Goal: Information Seeking & Learning: Learn about a topic

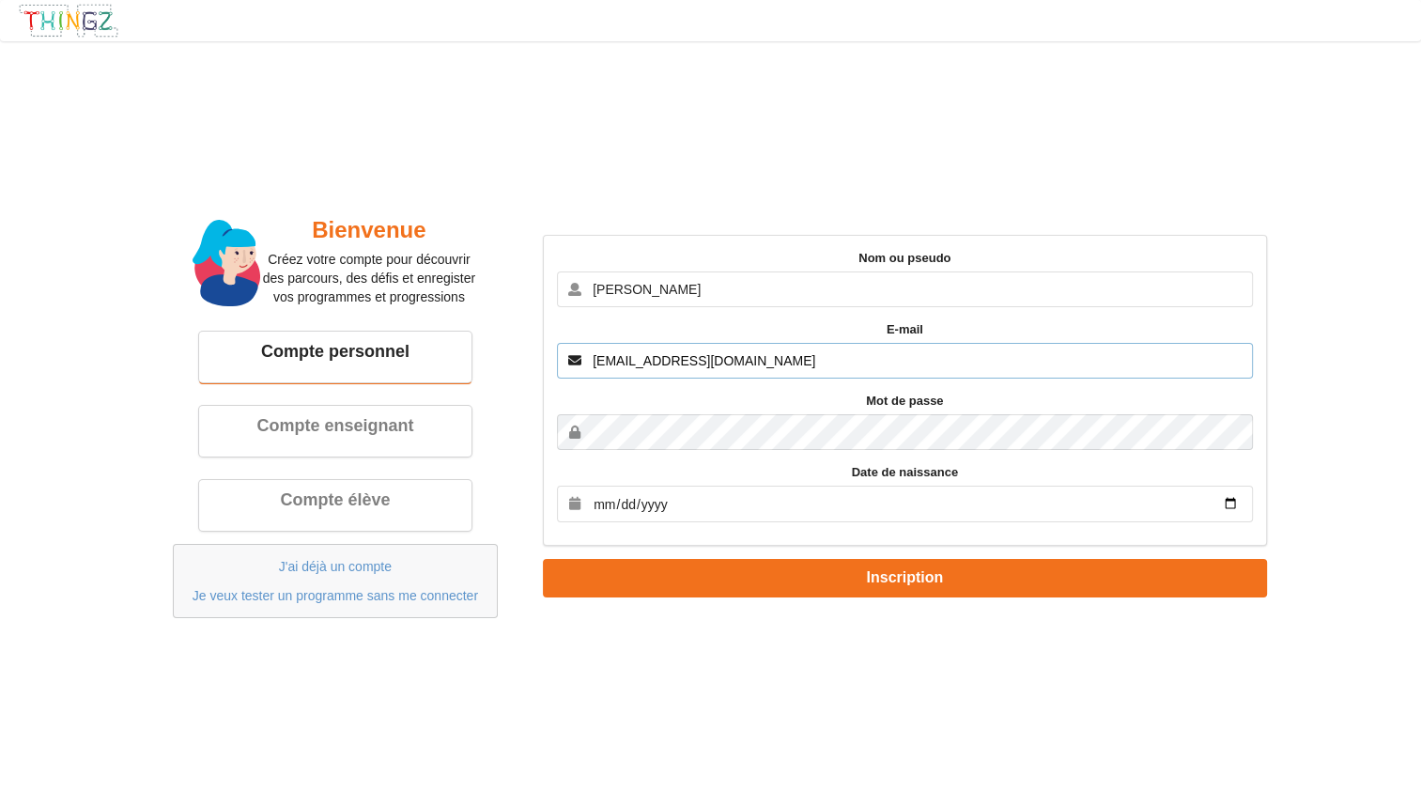
click at [666, 360] on input "[EMAIL_ADDRESS][DOMAIN_NAME]" at bounding box center [905, 361] width 696 height 36
type input "[EMAIL_ADDRESS][DOMAIN_NAME]"
click at [687, 512] on input "date" at bounding box center [905, 503] width 696 height 37
type input "[DATE]"
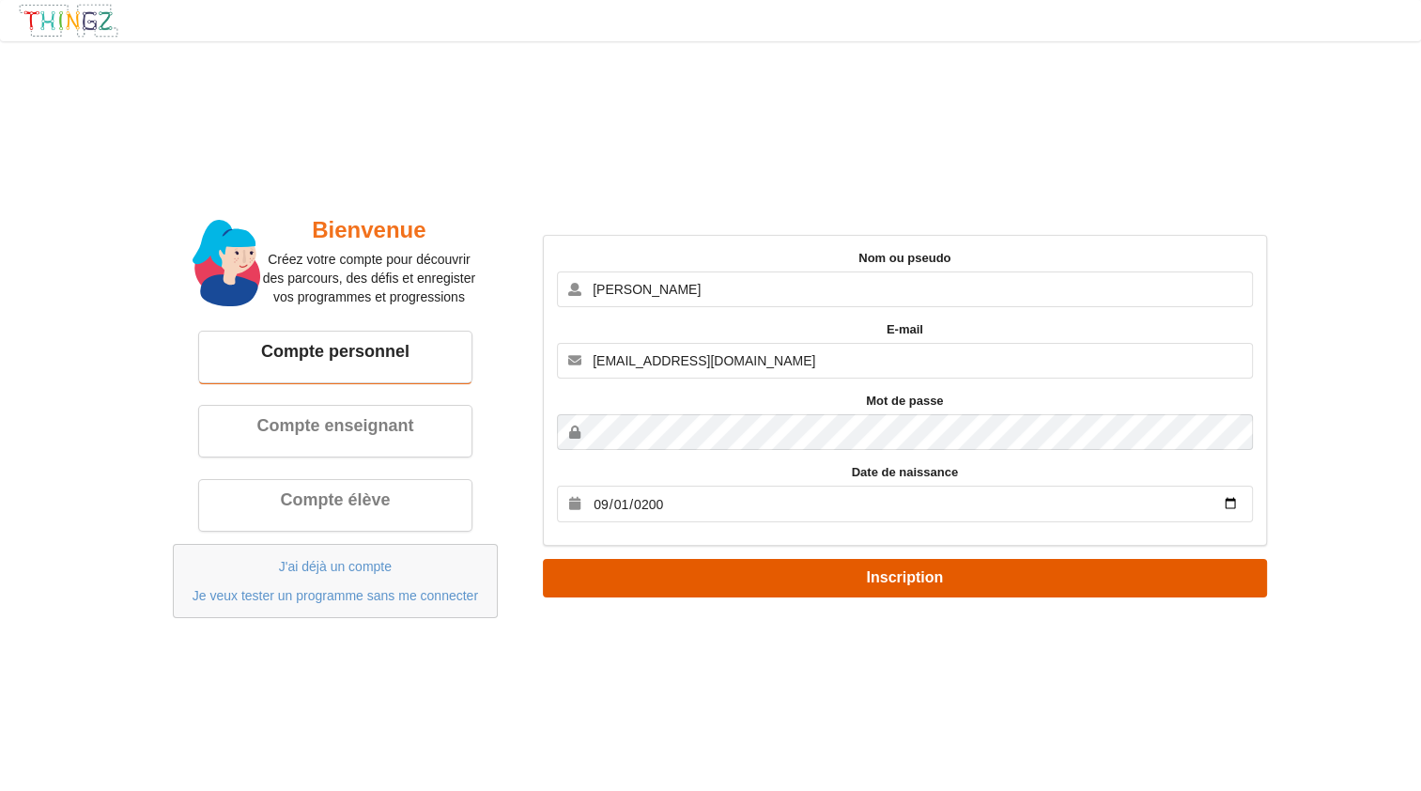
click at [838, 573] on button "Inscription" at bounding box center [905, 578] width 724 height 38
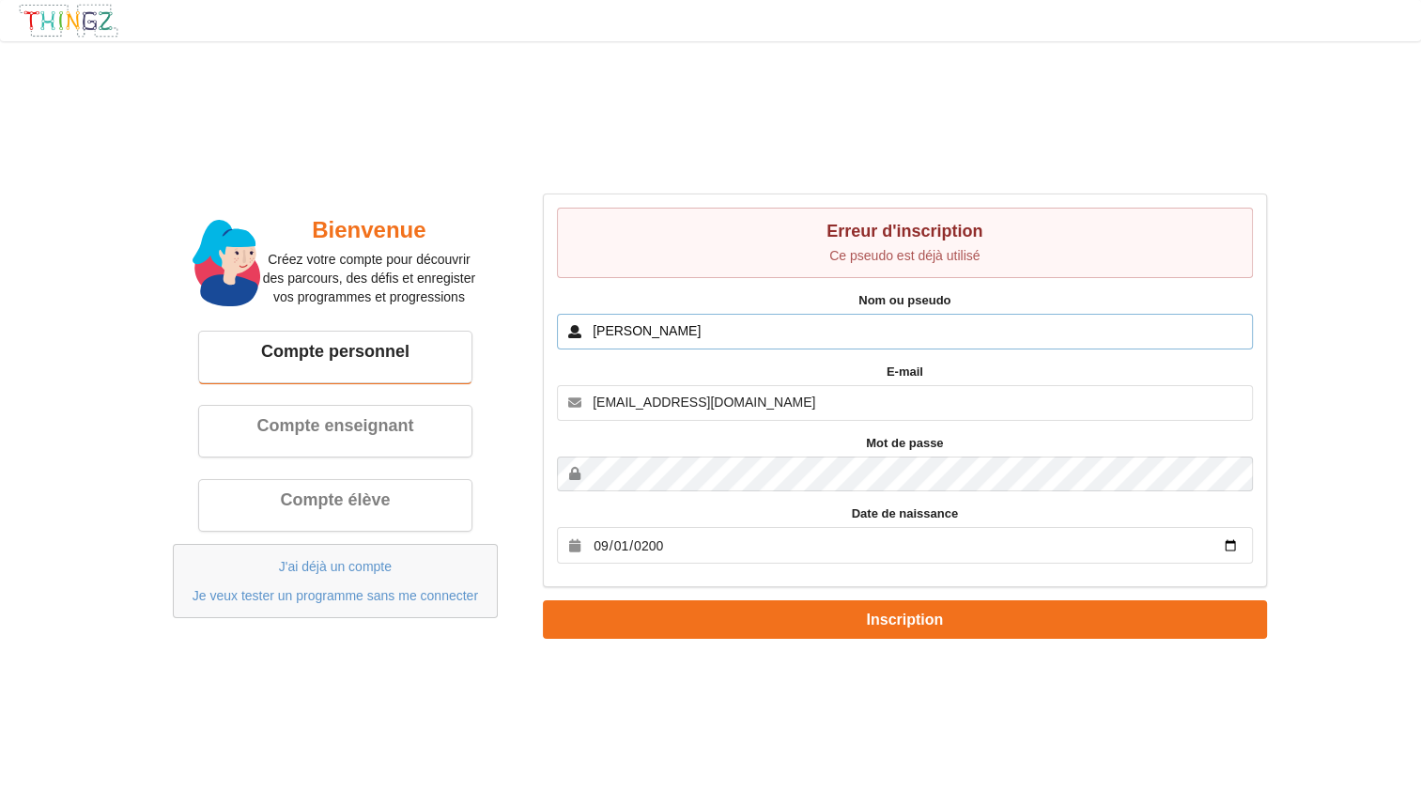
click at [634, 324] on input "Karl" at bounding box center [905, 332] width 696 height 36
type input "Karl M"
type input "A"
click at [543, 600] on button "Inscription" at bounding box center [905, 619] width 724 height 38
click at [884, 333] on input "Karl M" at bounding box center [905, 332] width 696 height 36
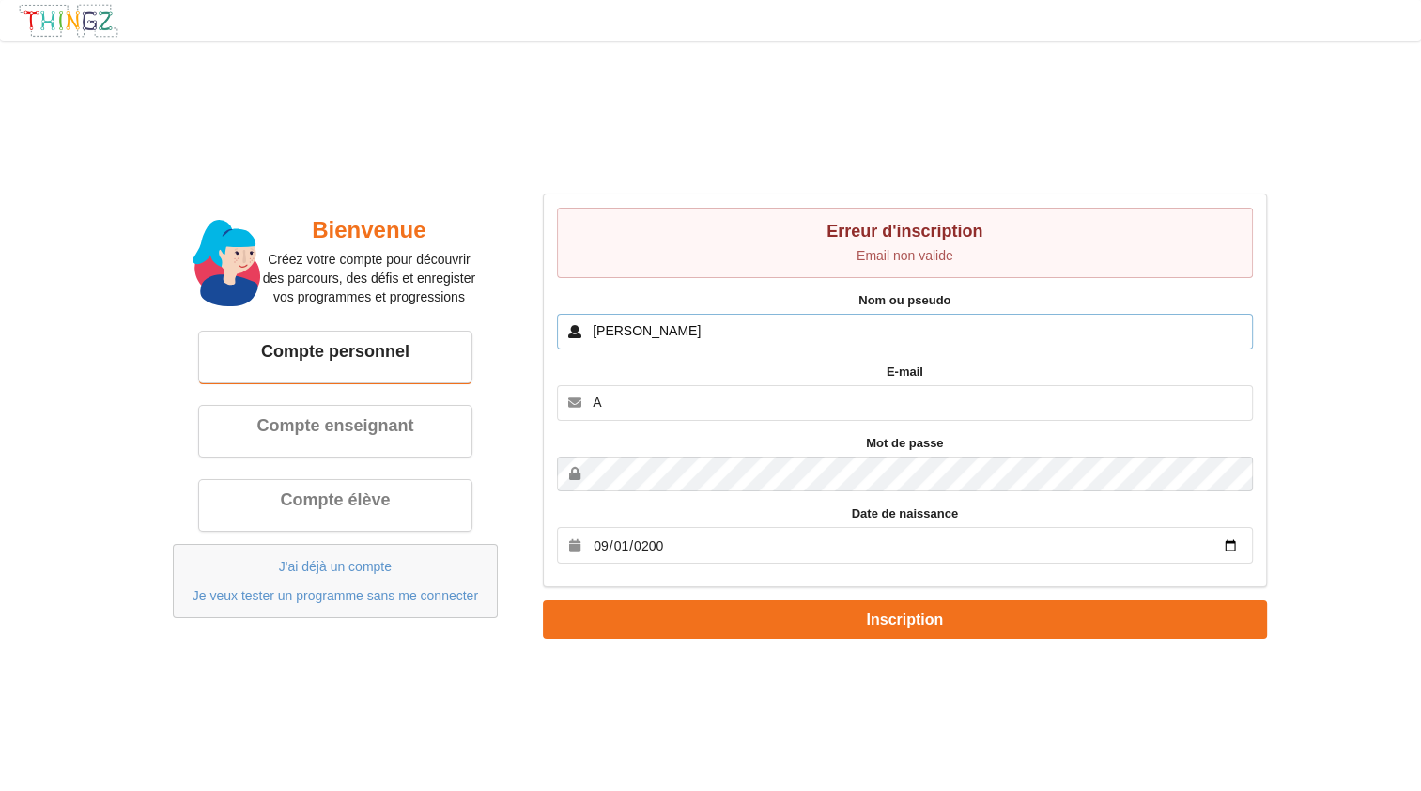
type input "Karl Maltese"
click at [756, 404] on input "A" at bounding box center [905, 403] width 696 height 36
type input "[EMAIL_ADDRESS][DOMAIN_NAME]"
click at [878, 590] on form "Erreur d'inscription Email non valide Nom ou pseudo Karl Maltese E-mail karlmal…" at bounding box center [905, 415] width 724 height 445
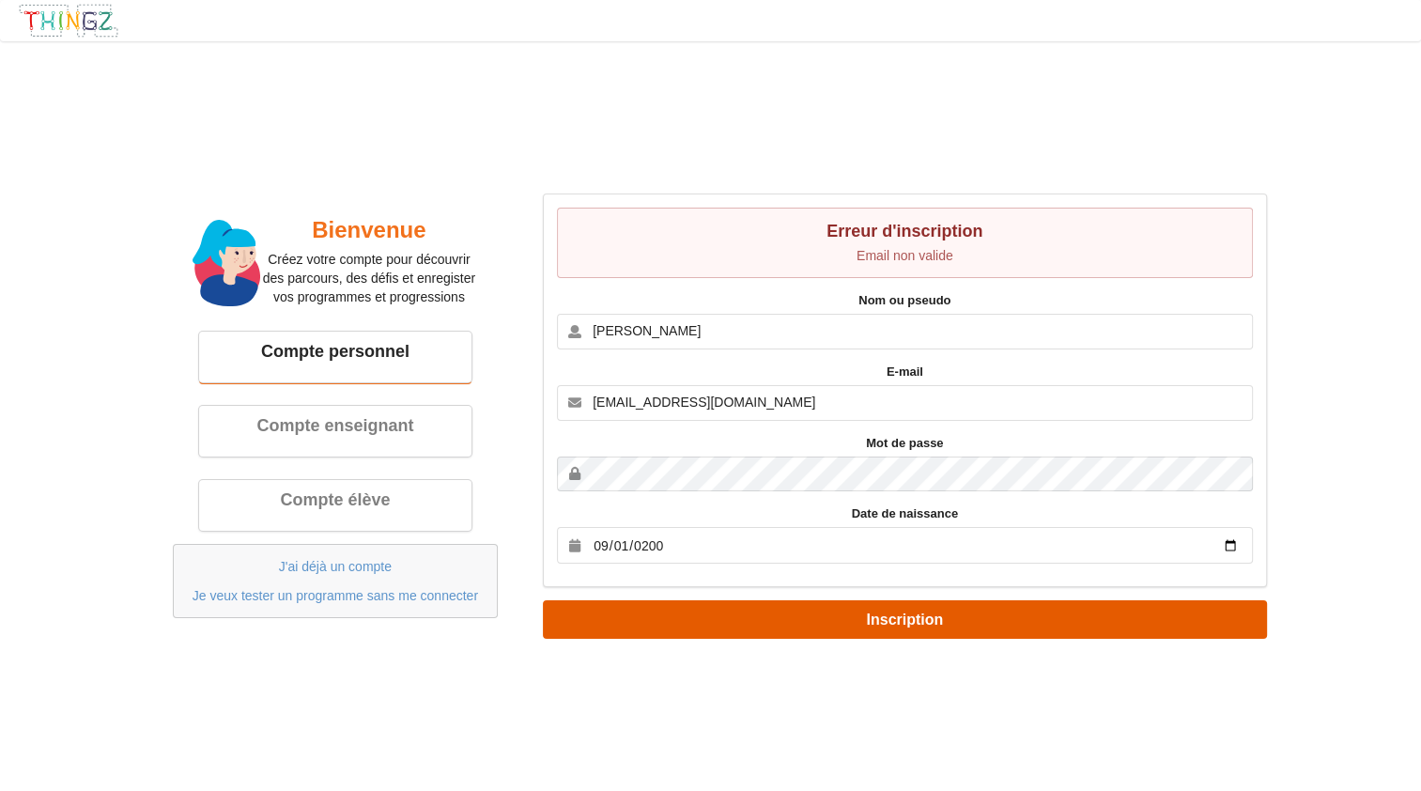
click at [871, 604] on button "Inscription" at bounding box center [905, 619] width 724 height 38
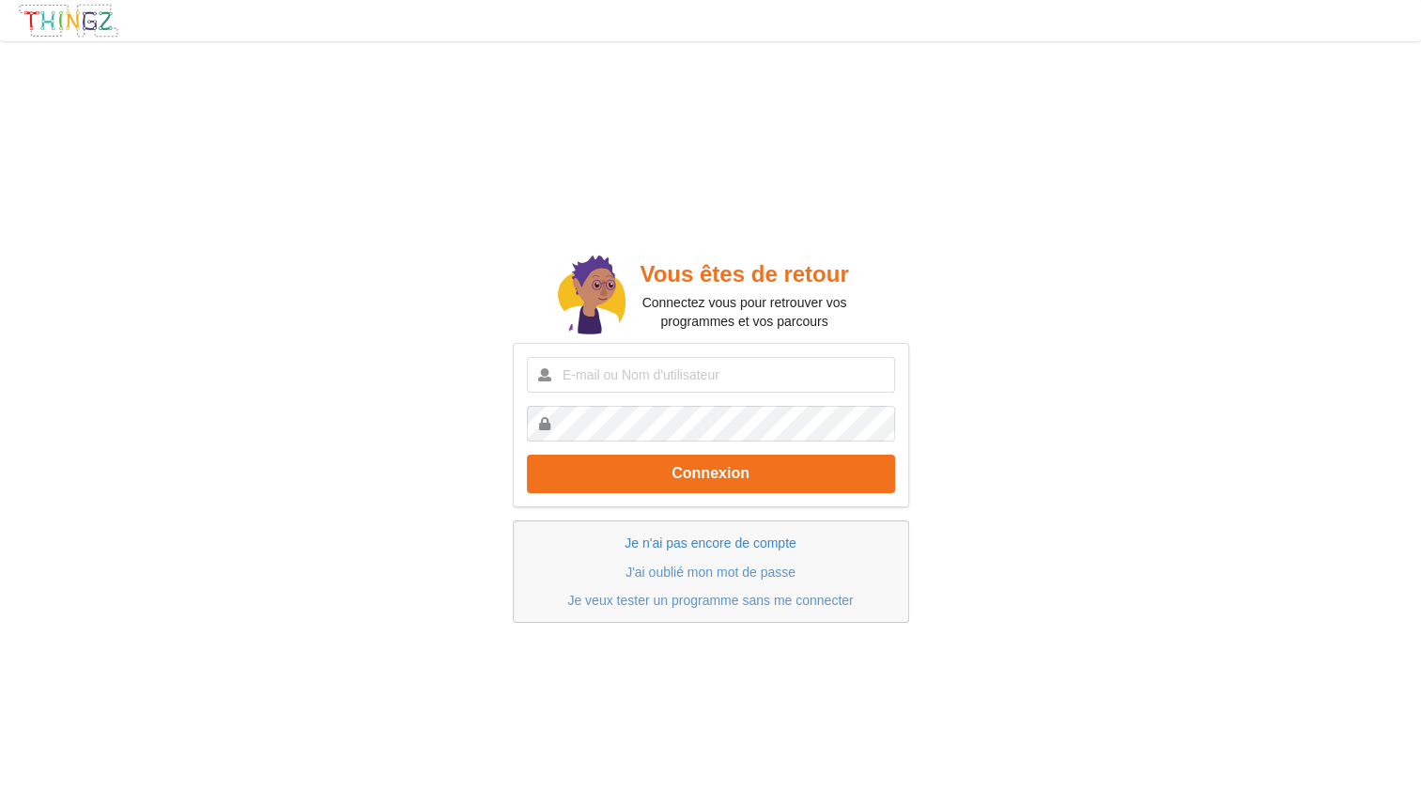
click at [756, 540] on link "Je n'ai pas encore de compte" at bounding box center [709, 542] width 171 height 15
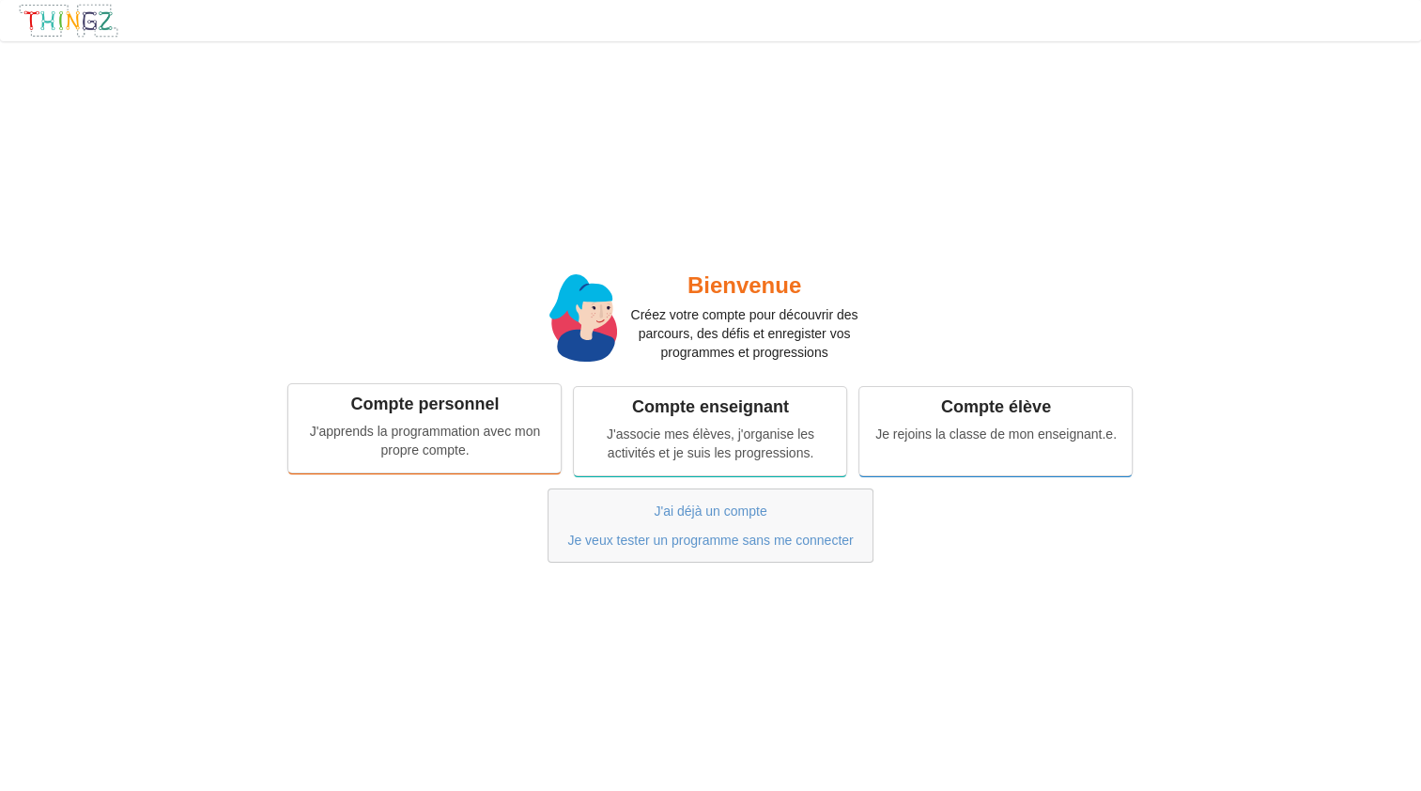
click at [458, 445] on div "J'apprends la programmation avec mon propre compte." at bounding box center [424, 441] width 246 height 38
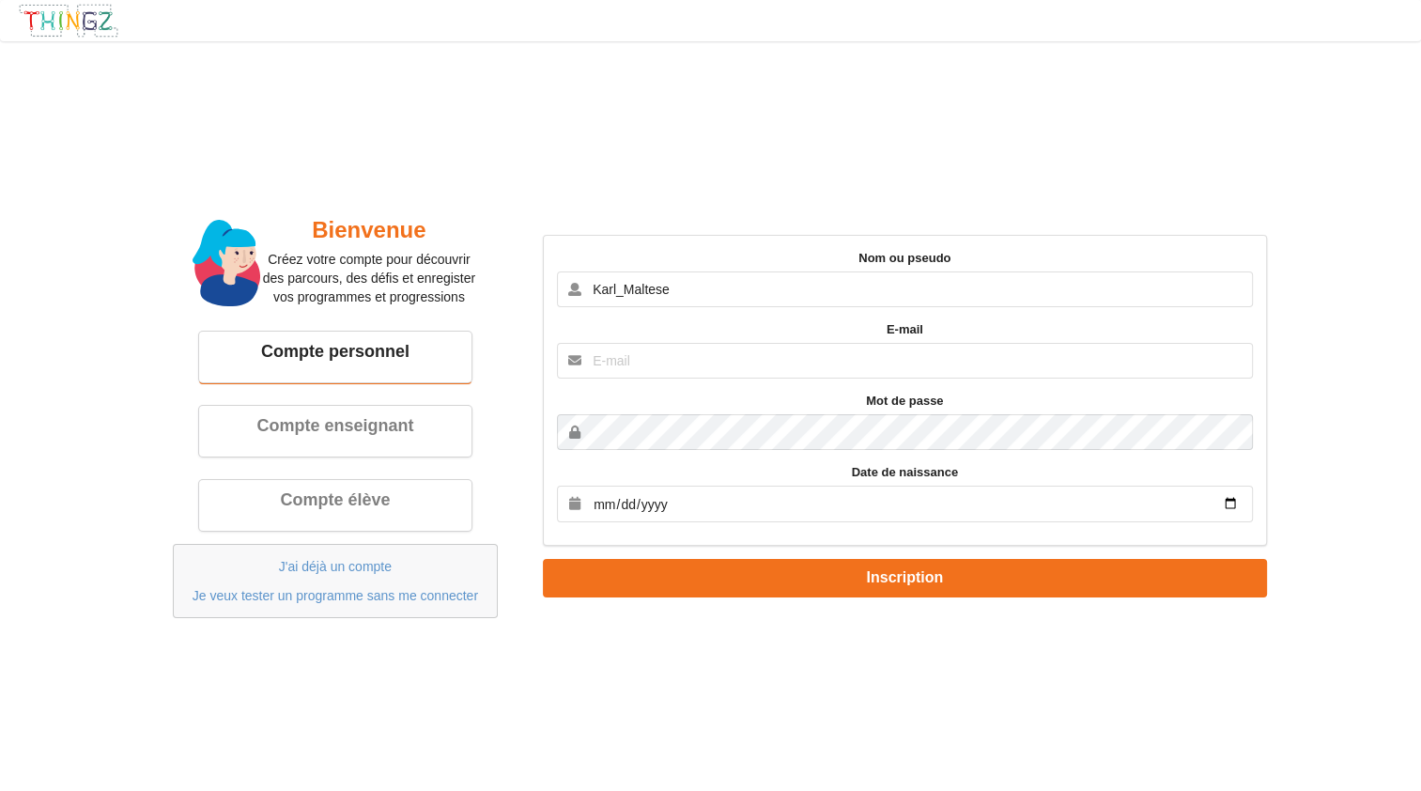
type input "Karl_Maltese"
click at [646, 351] on input "text" at bounding box center [905, 361] width 696 height 36
type input "[EMAIL_ADDRESS][DOMAIN_NAME]"
click at [631, 491] on input "date" at bounding box center [905, 503] width 696 height 37
type input "[DATE]"
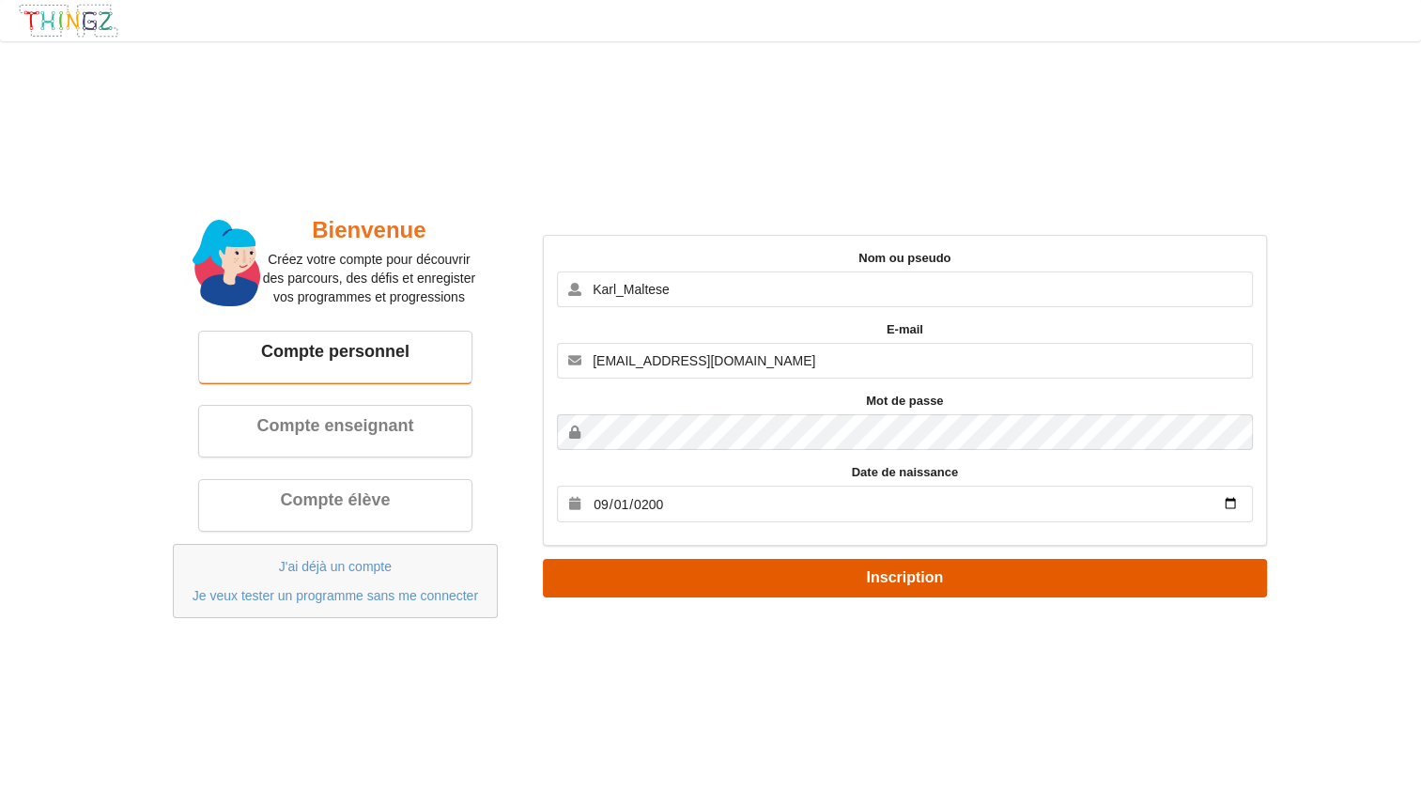
click at [822, 568] on button "Inscription" at bounding box center [905, 578] width 724 height 38
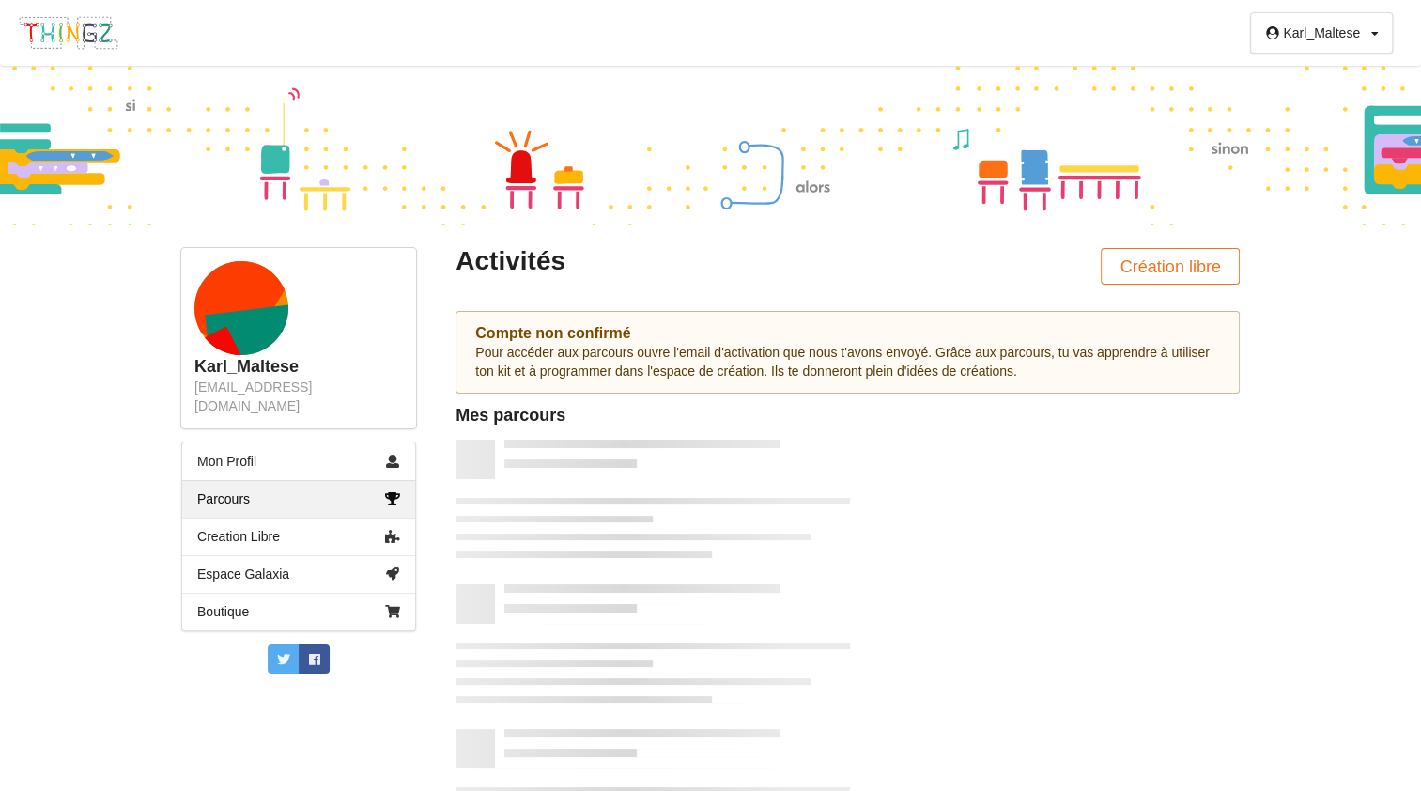
click at [923, 389] on div "Compte non confirmé Pour accéder aux parcours ouvre l'email d'activation que no…" at bounding box center [847, 352] width 784 height 83
click at [248, 331] on rect at bounding box center [257, 355] width 104 height 104
click at [264, 451] on link "Mon Profil" at bounding box center [298, 461] width 233 height 38
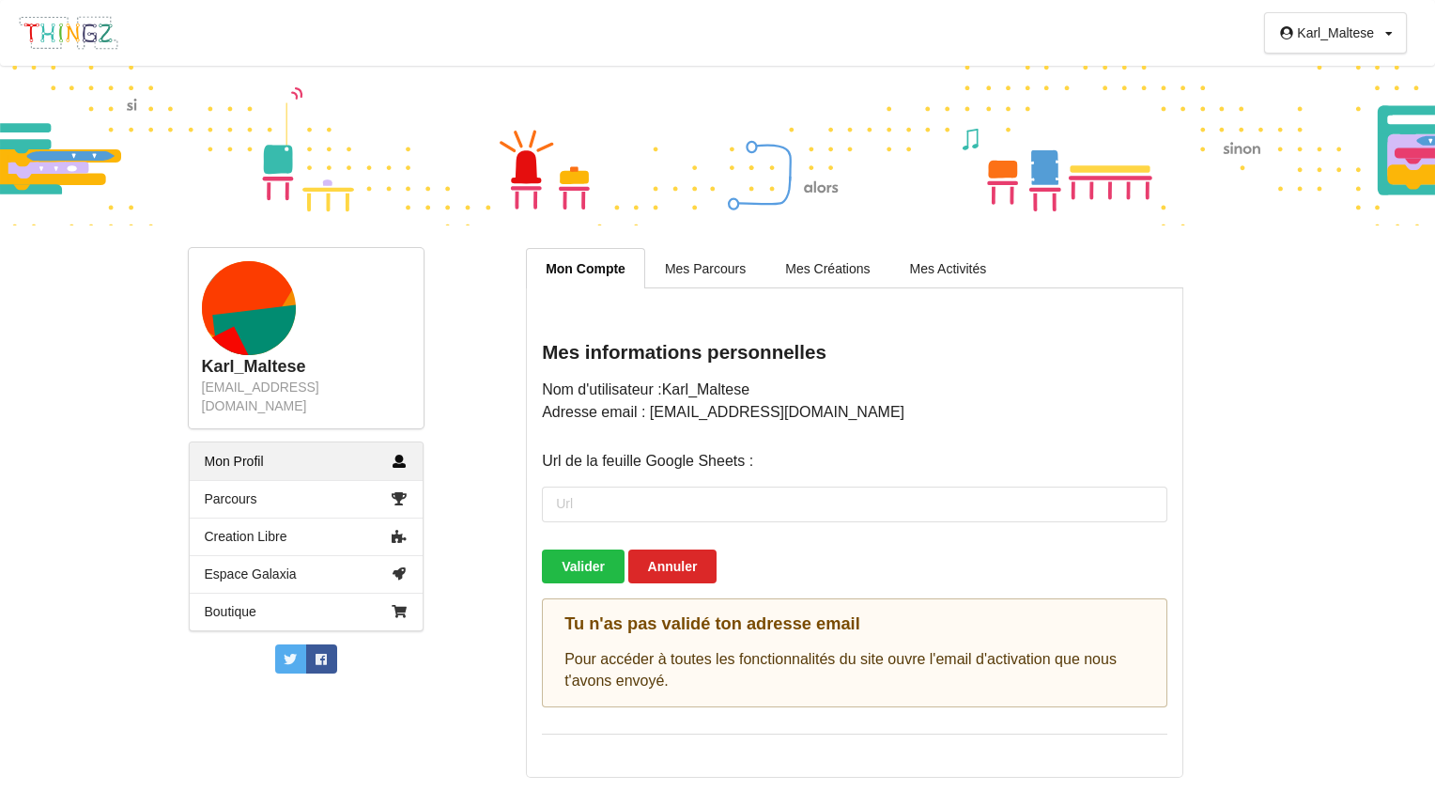
click at [605, 688] on div "Tu n'as pas validé ton adresse email Pour accéder à toutes les fonctionnalités …" at bounding box center [854, 653] width 625 height 110
click at [601, 571] on button "Valider" at bounding box center [583, 566] width 83 height 34
click at [681, 551] on form "Valider Annuler" at bounding box center [854, 527] width 625 height 111
click at [670, 571] on button "Annuler" at bounding box center [672, 566] width 89 height 34
drag, startPoint x: 725, startPoint y: 273, endPoint x: 744, endPoint y: 264, distance: 21.0
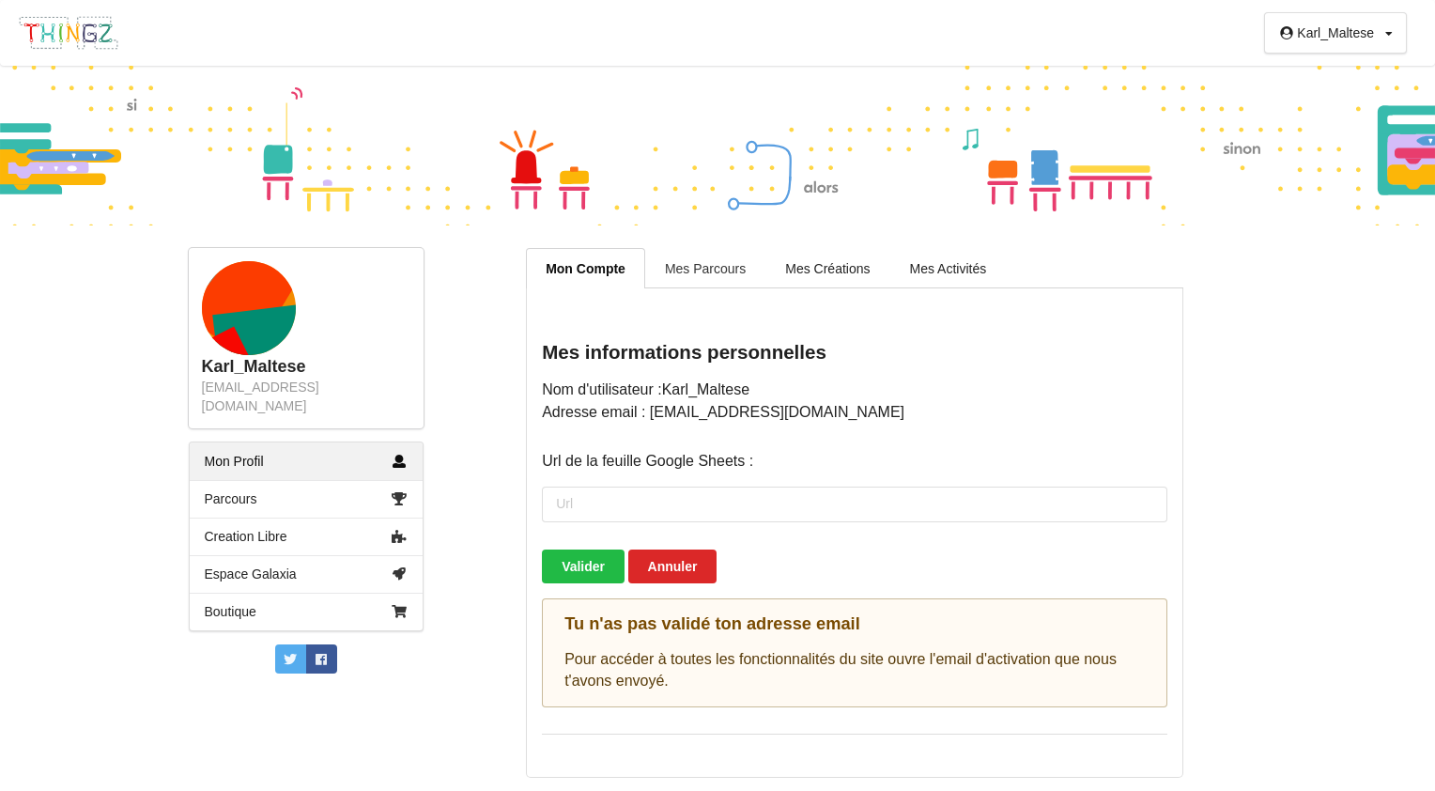
click at [725, 273] on link "Mes Parcours" at bounding box center [705, 267] width 120 height 39
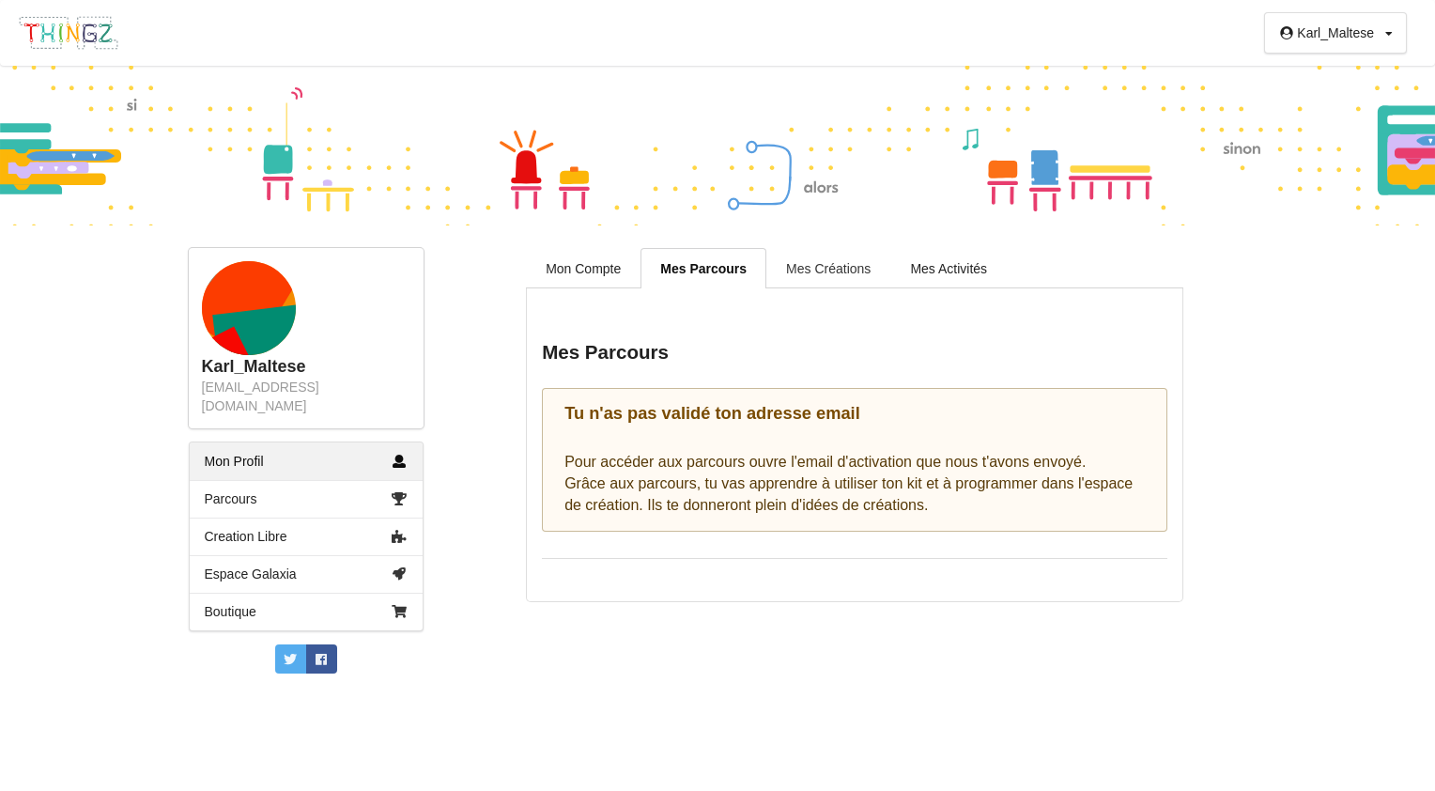
click at [822, 259] on link "Mes Créations" at bounding box center [828, 267] width 124 height 39
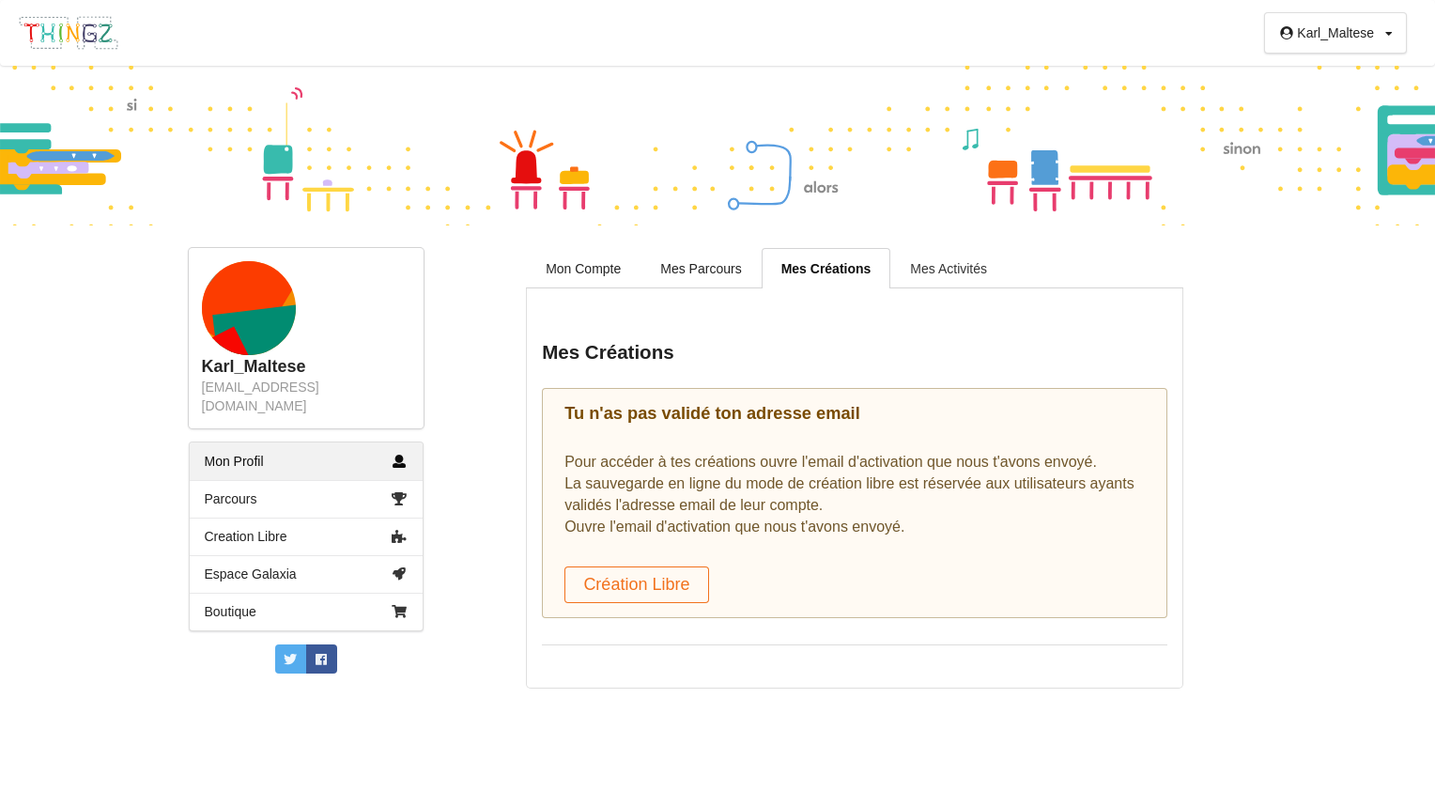
click at [905, 262] on link "Mes Activités" at bounding box center [948, 267] width 116 height 39
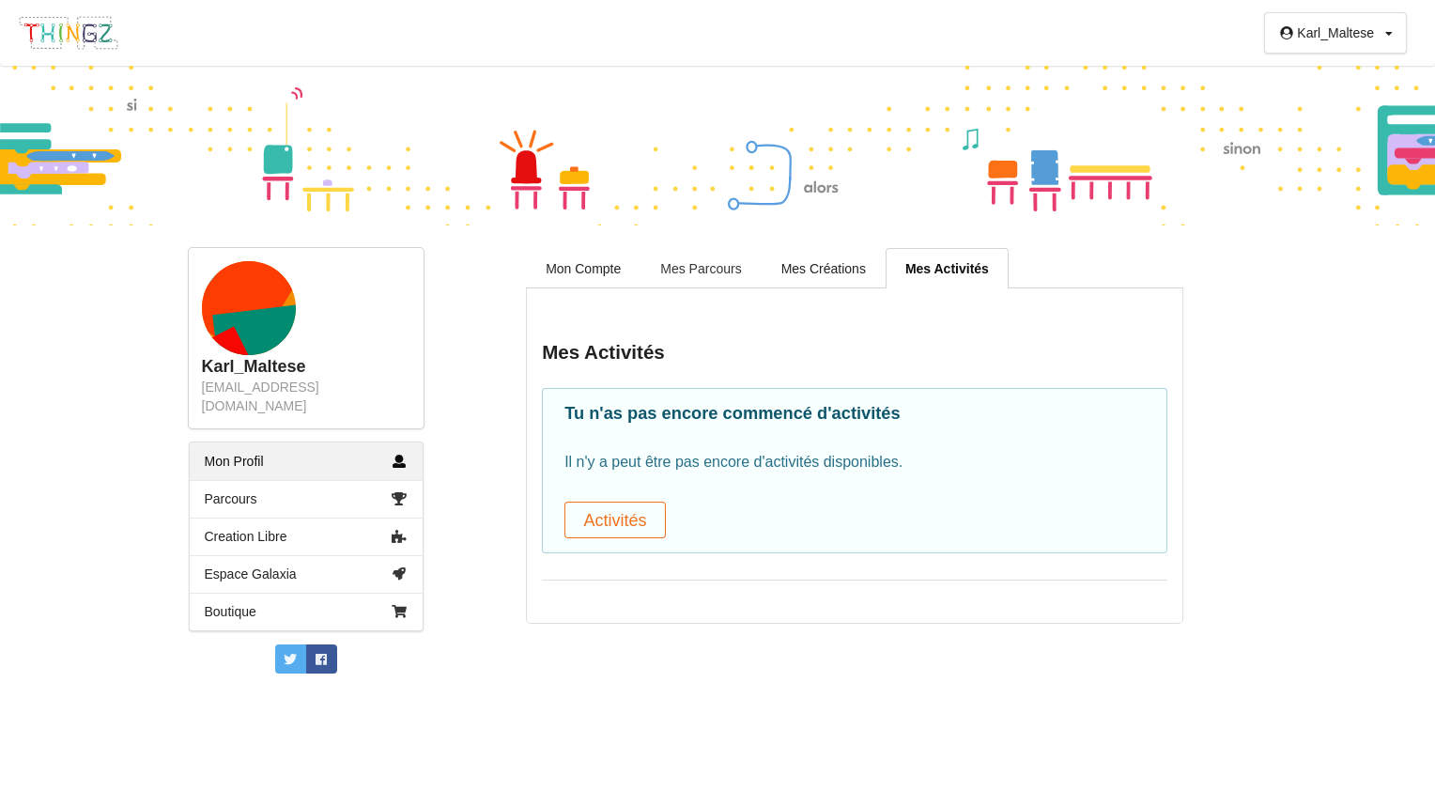
click at [725, 268] on link "Mes Parcours" at bounding box center [700, 267] width 120 height 39
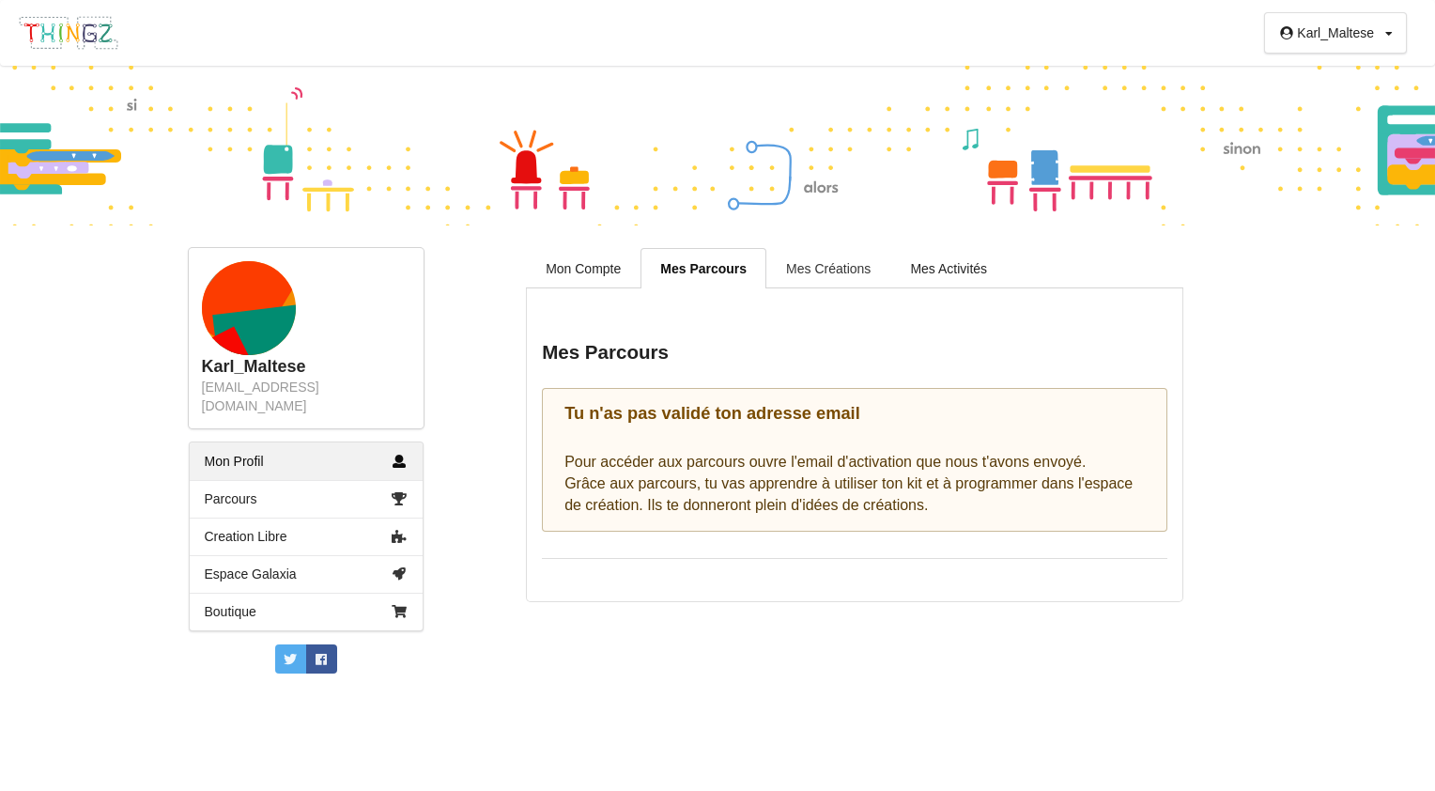
click at [782, 255] on link "Mes Créations" at bounding box center [828, 267] width 124 height 39
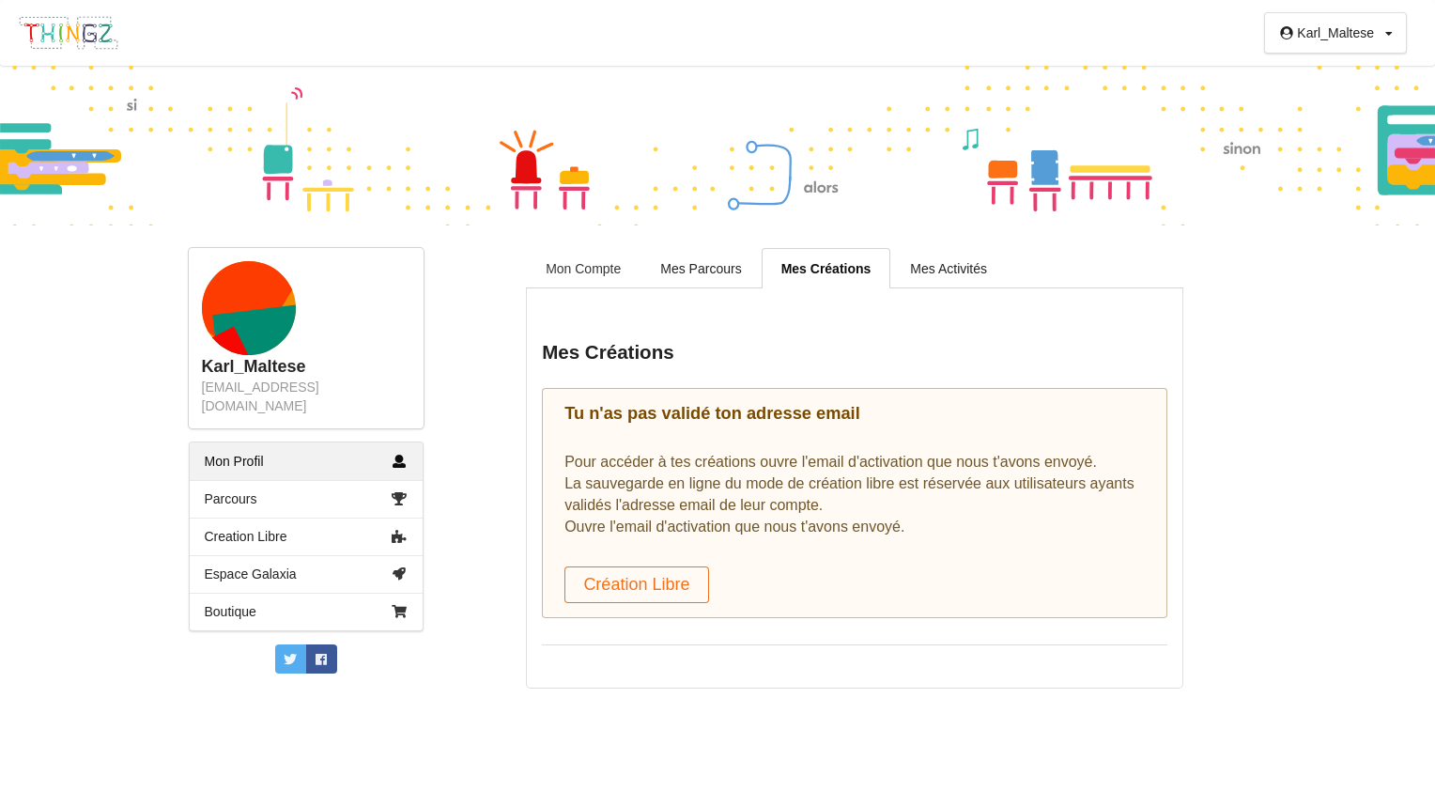
click at [620, 259] on link "Mon Compte" at bounding box center [583, 267] width 115 height 39
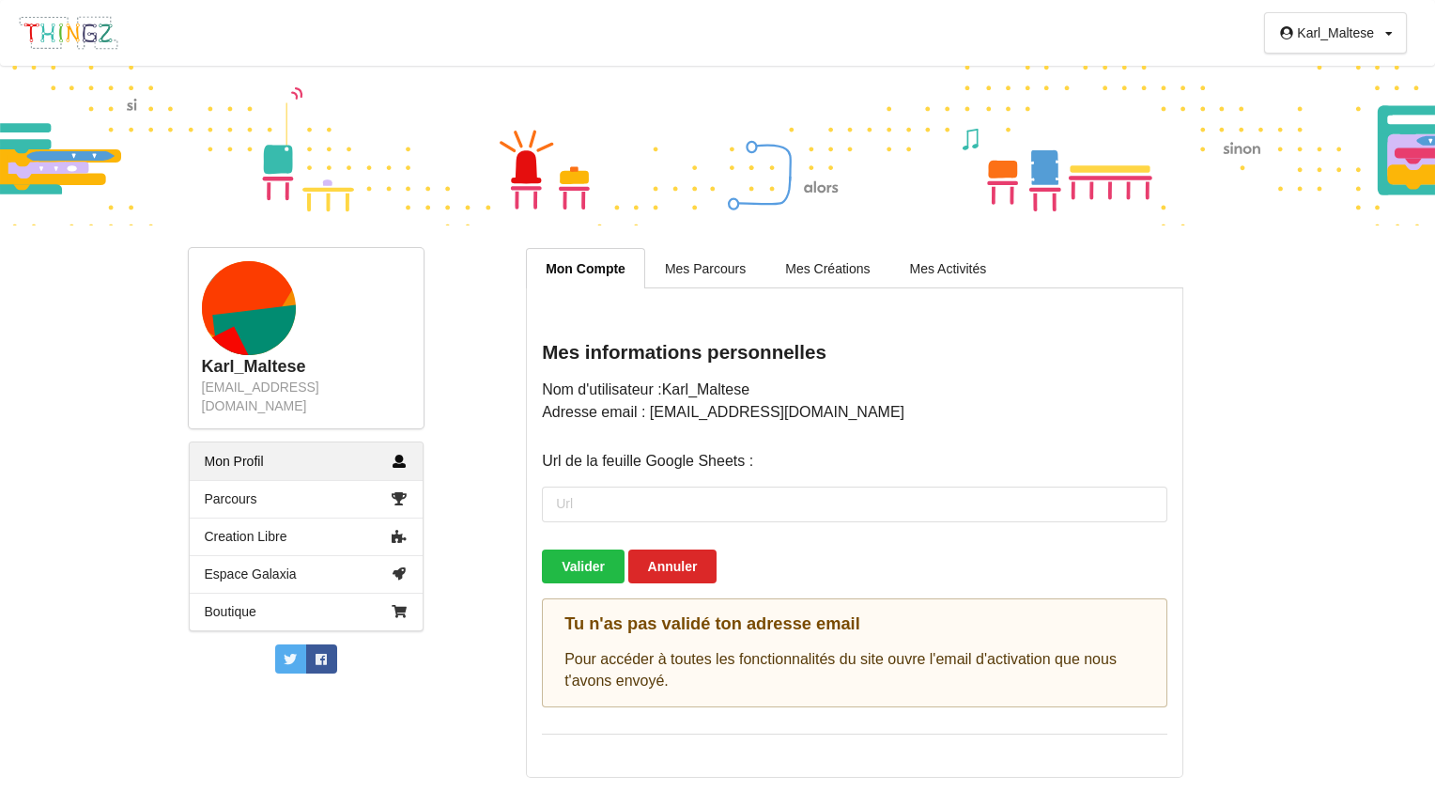
click at [654, 691] on div "Tu n'as pas validé ton adresse email Pour accéder à toutes les fonctionnalités …" at bounding box center [854, 653] width 625 height 110
click at [654, 685] on div "Tu n'as pas validé ton adresse email Pour accéder à toutes les fonctionnalités …" at bounding box center [854, 653] width 625 height 110
click at [654, 691] on div "Tu n'as pas validé ton adresse email Pour accéder à toutes les fonctionnalités …" at bounding box center [854, 653] width 625 height 110
drag, startPoint x: 133, startPoint y: 592, endPoint x: 135, endPoint y: 577, distance: 15.1
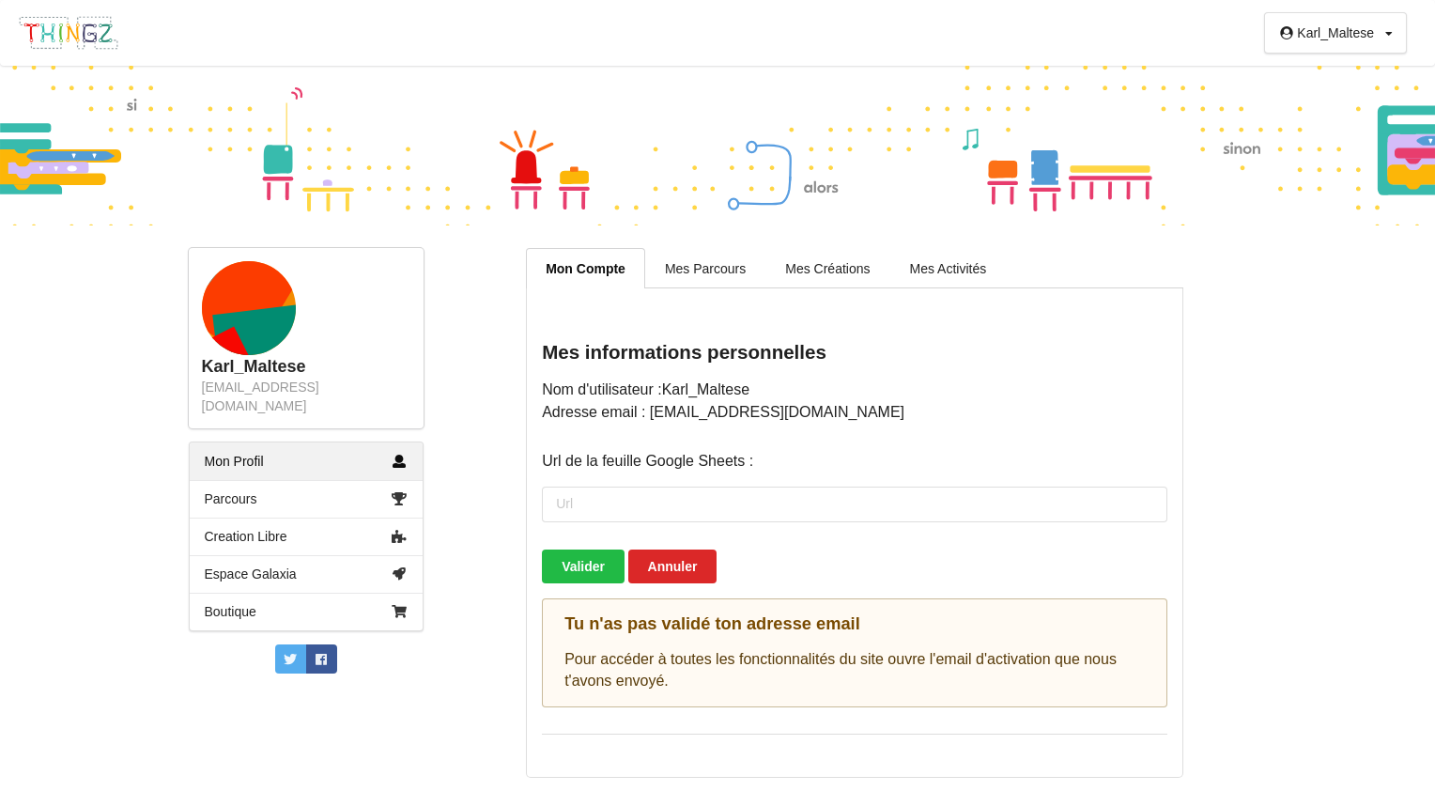
click at [135, 584] on div "Karl_Maltese Profil Déconnexion Karl_Maltese karlmaltese3@gmail.com Mon Profil …" at bounding box center [717, 395] width 1435 height 791
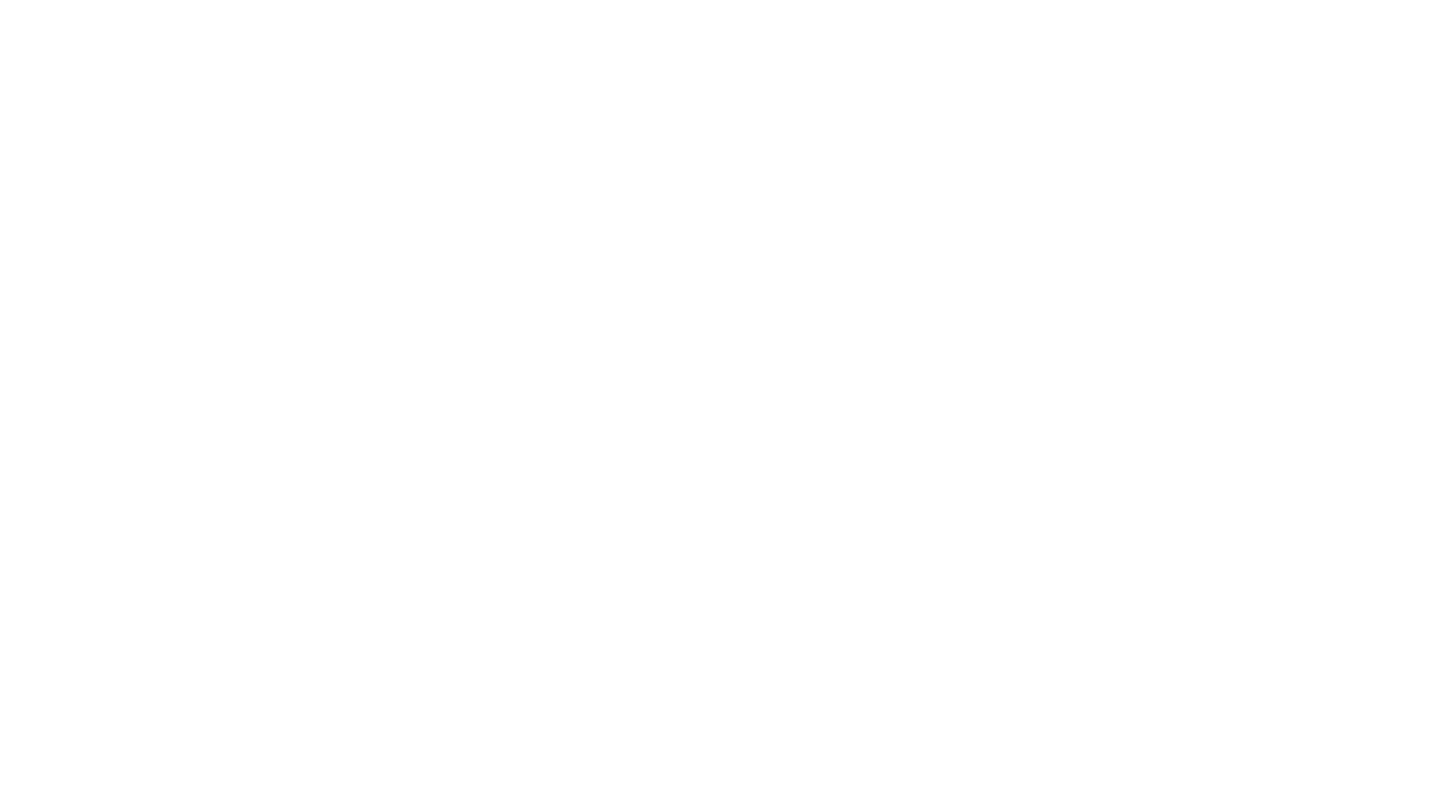
click at [950, 232] on div at bounding box center [717, 395] width 1435 height 791
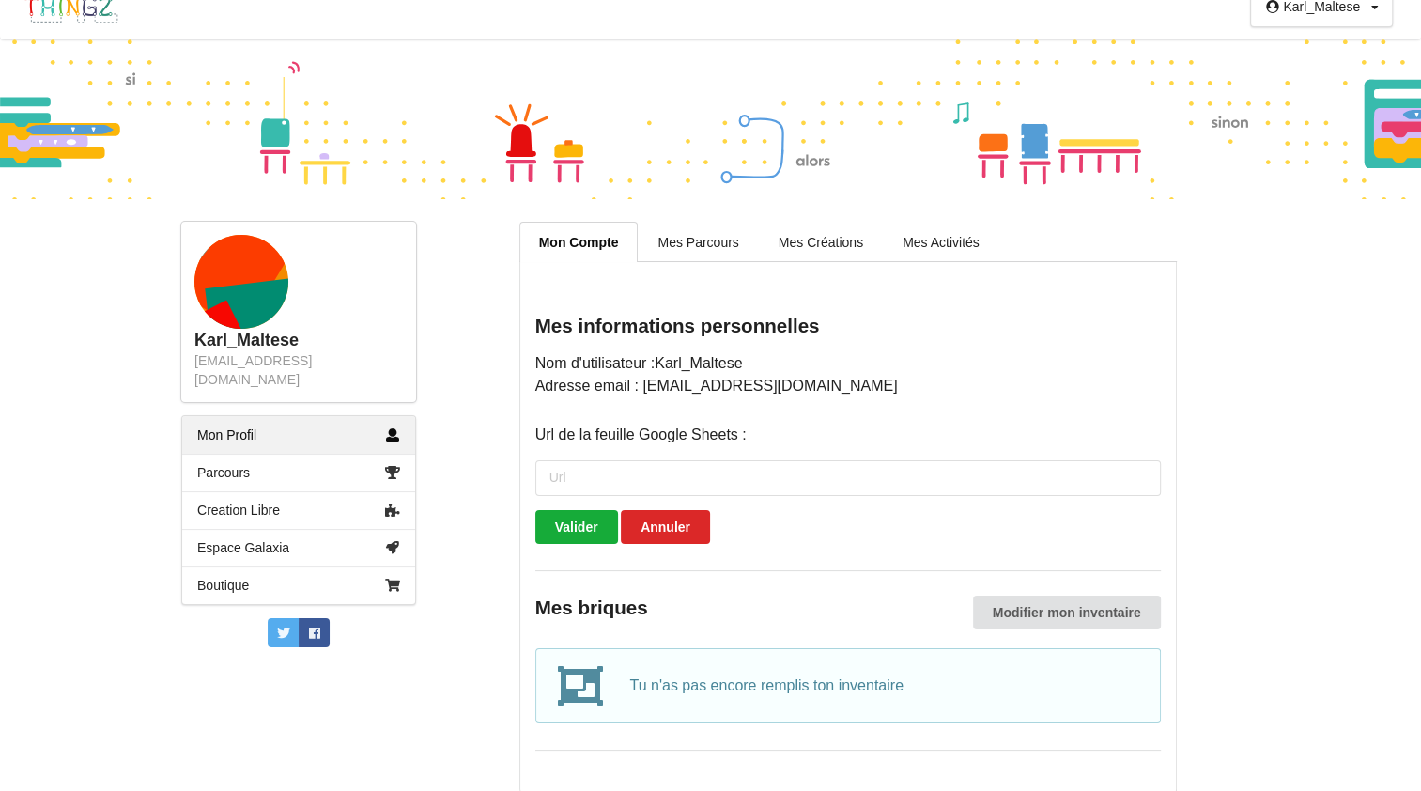
scroll to position [40, 0]
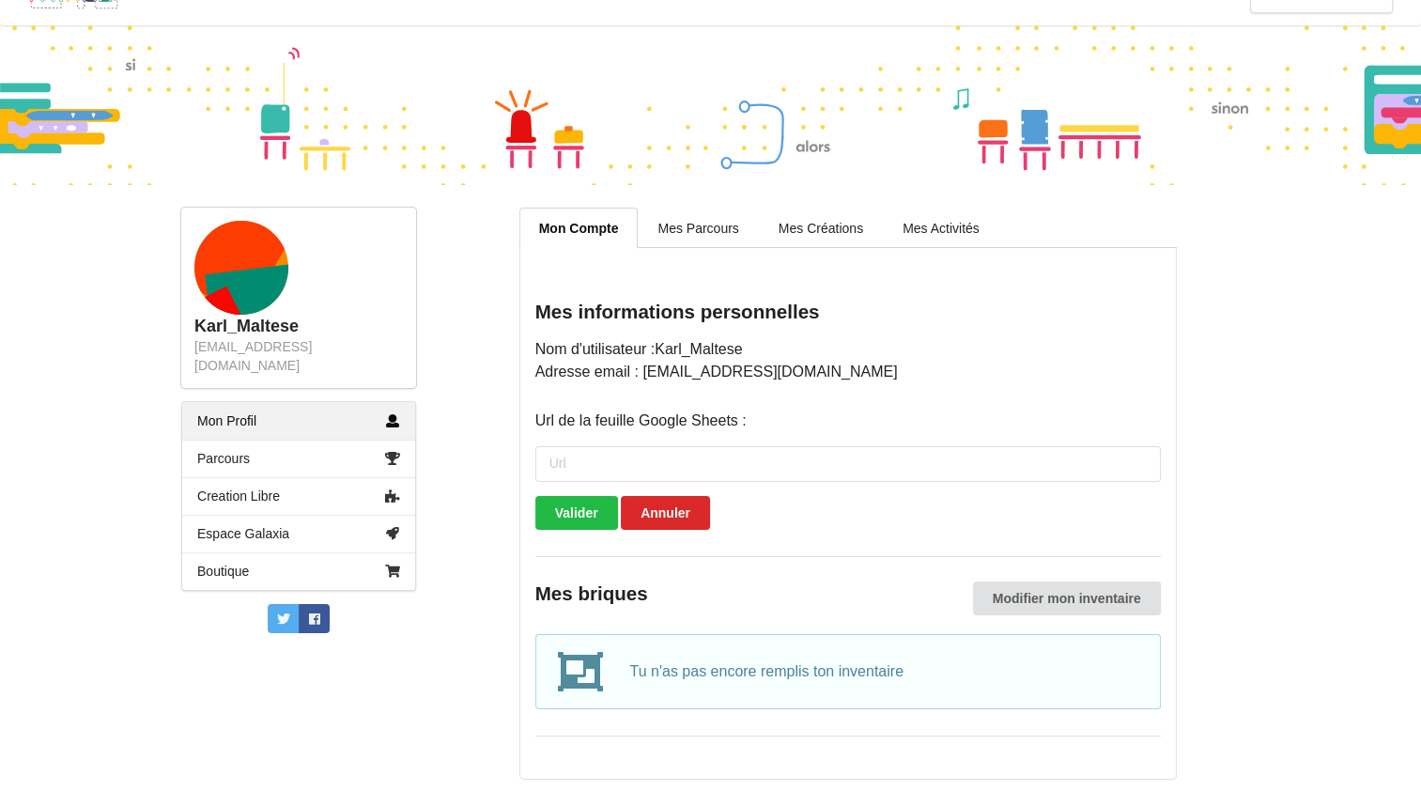
click at [261, 298] on rect at bounding box center [257, 315] width 104 height 104
click at [253, 299] on rect at bounding box center [257, 315] width 104 height 104
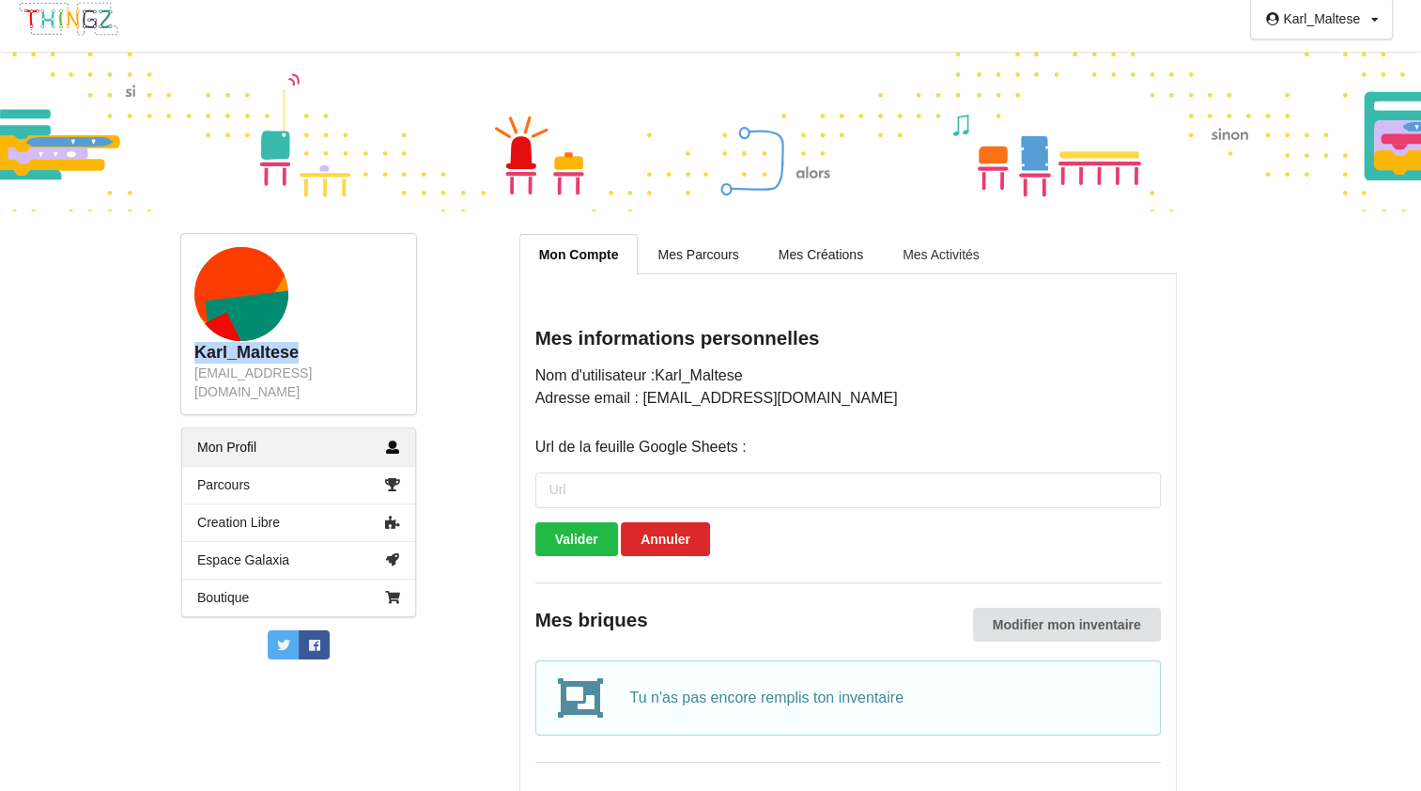
scroll to position [0, 0]
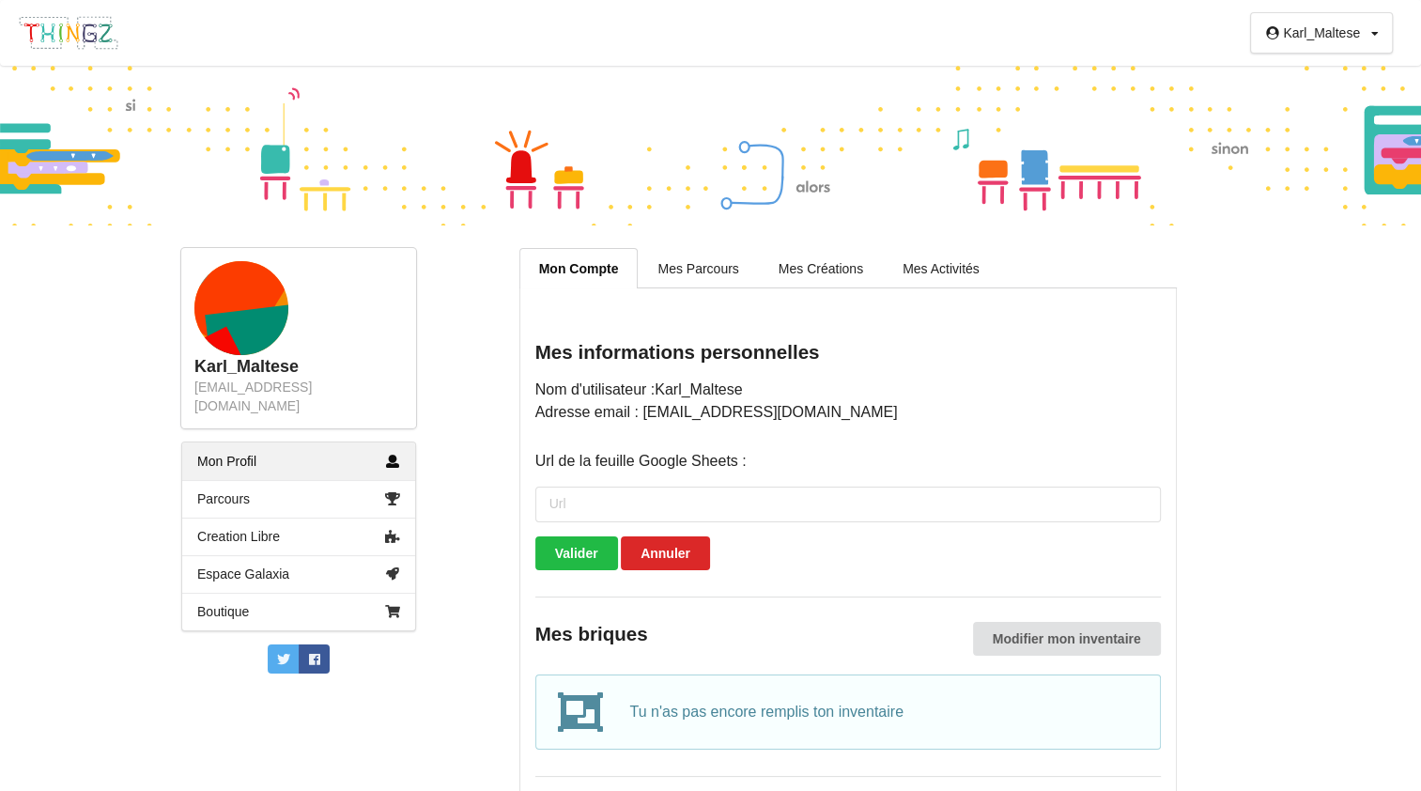
click at [933, 291] on div "Mes informations personnelles Nom d'utilisateur : Karl_Maltese Adresse email : …" at bounding box center [847, 553] width 657 height 531
click at [907, 287] on div "Mon Compte Mes Parcours Mes Créations Mes Activités" at bounding box center [847, 268] width 657 height 40
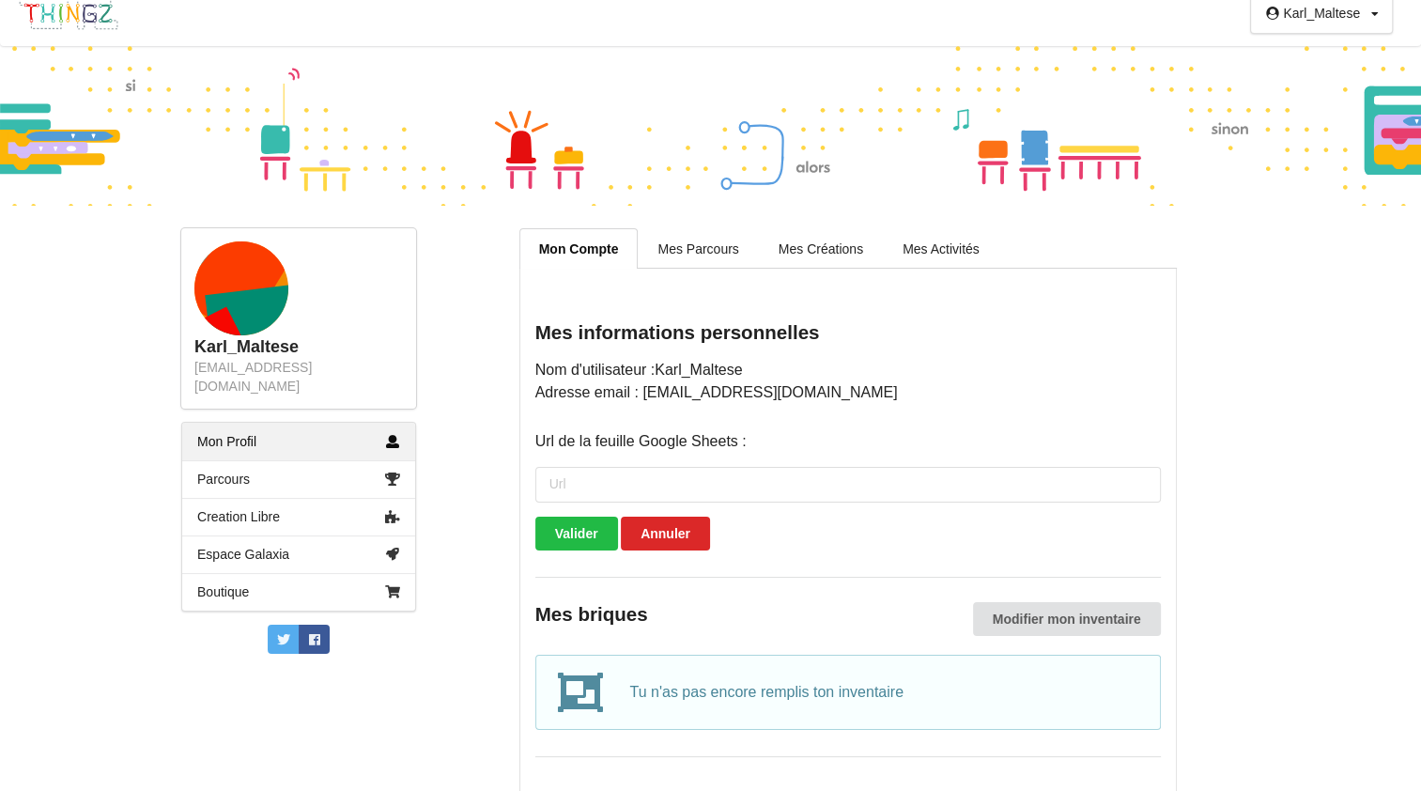
scroll to position [40, 0]
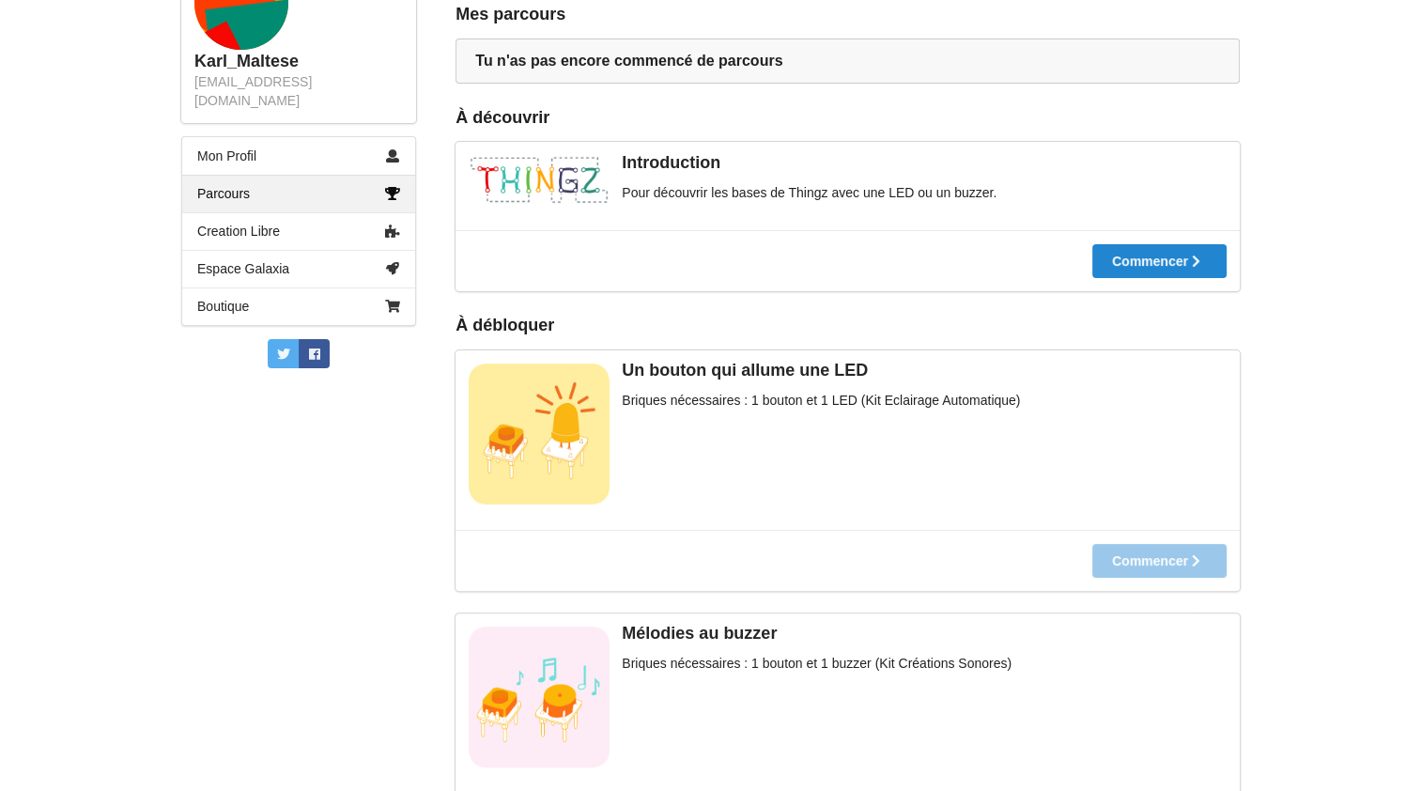
scroll to position [376, 0]
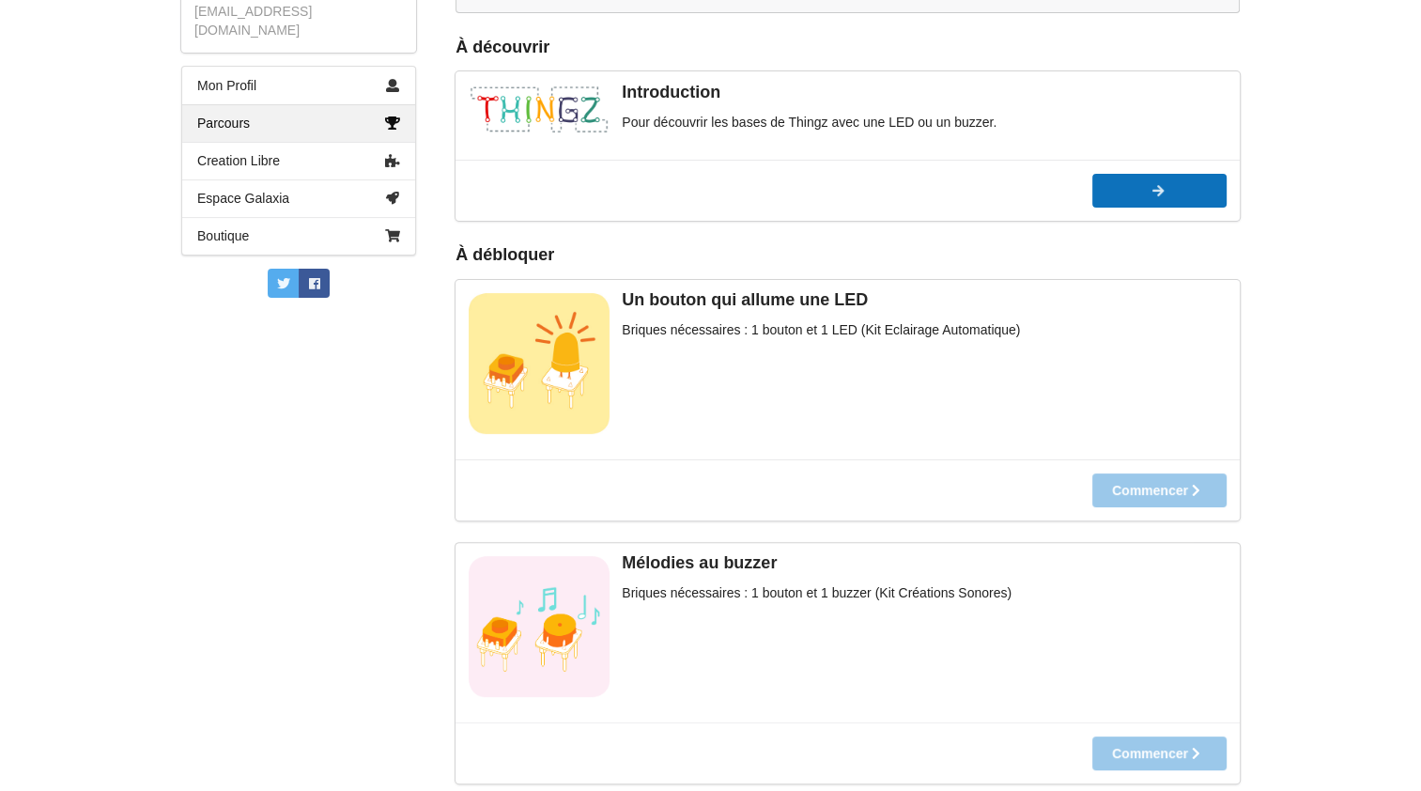
click at [1095, 194] on div at bounding box center [1159, 190] width 134 height 13
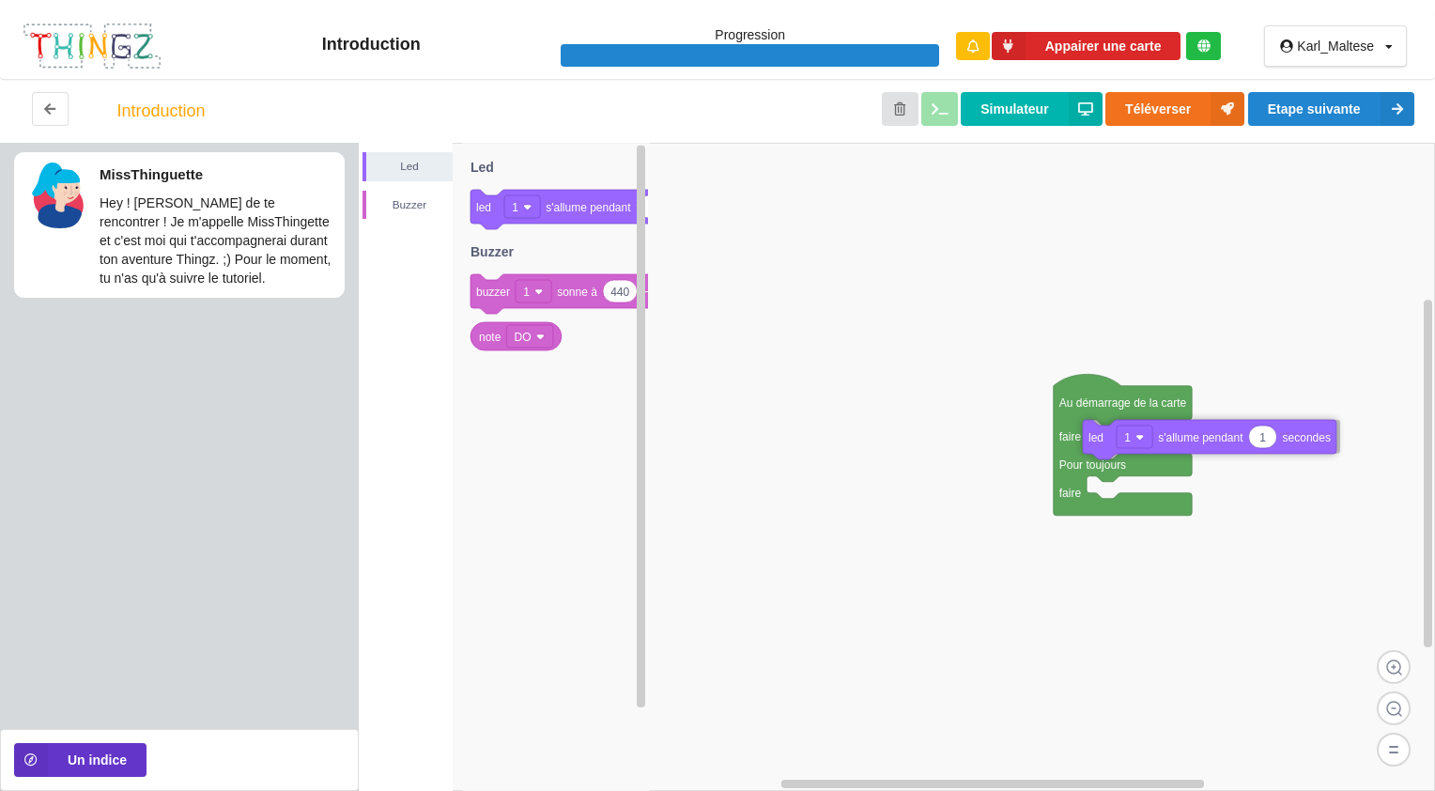
drag, startPoint x: 567, startPoint y: 215, endPoint x: 1178, endPoint y: 445, distance: 652.3
click at [1178, 445] on div "Led Buzzer Au démarrage de la carte faire Pour toujours faire 1 led 1 s'allume …" at bounding box center [897, 467] width 1076 height 648
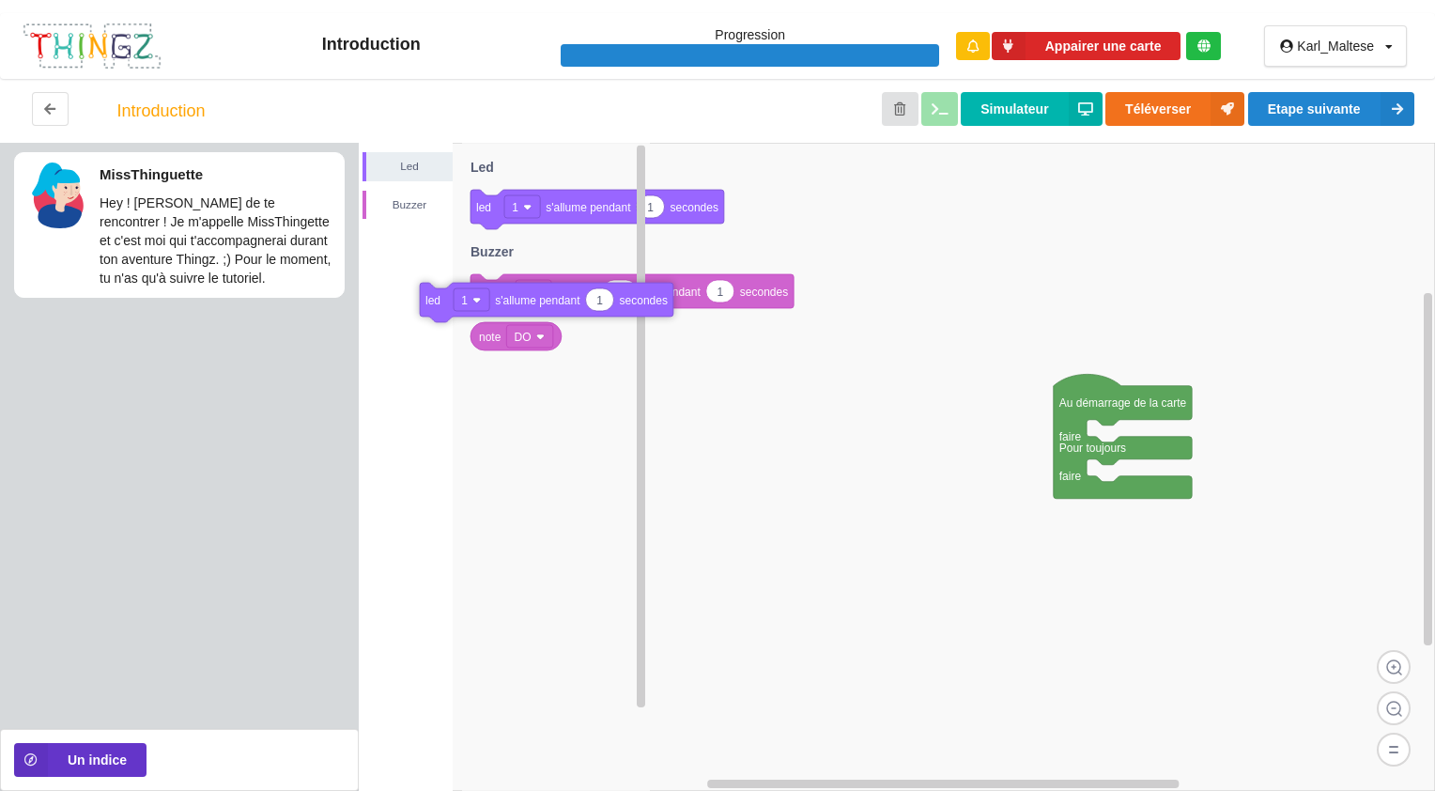
drag, startPoint x: 1224, startPoint y: 440, endPoint x: 515, endPoint y: 287, distance: 725.3
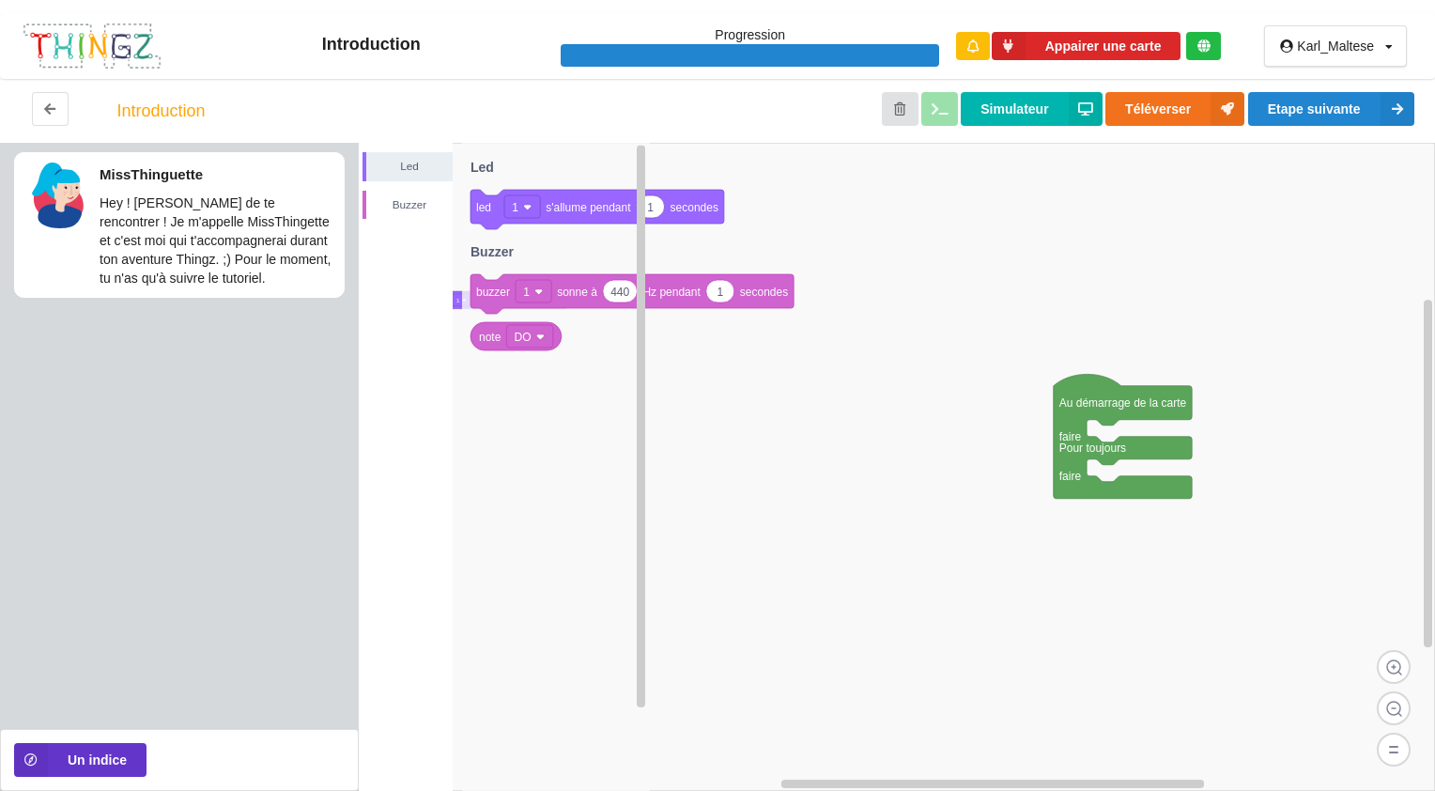
click at [515, 287] on icon at bounding box center [631, 293] width 323 height 39
click at [198, 249] on p "Hey ! [PERSON_NAME] de te rencontrer ! Je m'appelle MissThingette et c'est moi …" at bounding box center [217, 240] width 235 height 94
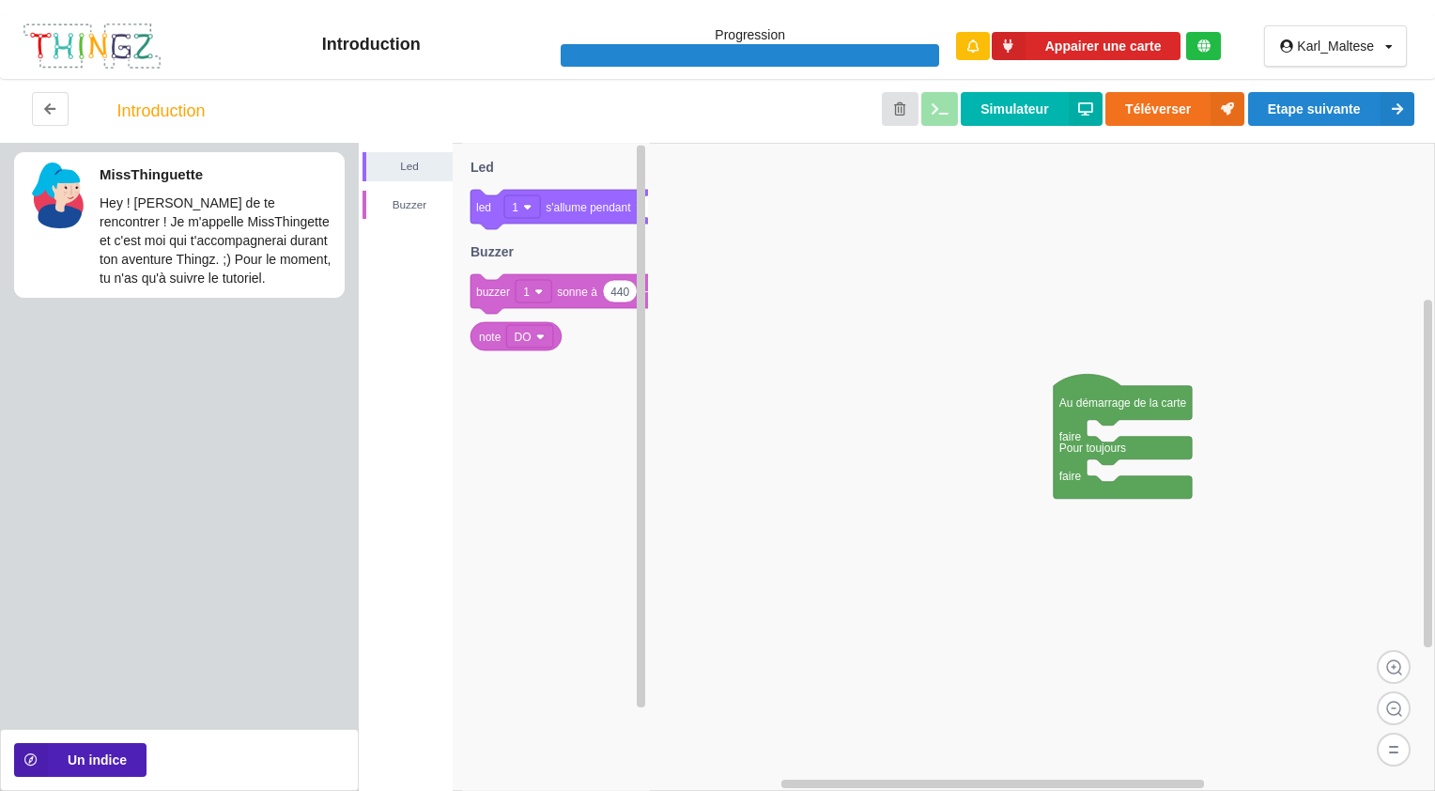
click at [123, 768] on button "Un indice" at bounding box center [80, 760] width 132 height 34
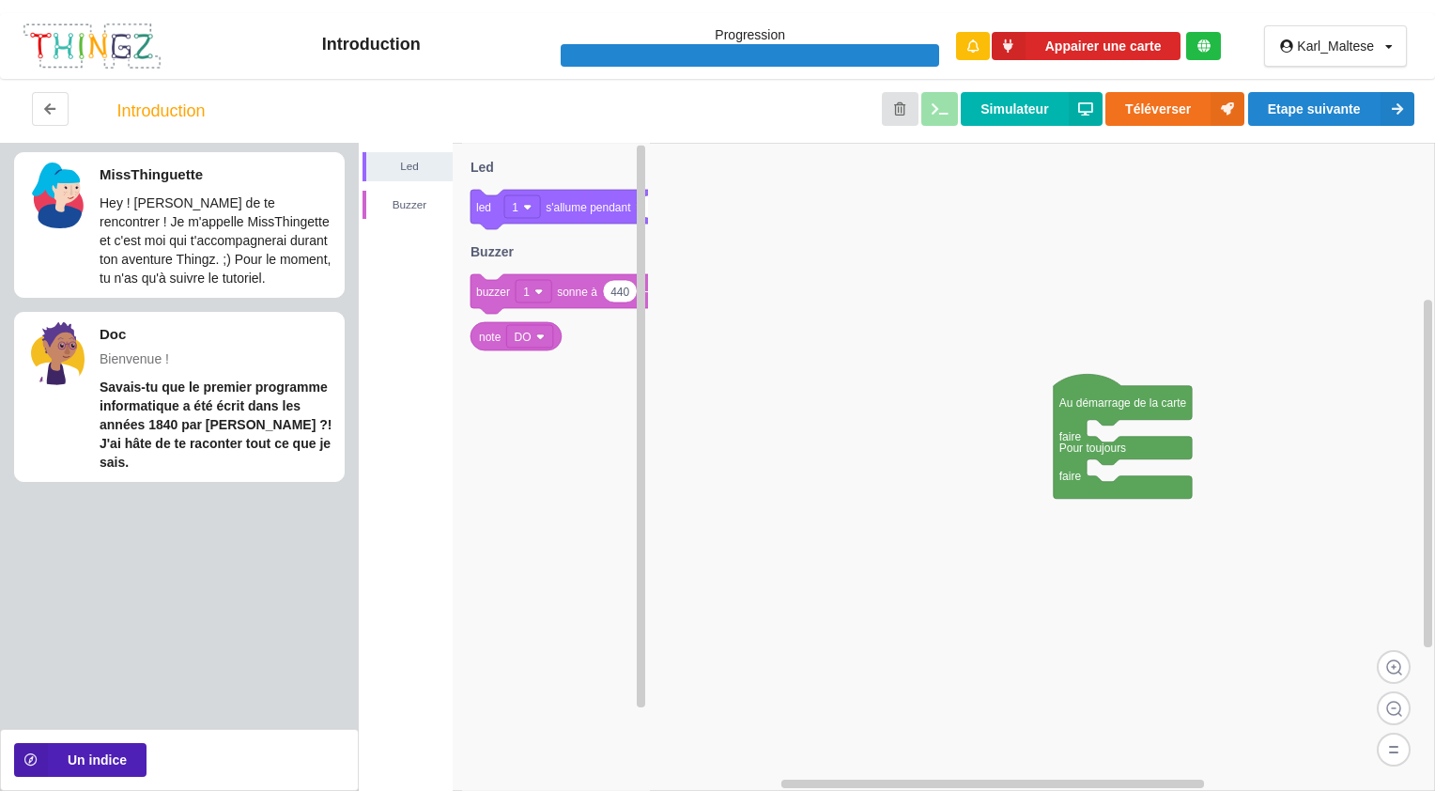
click at [107, 762] on button "Un indice" at bounding box center [80, 760] width 132 height 34
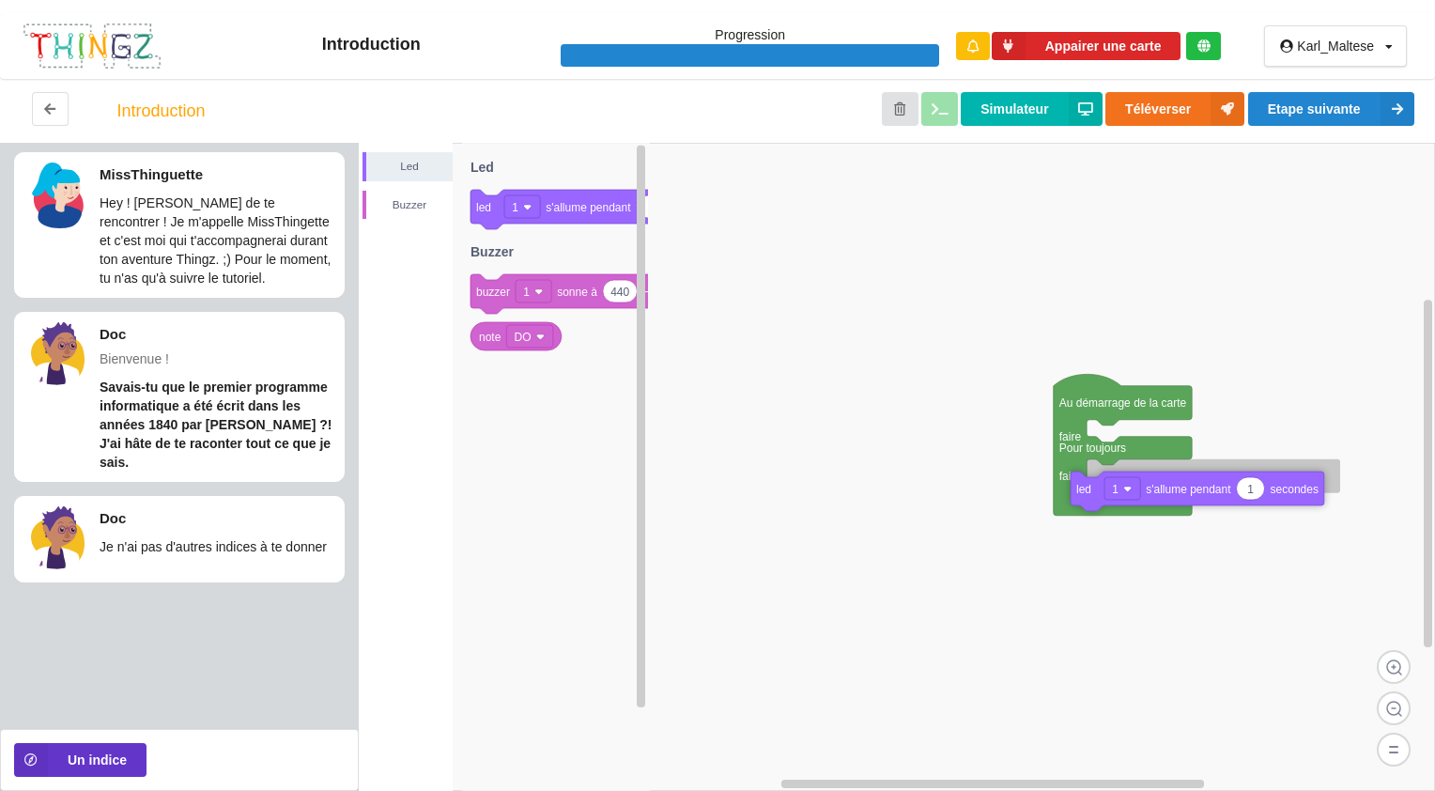
drag, startPoint x: 585, startPoint y: 202, endPoint x: 1181, endPoint y: 471, distance: 654.3
click at [1181, 471] on div "Led Buzzer Au démarrage de la carte faire Pour toujours faire 1 led 1 s'allume …" at bounding box center [897, 467] width 1076 height 648
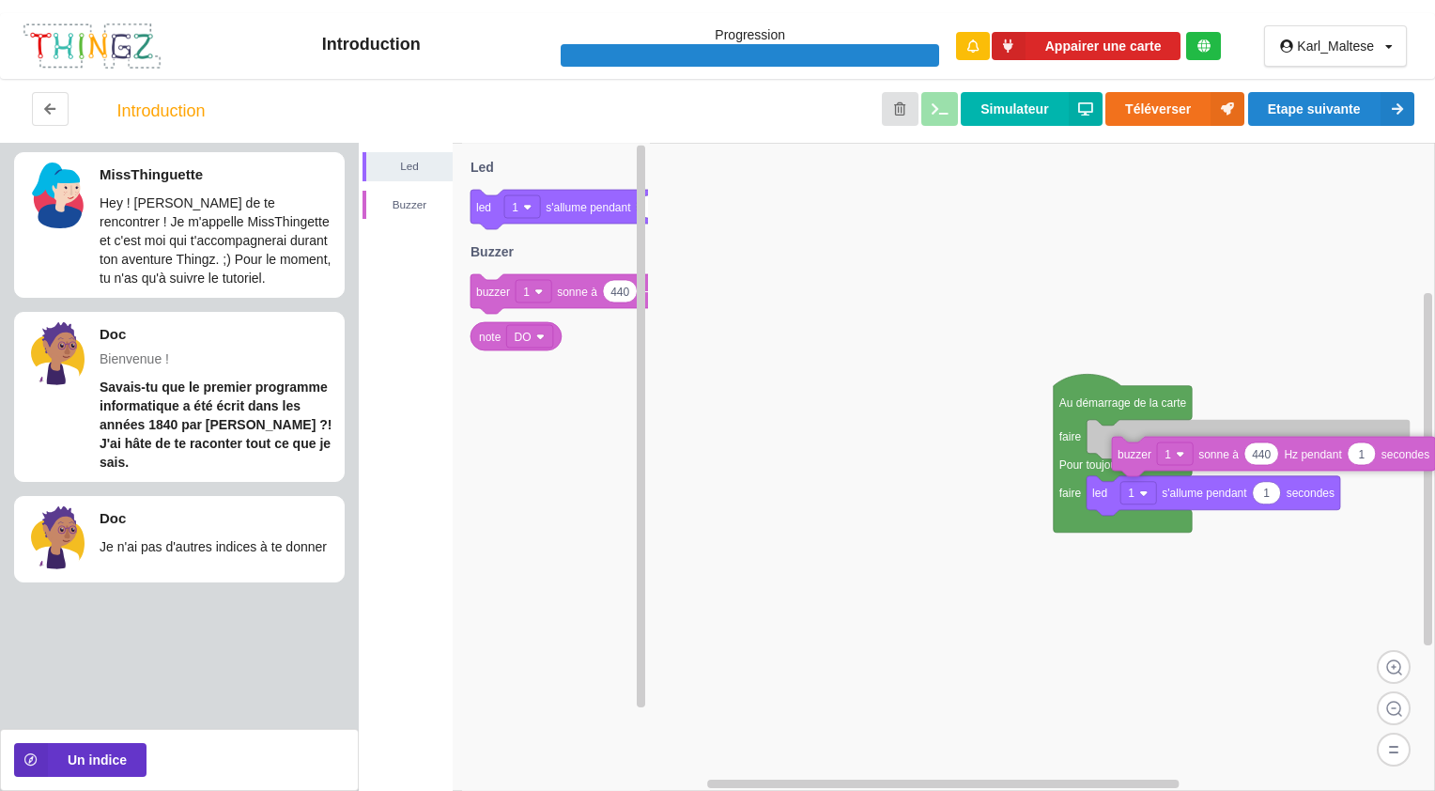
drag, startPoint x: 577, startPoint y: 291, endPoint x: 1207, endPoint y: 440, distance: 647.5
click at [1207, 440] on div "Led Buzzer Au démarrage de la carte faire Pour toujours faire 1 led 1 s'allume …" at bounding box center [897, 467] width 1076 height 648
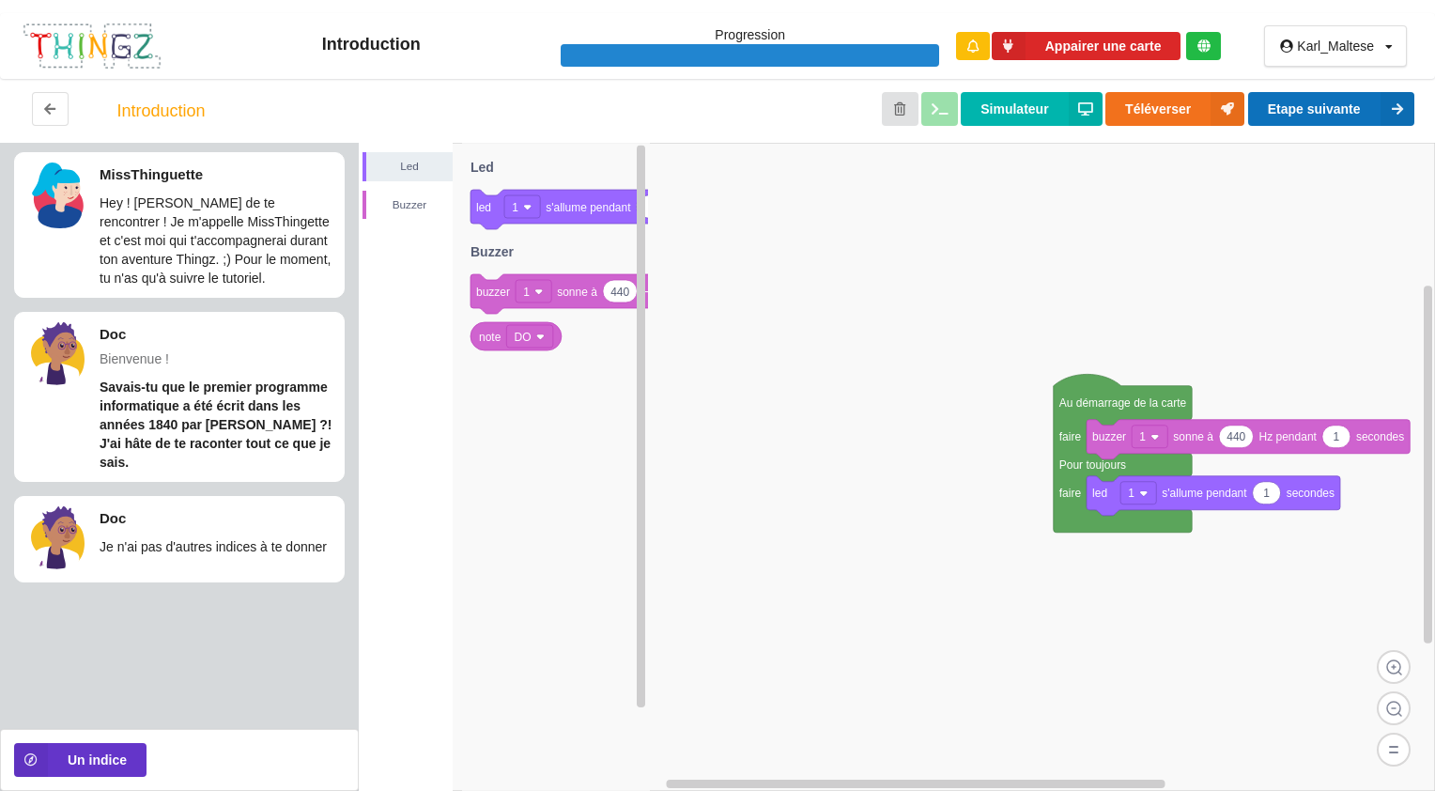
click at [1324, 113] on button "Etape suivante" at bounding box center [1331, 109] width 166 height 34
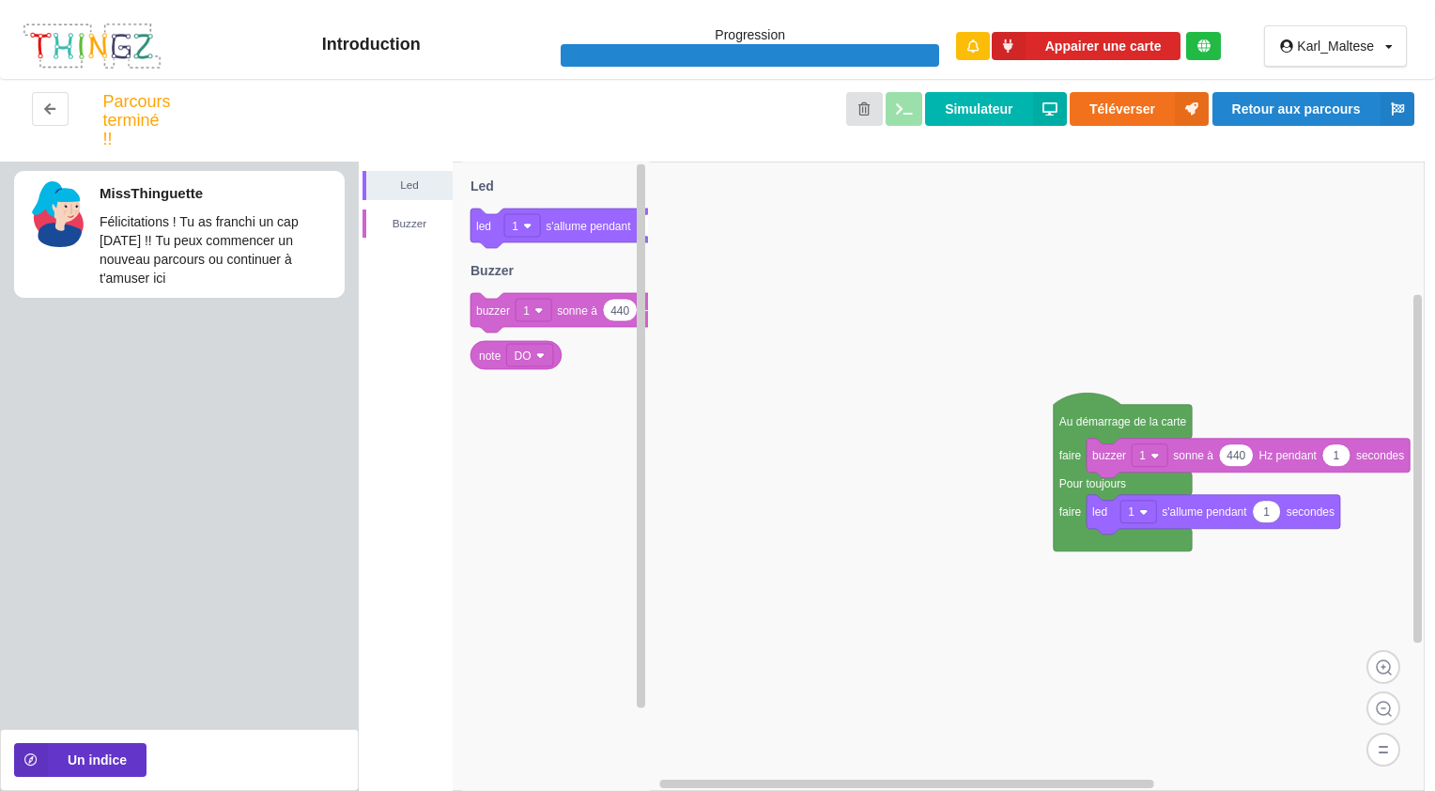
drag, startPoint x: 1065, startPoint y: 415, endPoint x: 812, endPoint y: 309, distance: 274.0
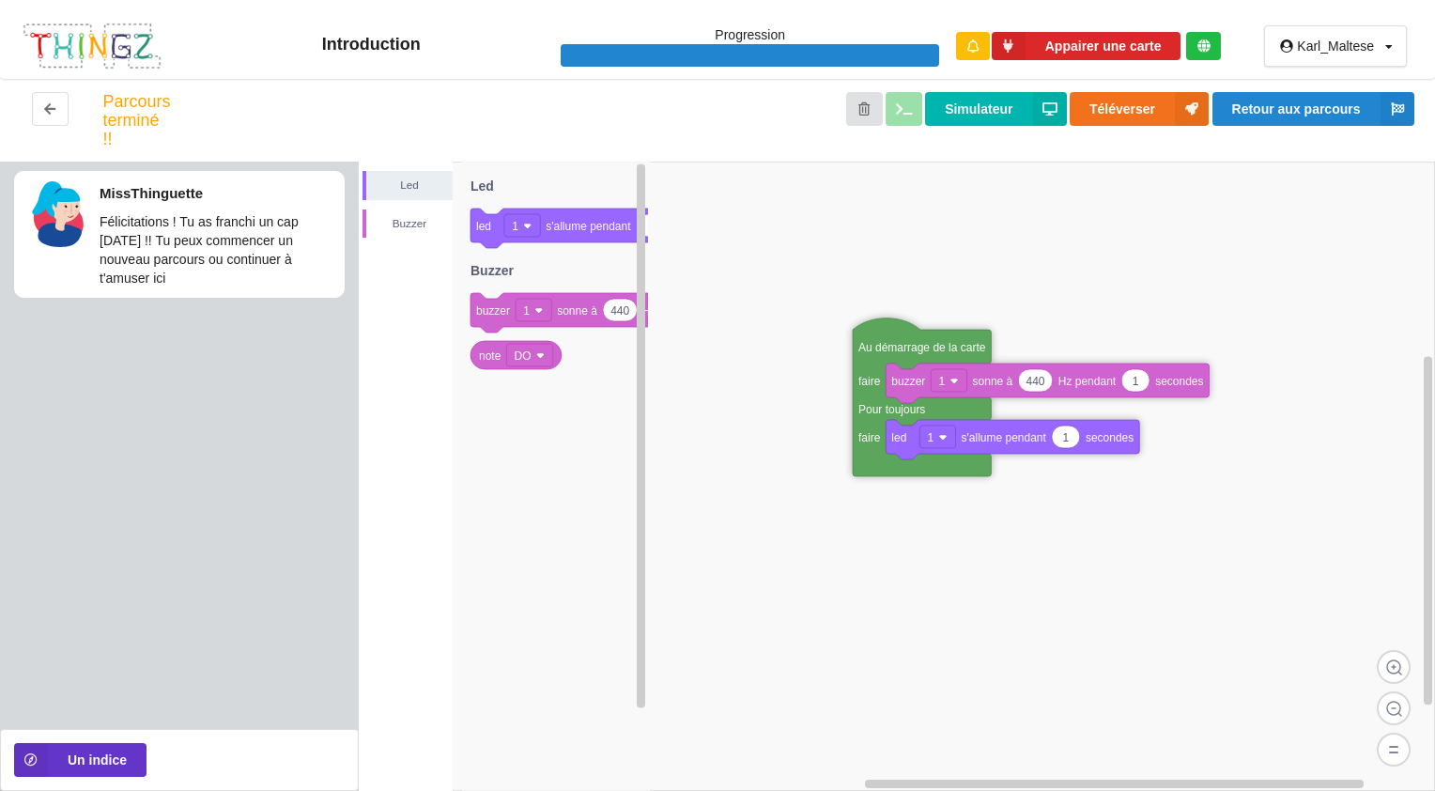
drag, startPoint x: 790, startPoint y: 311, endPoint x: 901, endPoint y: 347, distance: 117.6
click at [1330, 114] on button "Retour aux parcours" at bounding box center [1313, 109] width 202 height 34
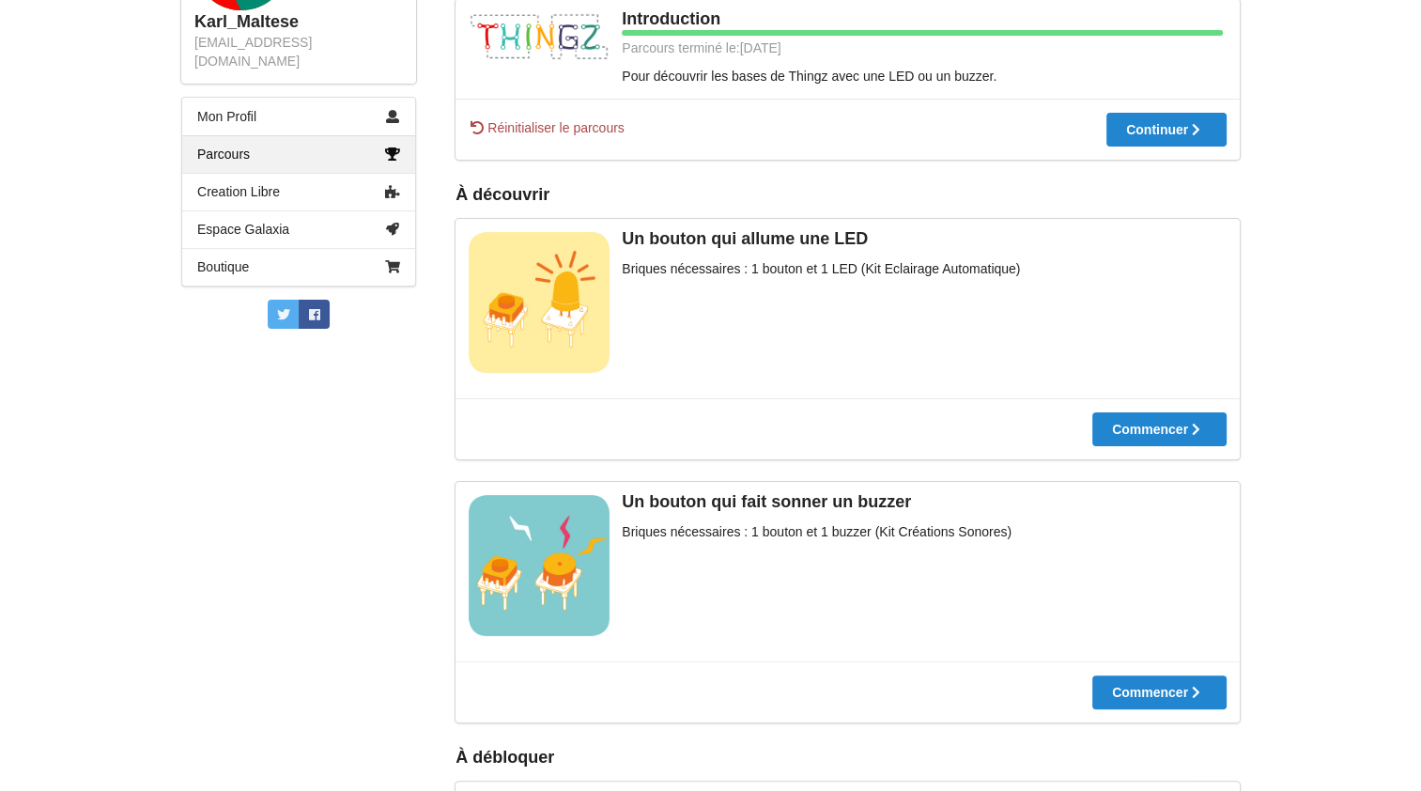
scroll to position [376, 0]
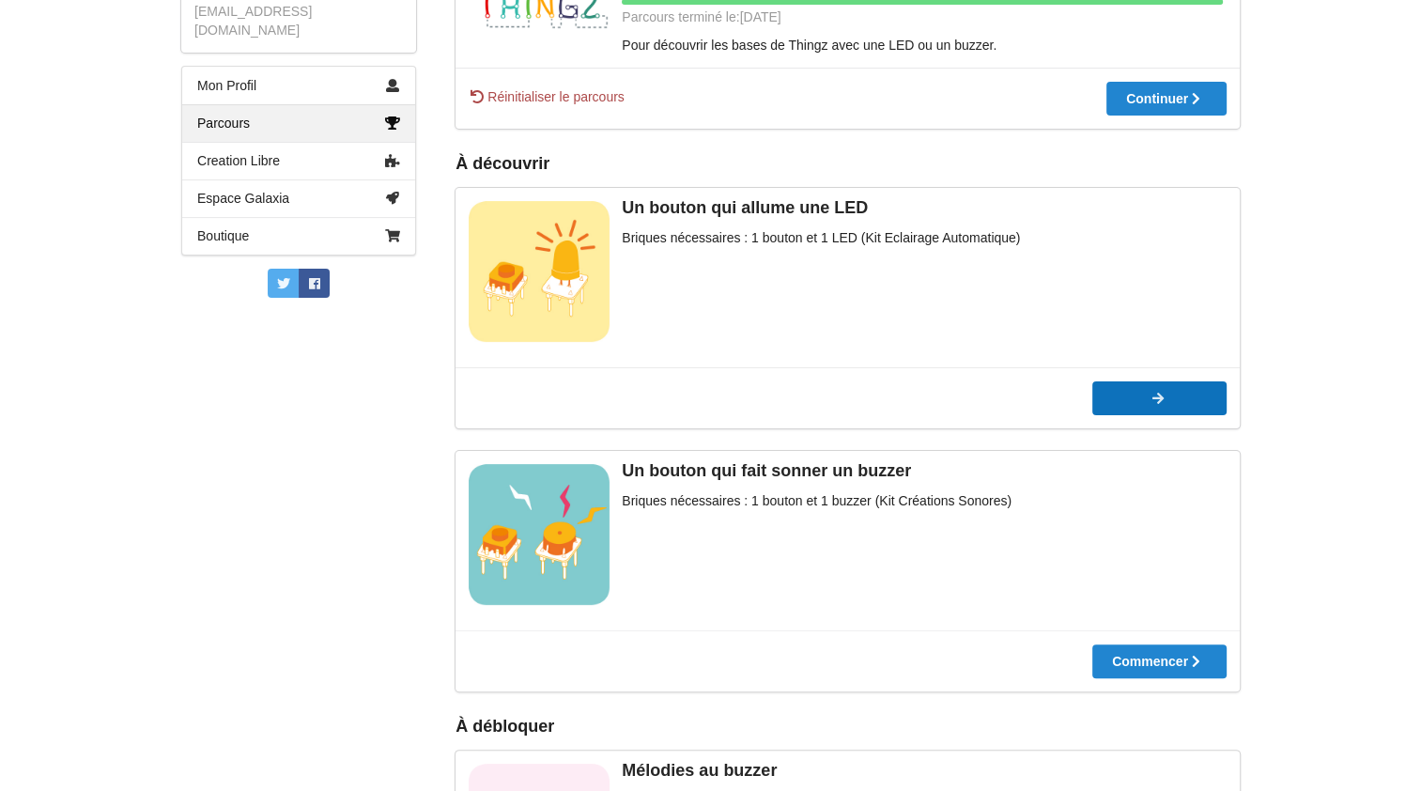
click at [1127, 400] on div at bounding box center [1159, 398] width 134 height 13
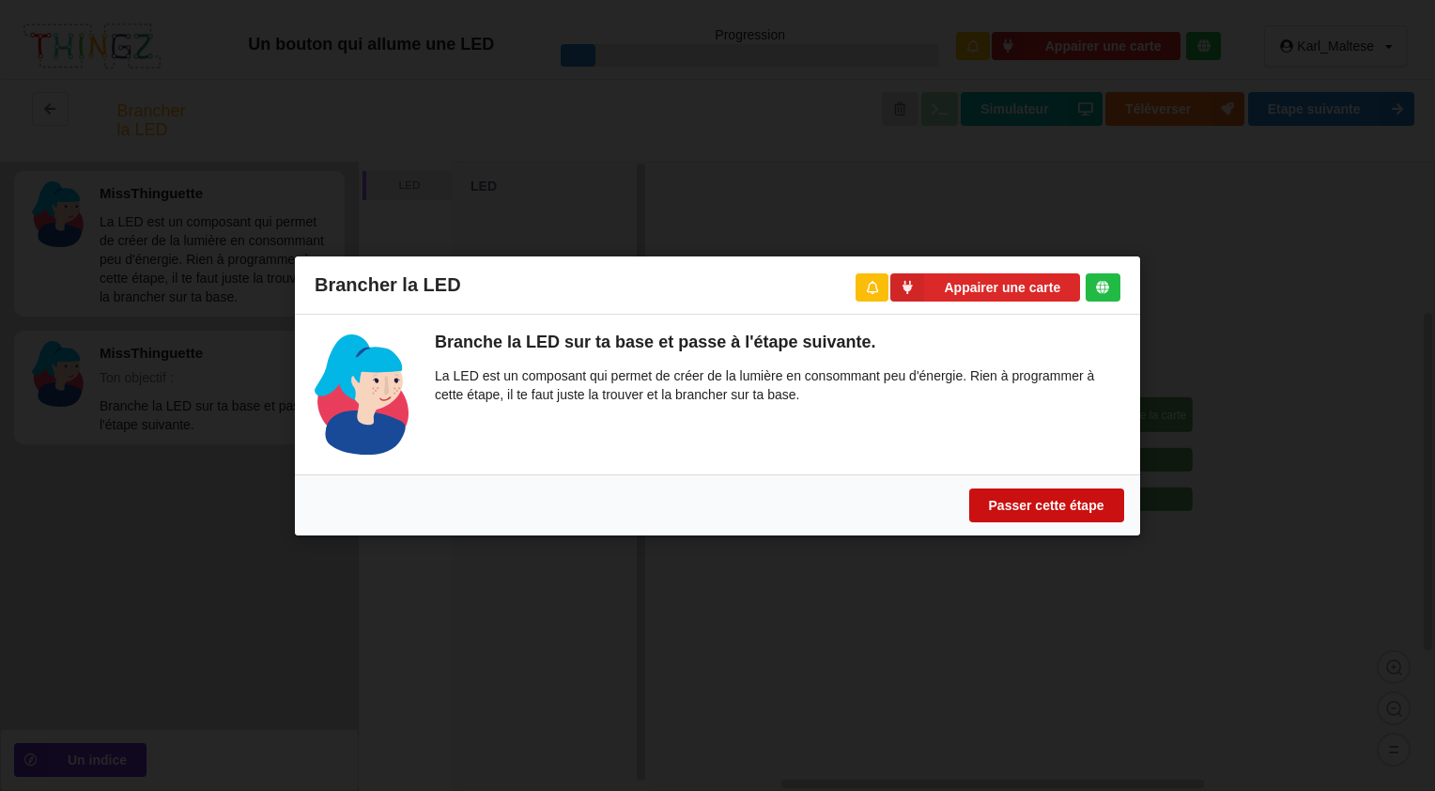
click at [1035, 498] on button "Passer cette étape" at bounding box center [1046, 504] width 155 height 34
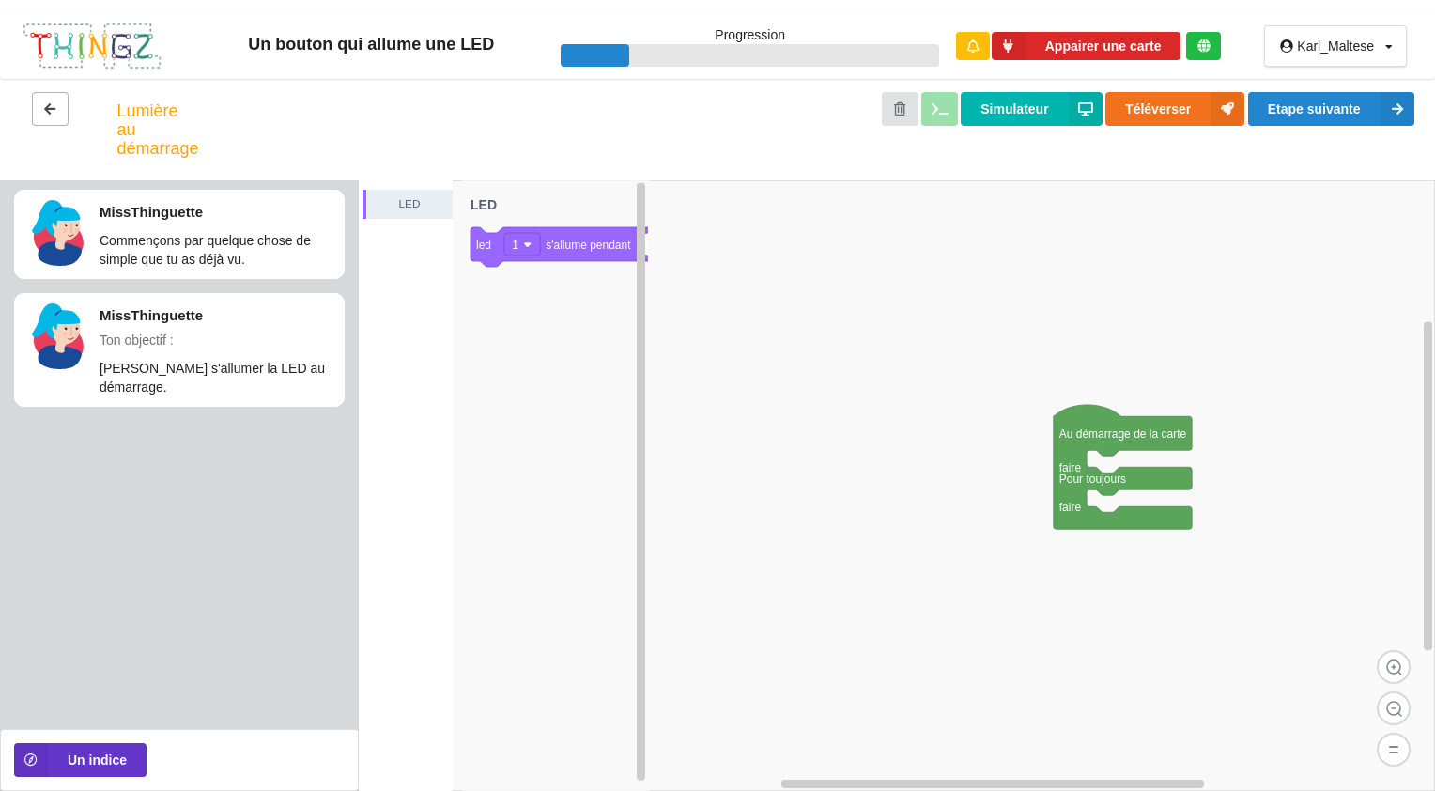
click at [60, 115] on button at bounding box center [50, 109] width 37 height 34
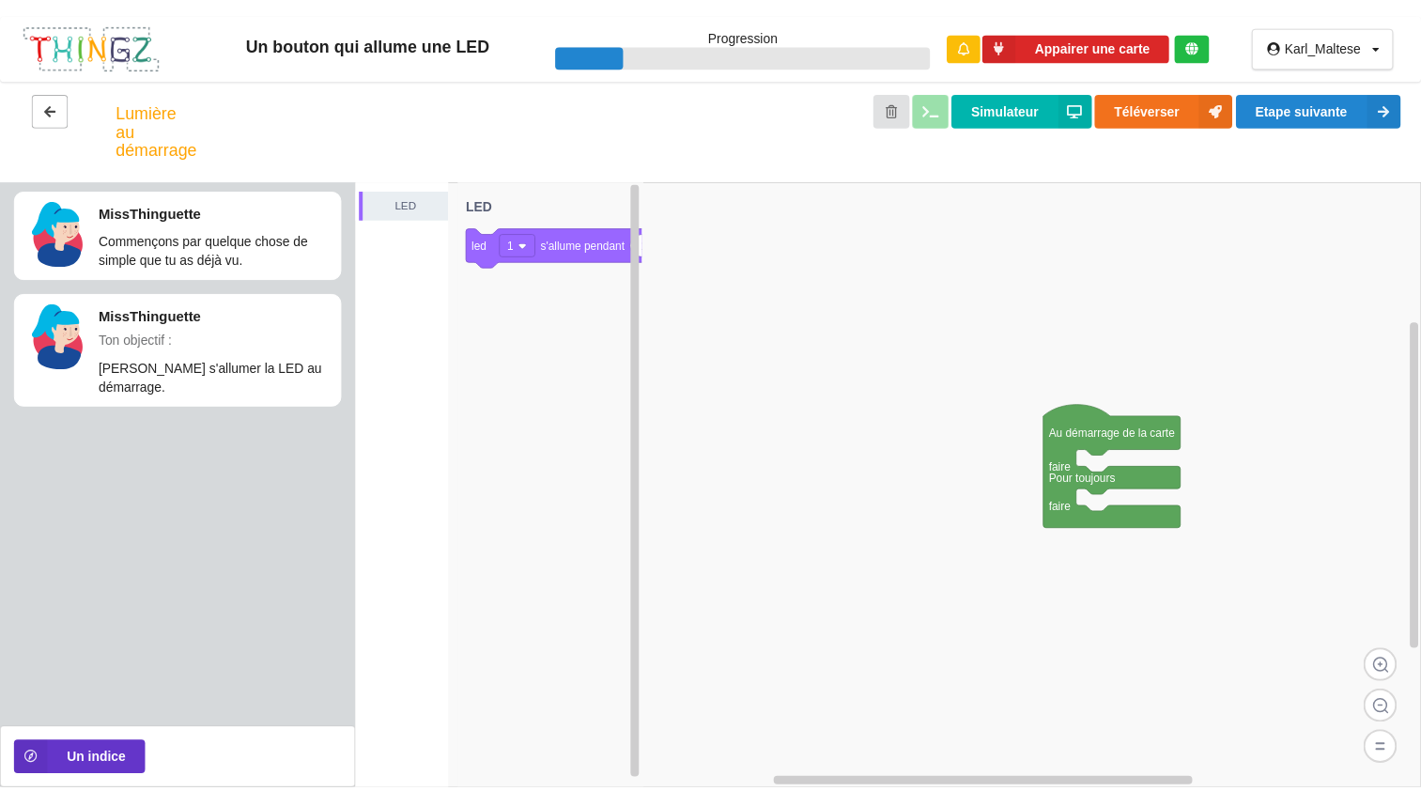
scroll to position [376, 0]
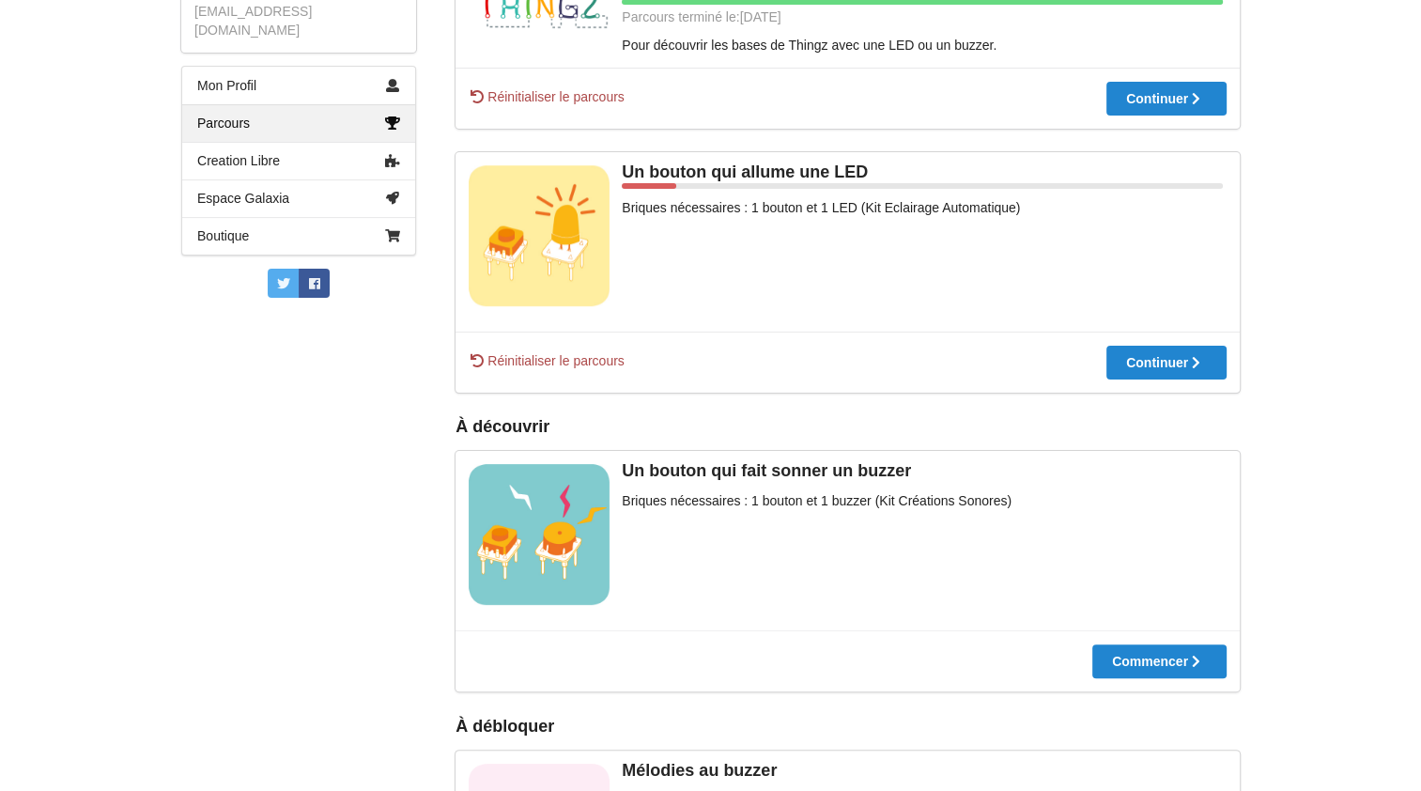
click at [507, 357] on span "Réinitialiser le parcours" at bounding box center [547, 360] width 156 height 19
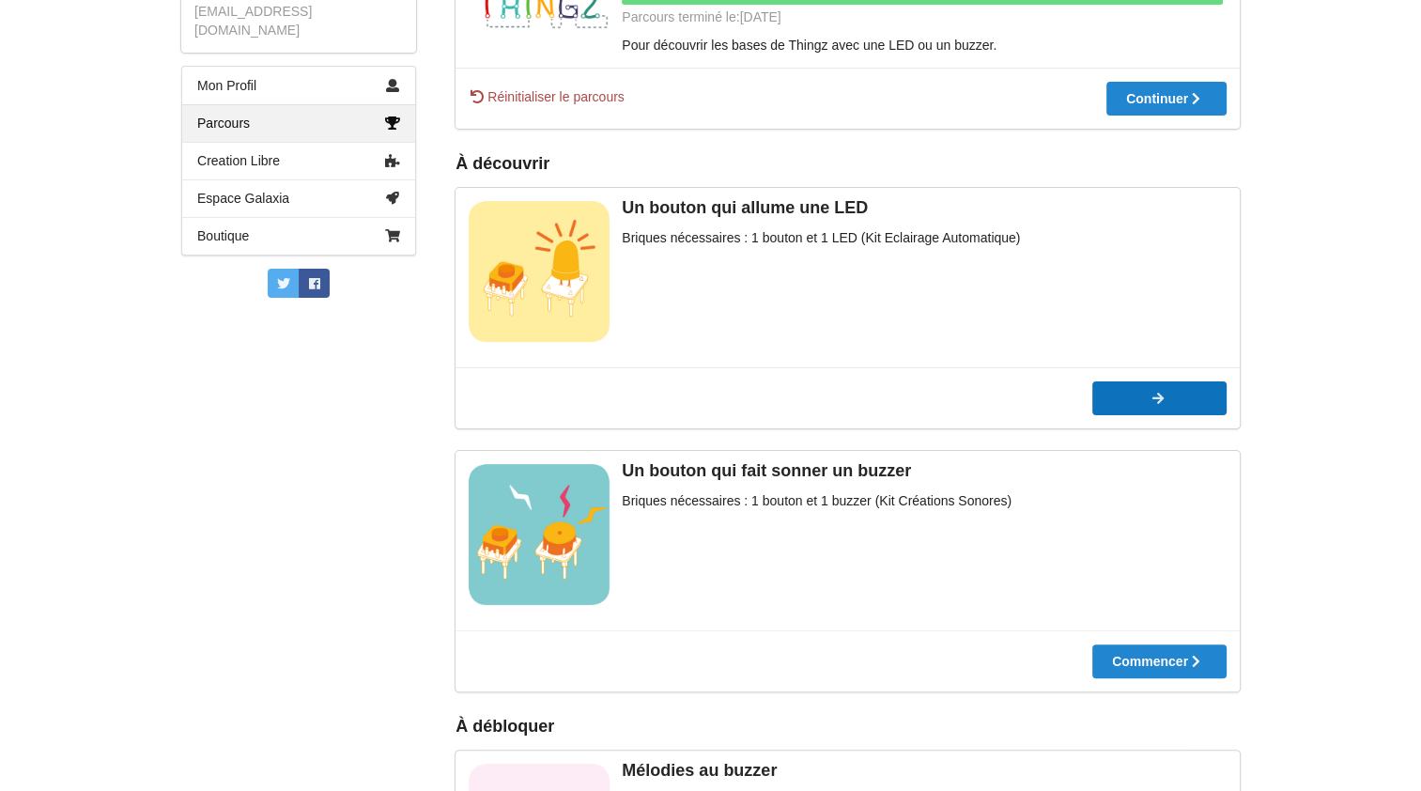
click at [1159, 389] on button "Commencer" at bounding box center [1159, 398] width 134 height 34
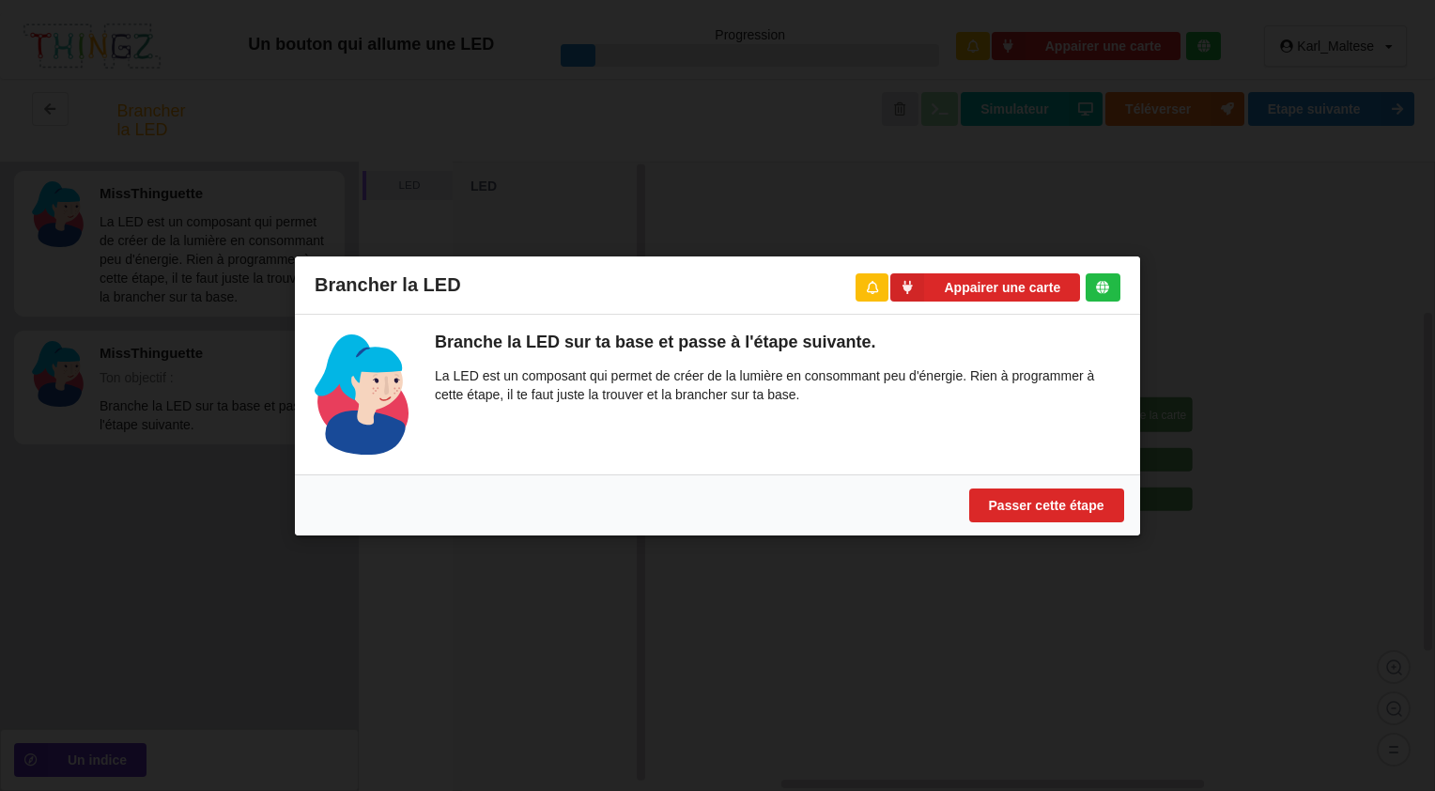
click at [1268, 370] on div "Brancher la LED Appairer une carte Branche la LED sur ta base et passe à l'étap…" at bounding box center [717, 395] width 1435 height 791
click at [949, 285] on button "Appairer une carte" at bounding box center [985, 286] width 190 height 29
click at [826, 389] on p "La LED est un composant qui permet de créer de la lumière en consommant peu d'é…" at bounding box center [777, 385] width 685 height 38
click at [828, 393] on p "La LED est un composant qui permet de créer de la lumière en consommant peu d'é…" at bounding box center [777, 385] width 685 height 38
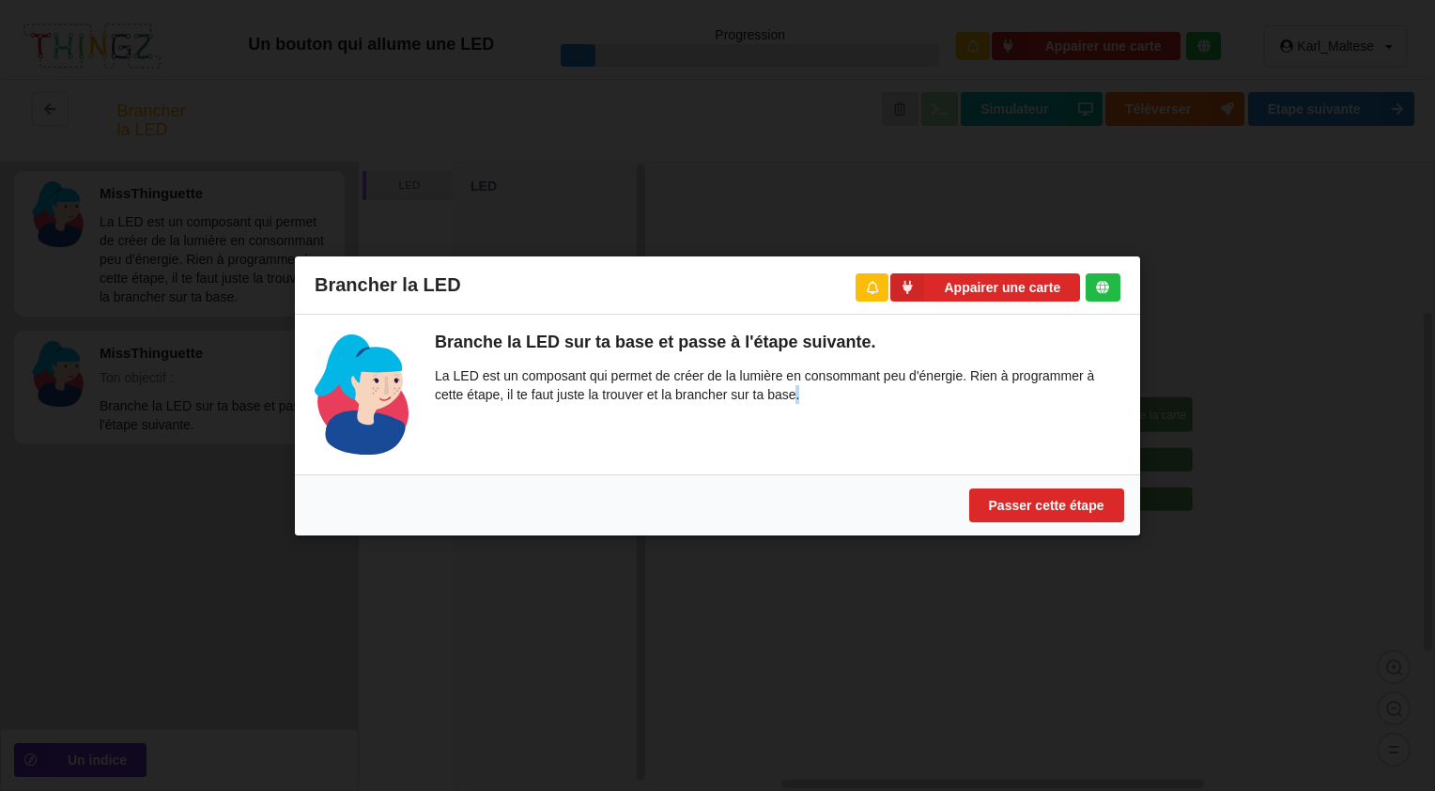
click at [1099, 285] on icon at bounding box center [1102, 286] width 13 height 13
click at [1101, 294] on div at bounding box center [1102, 286] width 35 height 28
click at [1199, 321] on div "Brancher la LED Appairer une carte Branche la LED sur ta base et passe à l'étap…" at bounding box center [717, 395] width 1435 height 791
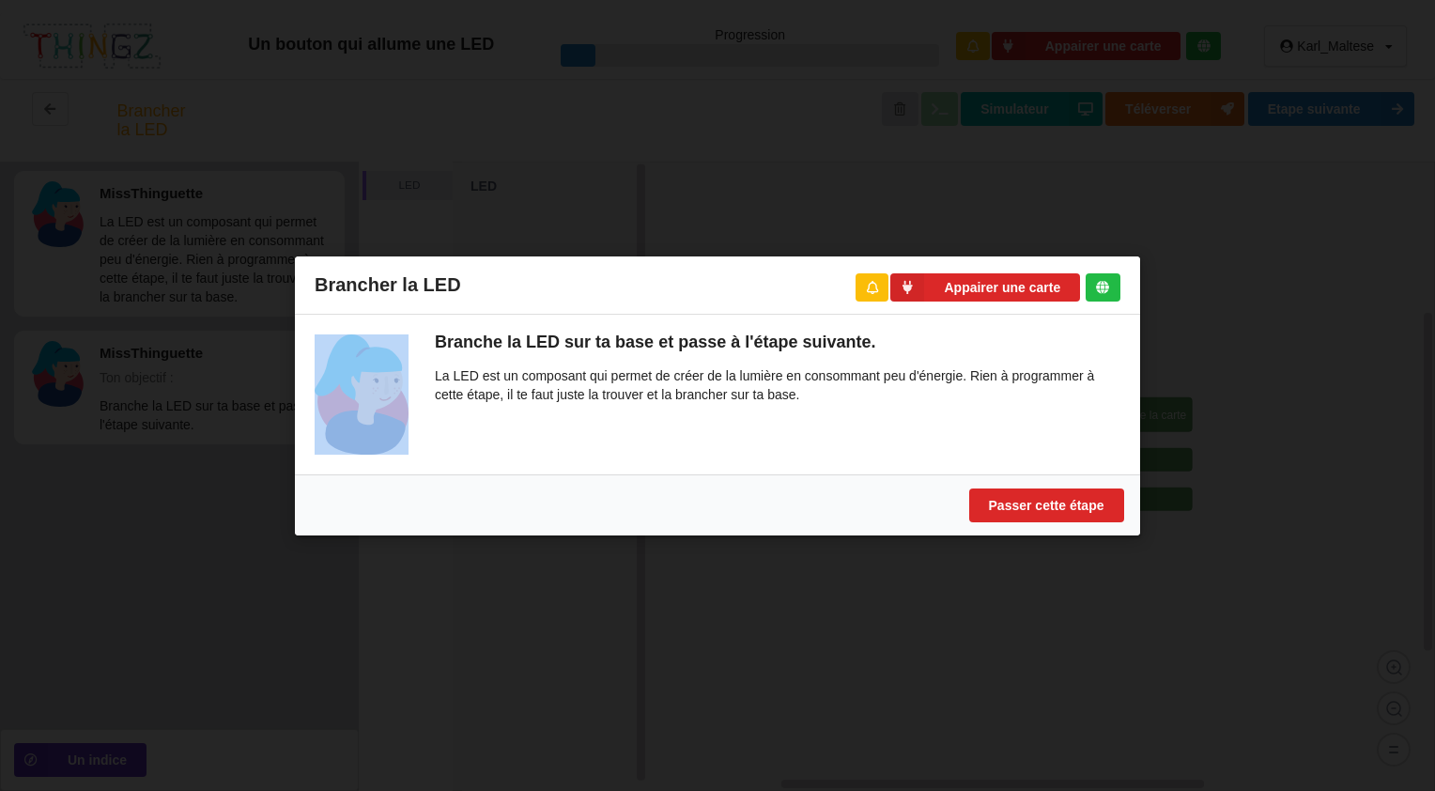
click at [765, 377] on p "La LED est un composant qui permet de créer de la lumière en consommant peu d'é…" at bounding box center [777, 385] width 685 height 38
click at [570, 205] on div "Brancher la LED Appairer une carte Branche la LED sur ta base et passe à l'étap…" at bounding box center [717, 395] width 1435 height 791
click at [599, 215] on div "Brancher la LED Appairer une carte Branche la LED sur ta base et passe à l'étap…" at bounding box center [717, 395] width 1435 height 791
click at [684, 604] on div "Brancher la LED Appairer une carte Branche la LED sur ta base et passe à l'étap…" at bounding box center [717, 395] width 1435 height 791
click at [526, 152] on div "Brancher la LED Appairer une carte Branche la LED sur ta base et passe à l'étap…" at bounding box center [717, 395] width 1435 height 791
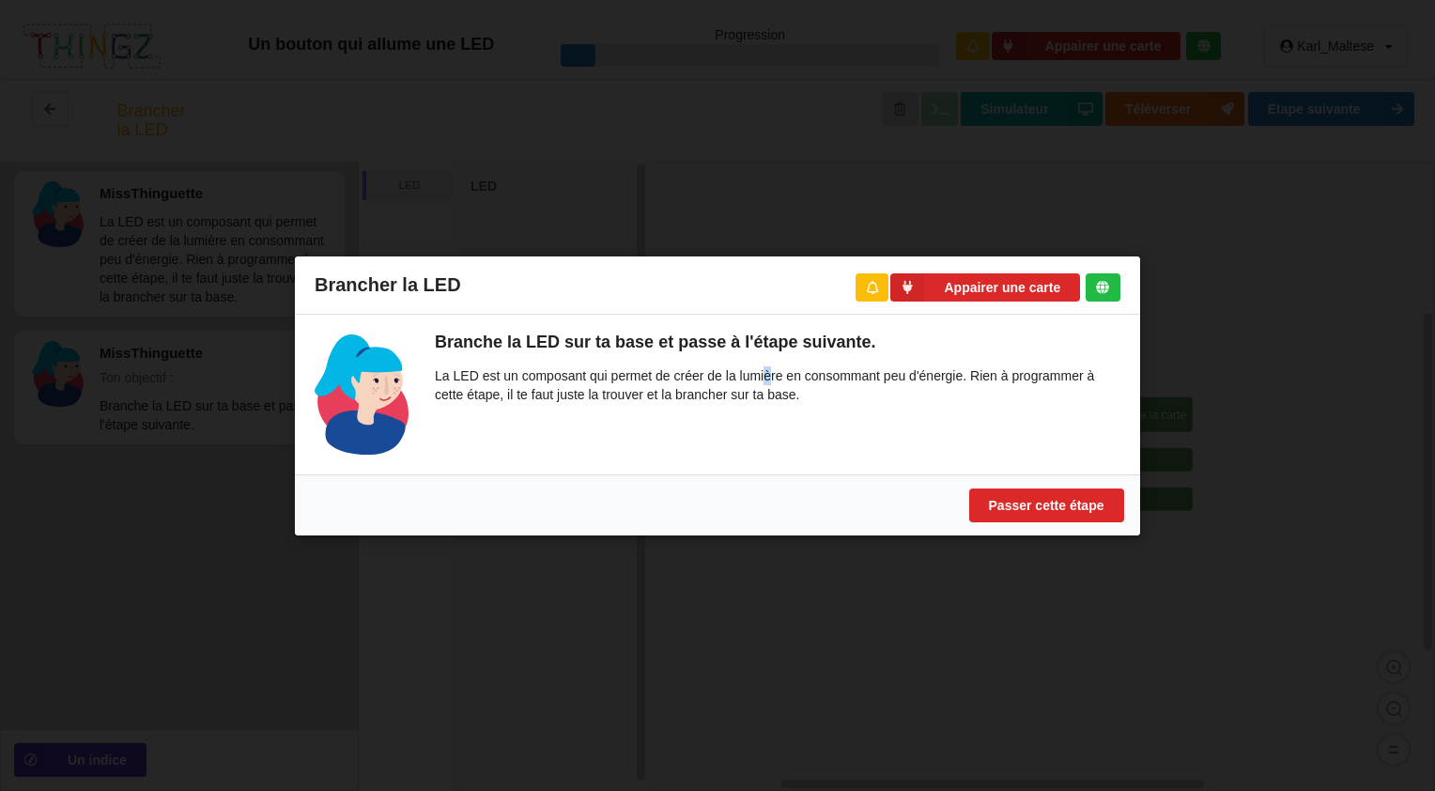
click at [526, 152] on div "Brancher la LED Appairer une carte Branche la LED sur ta base et passe à l'étap…" at bounding box center [717, 395] width 1435 height 791
click at [162, 213] on div "Brancher la LED Appairer une carte Branche la LED sur ta base et passe à l'étap…" at bounding box center [717, 395] width 1435 height 791
click at [668, 734] on div "Brancher la LED Appairer une carte Branche la LED sur ta base et passe à l'étap…" at bounding box center [717, 395] width 1435 height 791
click at [798, 497] on div "Passer cette étape" at bounding box center [717, 503] width 845 height 61
click at [585, 359] on div "Branche la LED sur ta base et passe à l'étape suivante. La LED est un composant…" at bounding box center [764, 393] width 712 height 120
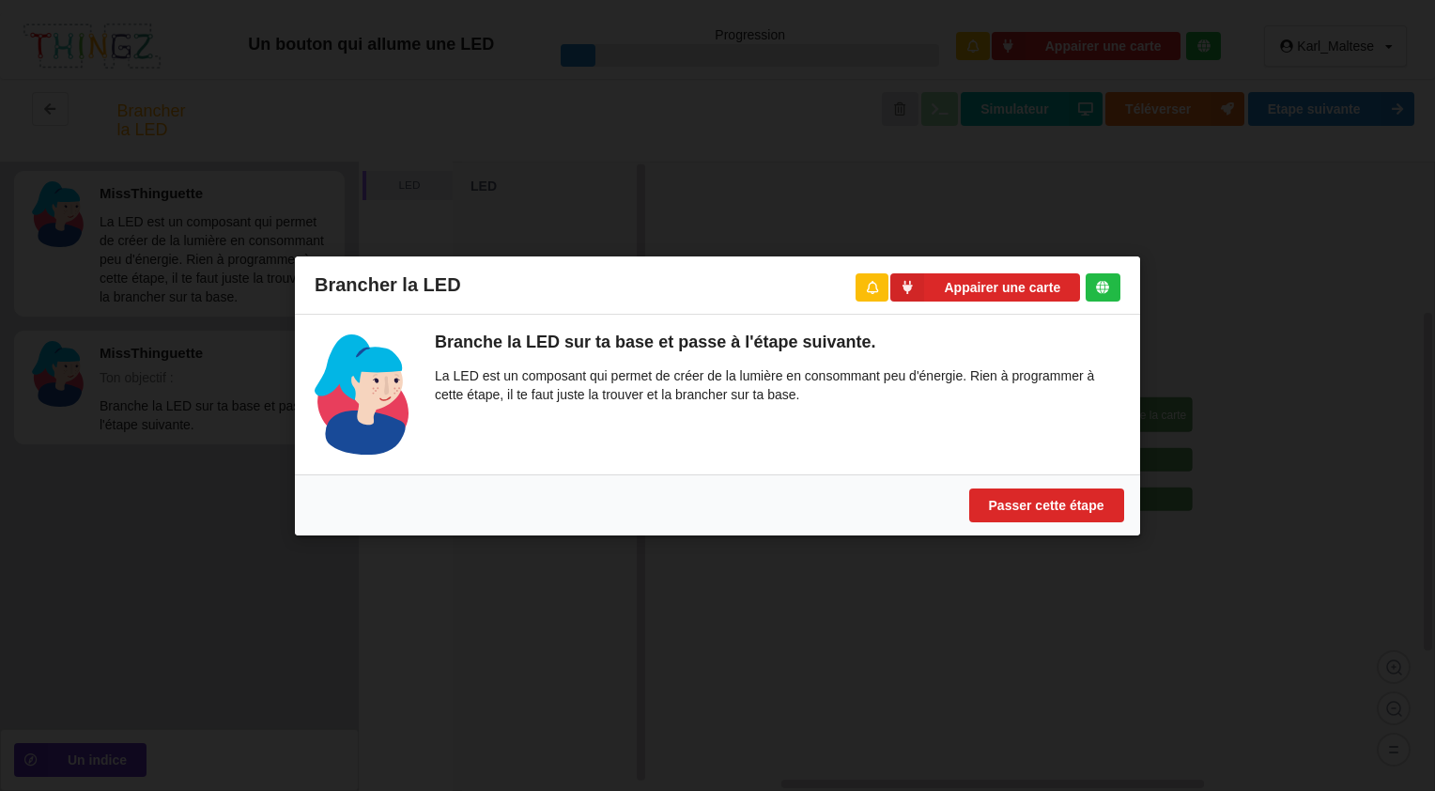
click at [1121, 608] on div "Brancher la LED Appairer une carte Branche la LED sur ta base et passe à l'étap…" at bounding box center [717, 395] width 1435 height 791
click at [1101, 510] on button "Passer cette étape" at bounding box center [1046, 504] width 155 height 34
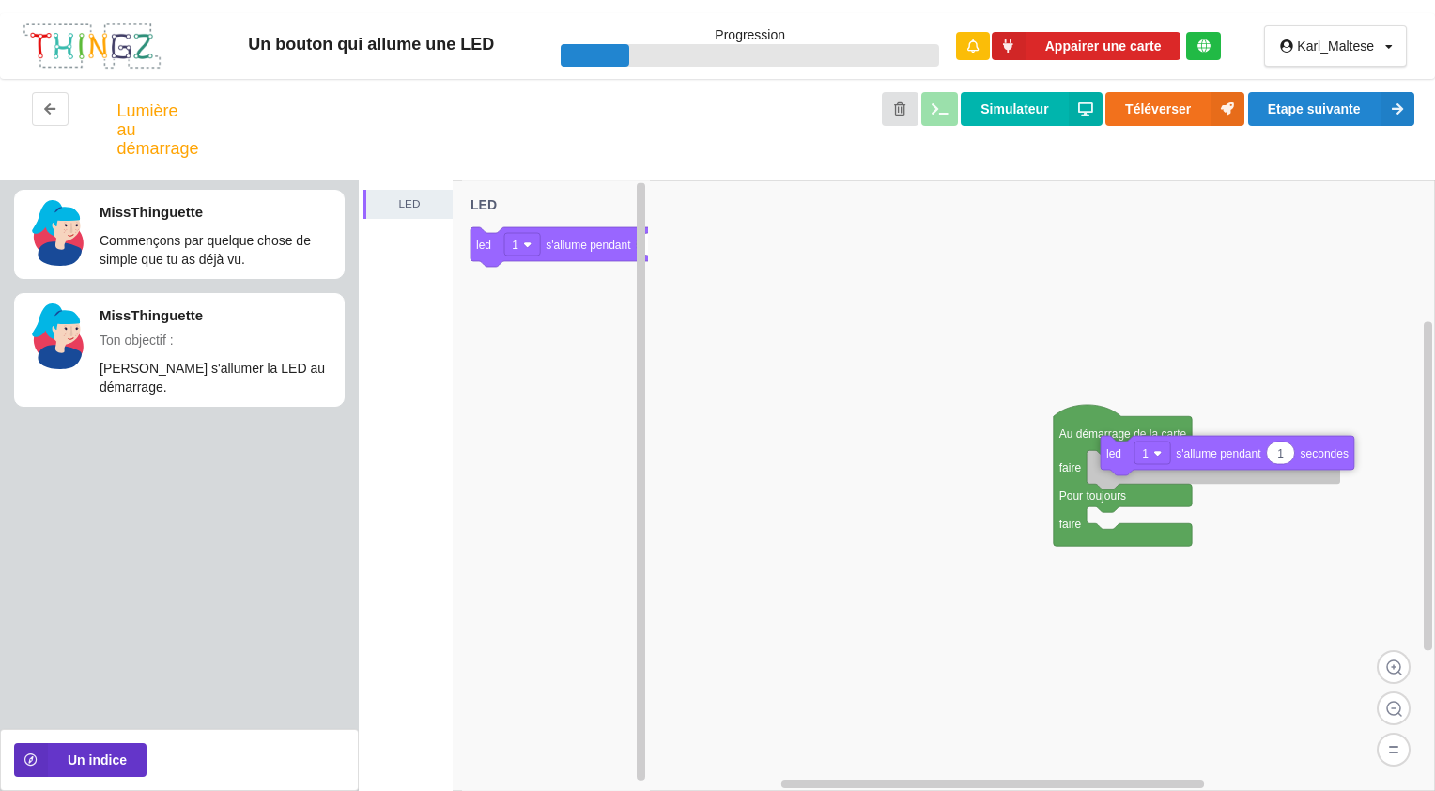
drag, startPoint x: 578, startPoint y: 259, endPoint x: 1209, endPoint y: 468, distance: 663.7
click at [1209, 468] on div "LED Au démarrage de la carte faire Pour toujours faire 1 led 1 s'allume pendant…" at bounding box center [897, 485] width 1076 height 610
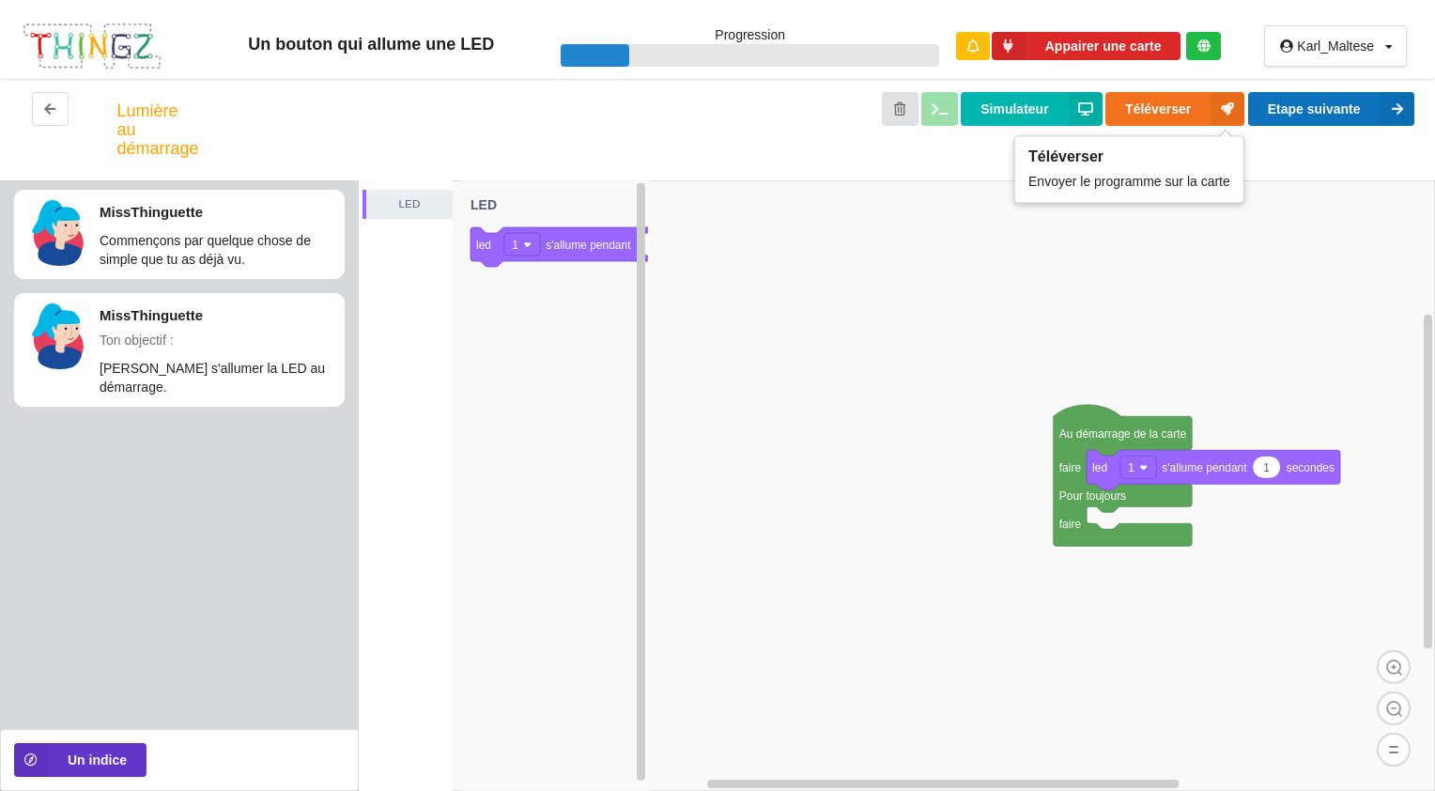
click at [1286, 108] on button "Etape suivante" at bounding box center [1331, 109] width 166 height 34
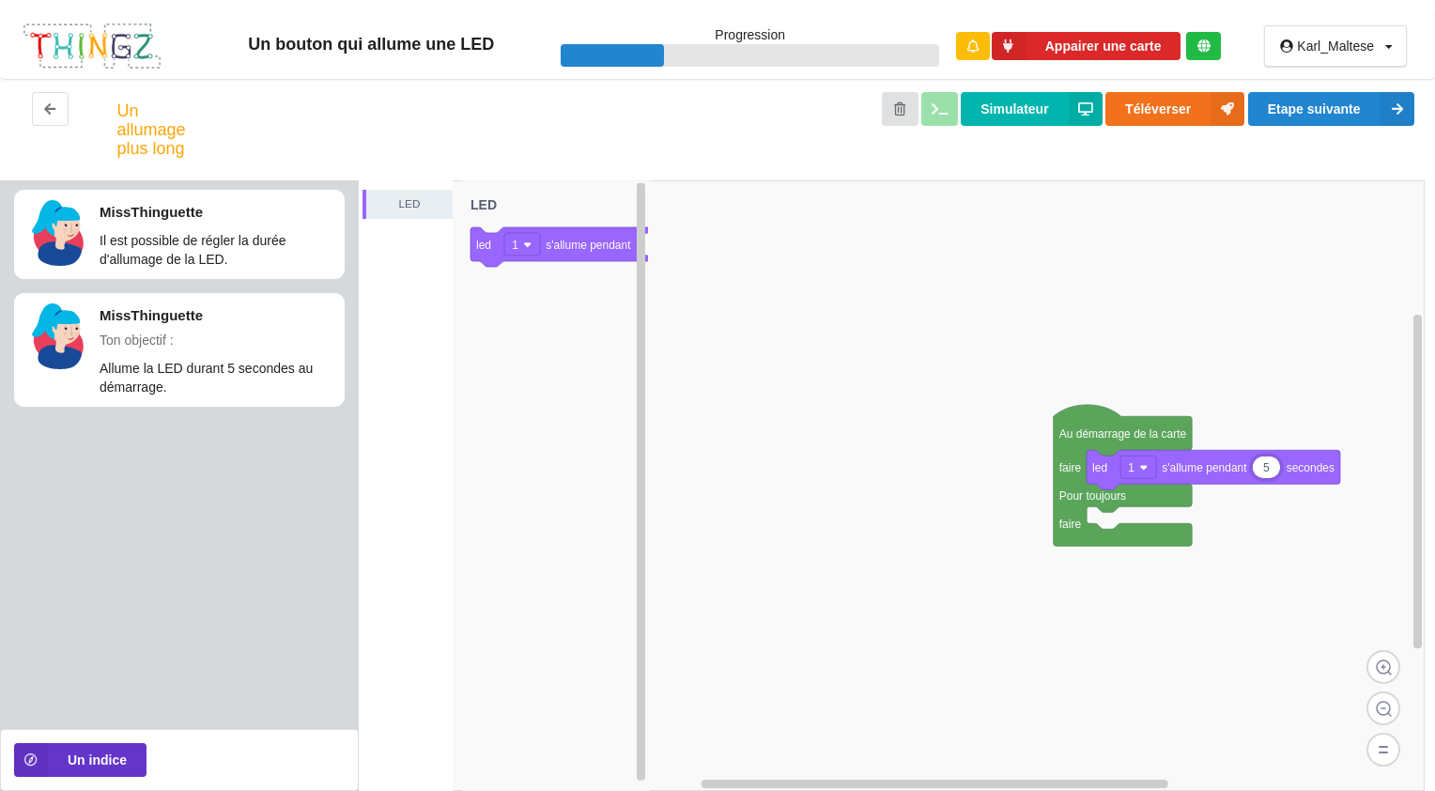
type input "5"
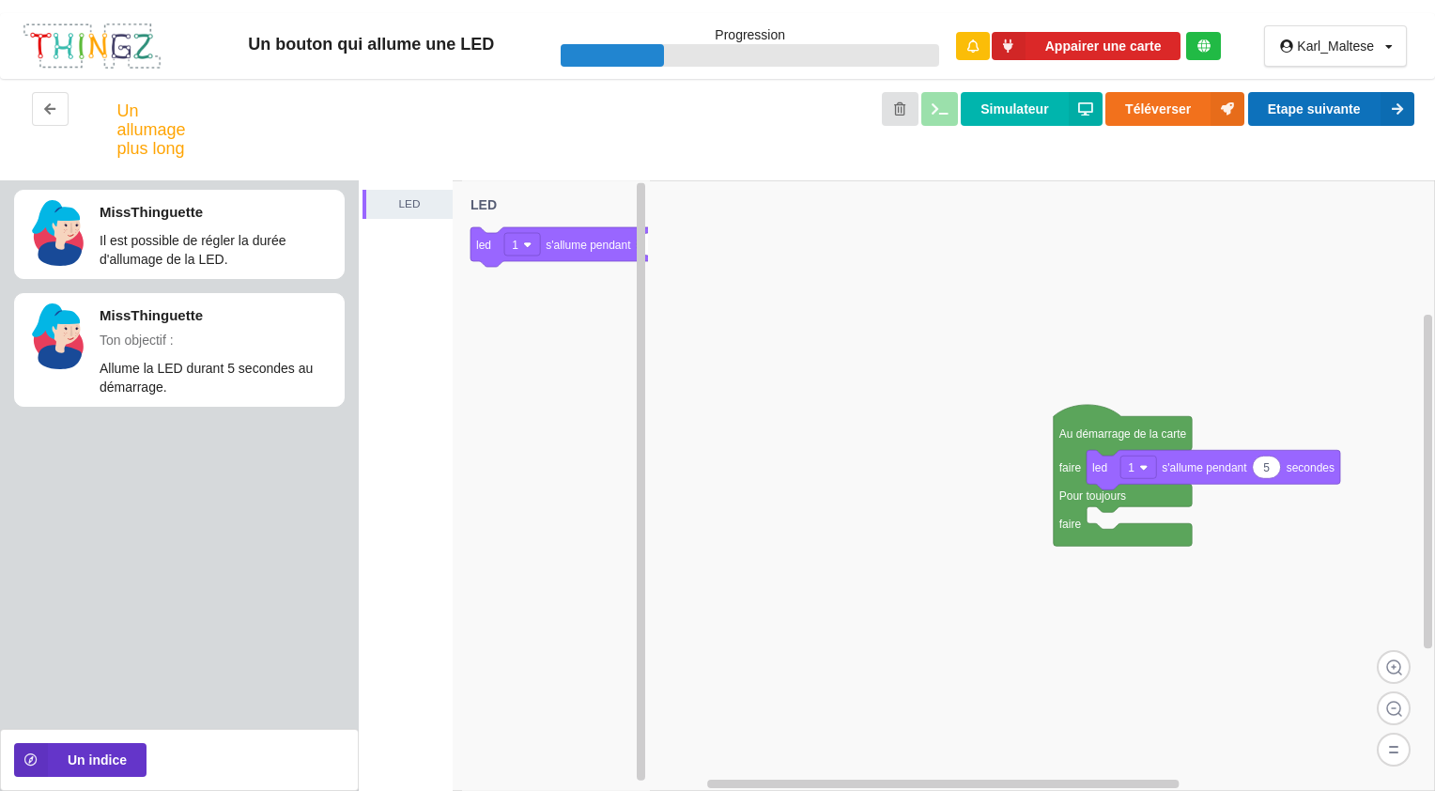
click at [1356, 105] on button "Etape suivante" at bounding box center [1331, 109] width 166 height 34
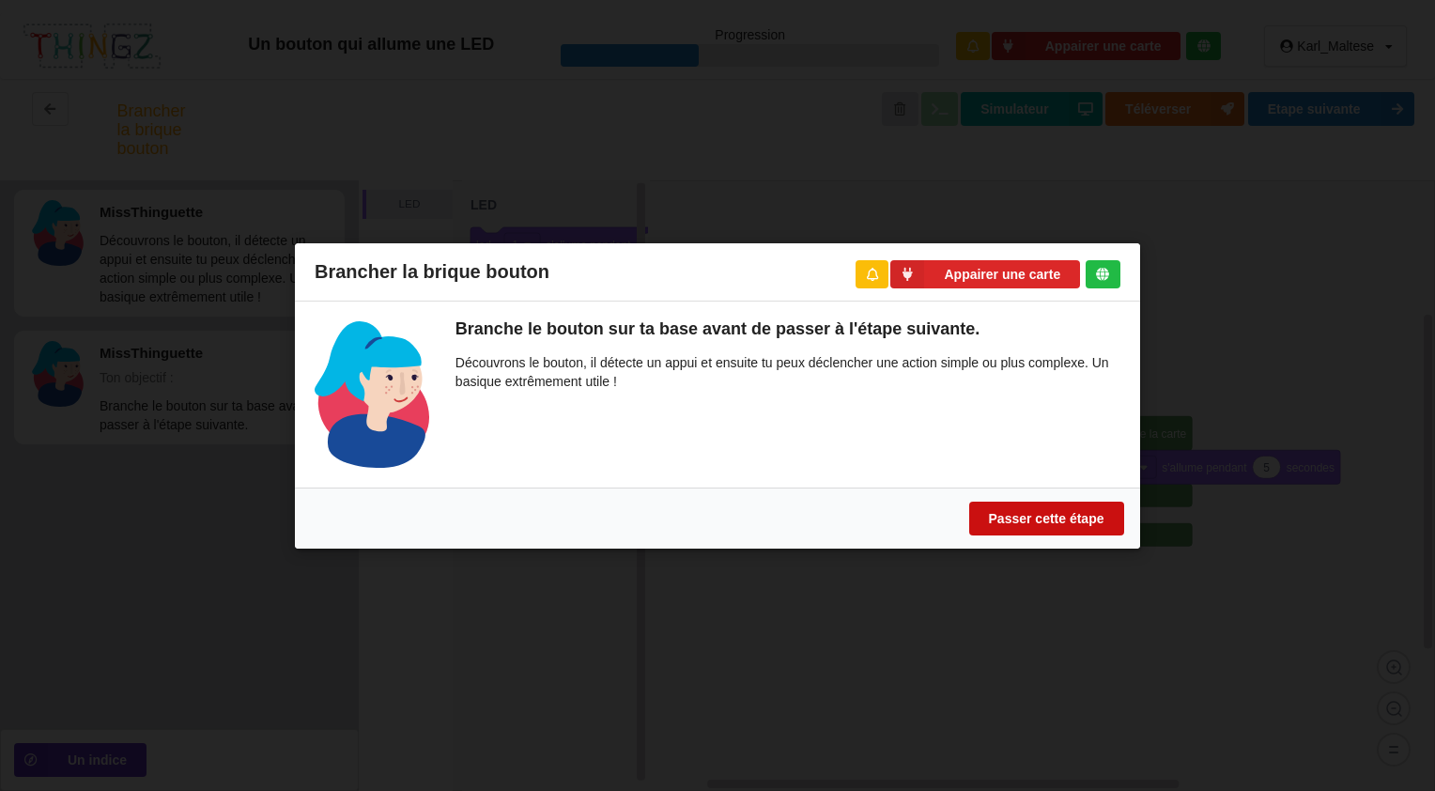
click at [1006, 516] on button "Passer cette étape" at bounding box center [1046, 517] width 155 height 34
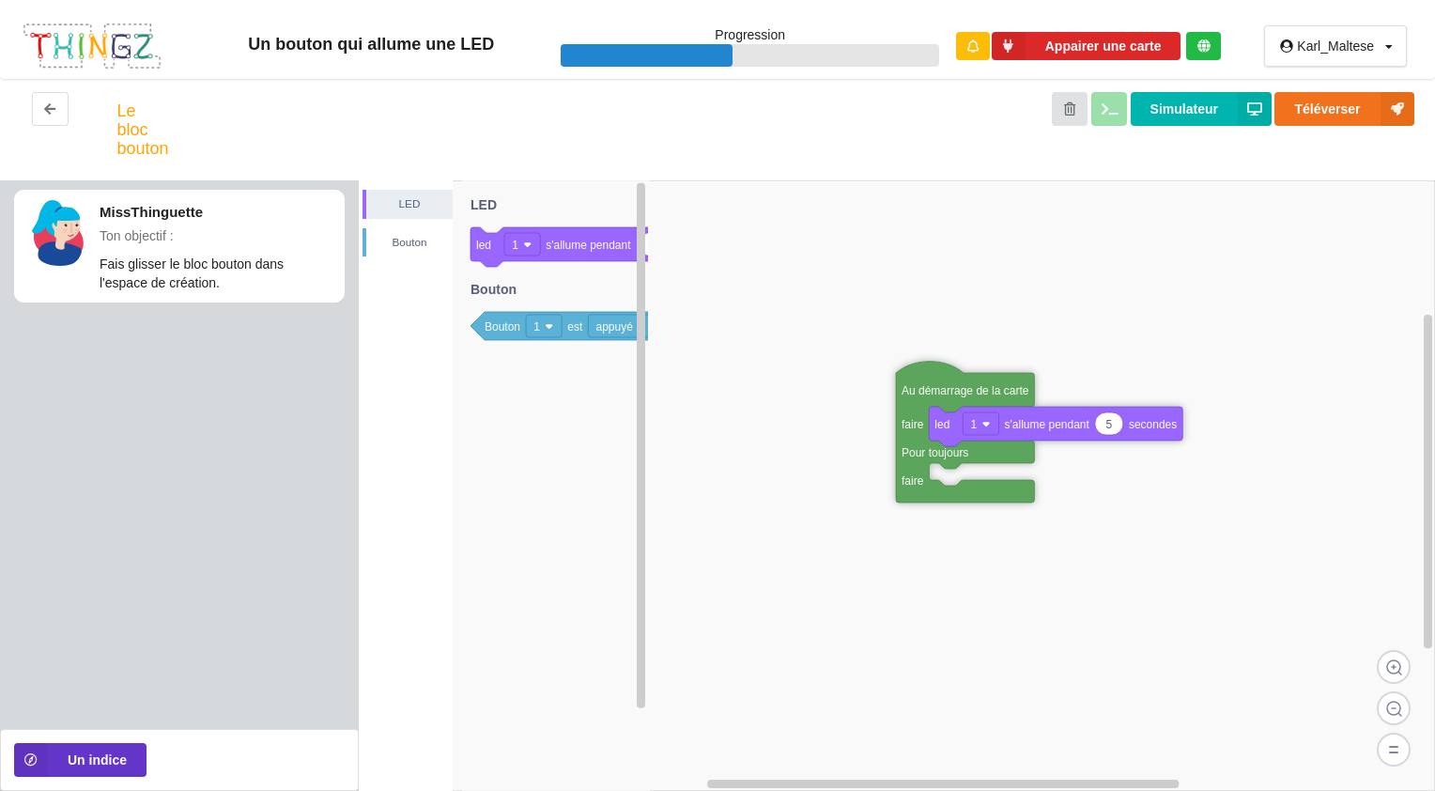
drag, startPoint x: 1131, startPoint y: 422, endPoint x: 850, endPoint y: 326, distance: 296.7
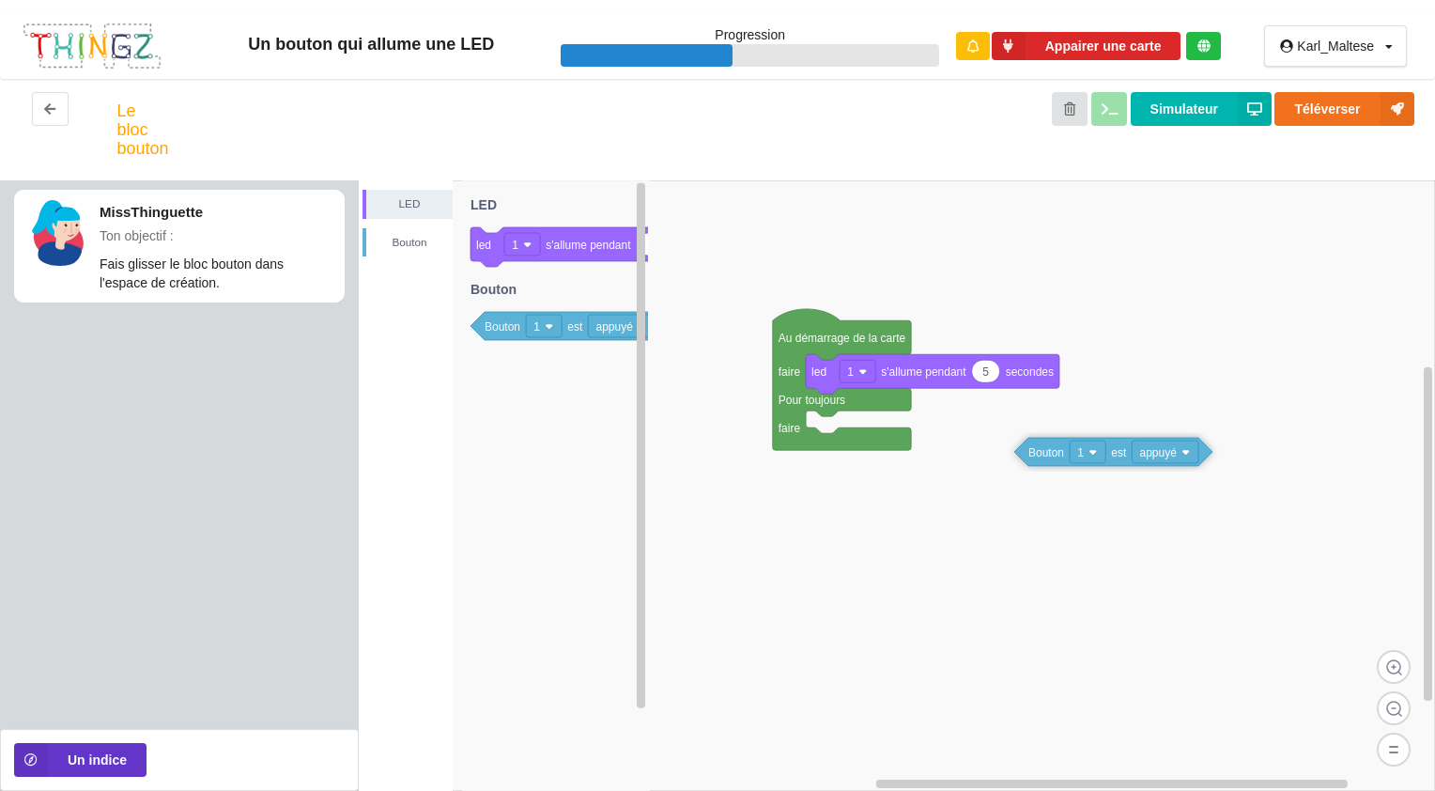
drag, startPoint x: 488, startPoint y: 325, endPoint x: 1051, endPoint y: 438, distance: 573.6
click at [1051, 438] on div "LED [PERSON_NAME] Au démarrage de la carte faire Pour toujours faire 5 led 1 s'…" at bounding box center [897, 485] width 1076 height 610
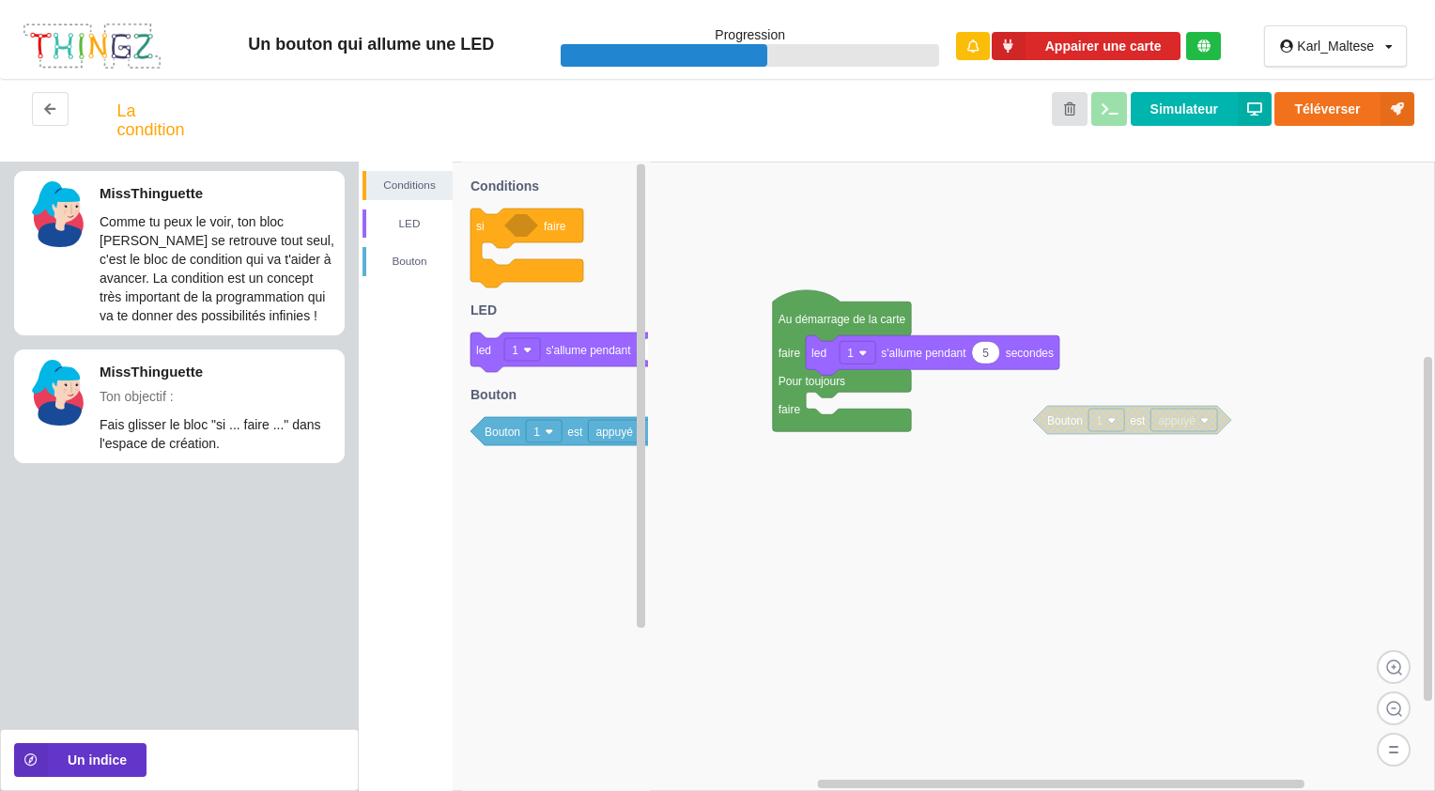
drag, startPoint x: 547, startPoint y: 232, endPoint x: 917, endPoint y: 463, distance: 436.2
click at [954, 483] on div "Conditions LED [PERSON_NAME] Au démarrage de la carte faire Pour toujours faire…" at bounding box center [897, 476] width 1076 height 629
drag, startPoint x: 475, startPoint y: 276, endPoint x: 1052, endPoint y: 270, distance: 576.6
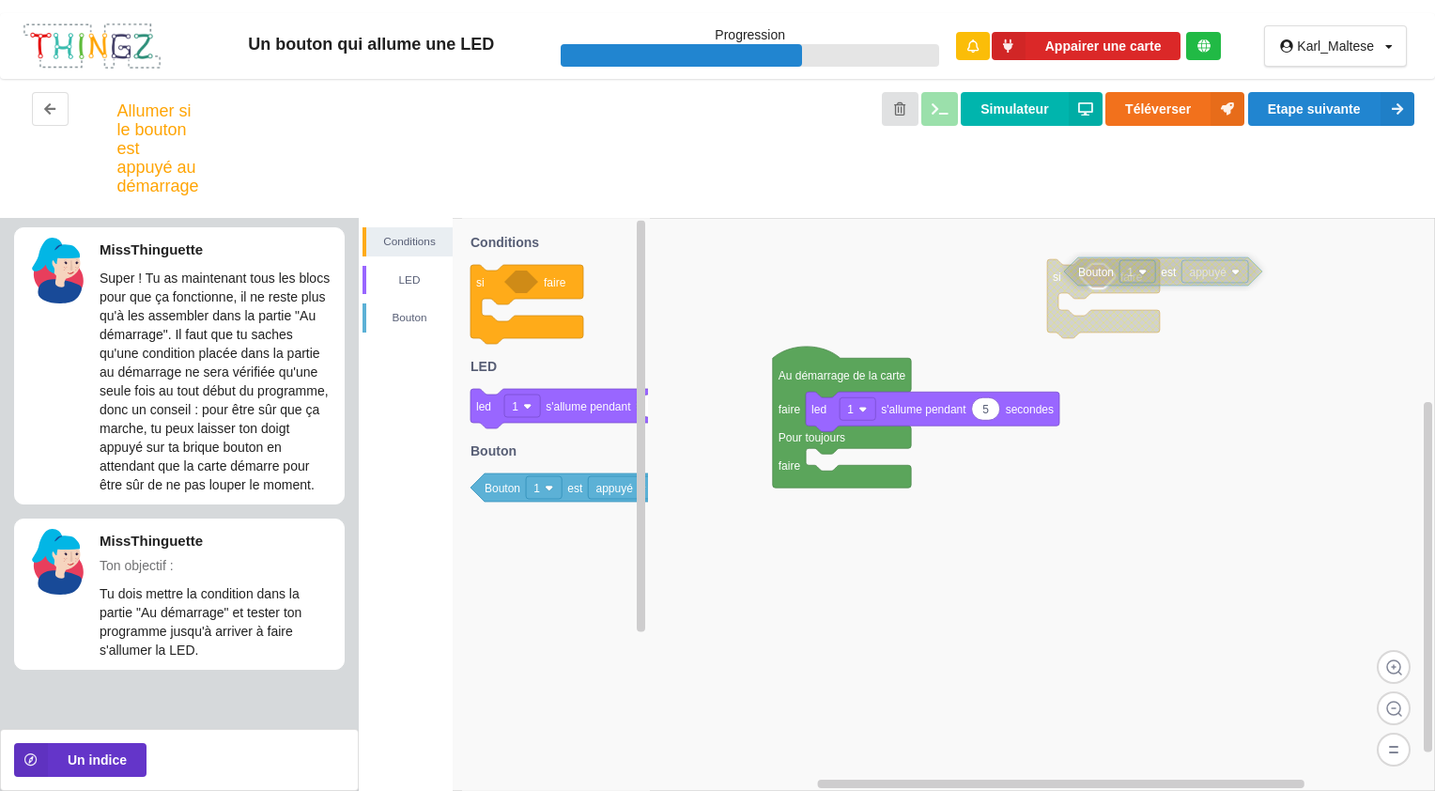
drag, startPoint x: 1145, startPoint y: 486, endPoint x: 1176, endPoint y: 283, distance: 206.1
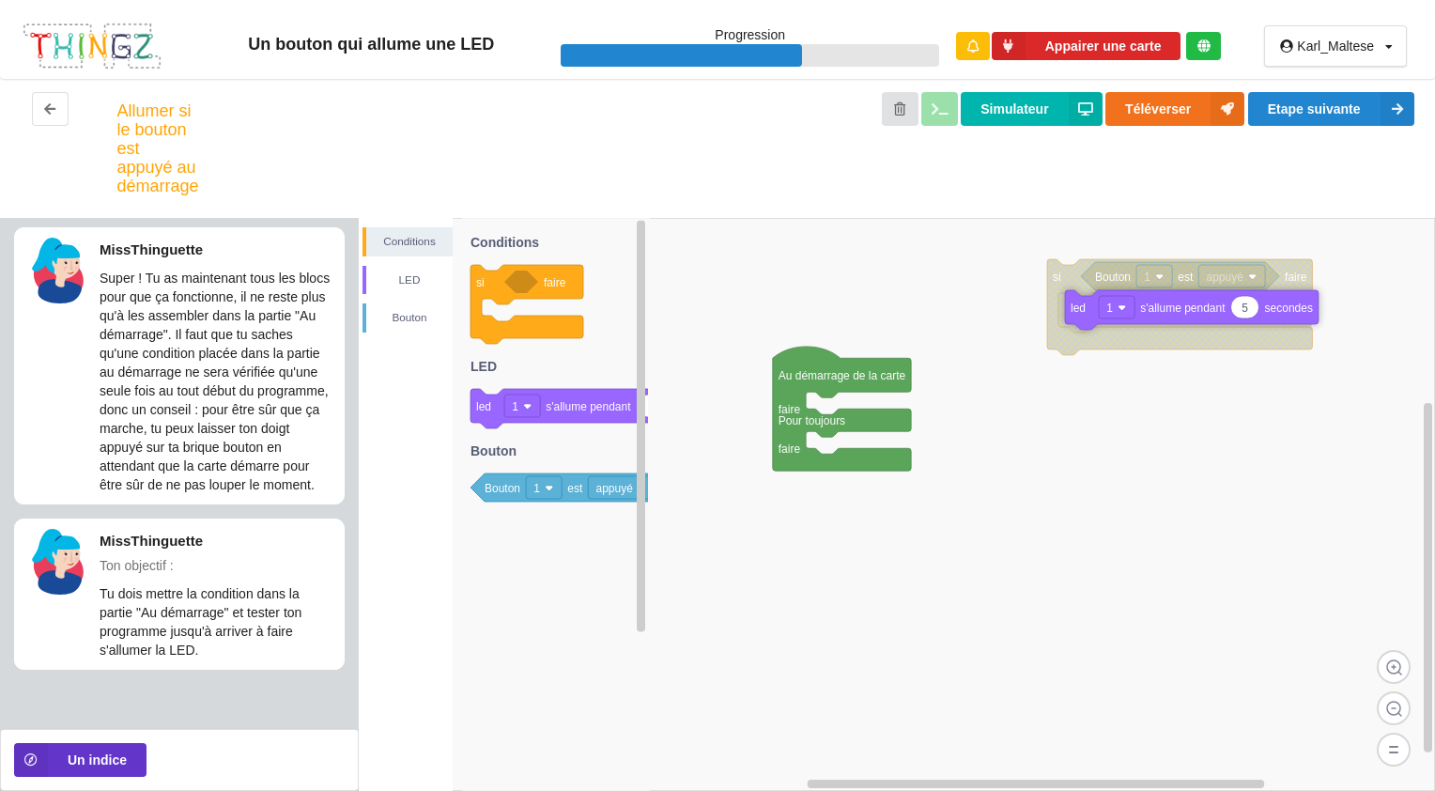
drag, startPoint x: 951, startPoint y: 416, endPoint x: 1216, endPoint y: 311, distance: 284.9
click at [1101, 434] on rect at bounding box center [897, 504] width 1076 height 573
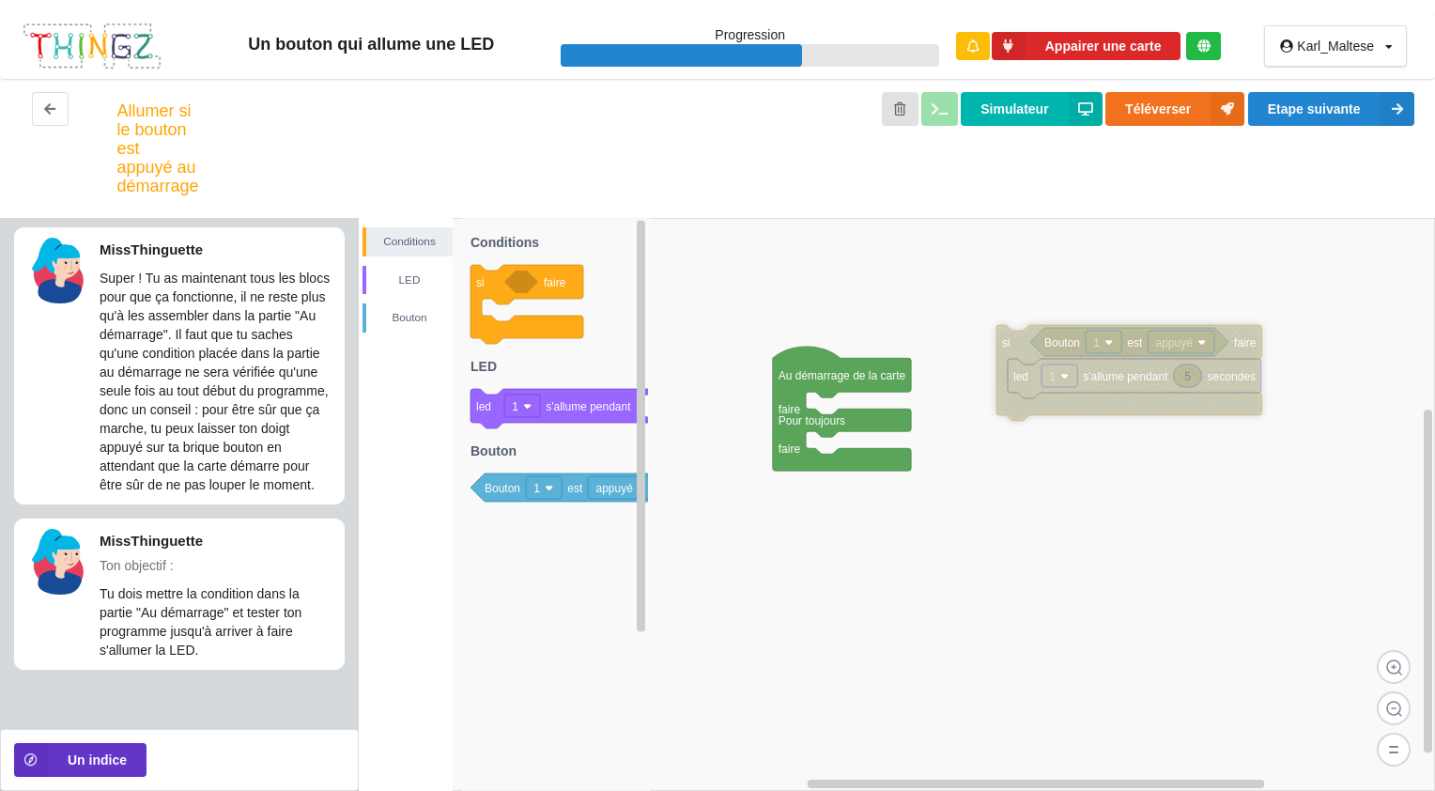
drag, startPoint x: 1058, startPoint y: 282, endPoint x: 1008, endPoint y: 347, distance: 83.0
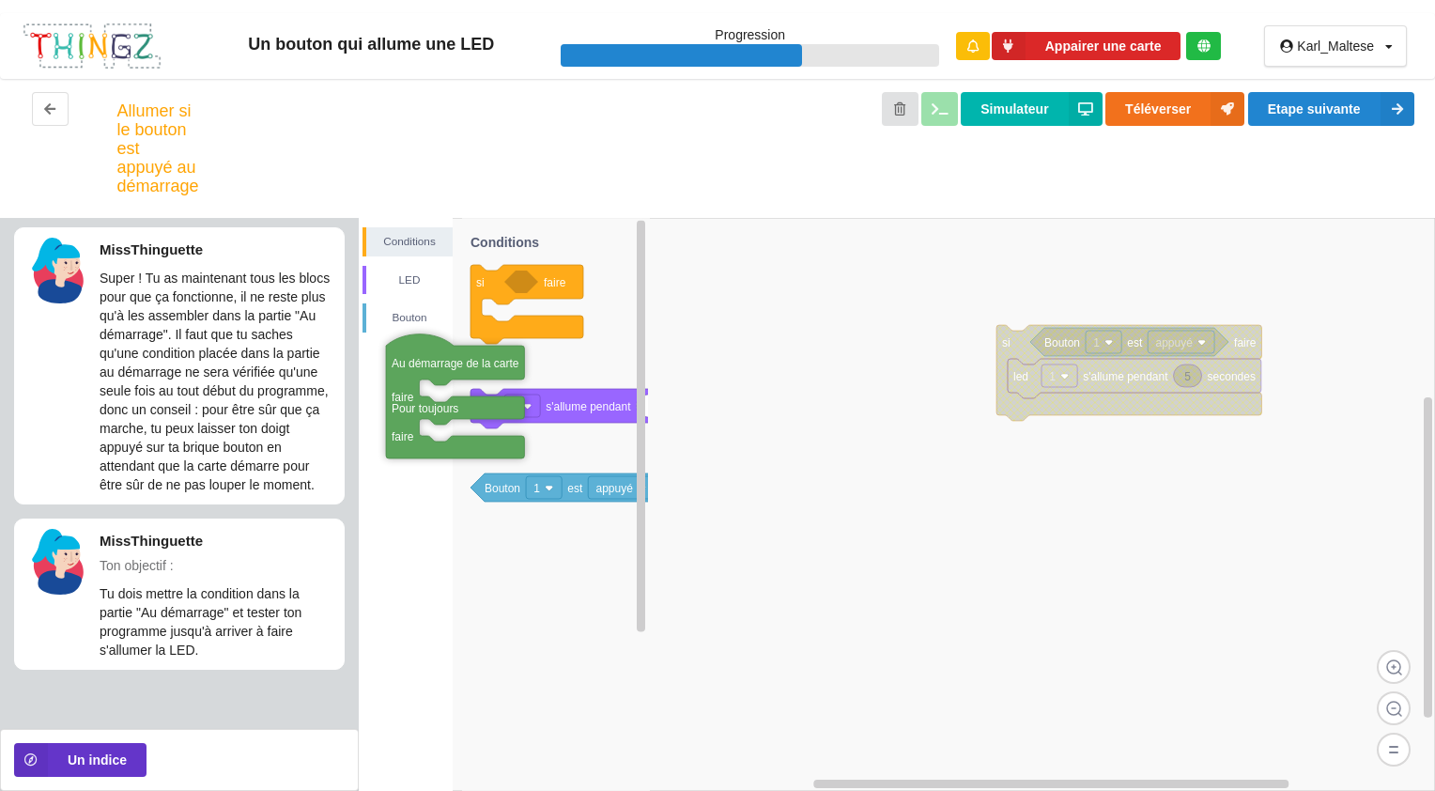
drag, startPoint x: 823, startPoint y: 372, endPoint x: 436, endPoint y: 360, distance: 387.1
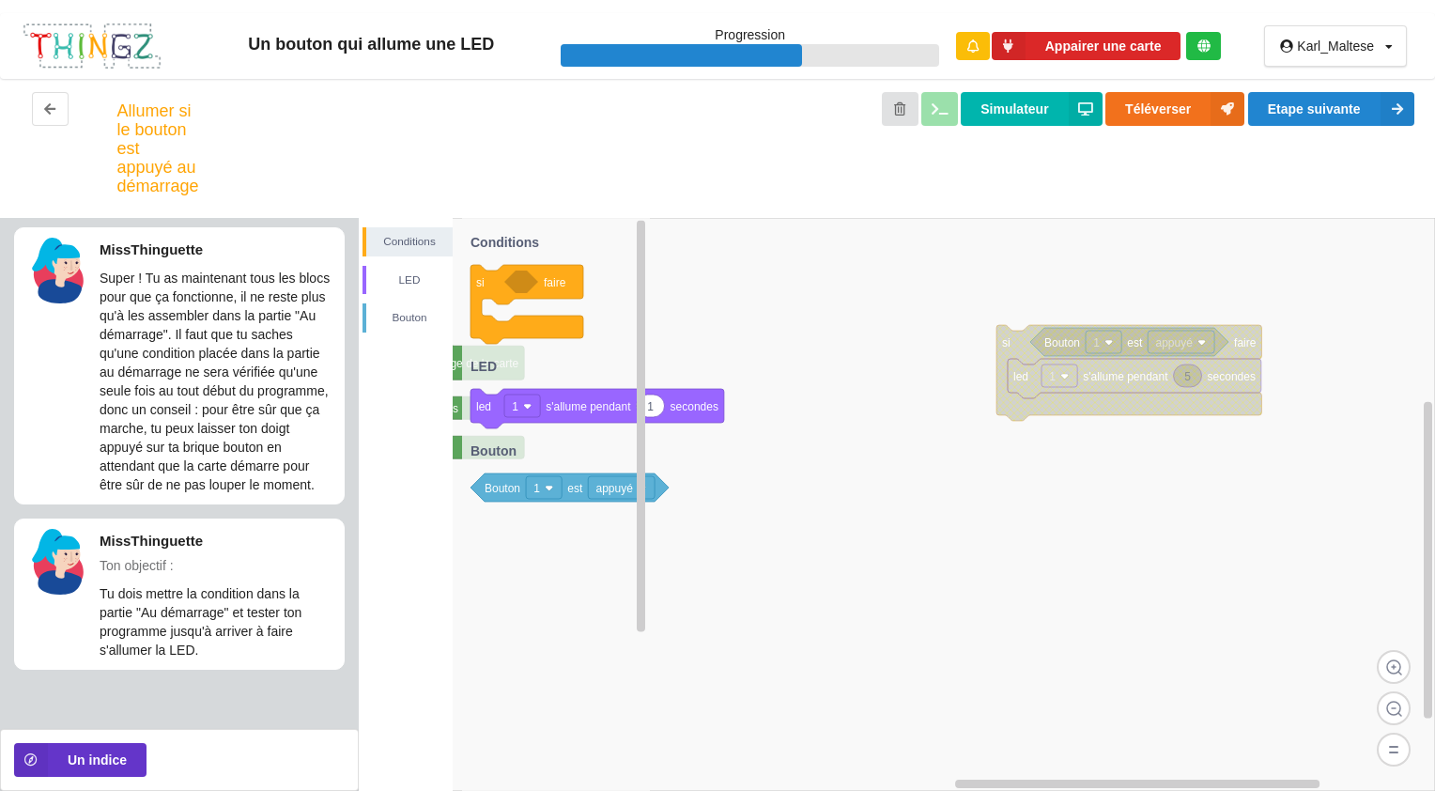
drag, startPoint x: 456, startPoint y: 356, endPoint x: 485, endPoint y: 362, distance: 29.6
click at [485, 362] on div "Conditions LED [PERSON_NAME] si faire Bouton 1 est appuyé 5 led 1 s'allume pend…" at bounding box center [897, 504] width 1076 height 573
click at [1340, 107] on button "Etape suivante" at bounding box center [1331, 109] width 166 height 34
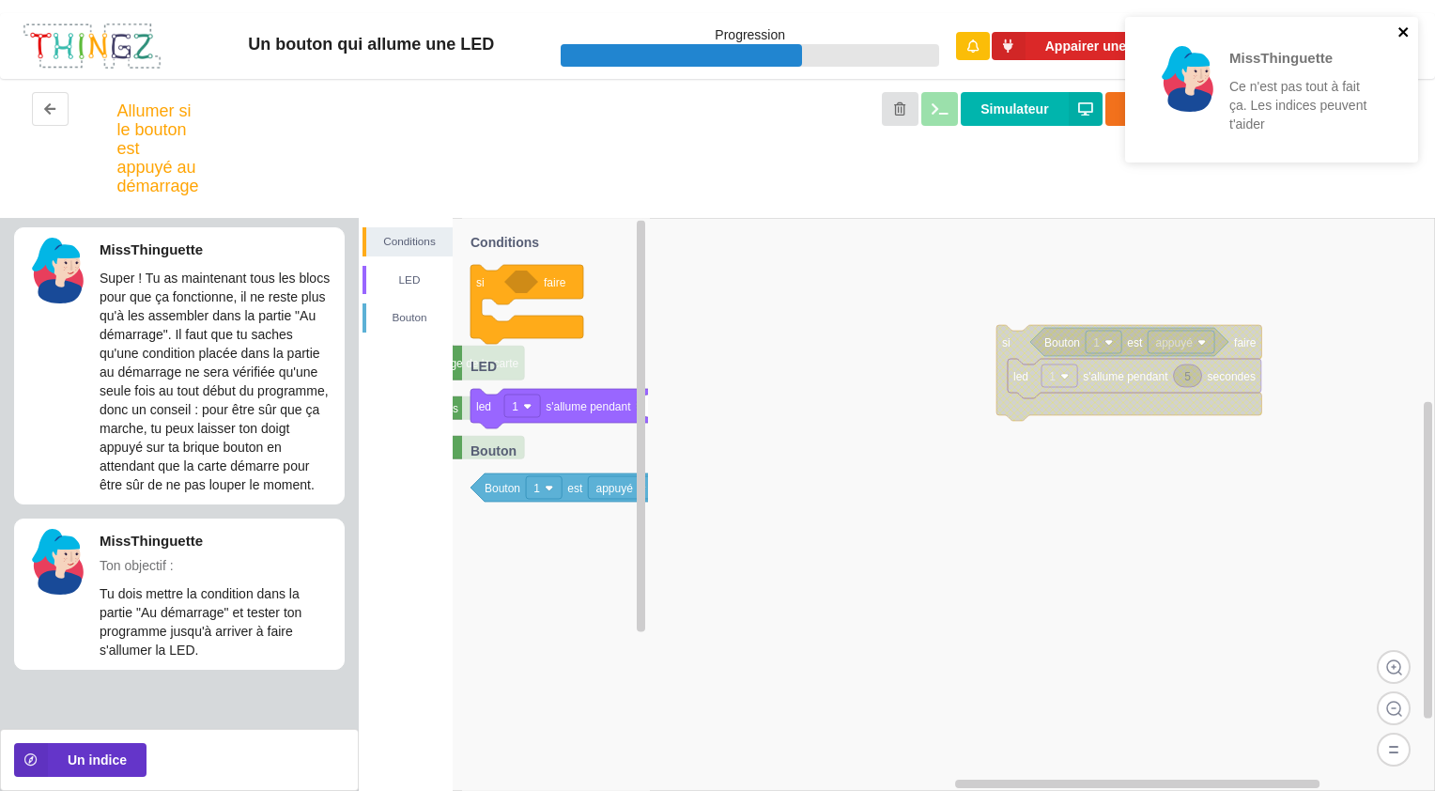
click at [1401, 32] on icon "close" at bounding box center [1403, 31] width 13 height 15
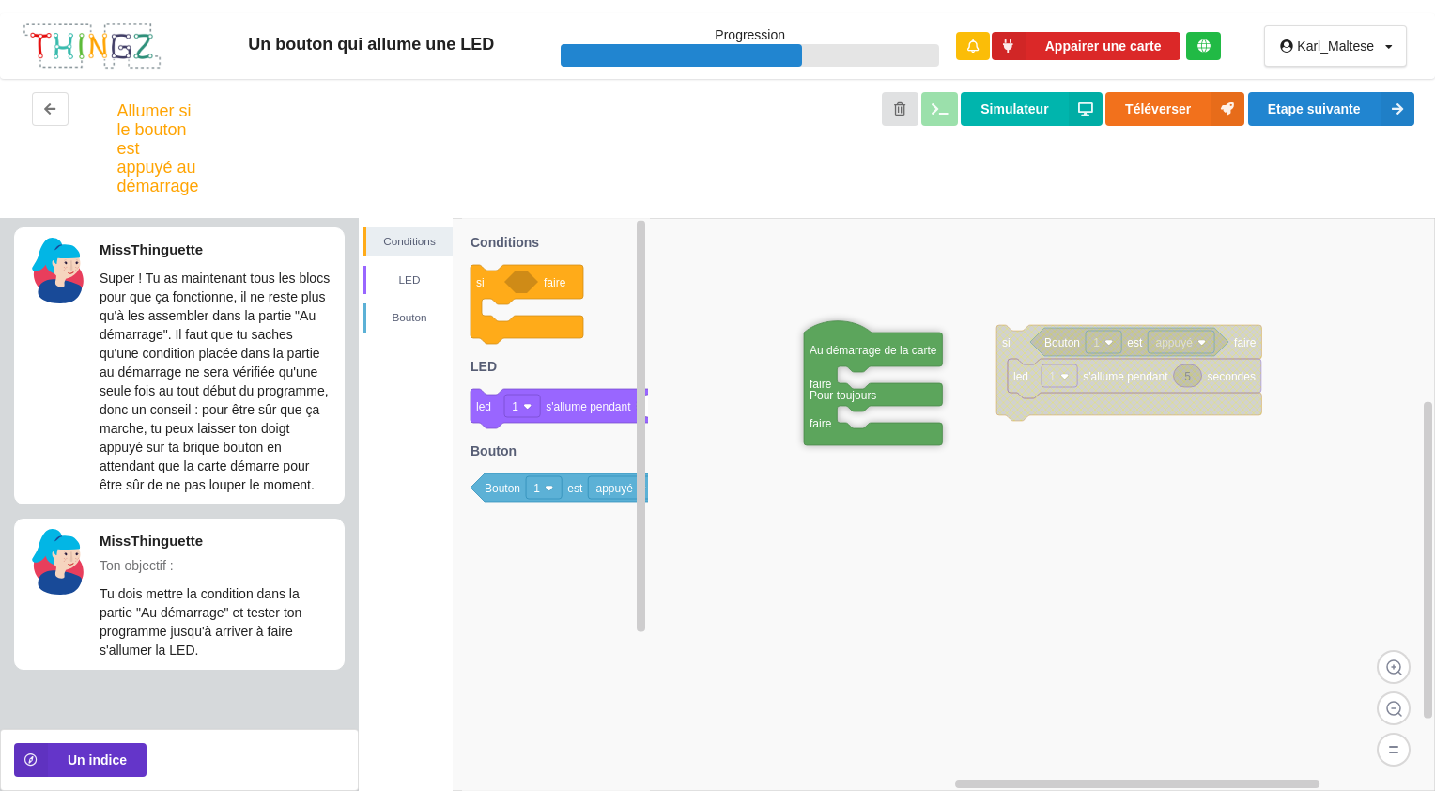
drag, startPoint x: 454, startPoint y: 366, endPoint x: 863, endPoint y: 334, distance: 410.7
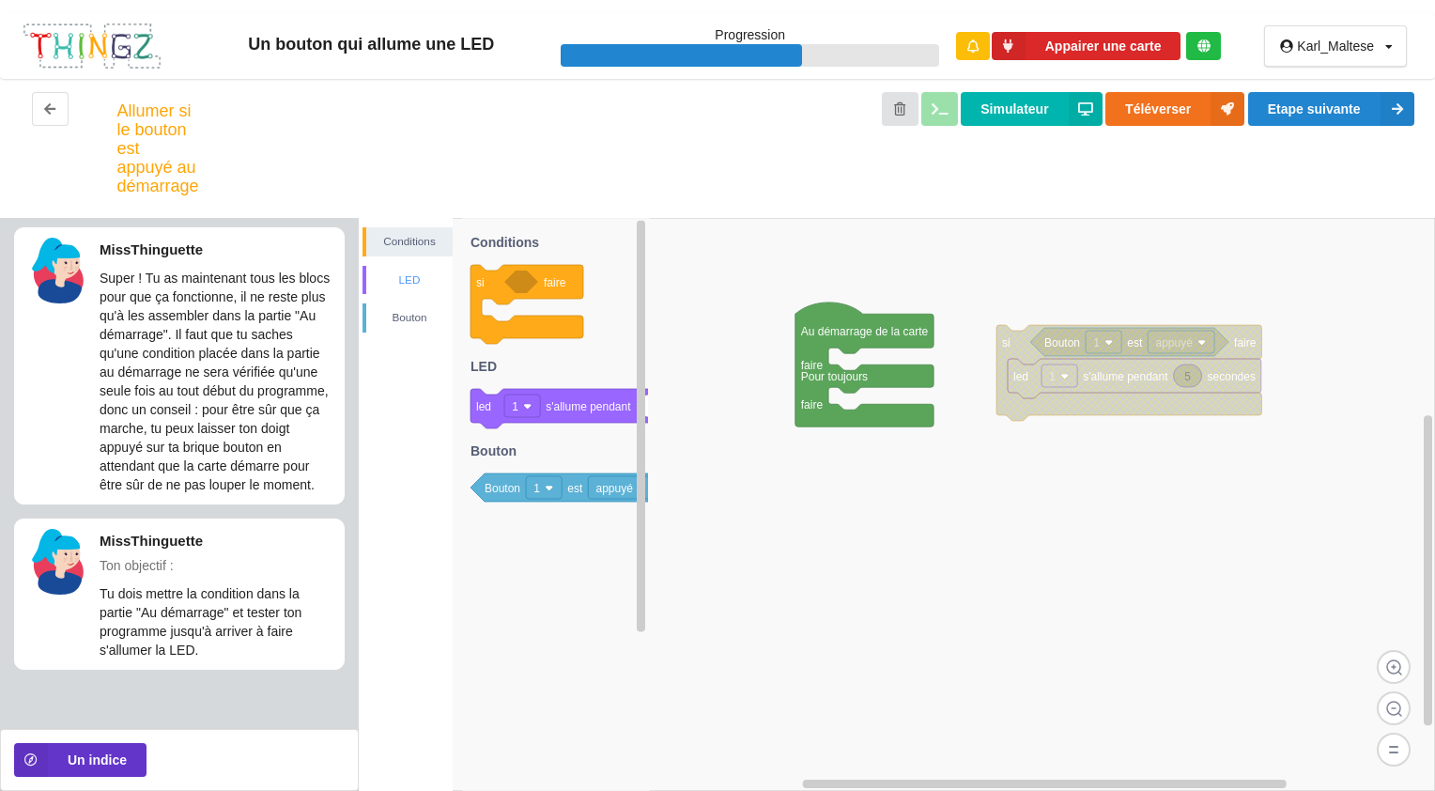
click at [372, 276] on div "LED" at bounding box center [409, 279] width 86 height 19
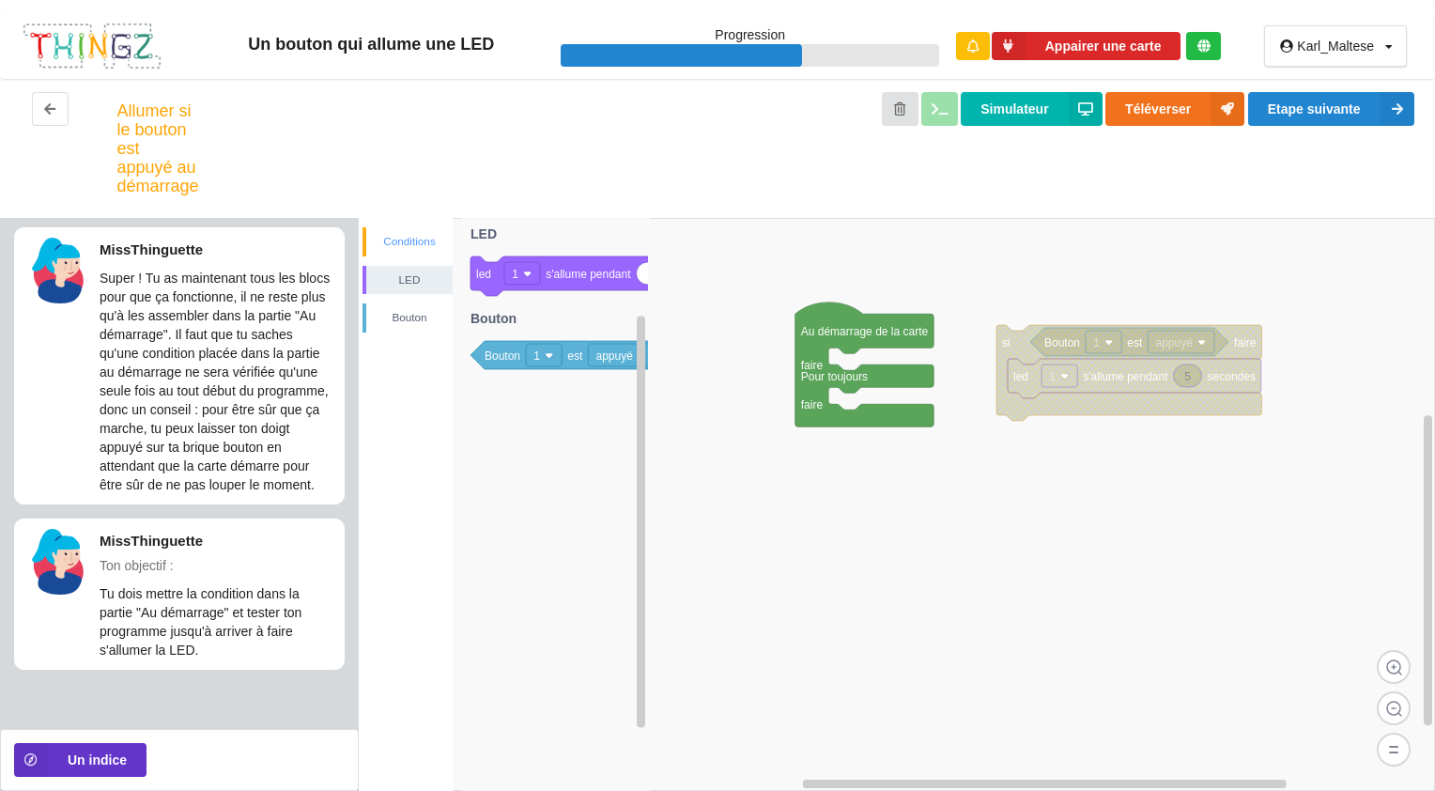
click at [400, 244] on div "Conditions" at bounding box center [409, 241] width 86 height 19
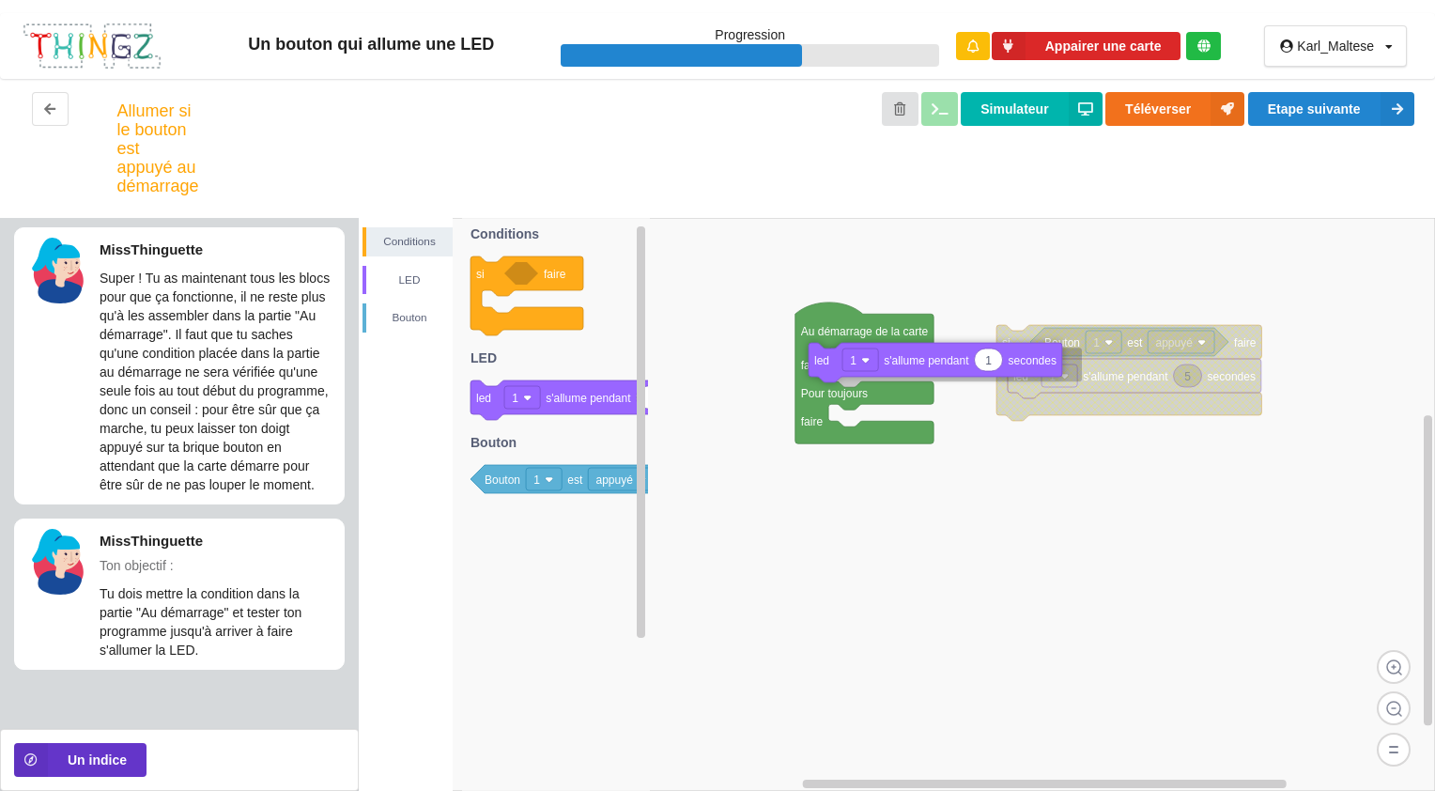
drag, startPoint x: 556, startPoint y: 403, endPoint x: 905, endPoint y: 361, distance: 351.9
click at [905, 361] on div "Conditions LED [PERSON_NAME] si faire Bouton 1 est appuyé 5 led 1 s'allume pend…" at bounding box center [897, 504] width 1076 height 573
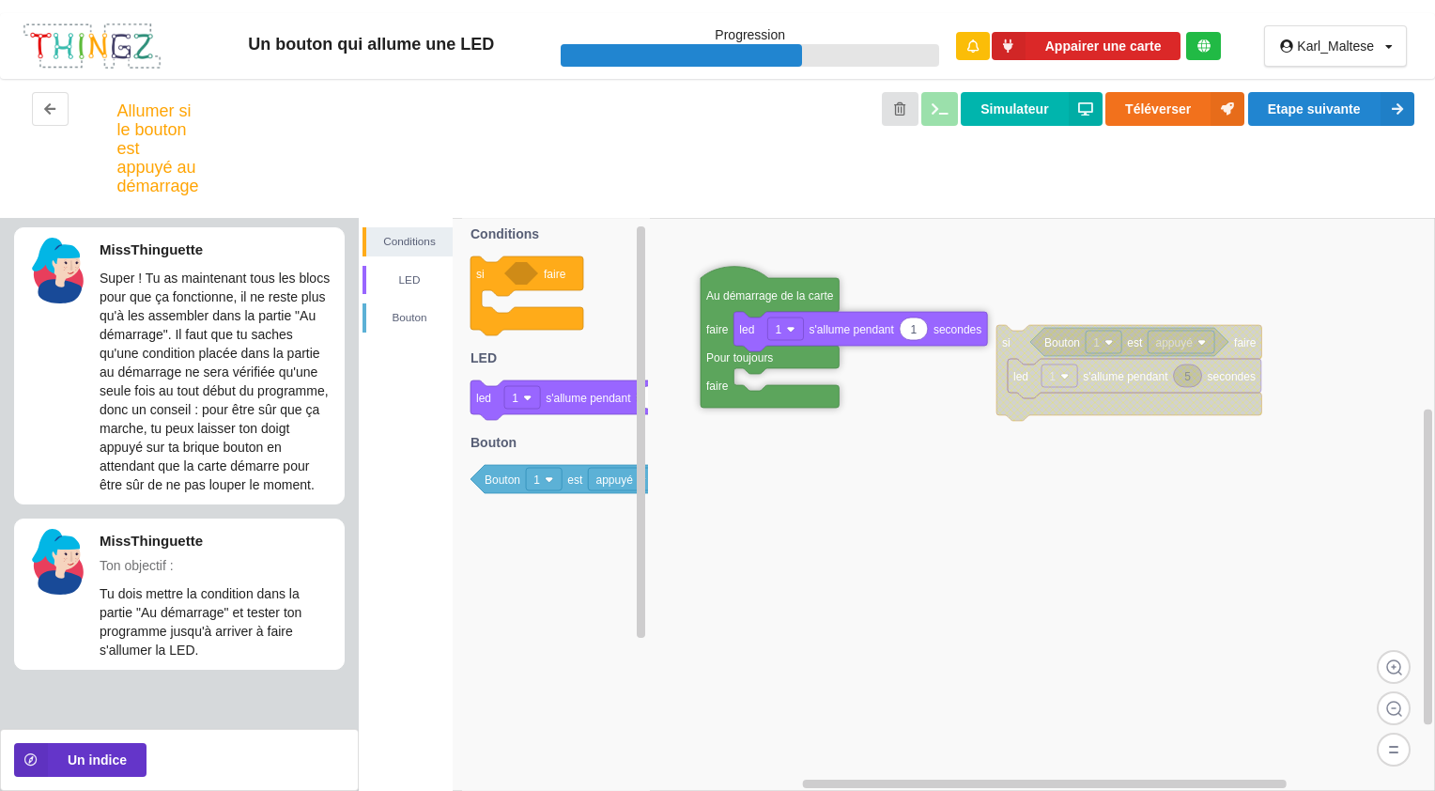
drag, startPoint x: 850, startPoint y: 331, endPoint x: 755, endPoint y: 296, distance: 101.3
drag, startPoint x: 755, startPoint y: 296, endPoint x: 778, endPoint y: 305, distance: 24.4
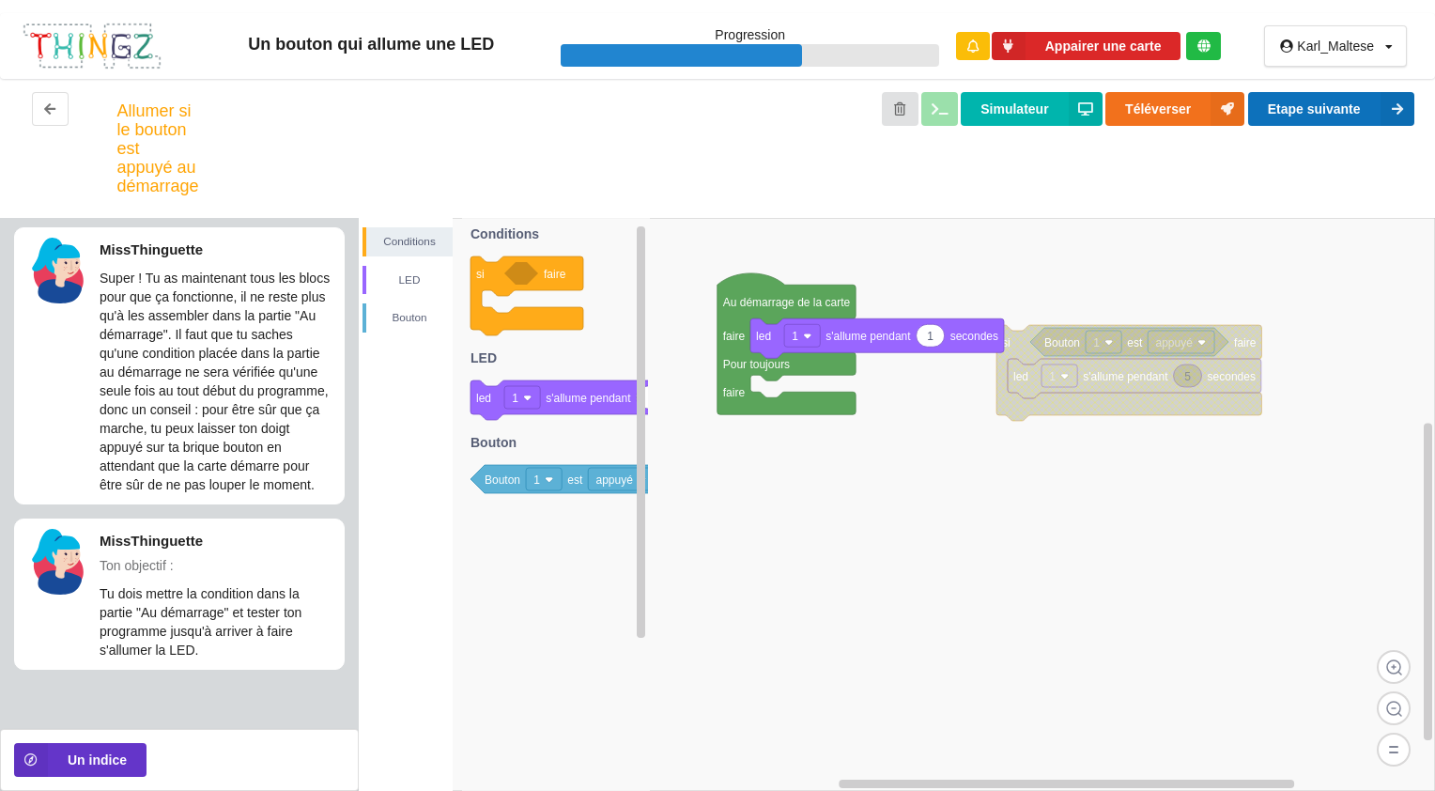
click at [1350, 104] on button "Etape suivante" at bounding box center [1331, 109] width 166 height 34
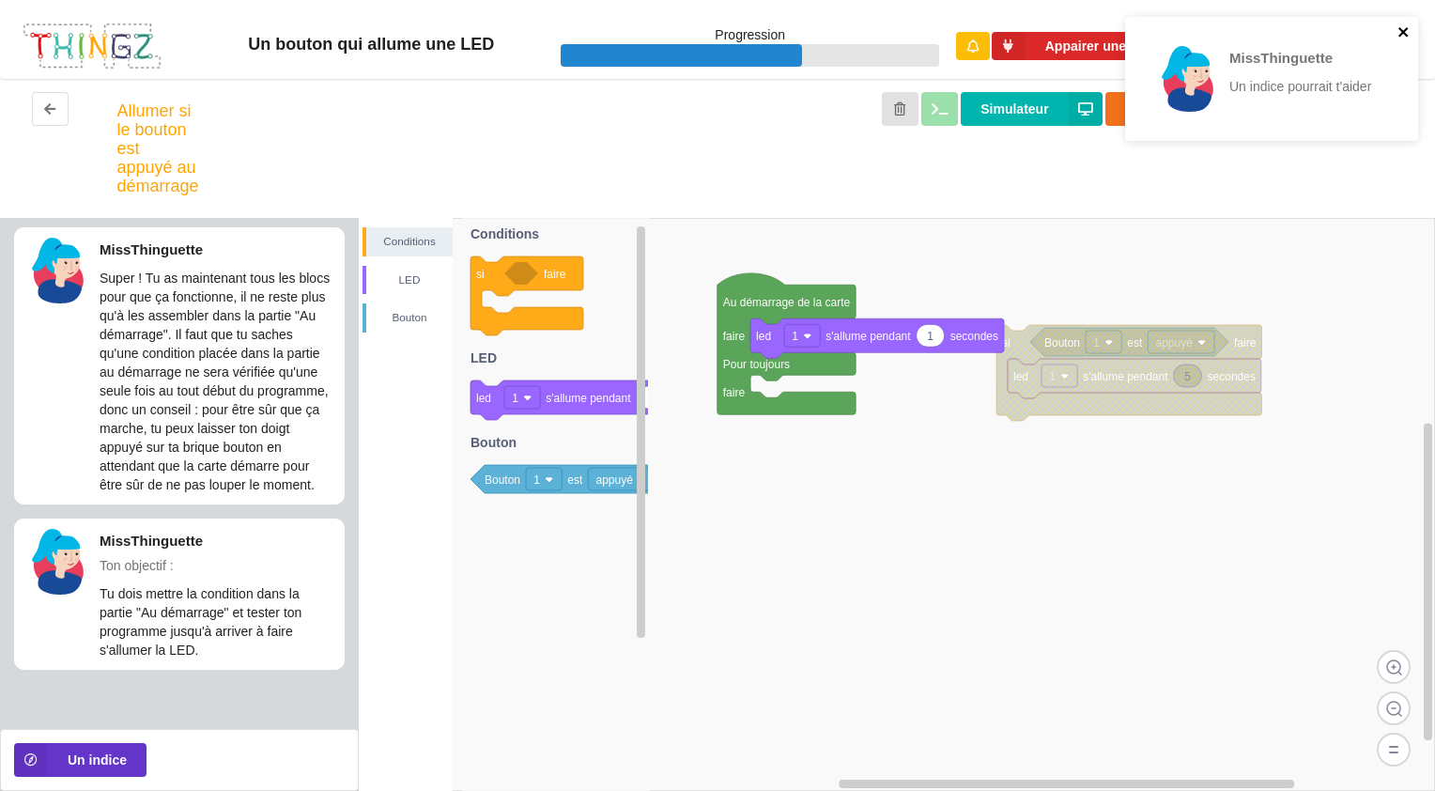
click at [1402, 33] on icon "close" at bounding box center [1402, 31] width 9 height 9
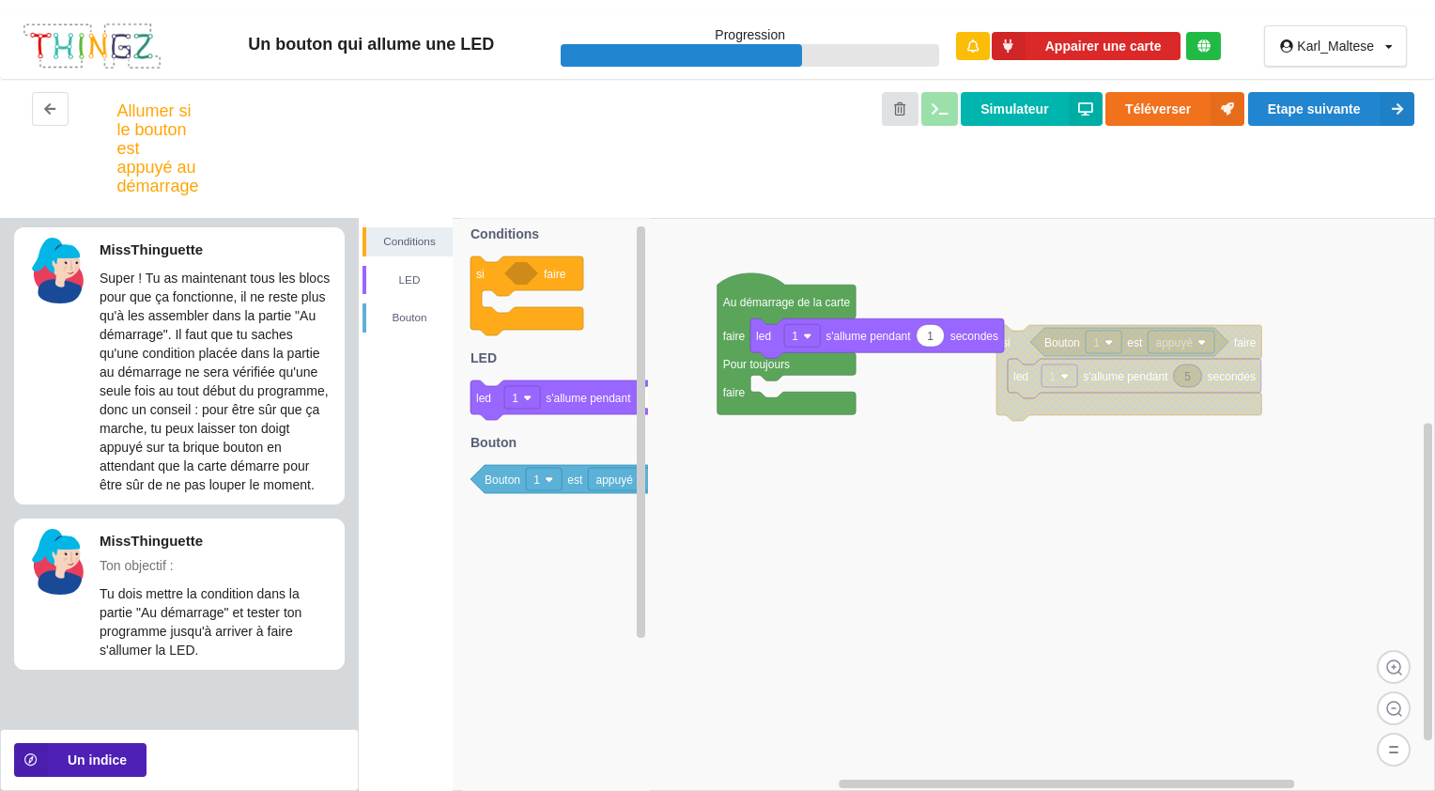
click at [81, 762] on button "Un indice" at bounding box center [80, 760] width 132 height 34
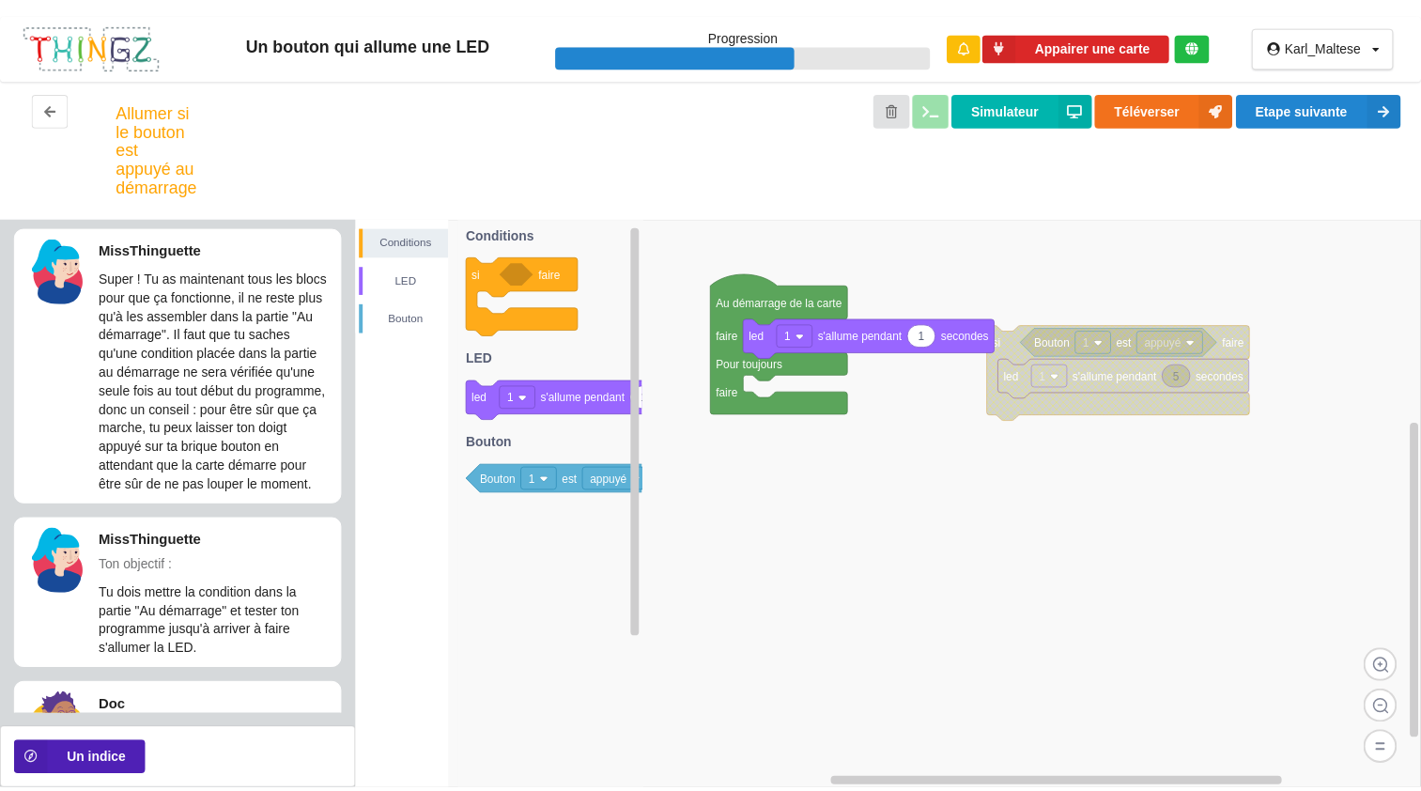
scroll to position [98, 0]
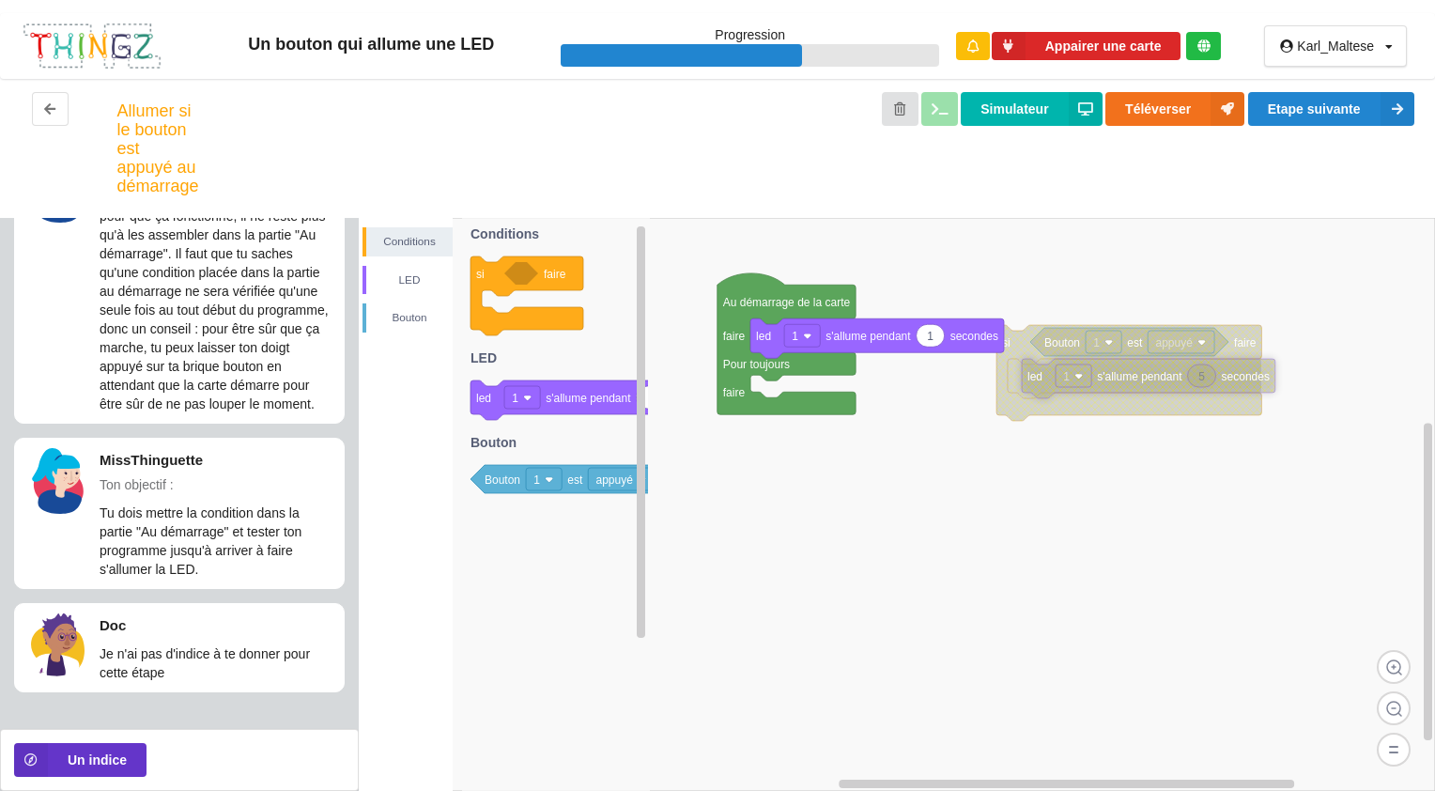
drag, startPoint x: 1093, startPoint y: 370, endPoint x: 1107, endPoint y: 370, distance: 14.1
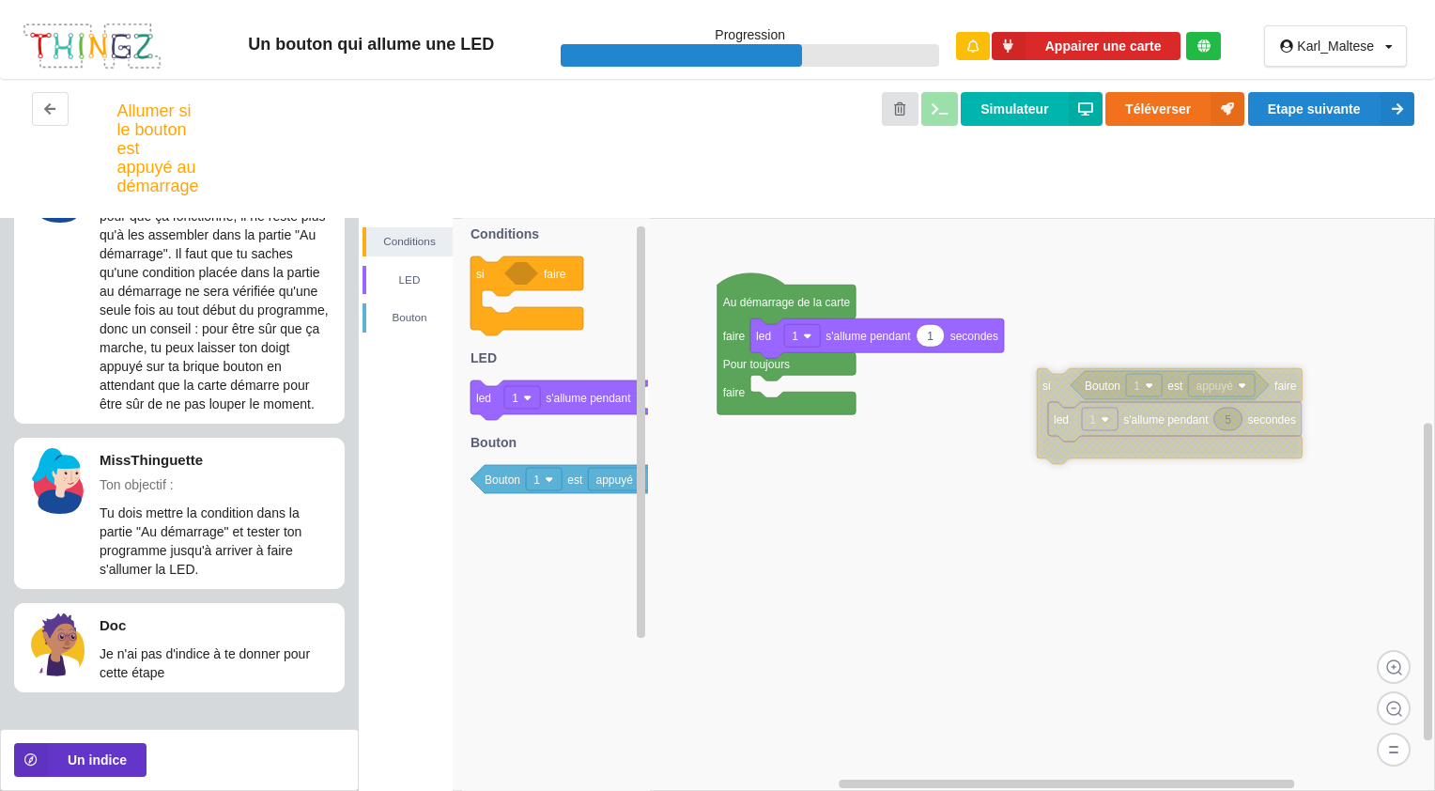
drag, startPoint x: 1224, startPoint y: 413, endPoint x: 1265, endPoint y: 456, distance: 59.1
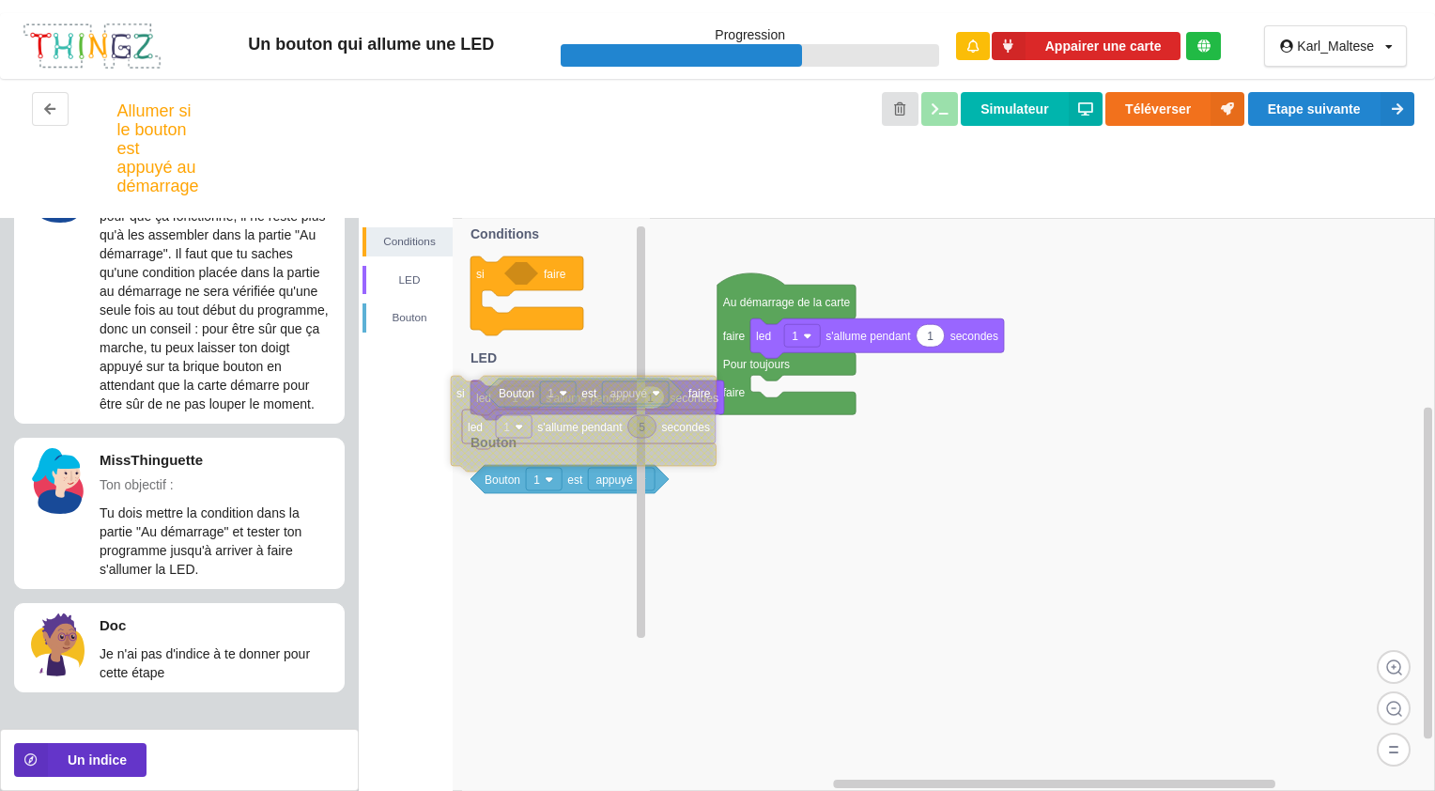
drag, startPoint x: 1066, startPoint y: 451, endPoint x: 473, endPoint y: 456, distance: 592.5
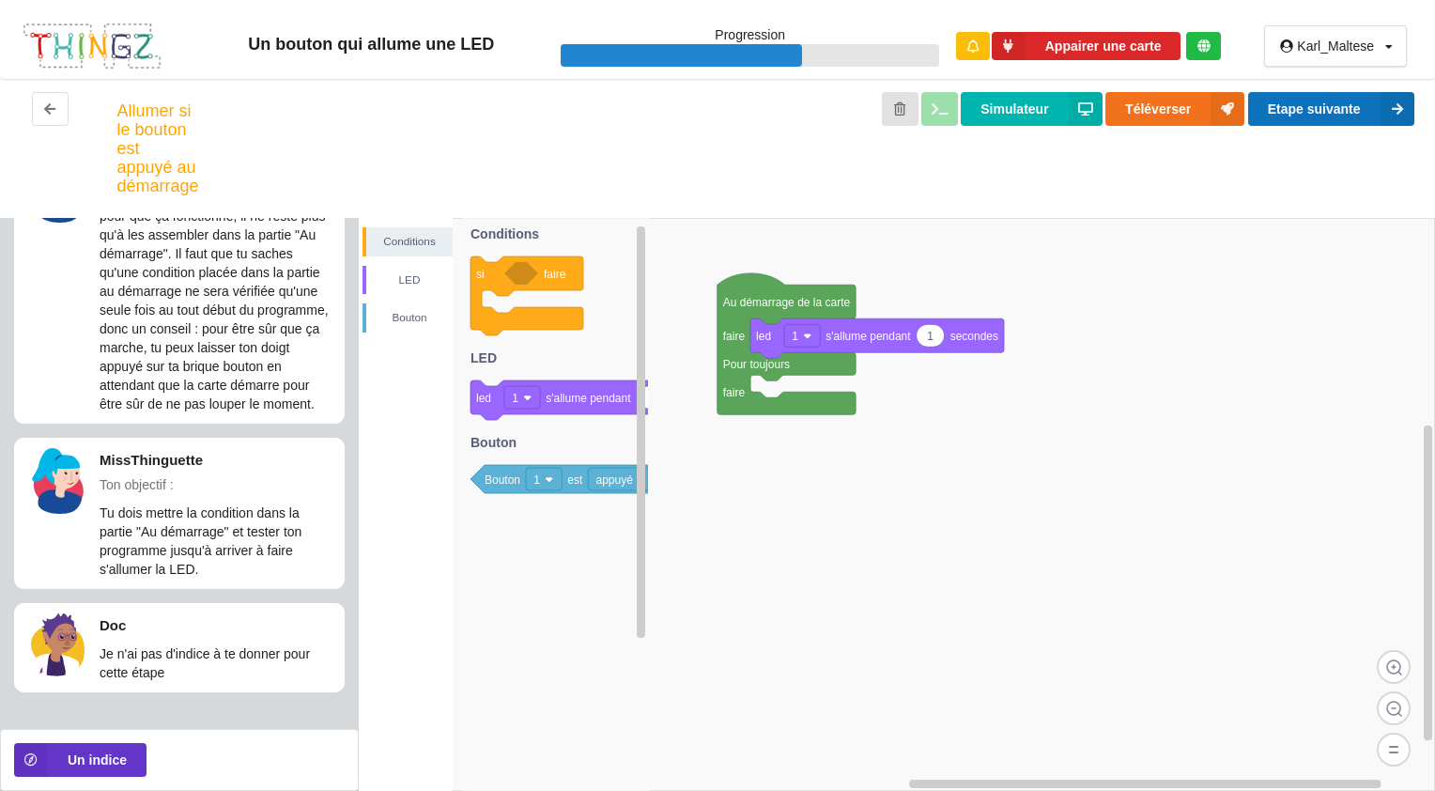
click at [1360, 121] on button "Etape suivante" at bounding box center [1331, 109] width 166 height 34
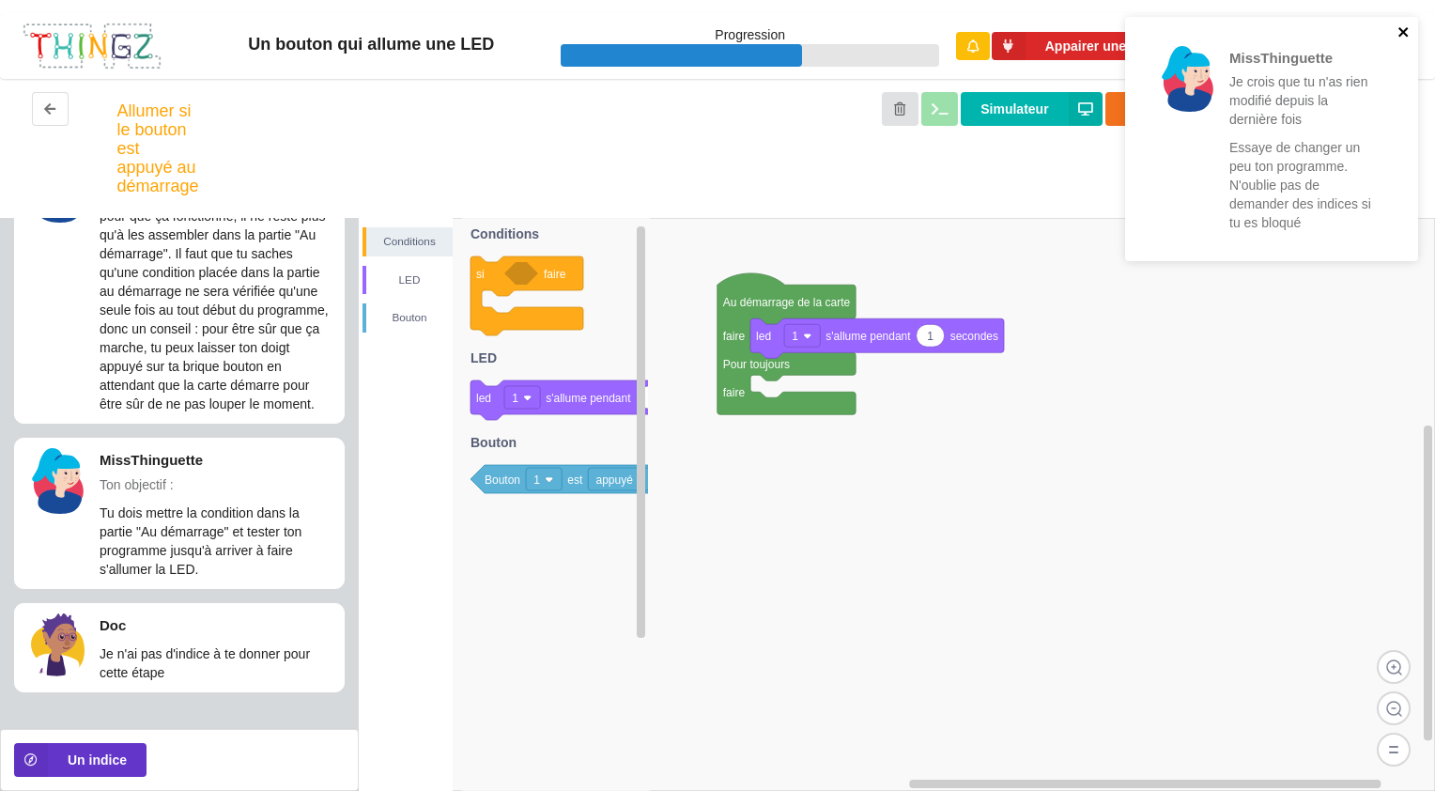
click at [1408, 36] on icon "close" at bounding box center [1402, 31] width 9 height 9
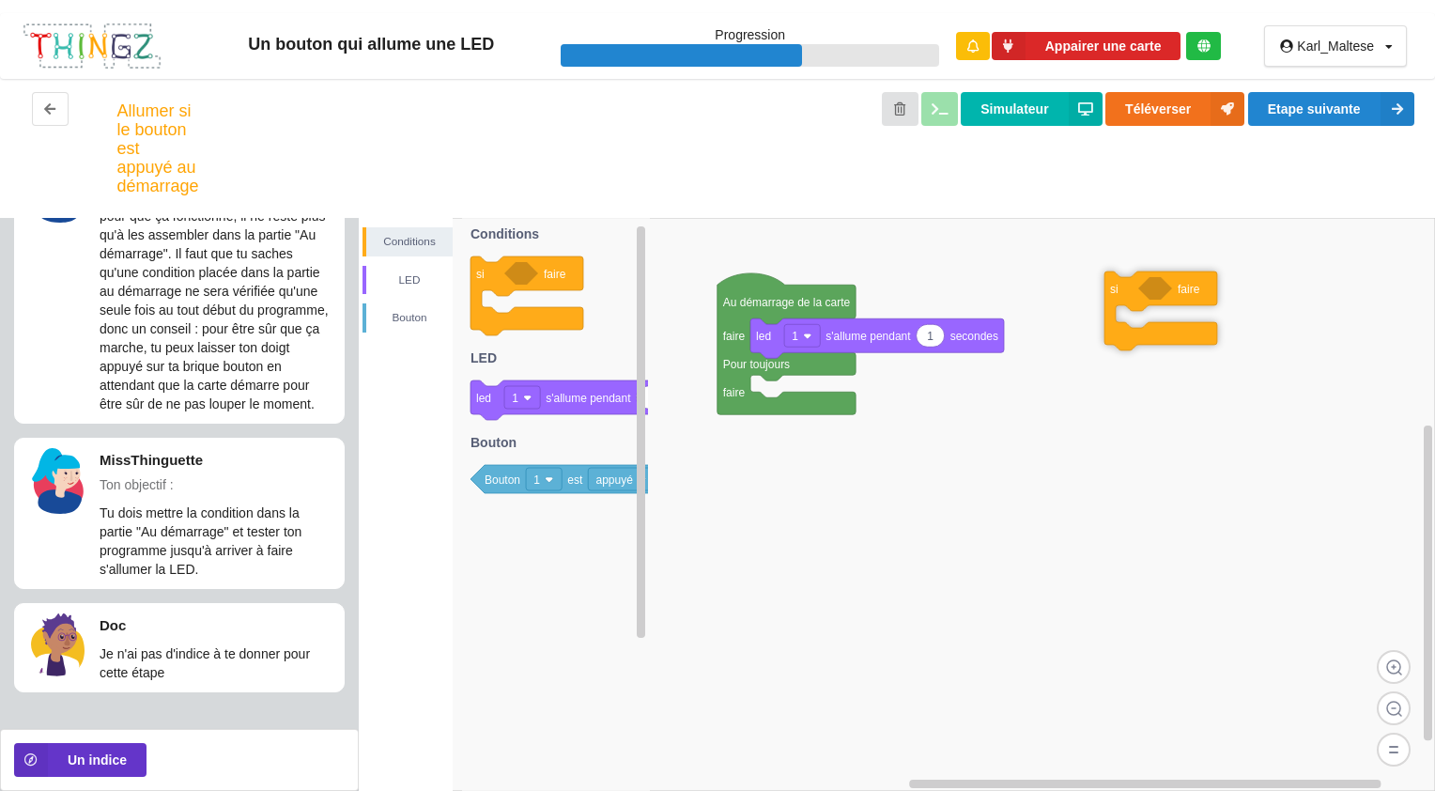
drag, startPoint x: 480, startPoint y: 277, endPoint x: 1114, endPoint y: 292, distance: 634.0
click at [1114, 292] on div "Conditions LED [PERSON_NAME] Au démarrage de la carte faire Pour toujours faire…" at bounding box center [897, 504] width 1076 height 573
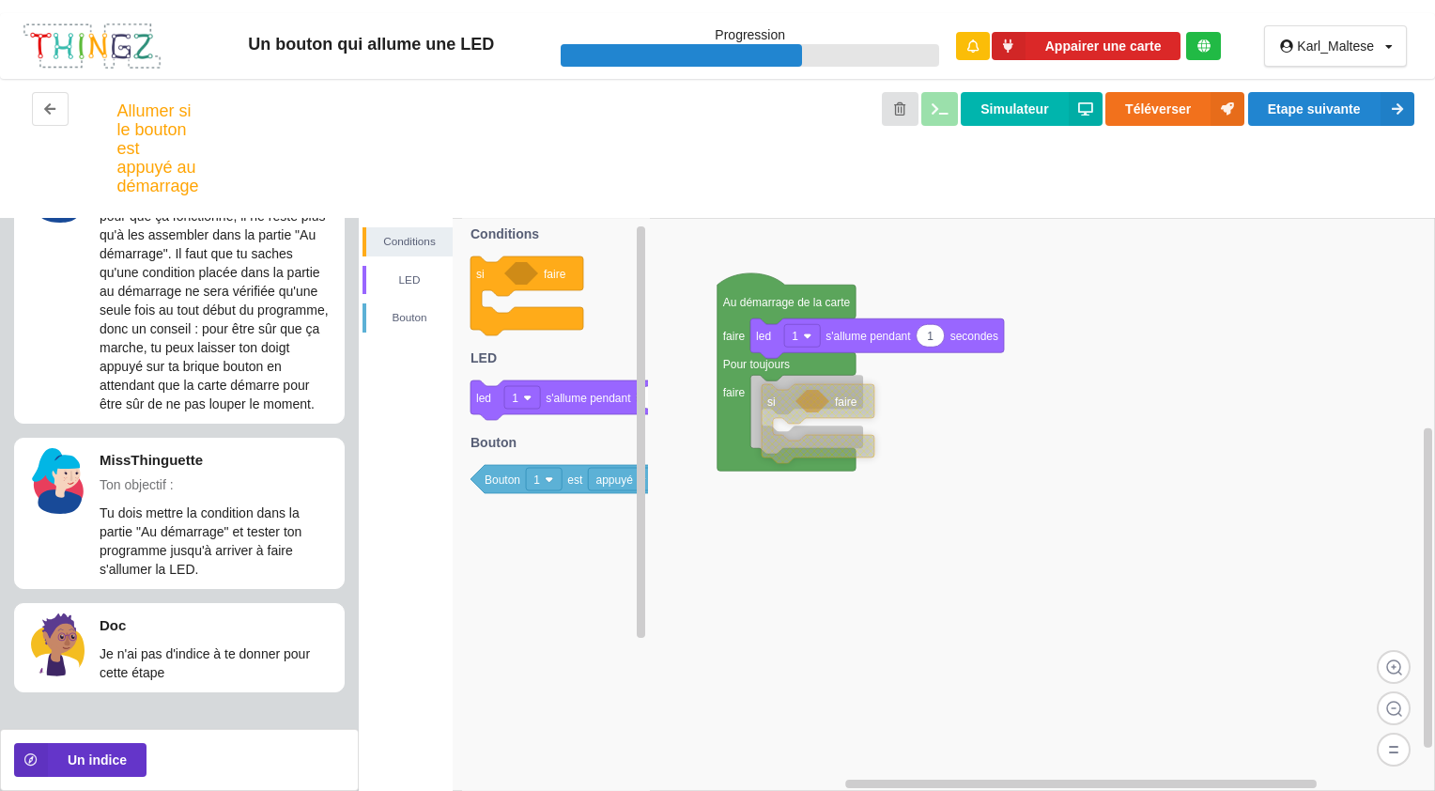
drag, startPoint x: 1139, startPoint y: 343, endPoint x: 797, endPoint y: 446, distance: 357.1
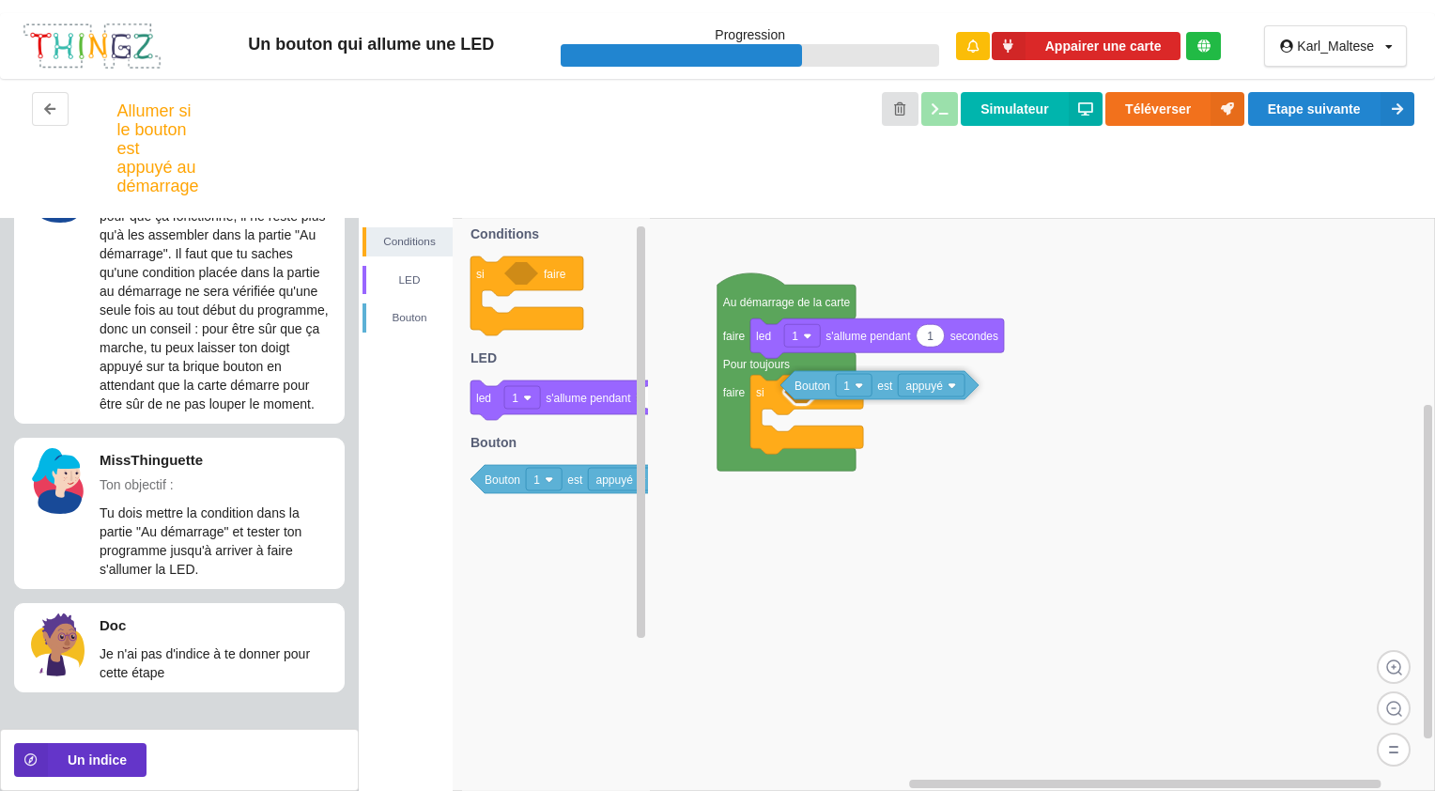
drag, startPoint x: 504, startPoint y: 479, endPoint x: 814, endPoint y: 385, distance: 323.8
click at [814, 385] on div "Conditions LED [PERSON_NAME] Au démarrage de la carte faire Pour toujours faire…" at bounding box center [897, 504] width 1076 height 573
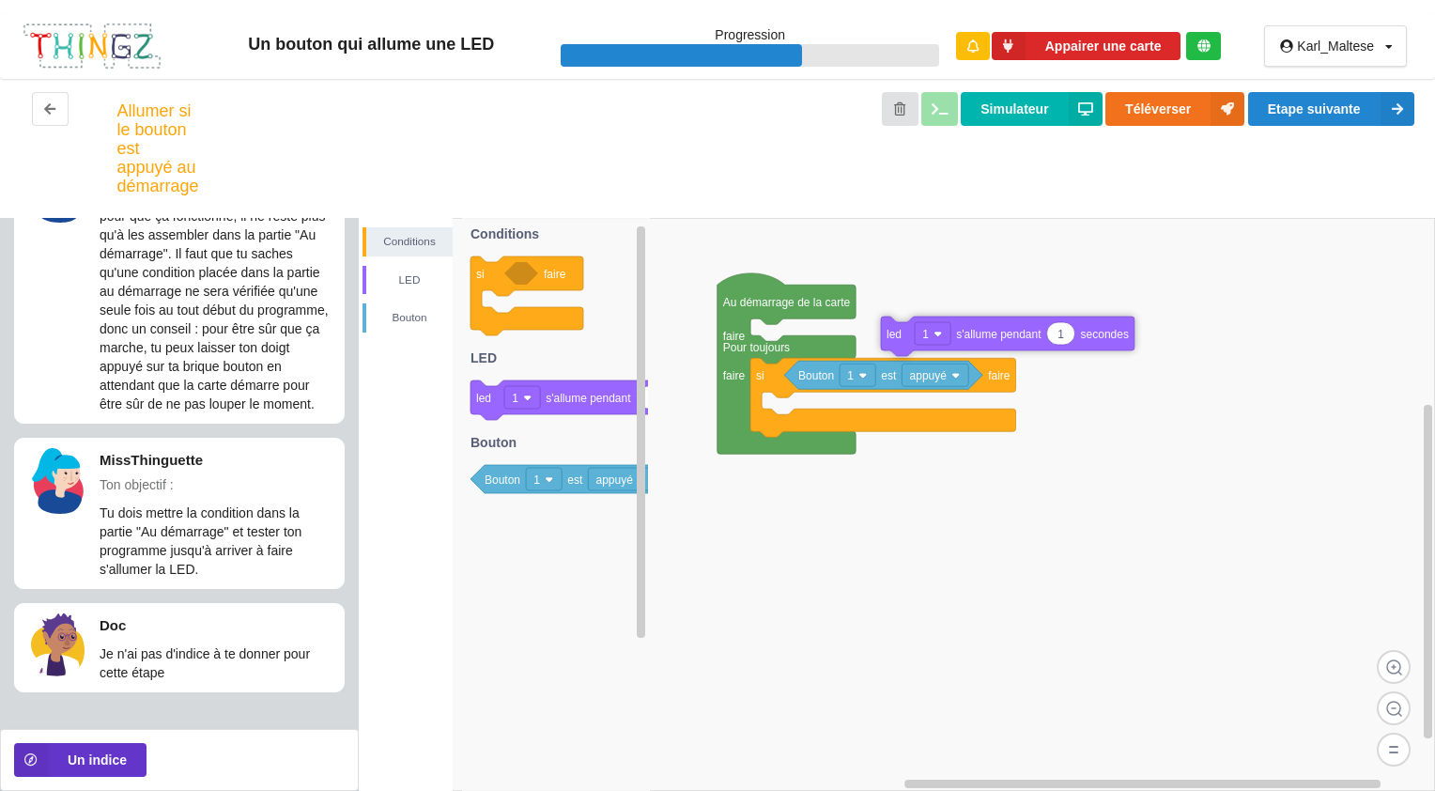
drag, startPoint x: 884, startPoint y: 336, endPoint x: 1084, endPoint y: 318, distance: 200.8
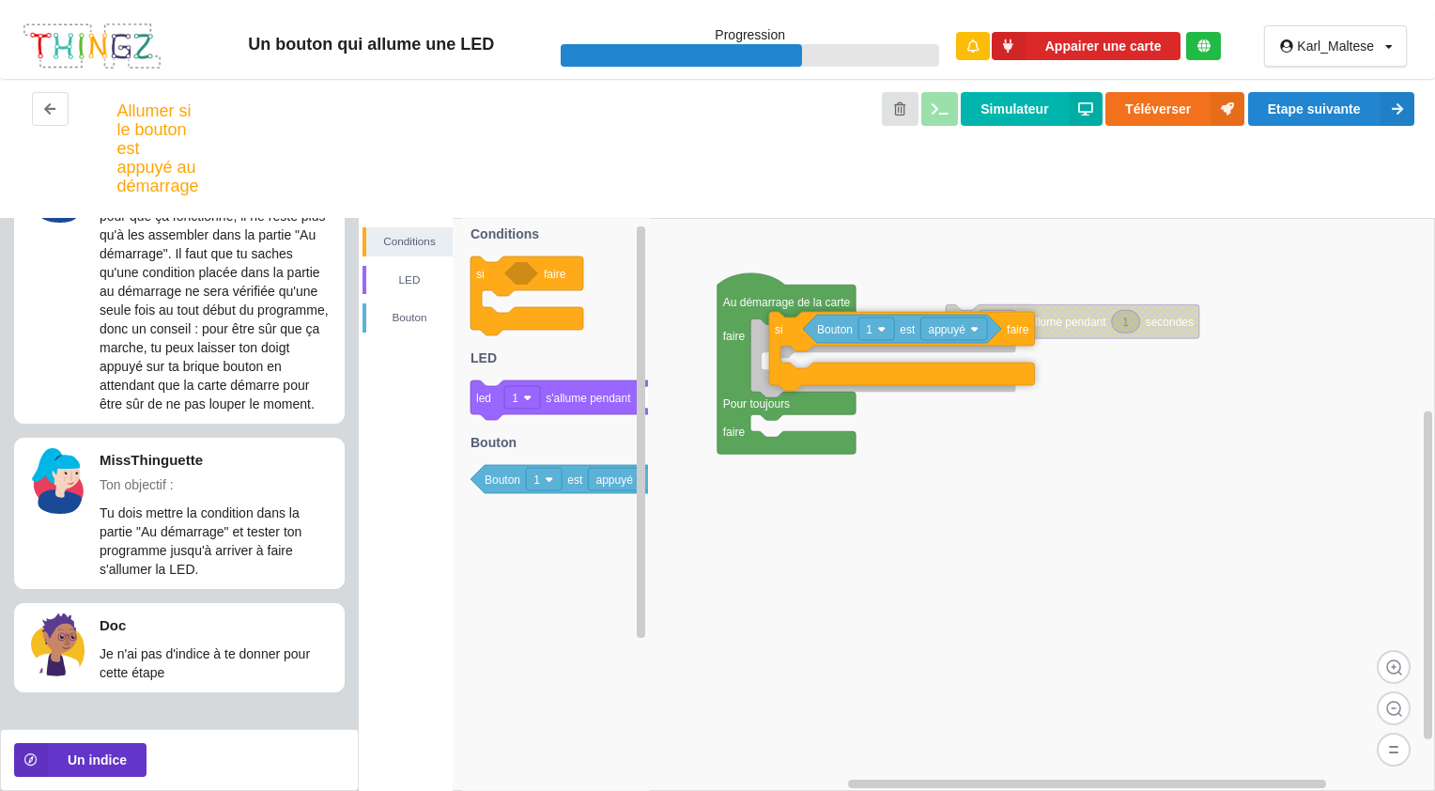
drag, startPoint x: 770, startPoint y: 385, endPoint x: 783, endPoint y: 337, distance: 49.7
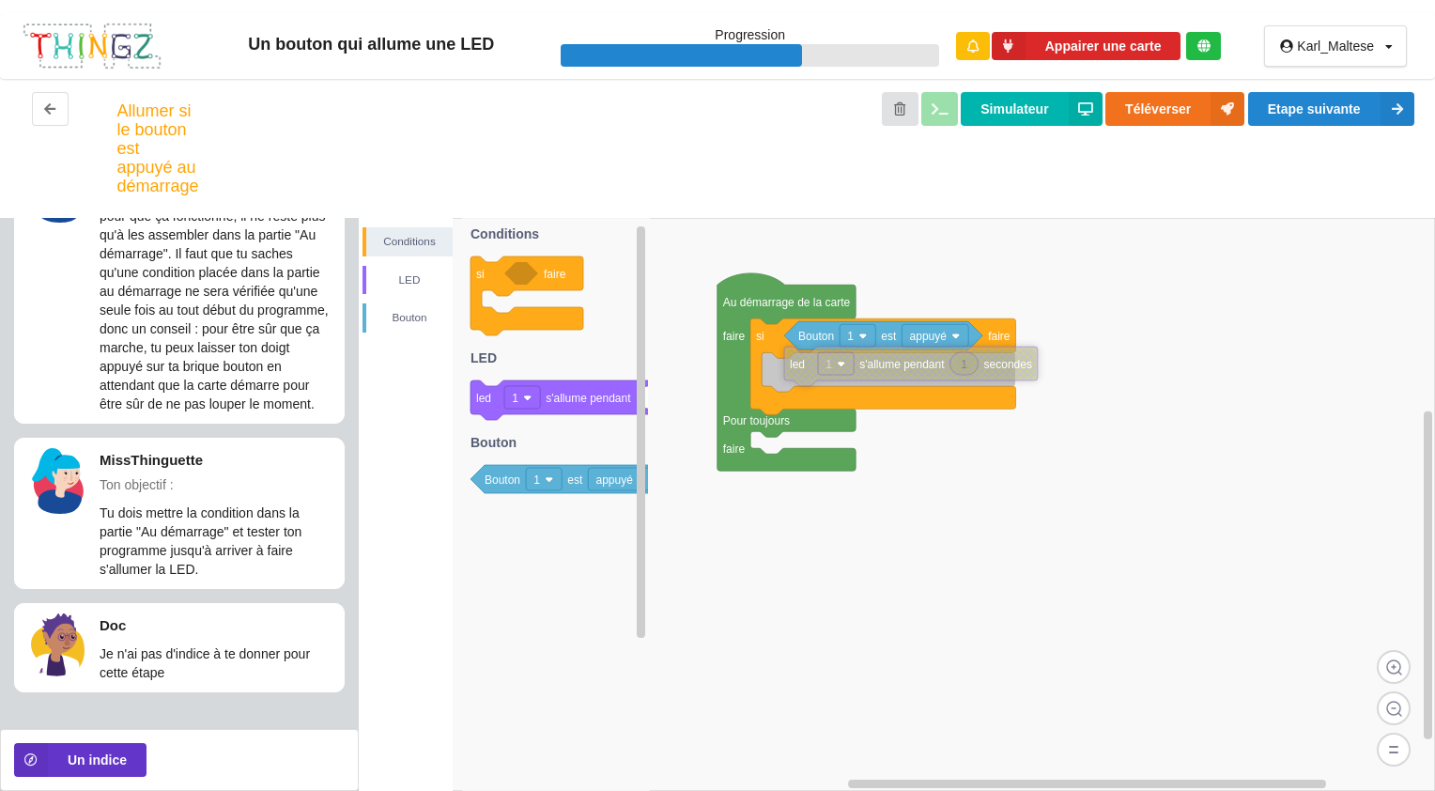
drag, startPoint x: 1063, startPoint y: 329, endPoint x: 894, endPoint y: 373, distance: 174.7
click at [1157, 399] on div "Conditions LED [PERSON_NAME] Au démarrage de la carte faire Pour toujours faire…" at bounding box center [897, 504] width 1076 height 573
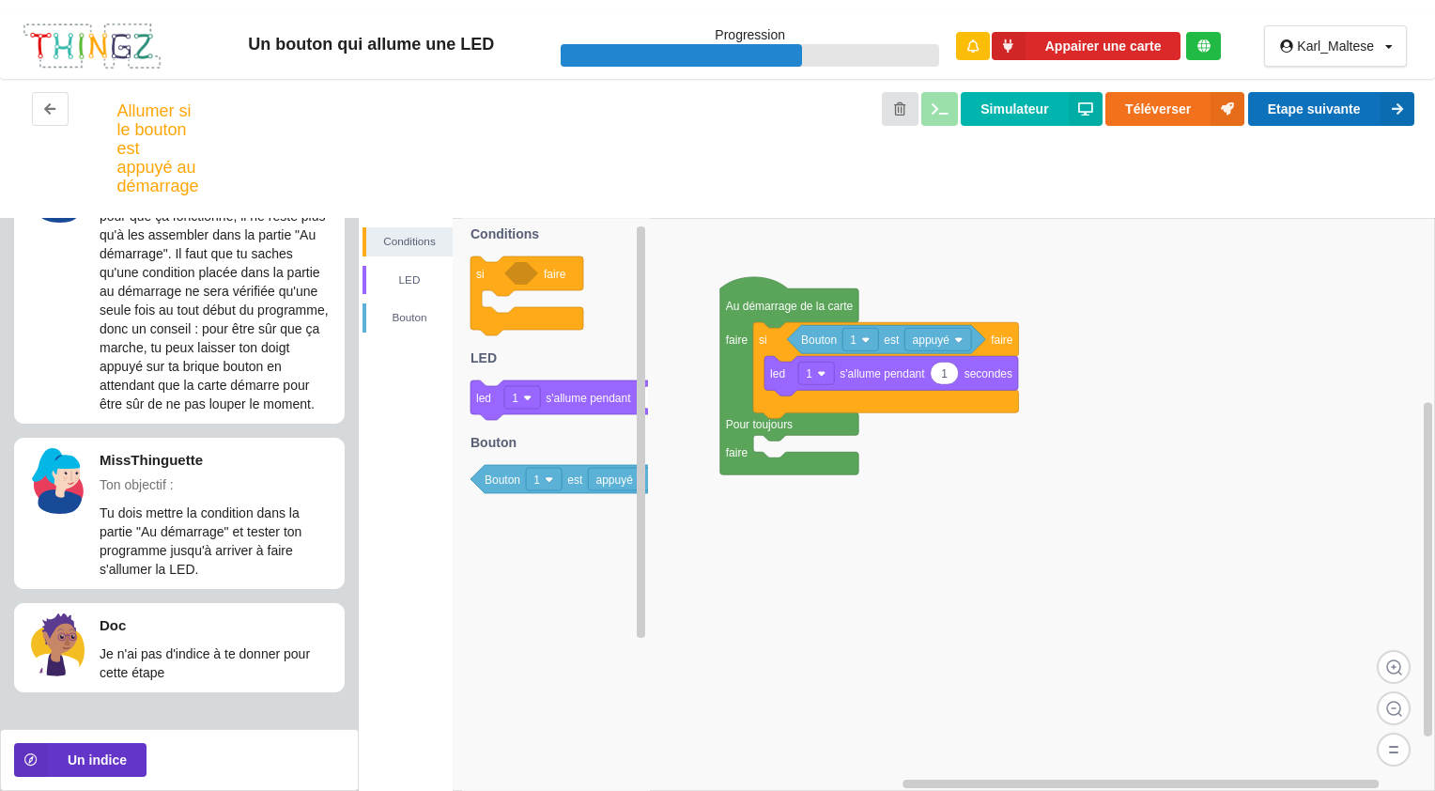
click at [1337, 102] on button "Etape suivante" at bounding box center [1331, 109] width 166 height 34
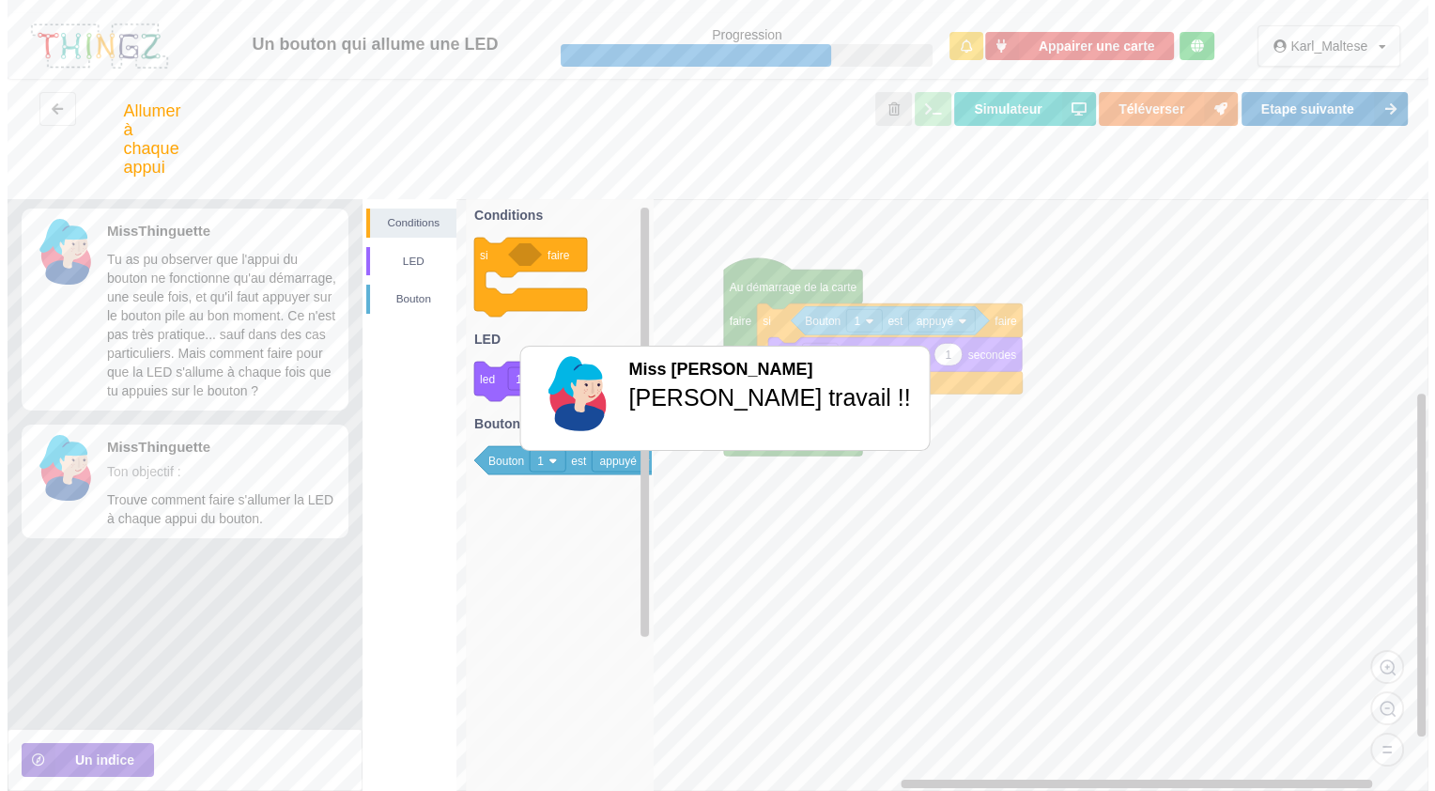
scroll to position [0, 0]
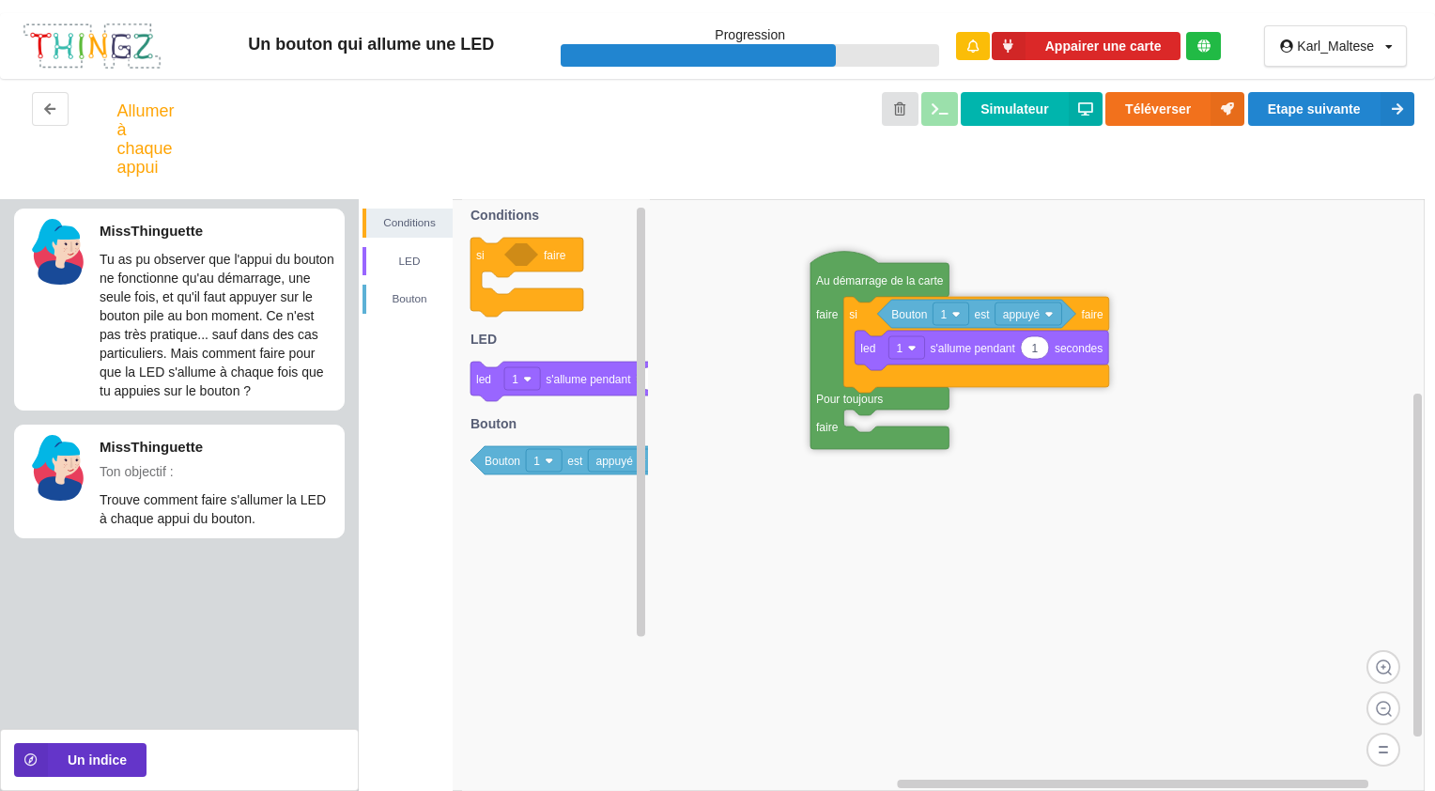
drag, startPoint x: 744, startPoint y: 292, endPoint x: 834, endPoint y: 285, distance: 90.4
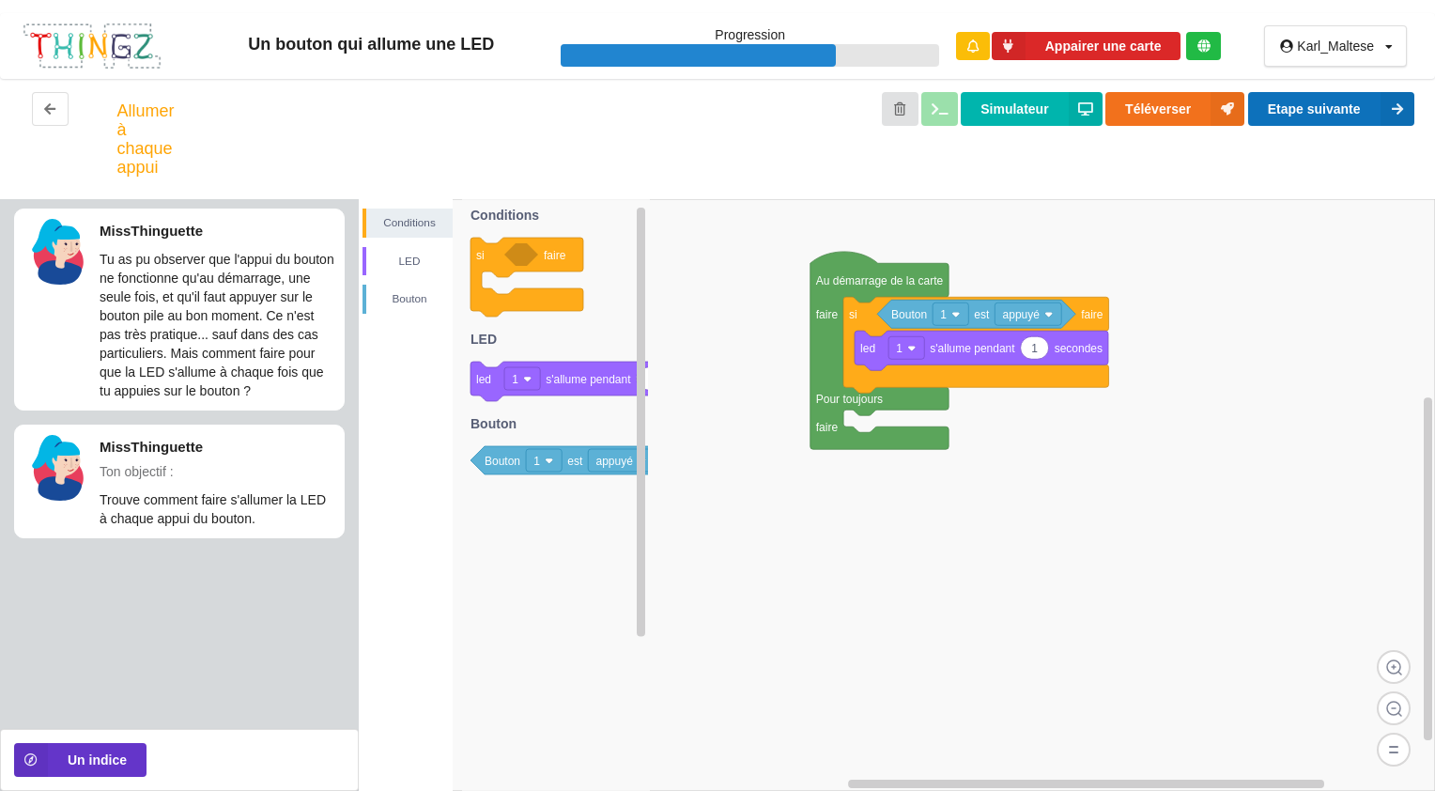
click at [1345, 103] on button "Etape suivante" at bounding box center [1331, 109] width 166 height 34
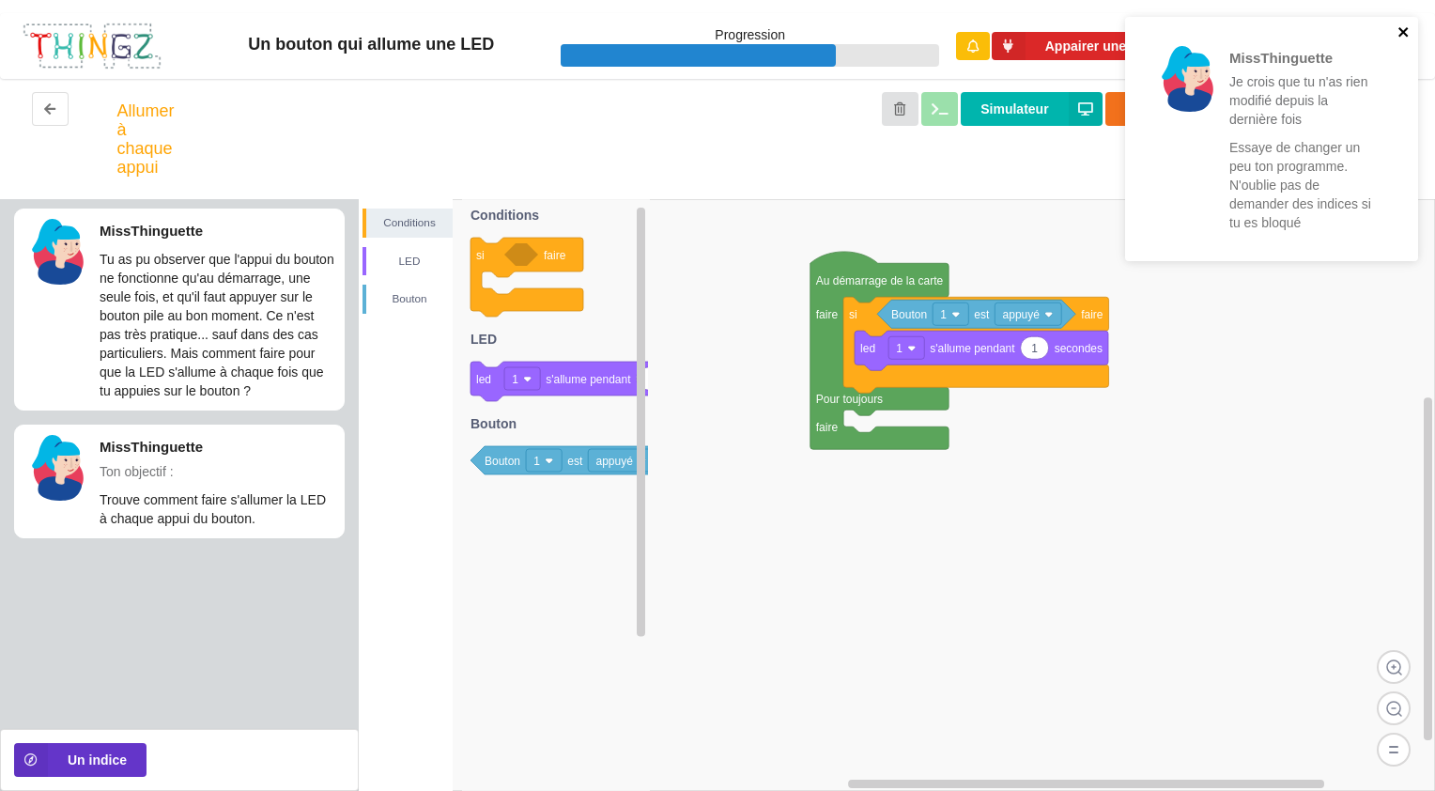
click at [1401, 35] on icon "close" at bounding box center [1402, 31] width 9 height 9
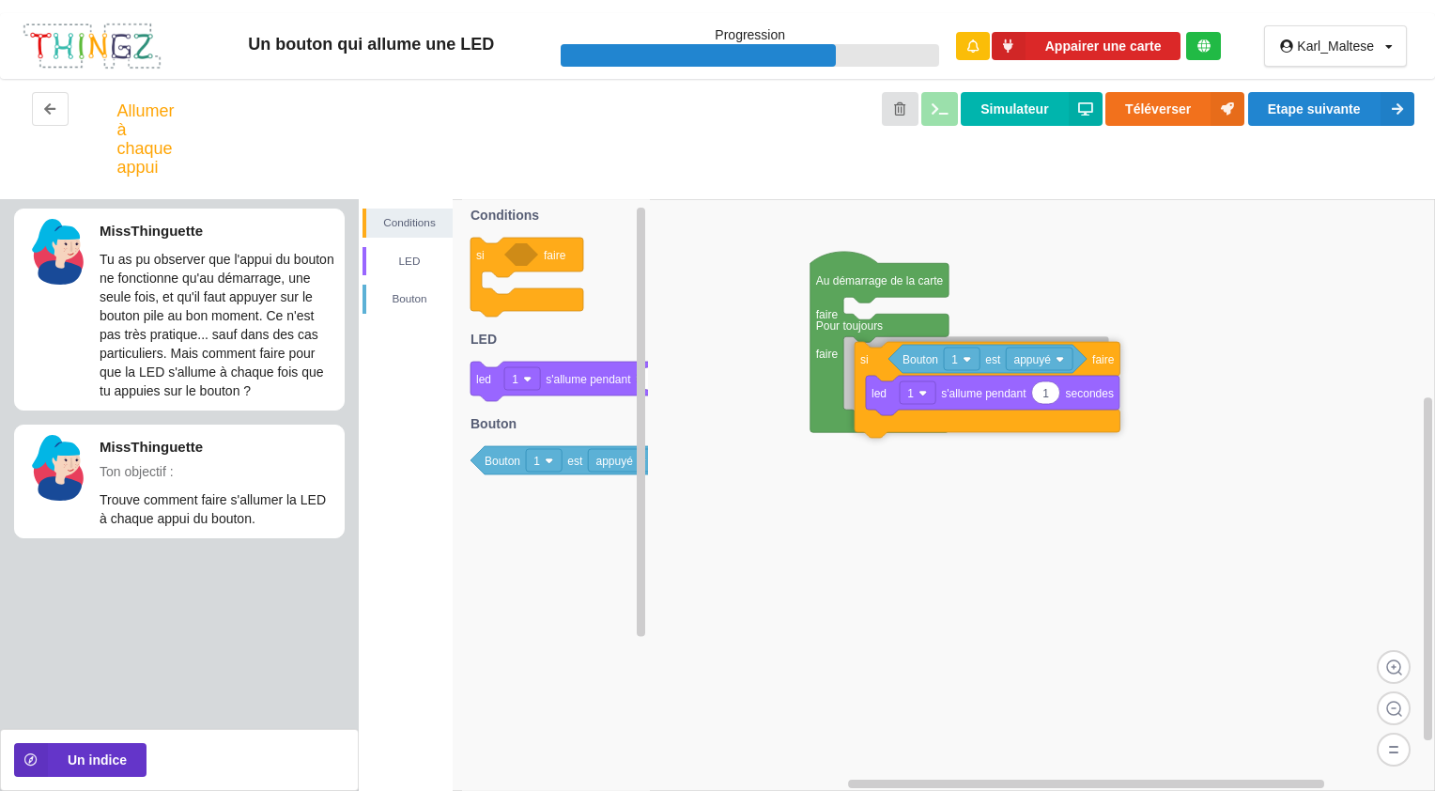
drag, startPoint x: 864, startPoint y: 324, endPoint x: 875, endPoint y: 369, distance: 46.5
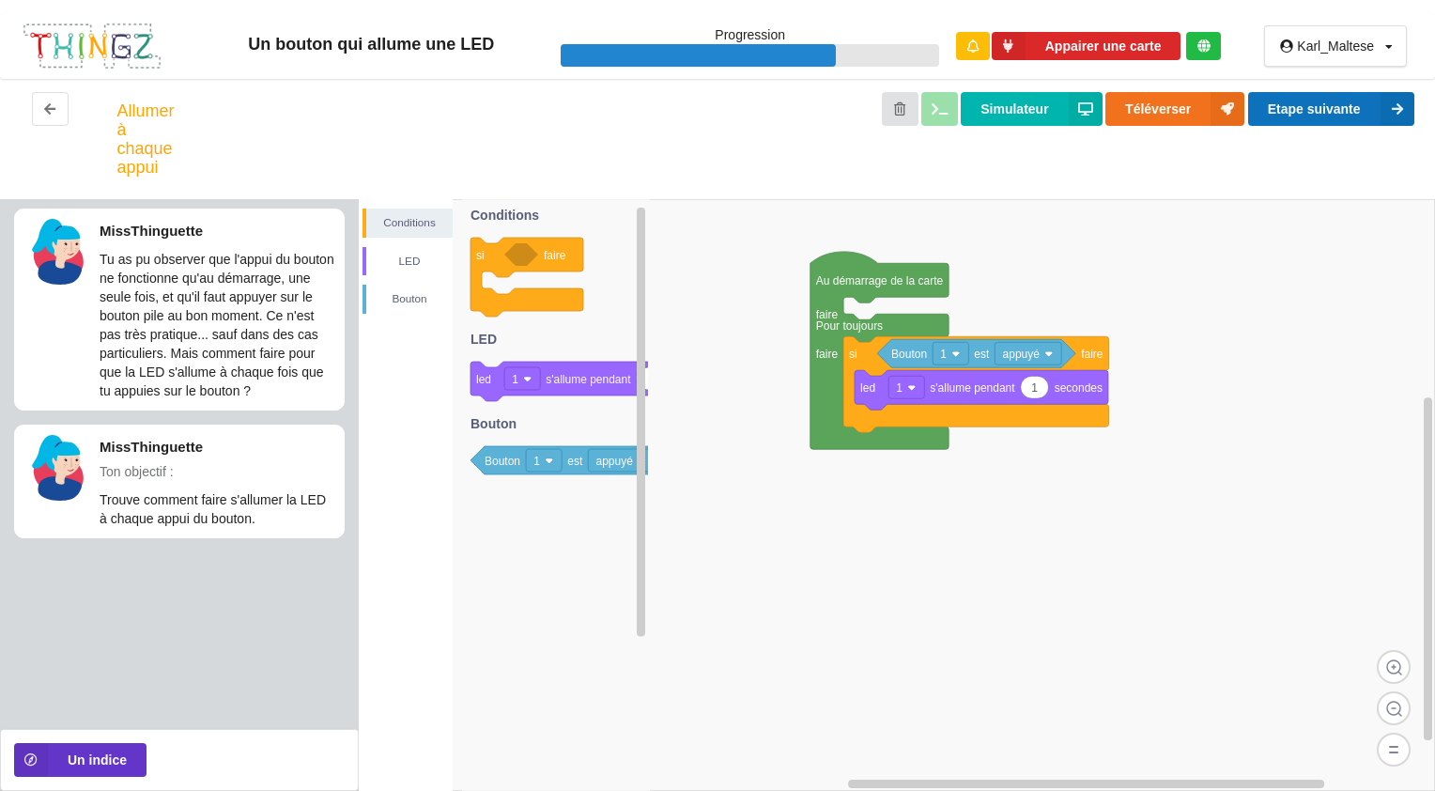
click at [1323, 107] on button "Etape suivante" at bounding box center [1331, 109] width 166 height 34
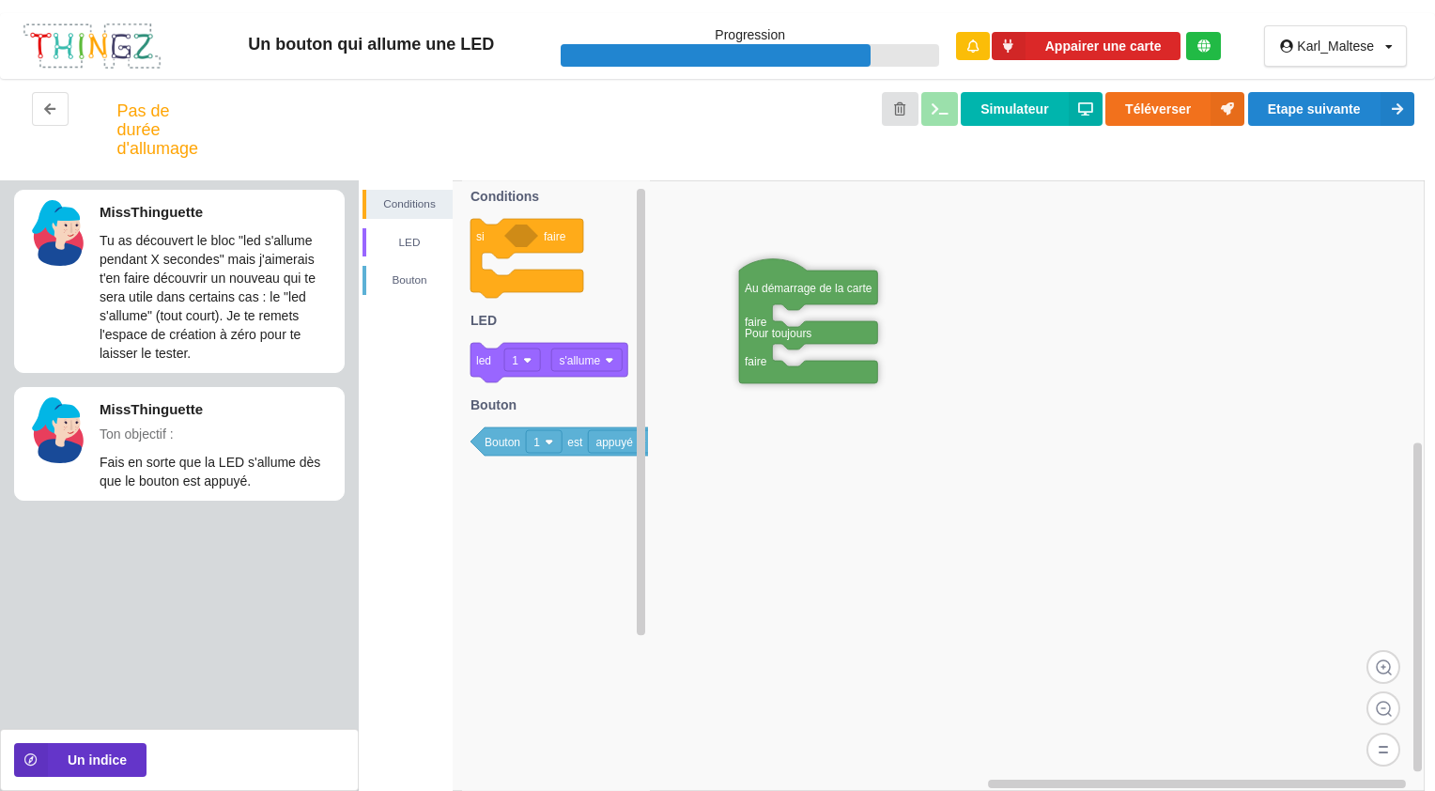
drag, startPoint x: 717, startPoint y: 212, endPoint x: 778, endPoint y: 281, distance: 91.2
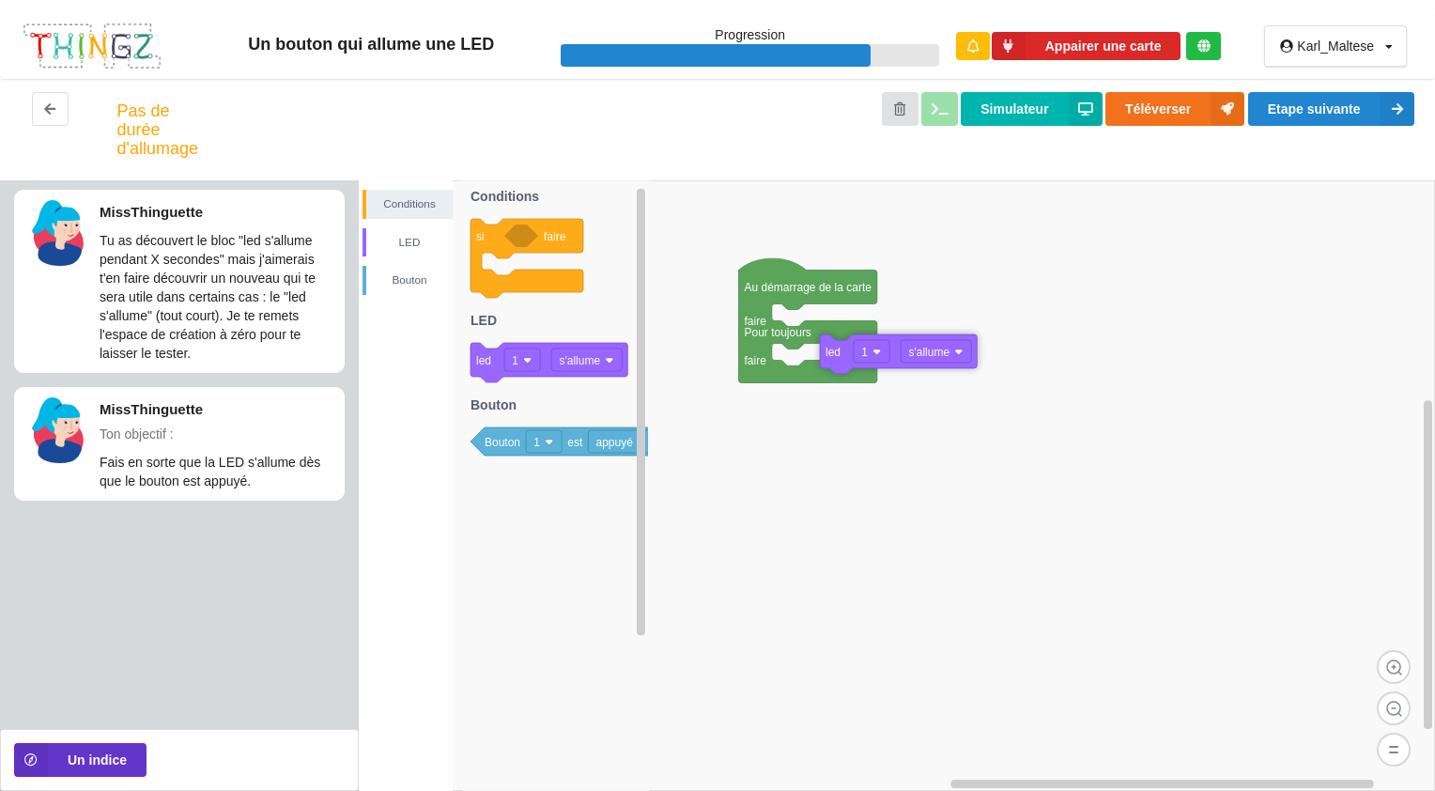
drag, startPoint x: 505, startPoint y: 362, endPoint x: 785, endPoint y: 365, distance: 279.8
click at [785, 365] on div "Conditions LED [PERSON_NAME] Au démarrage de la carte faire Pour toujours faire…" at bounding box center [897, 485] width 1076 height 610
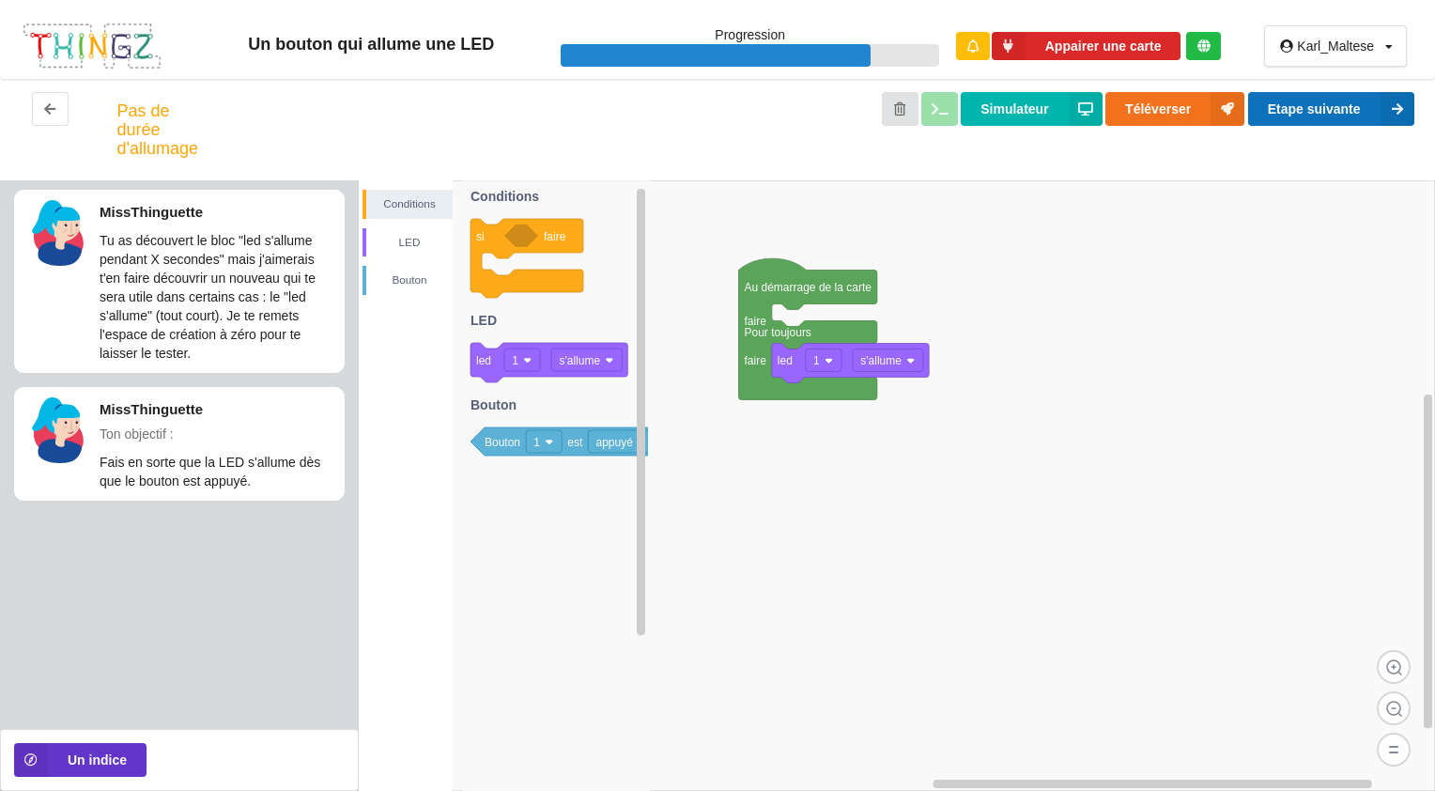
click at [1361, 108] on button "Etape suivante" at bounding box center [1331, 109] width 166 height 34
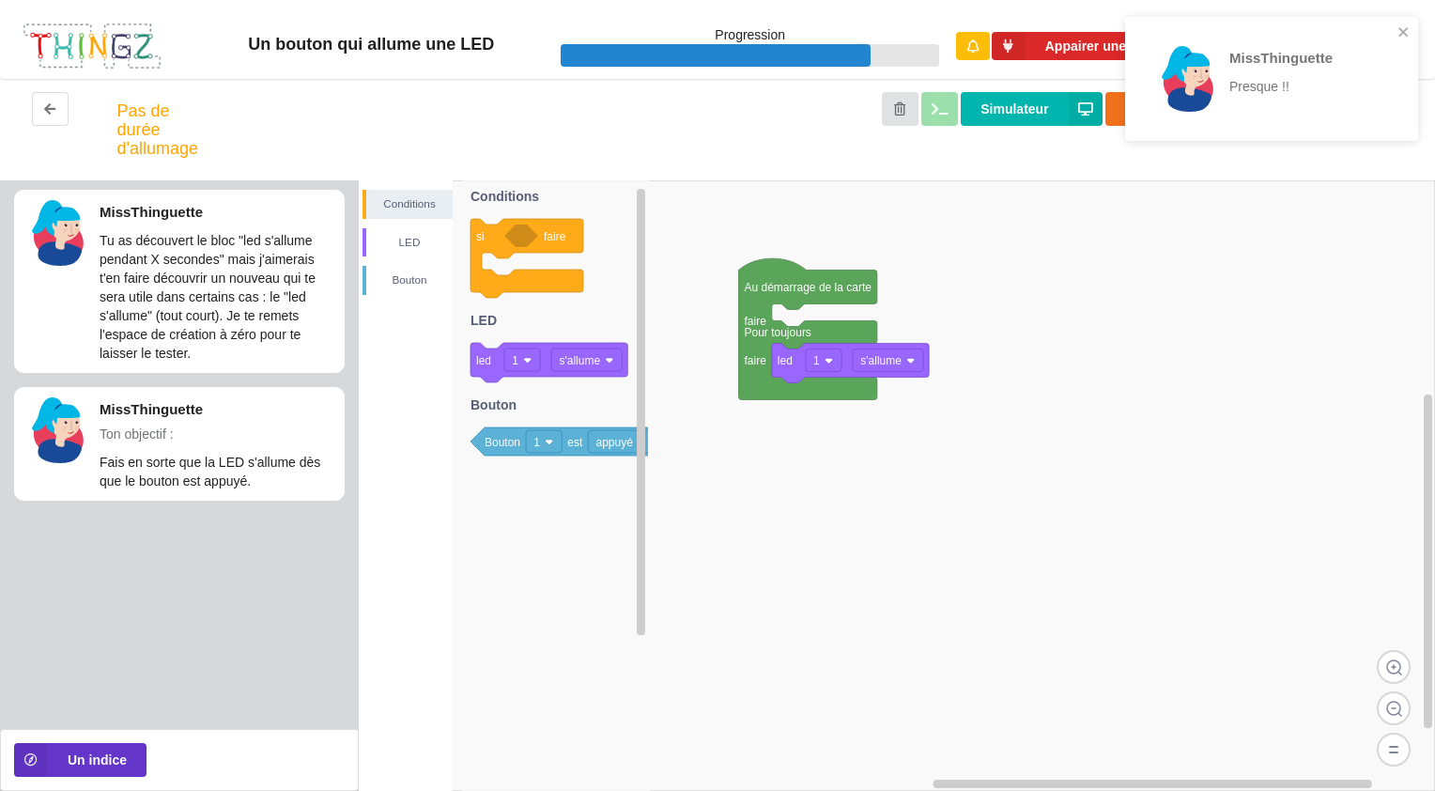
click at [1396, 33] on div "MissThinguette Presque !!" at bounding box center [1264, 78] width 265 height 109
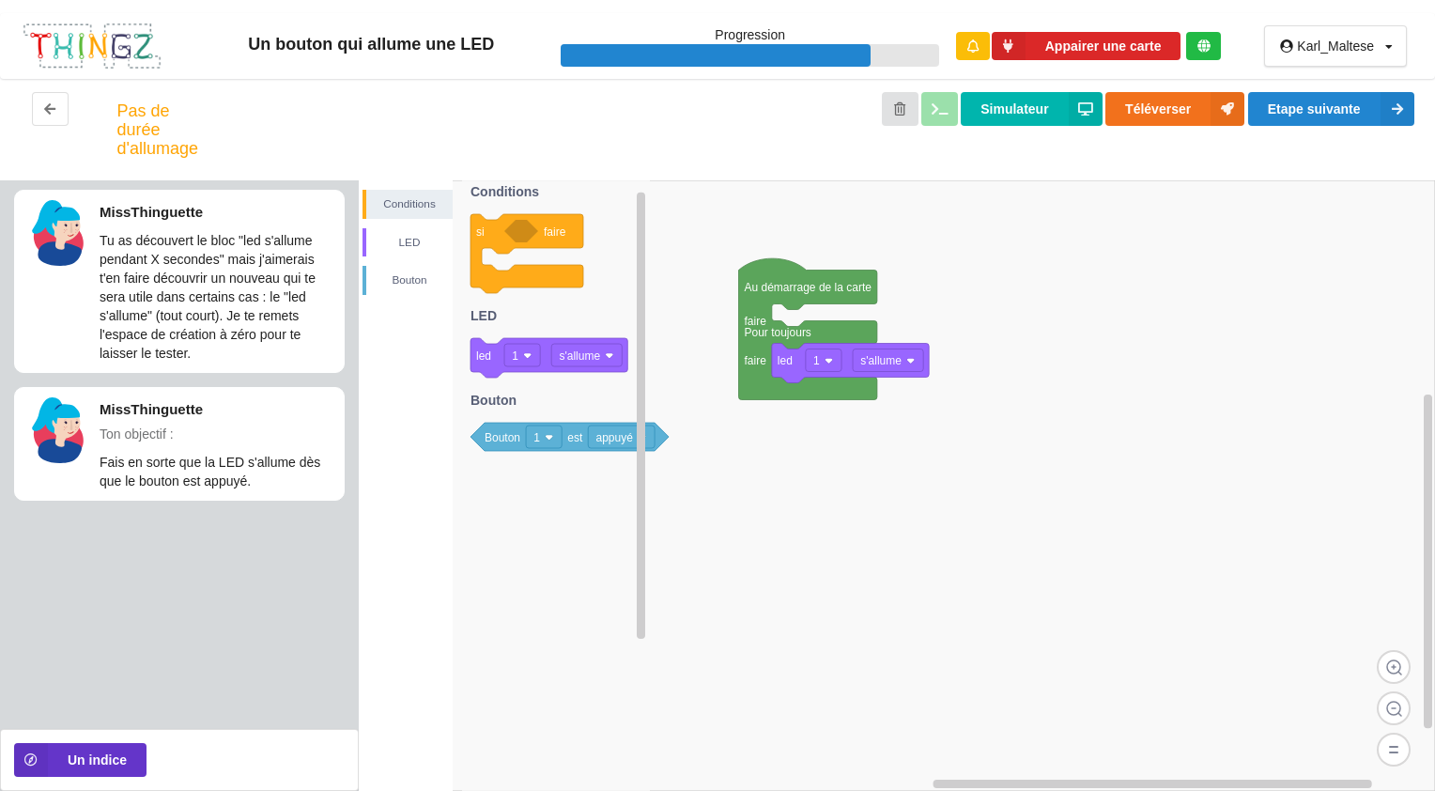
drag, startPoint x: 506, startPoint y: 467, endPoint x: 542, endPoint y: 446, distance: 41.2
click at [556, 451] on icon "si faire led 1 s'allume Bouton 1 est appuyé Conditions LED [PERSON_NAME]" at bounding box center [556, 485] width 188 height 610
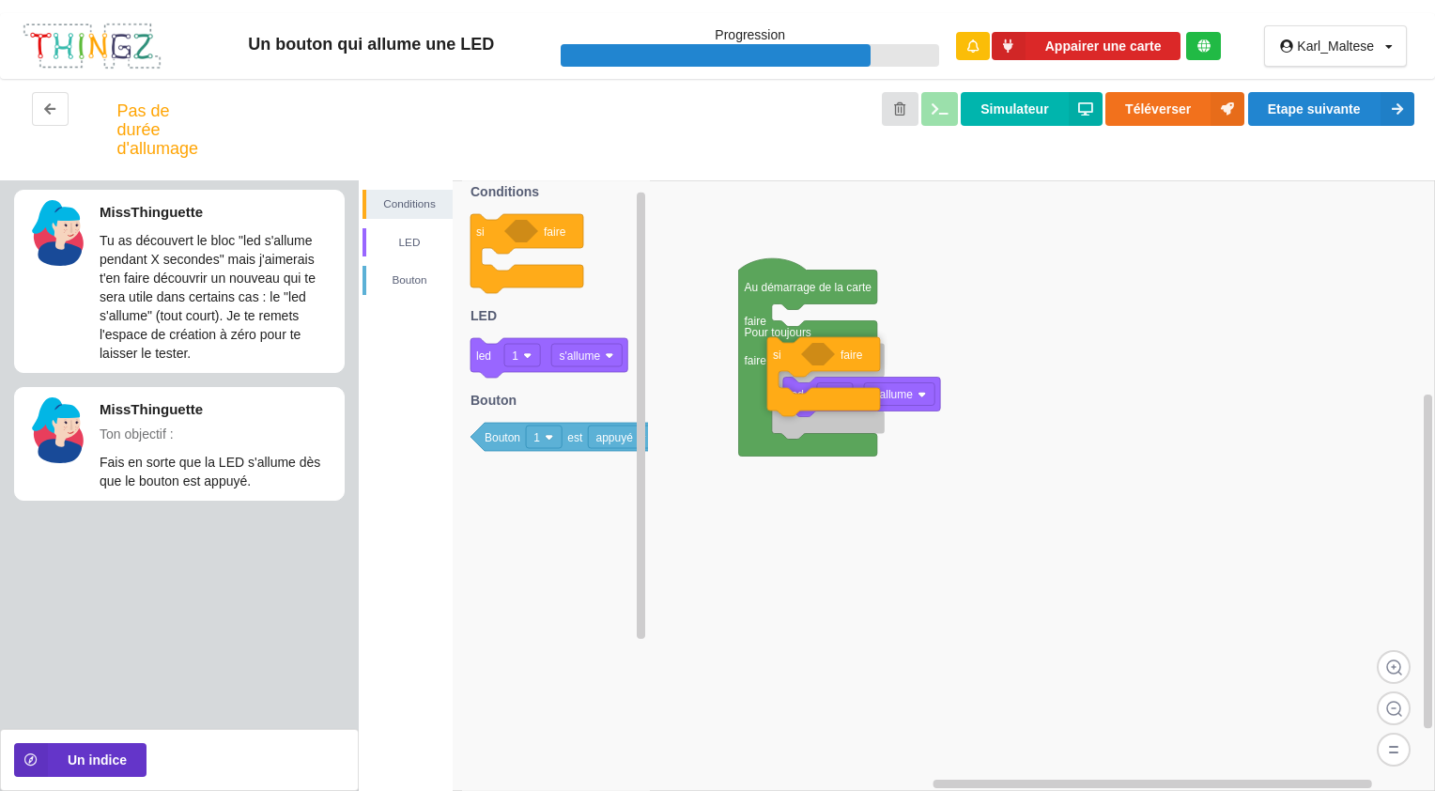
drag, startPoint x: 485, startPoint y: 236, endPoint x: 781, endPoint y: 359, distance: 321.2
click at [781, 359] on div "Conditions LED [PERSON_NAME] Au démarrage de la carte faire Pour toujours faire…" at bounding box center [897, 485] width 1076 height 610
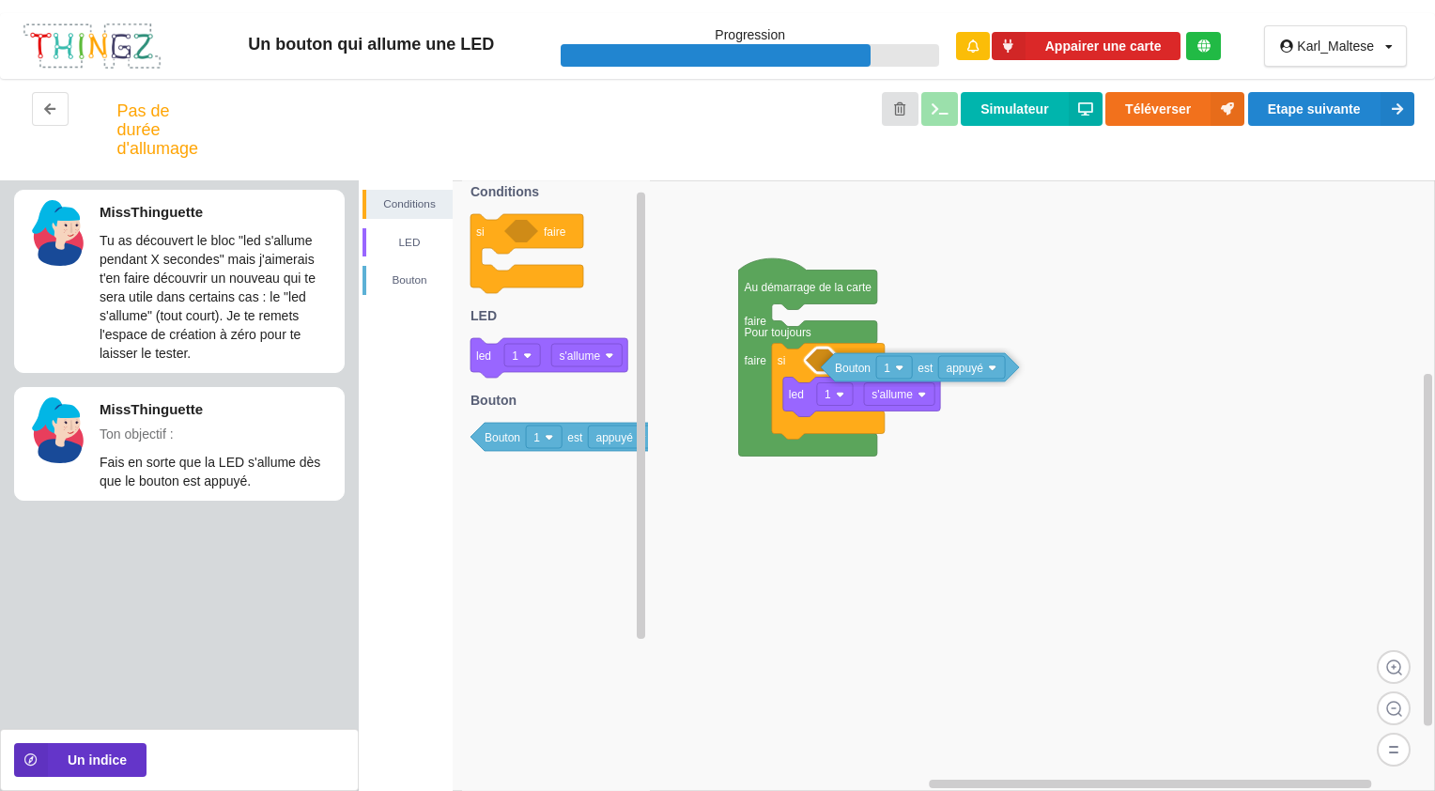
drag, startPoint x: 492, startPoint y: 439, endPoint x: 842, endPoint y: 369, distance: 357.1
click at [842, 369] on div "Conditions LED [PERSON_NAME] Au démarrage de la carte faire Pour toujours faire…" at bounding box center [897, 485] width 1076 height 610
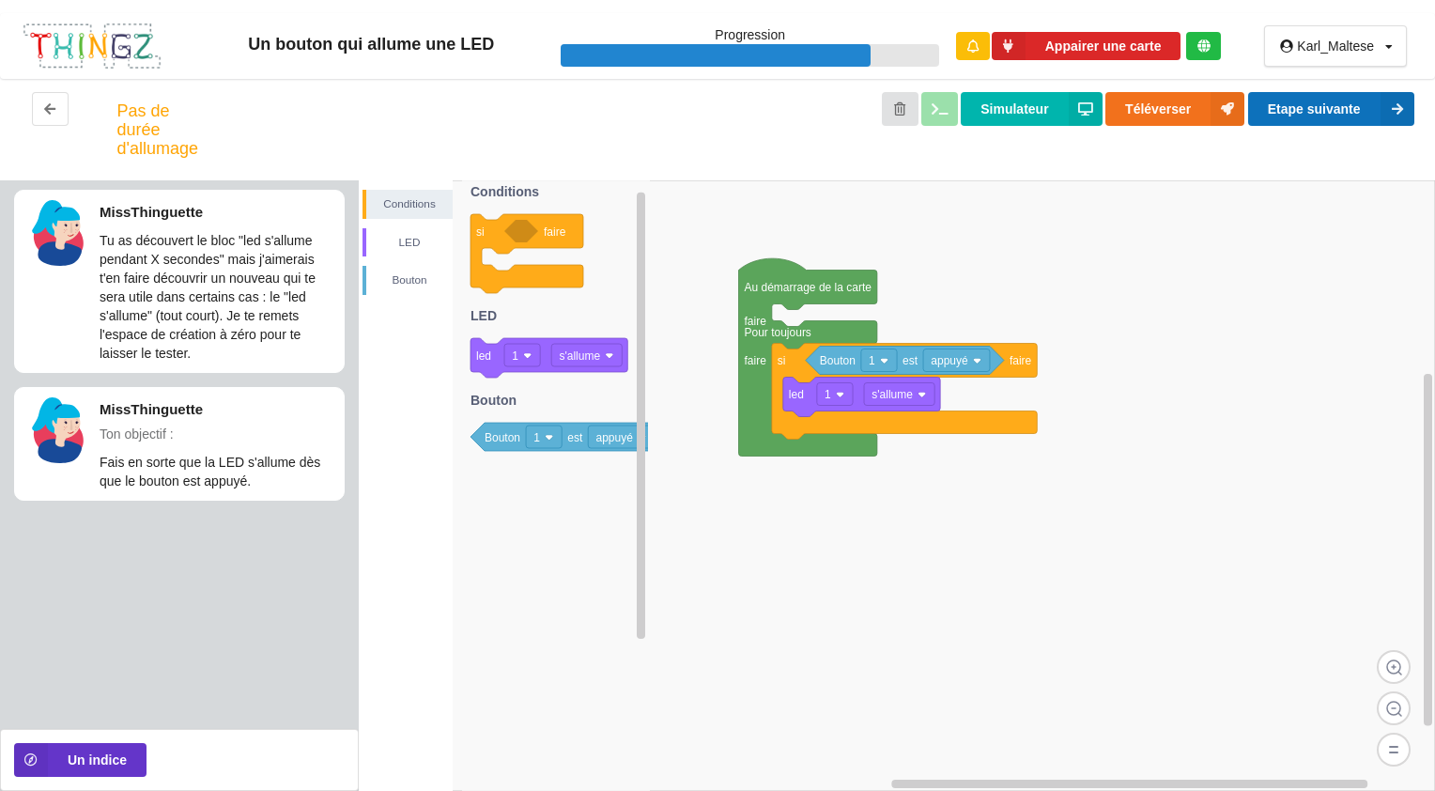
click at [1281, 110] on button "Etape suivante" at bounding box center [1331, 109] width 166 height 34
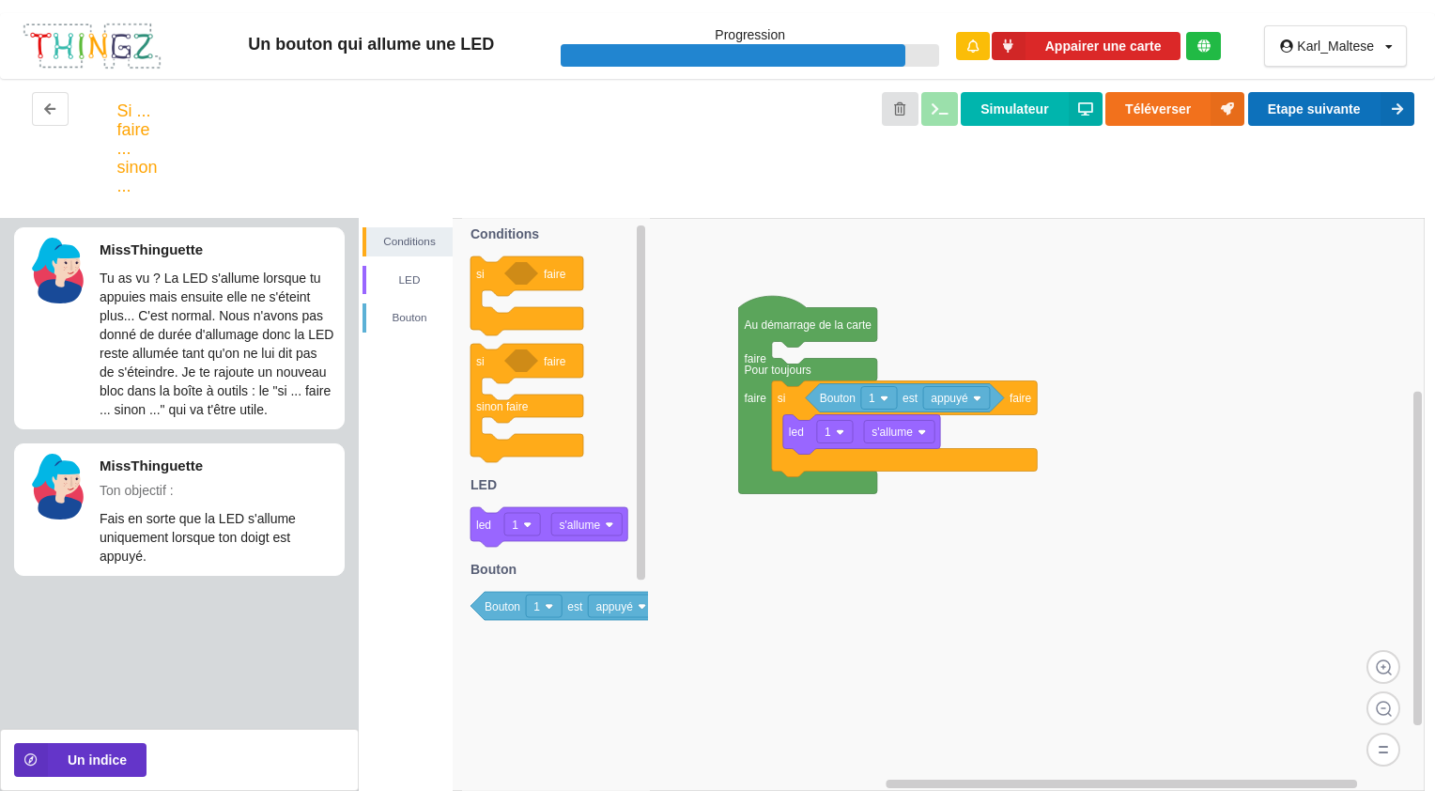
click at [1326, 115] on button "Etape suivante" at bounding box center [1331, 109] width 166 height 34
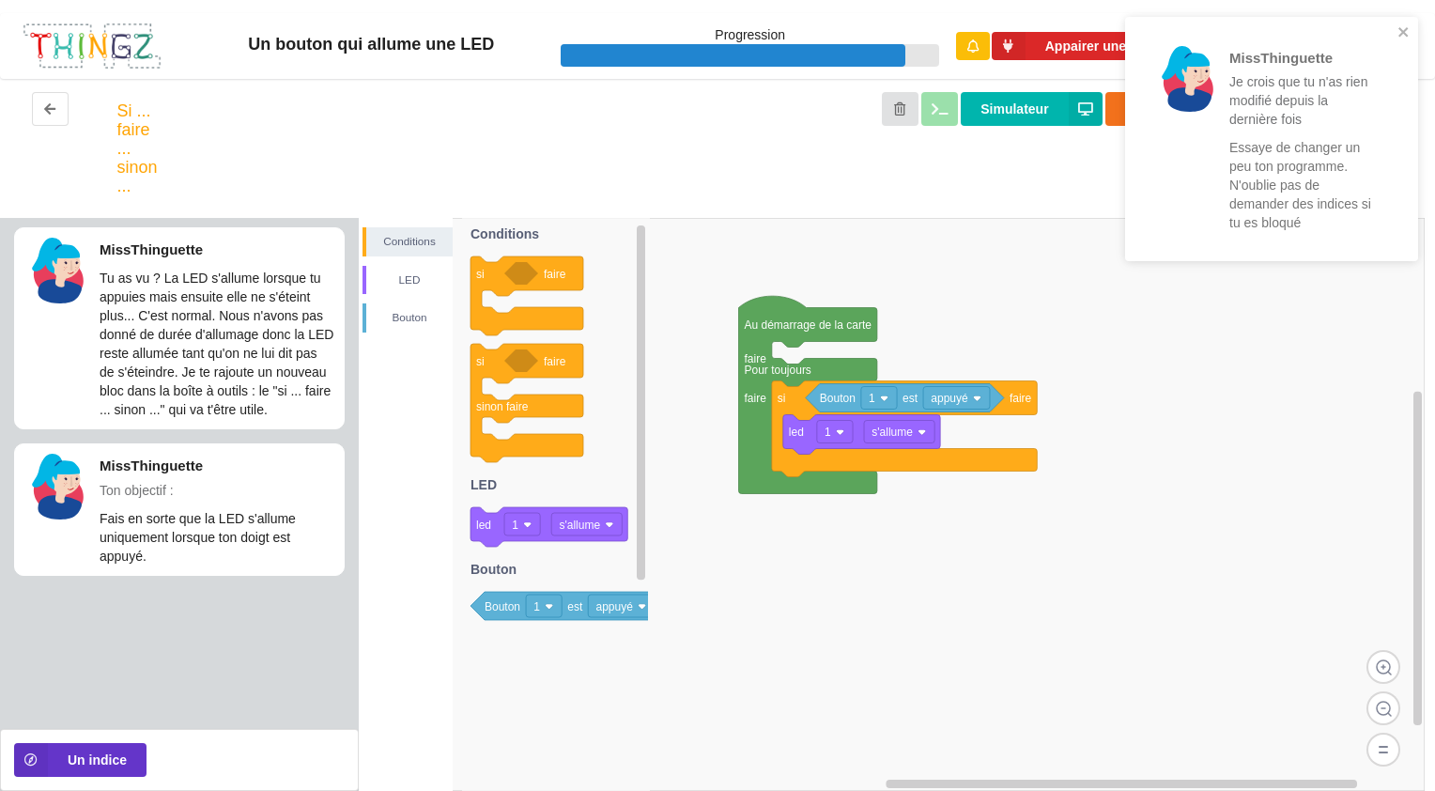
click at [1178, 396] on rect at bounding box center [892, 504] width 1066 height 573
click at [1408, 25] on icon "close" at bounding box center [1403, 31] width 13 height 15
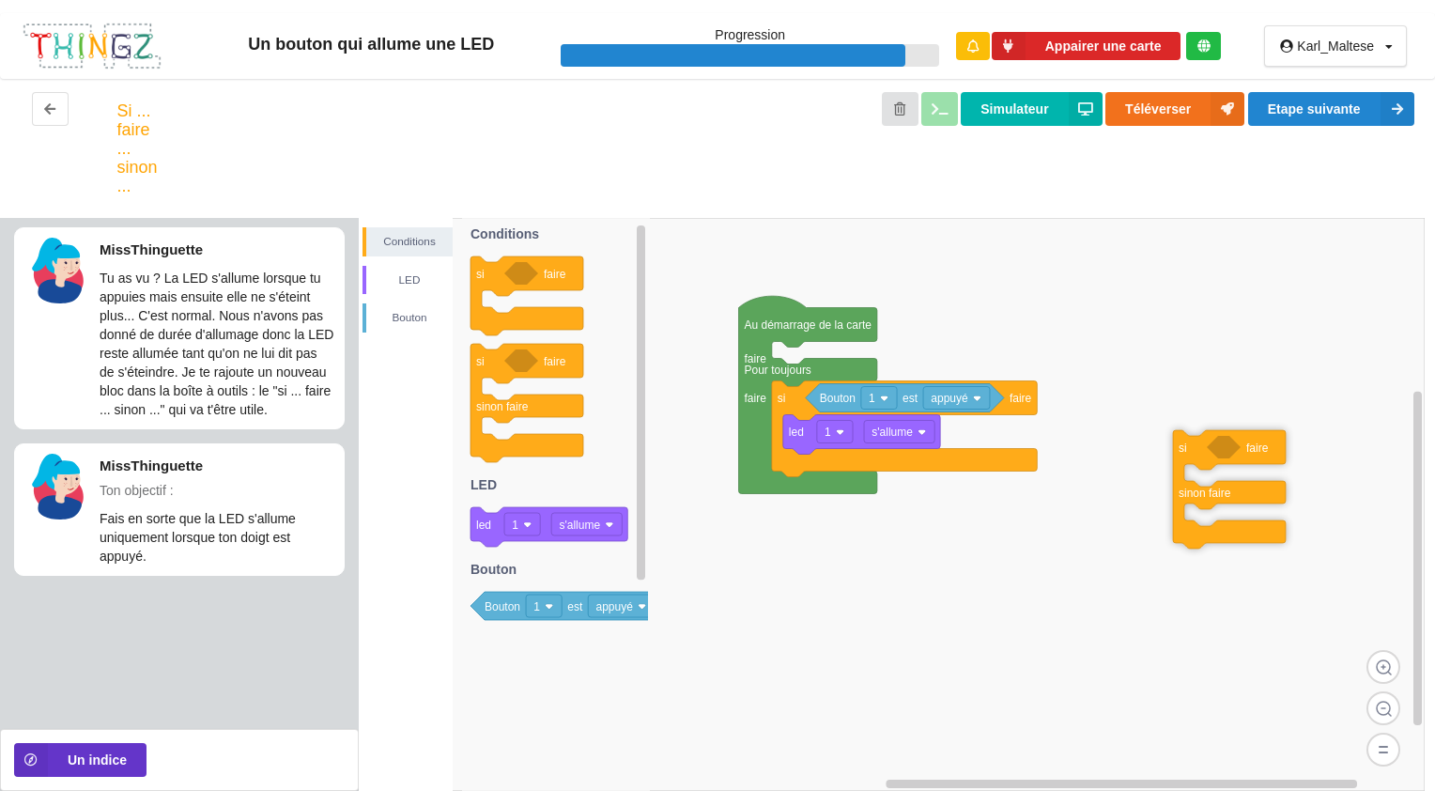
drag, startPoint x: 485, startPoint y: 366, endPoint x: 1194, endPoint y: 410, distance: 711.3
click at [1194, 410] on div "Conditions LED [PERSON_NAME] Au démarrage de la carte faire Pour toujours faire…" at bounding box center [897, 504] width 1076 height 573
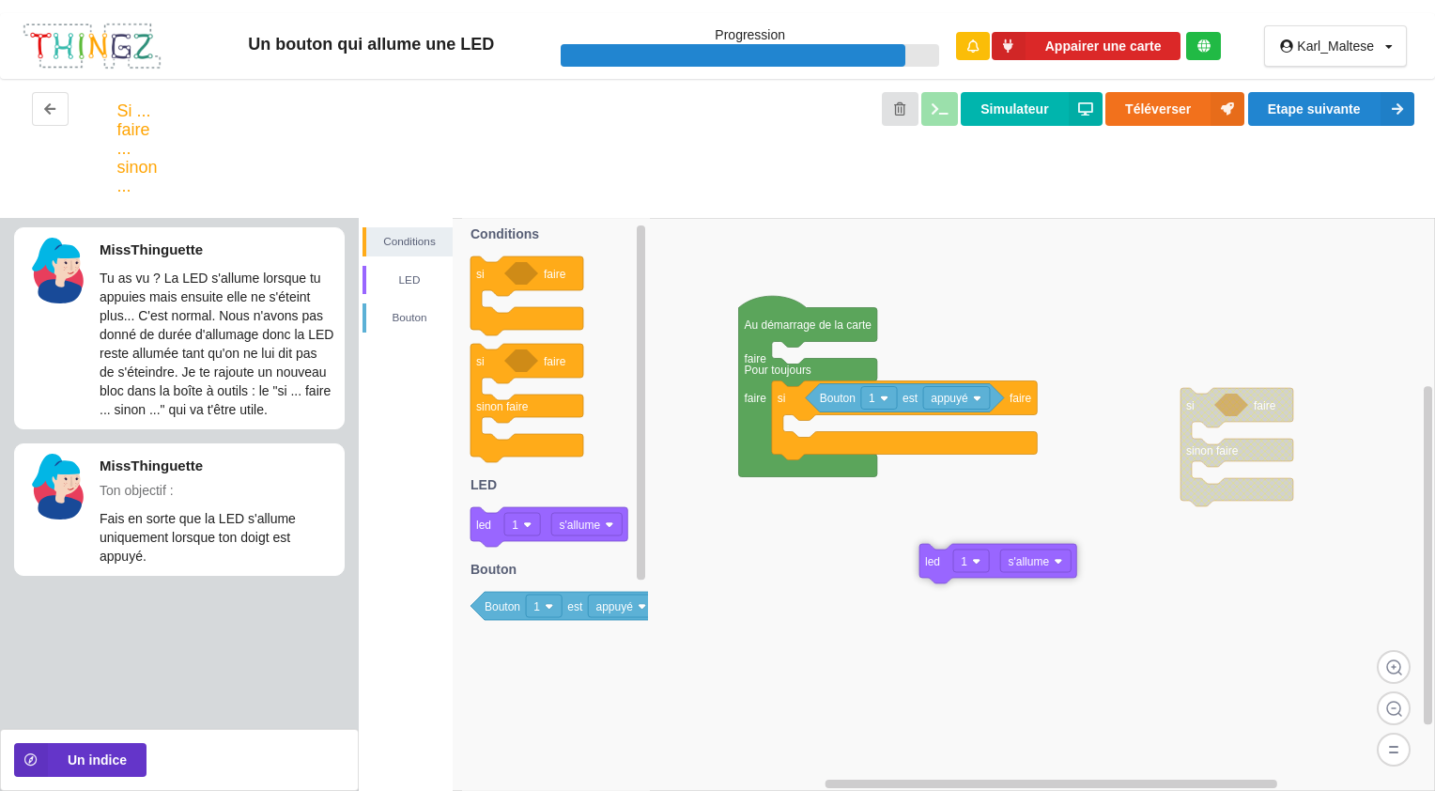
drag, startPoint x: 793, startPoint y: 419, endPoint x: 902, endPoint y: 485, distance: 127.7
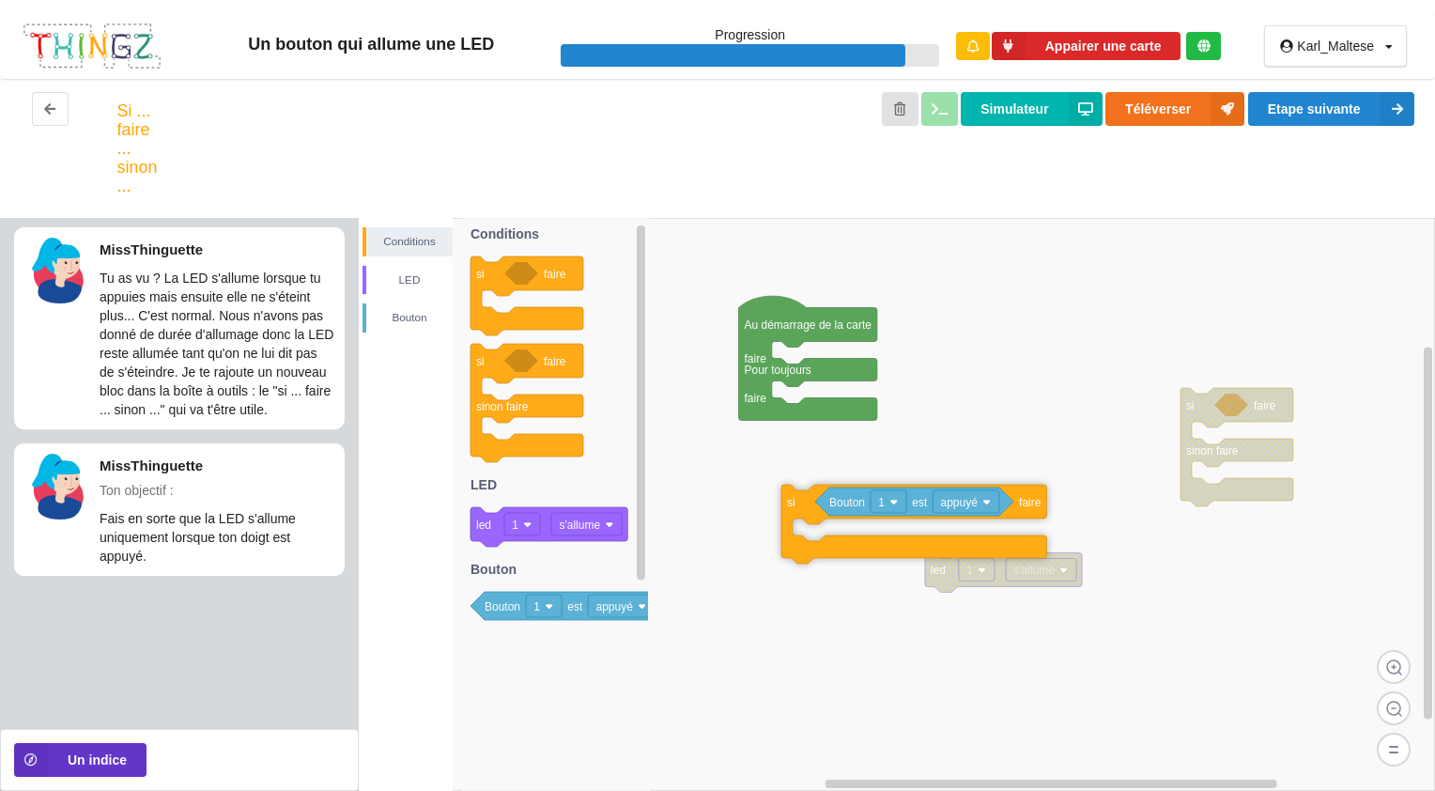
drag, startPoint x: 802, startPoint y: 401, endPoint x: 811, endPoint y: 514, distance: 113.1
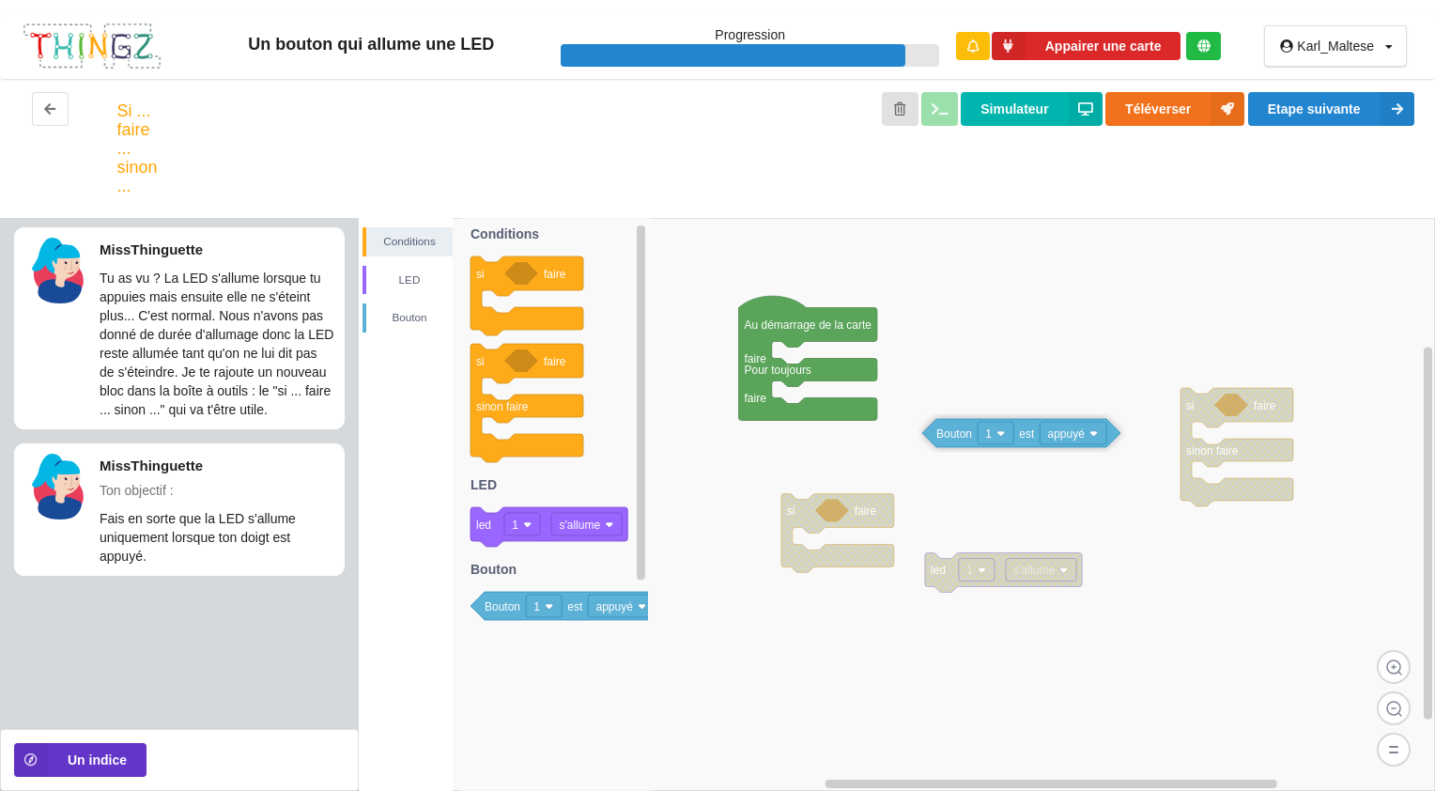
drag, startPoint x: 841, startPoint y: 511, endPoint x: 961, endPoint y: 394, distance: 166.7
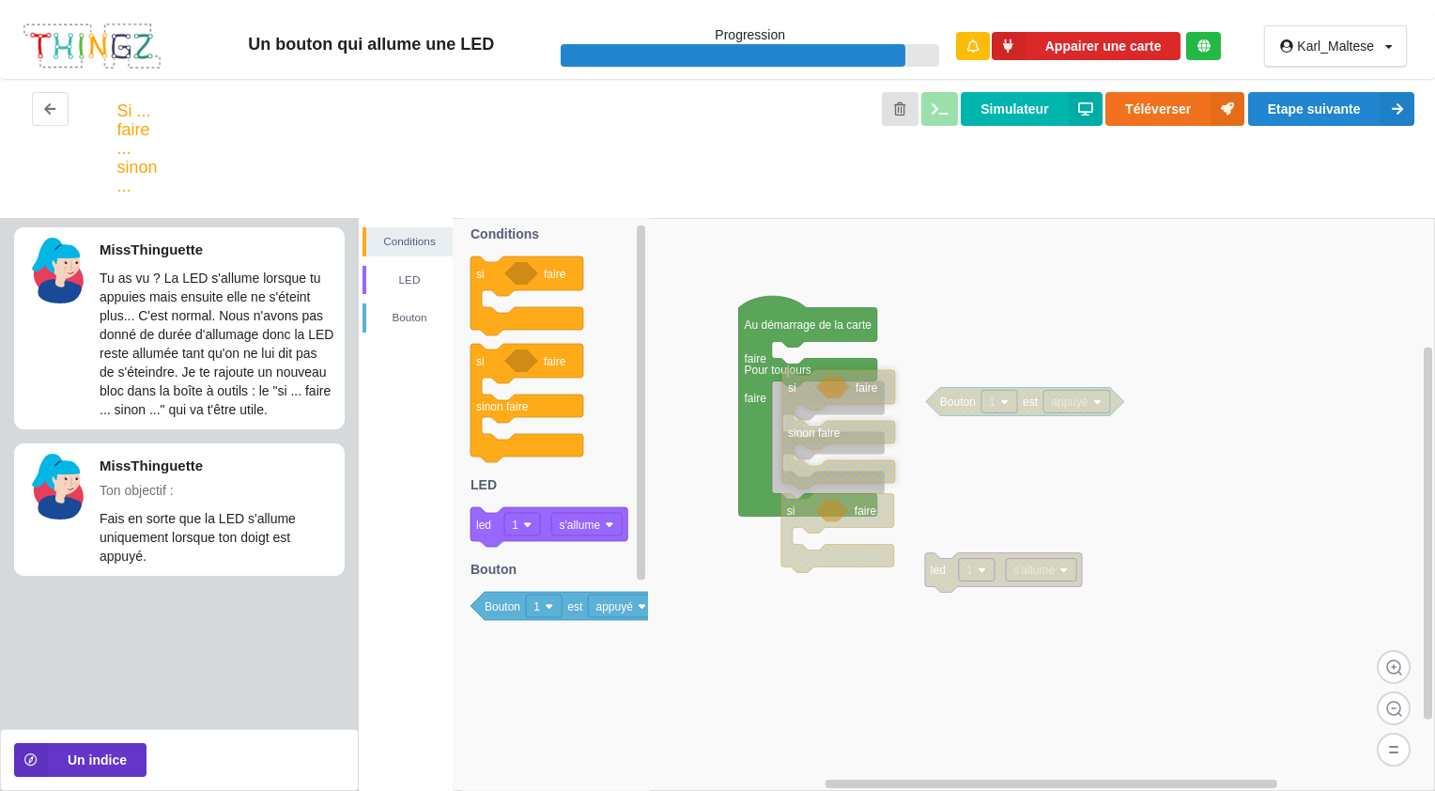
drag, startPoint x: 1210, startPoint y: 415, endPoint x: 805, endPoint y: 397, distance: 406.0
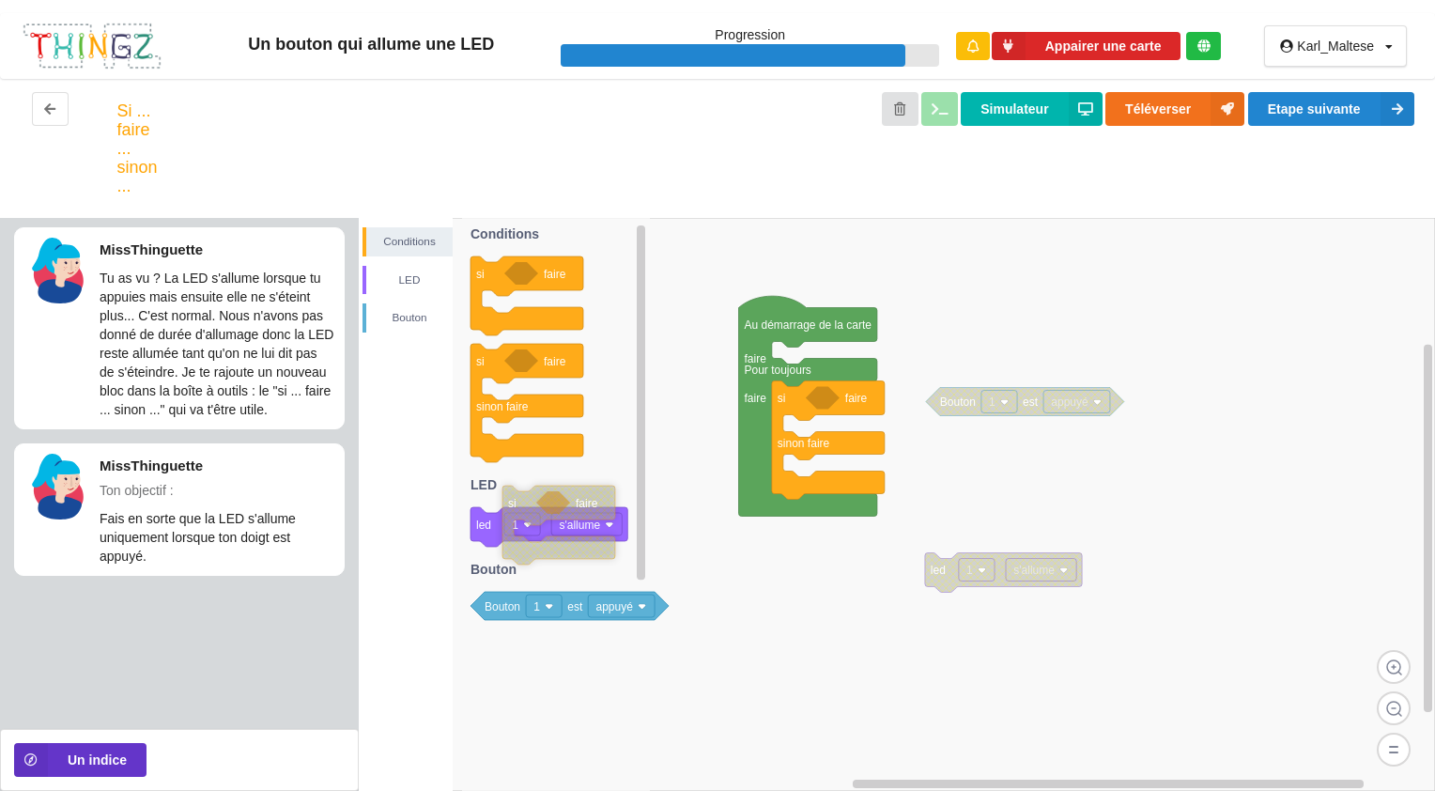
drag, startPoint x: 826, startPoint y: 557, endPoint x: 518, endPoint y: 505, distance: 312.3
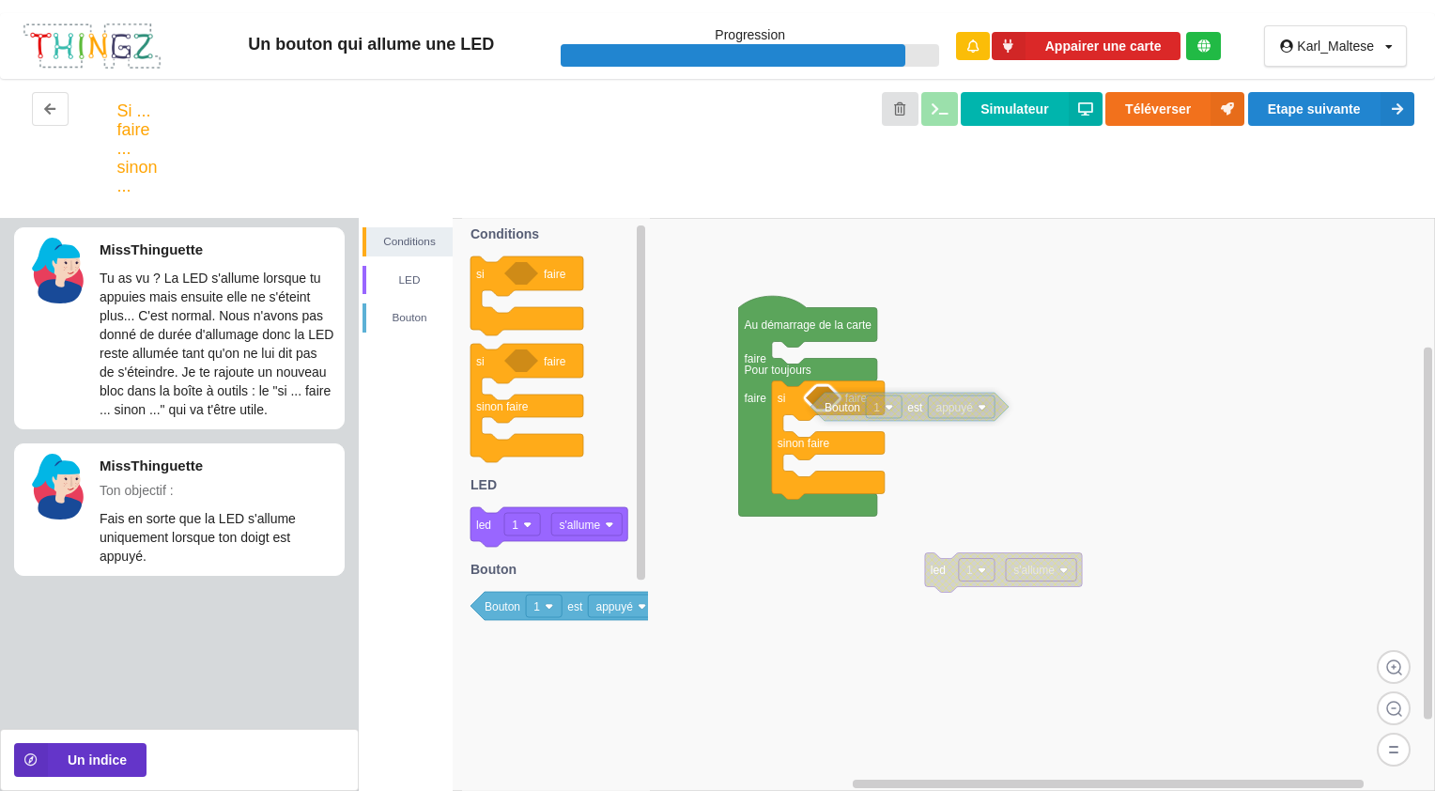
drag, startPoint x: 953, startPoint y: 402, endPoint x: 838, endPoint y: 407, distance: 115.6
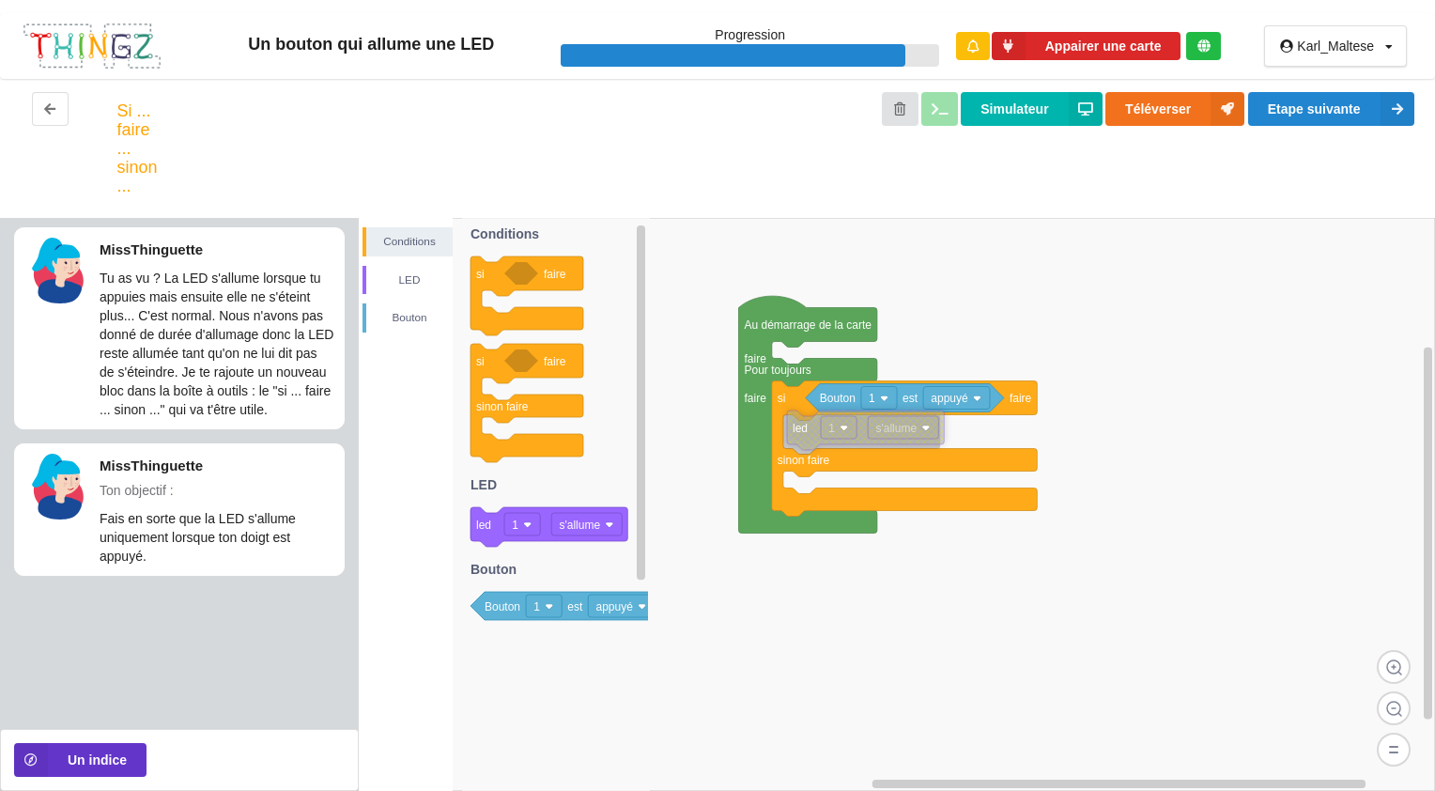
drag, startPoint x: 950, startPoint y: 579, endPoint x: 811, endPoint y: 440, distance: 196.5
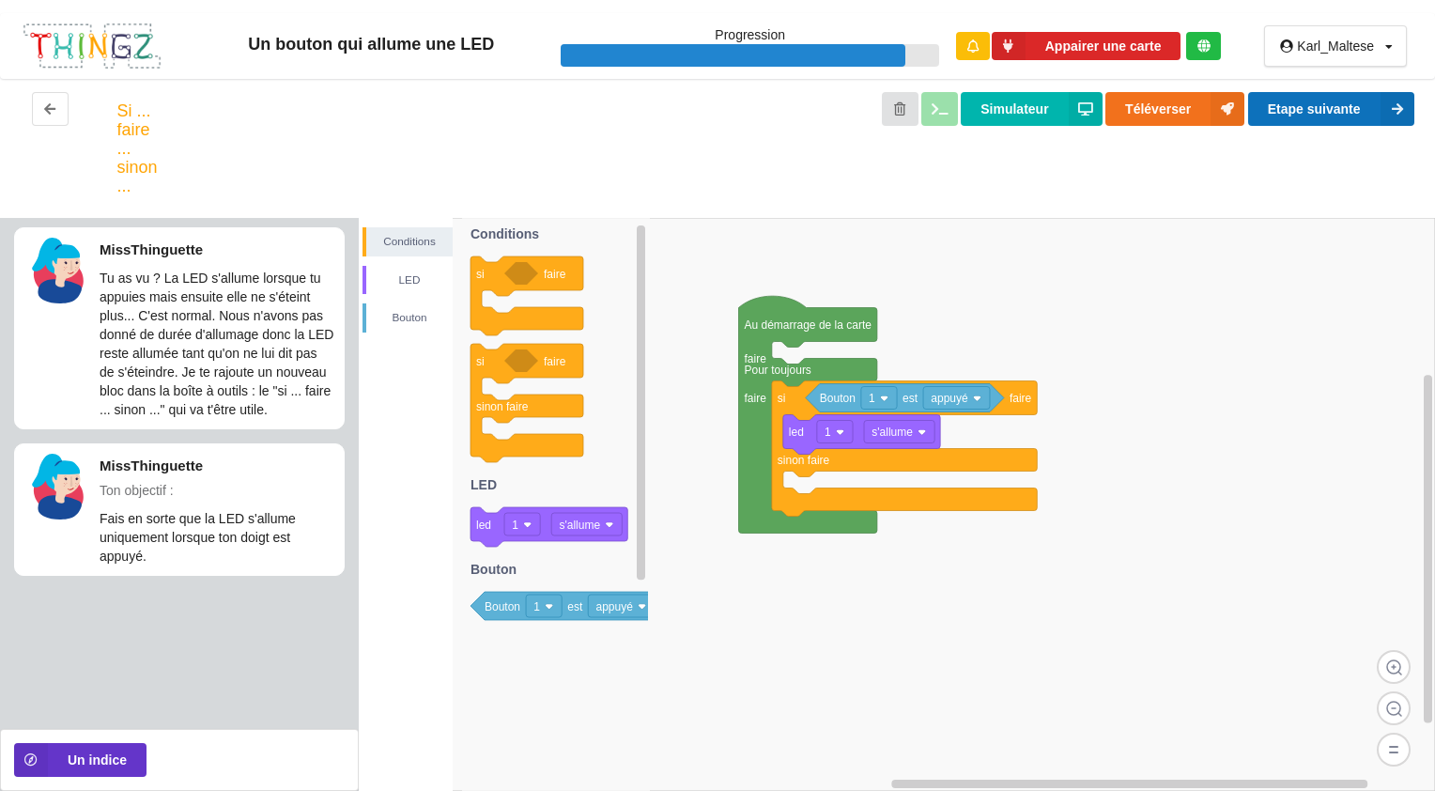
click at [1328, 108] on button "Etape suivante" at bounding box center [1331, 109] width 166 height 34
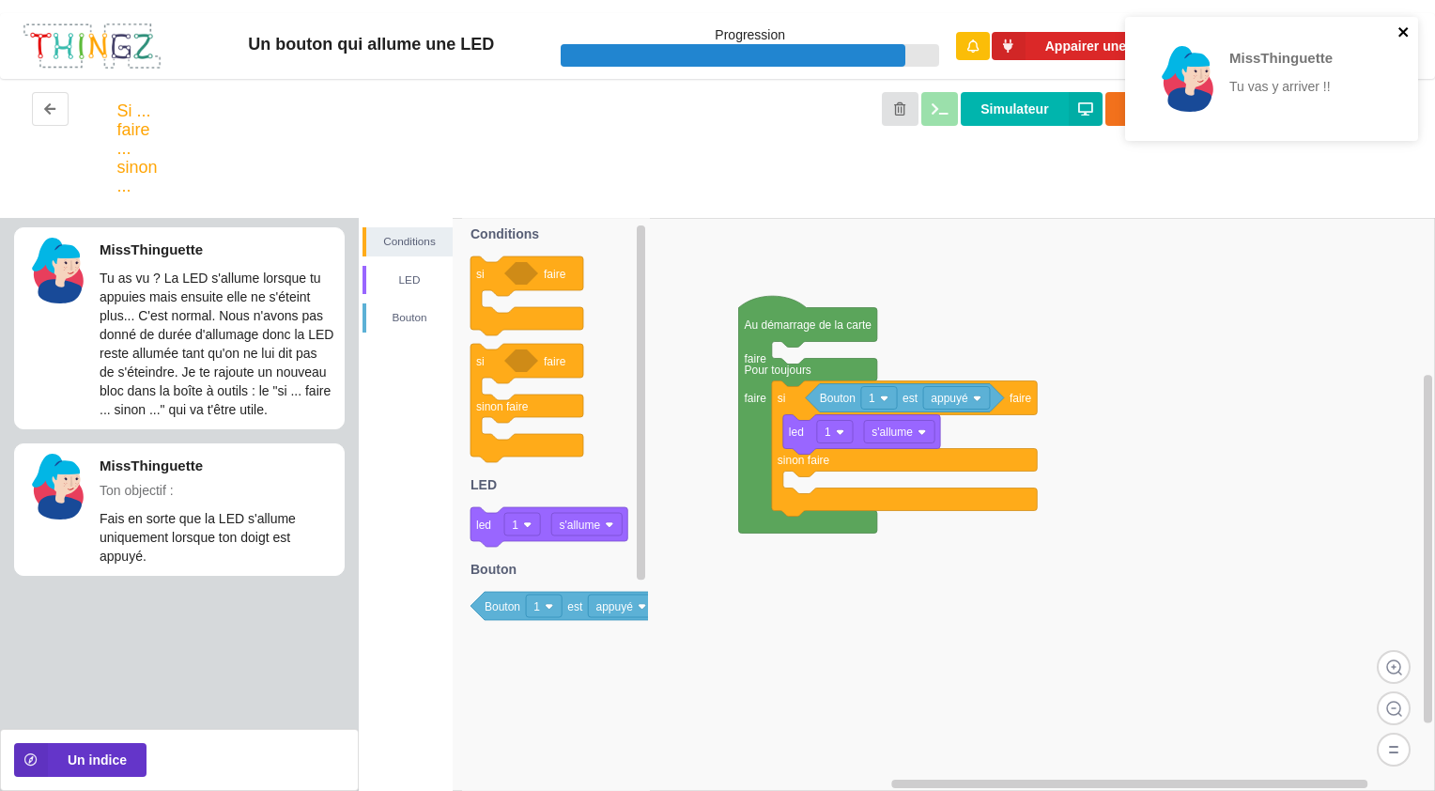
click at [1406, 31] on icon "close" at bounding box center [1403, 31] width 13 height 15
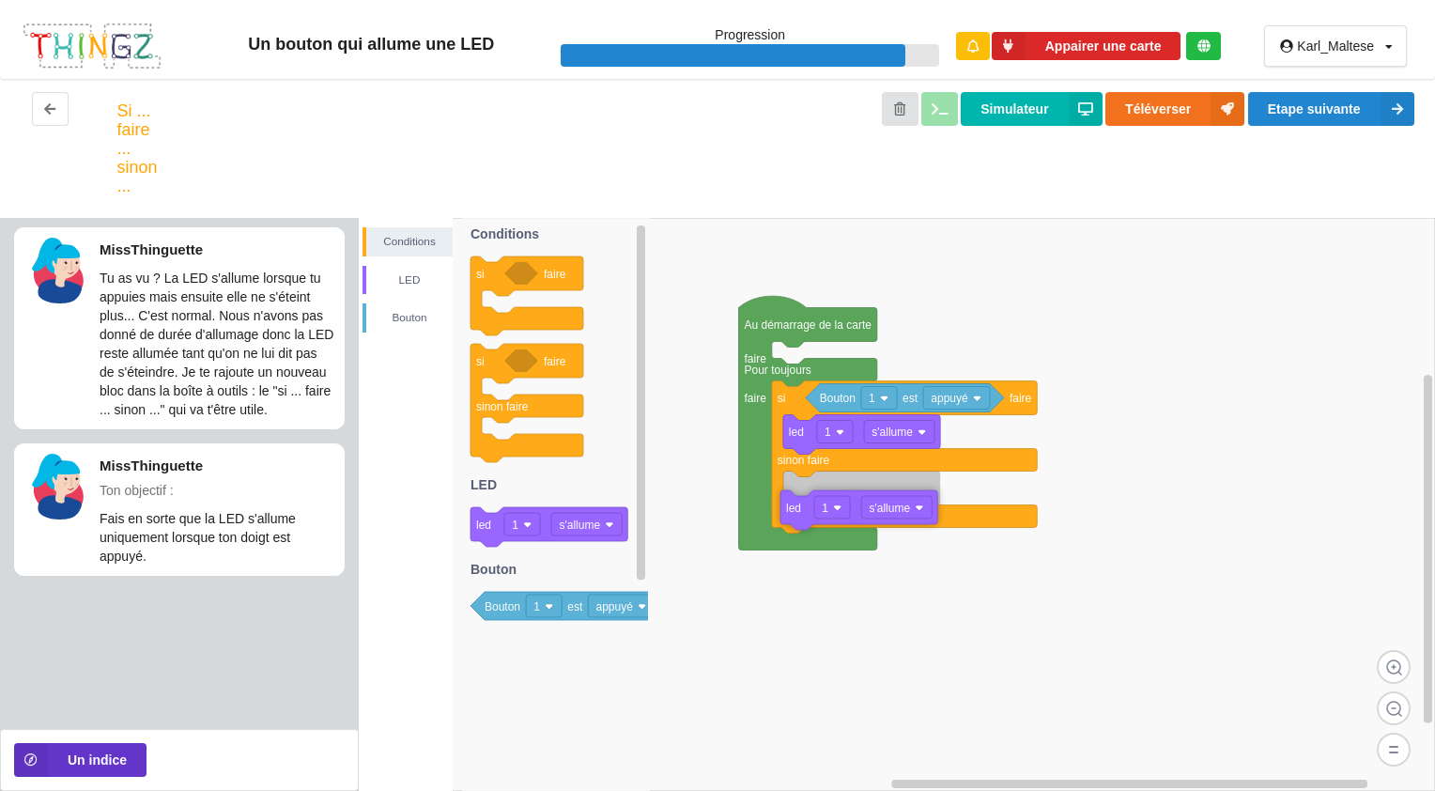
drag, startPoint x: 486, startPoint y: 538, endPoint x: 796, endPoint y: 521, distance: 310.3
click at [796, 521] on div "Conditions LED [PERSON_NAME] Au démarrage de la carte faire Pour toujours faire…" at bounding box center [897, 504] width 1076 height 573
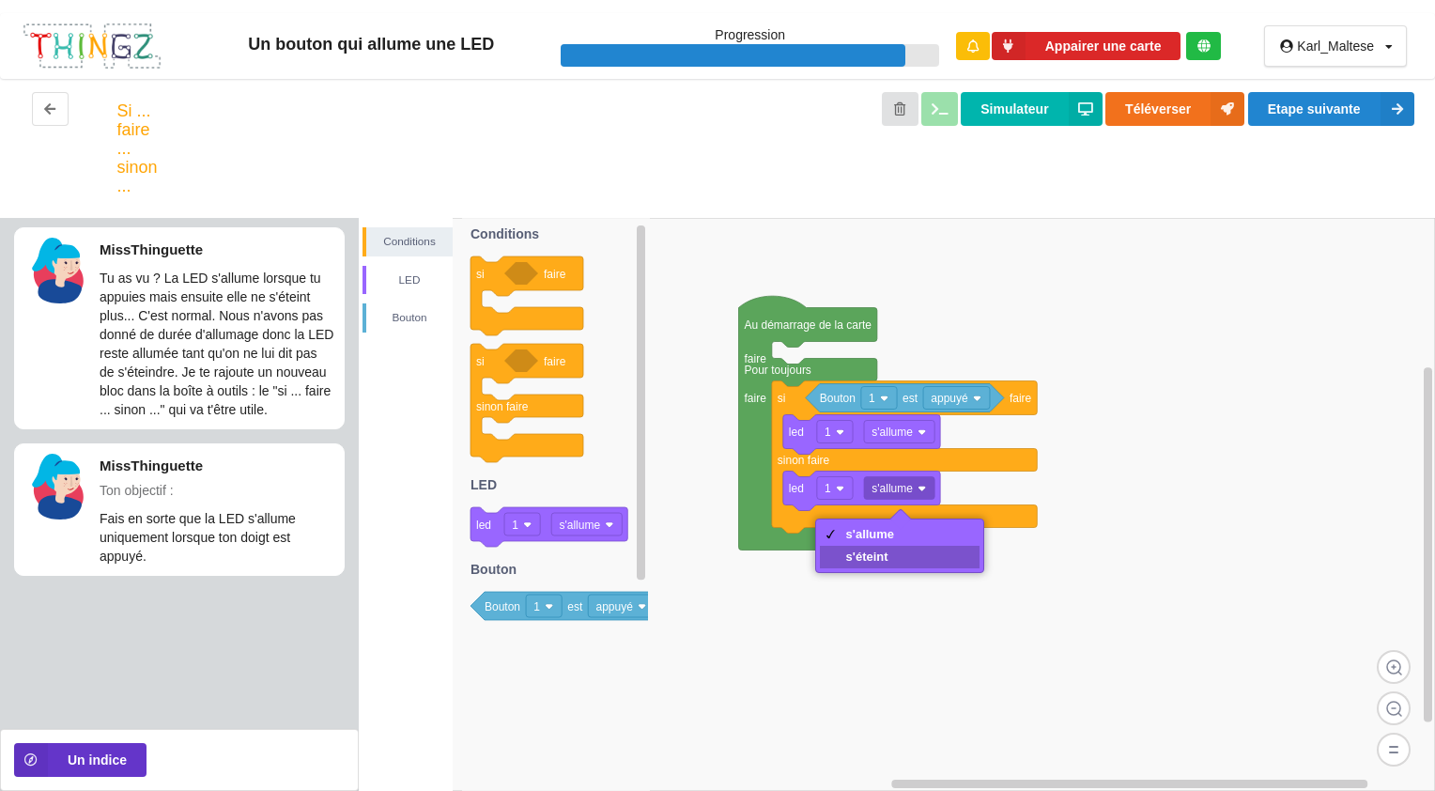
click at [865, 550] on div "s'éteint" at bounding box center [870, 556] width 49 height 14
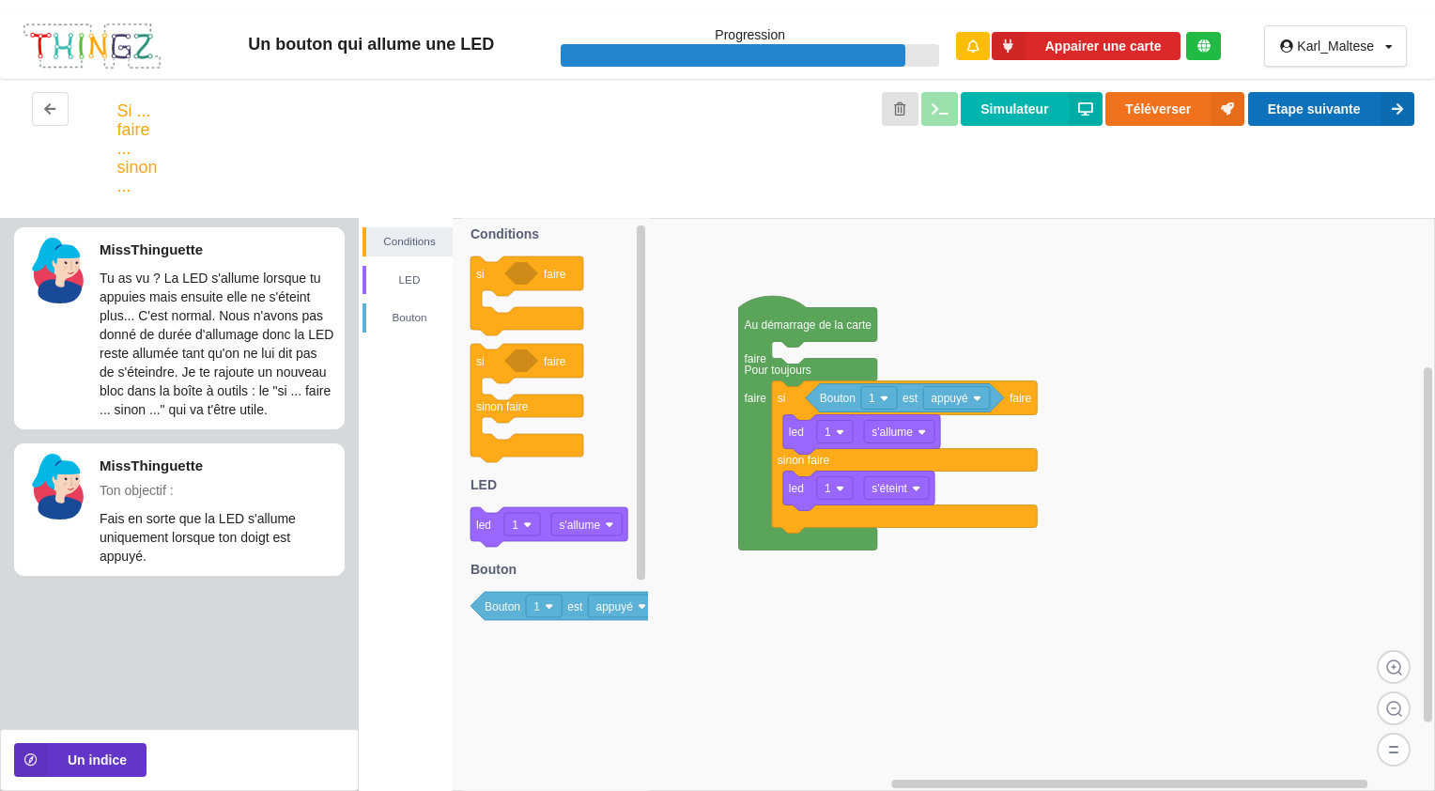
click at [1303, 106] on button "Etape suivante" at bounding box center [1331, 109] width 166 height 34
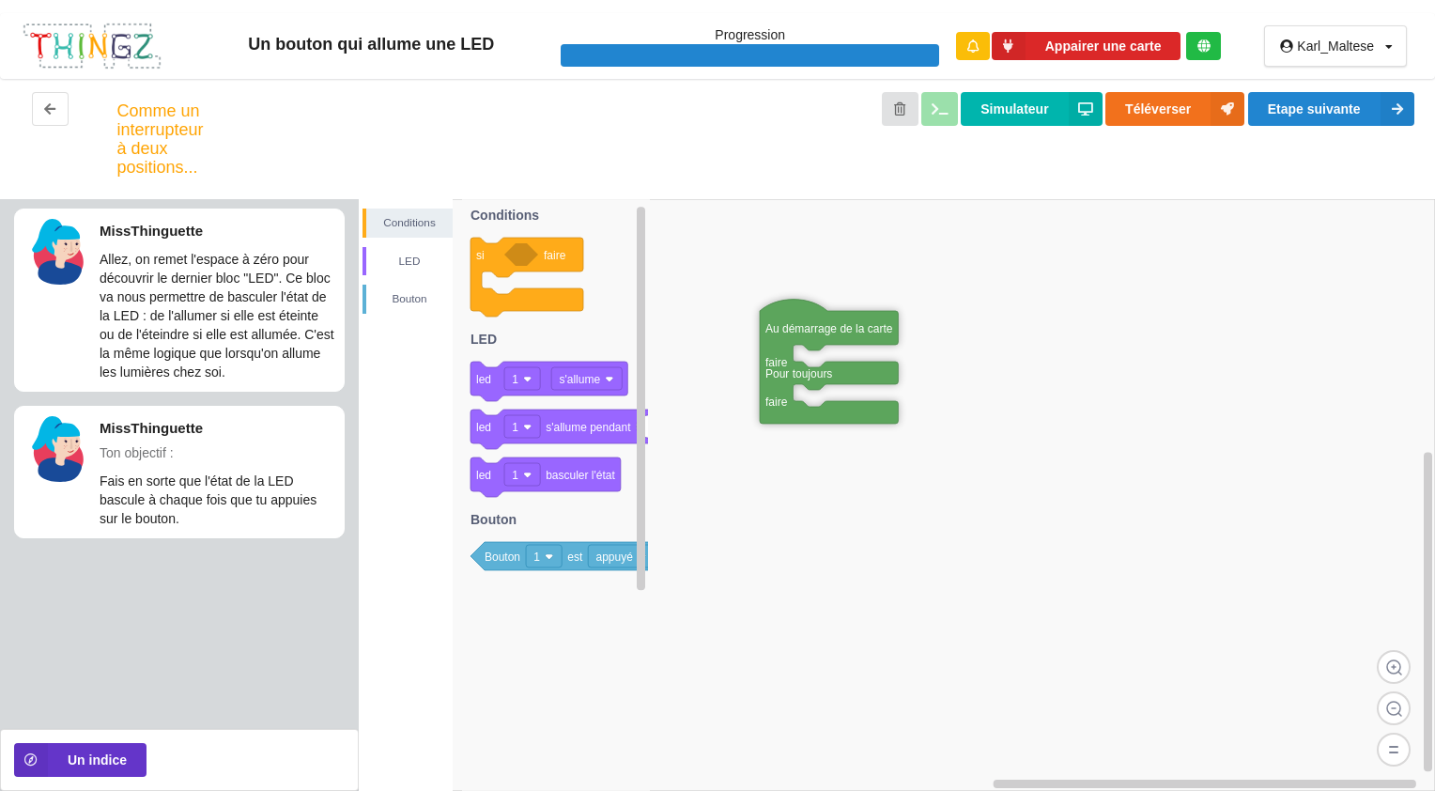
drag, startPoint x: 737, startPoint y: 261, endPoint x: 796, endPoint y: 337, distance: 96.4
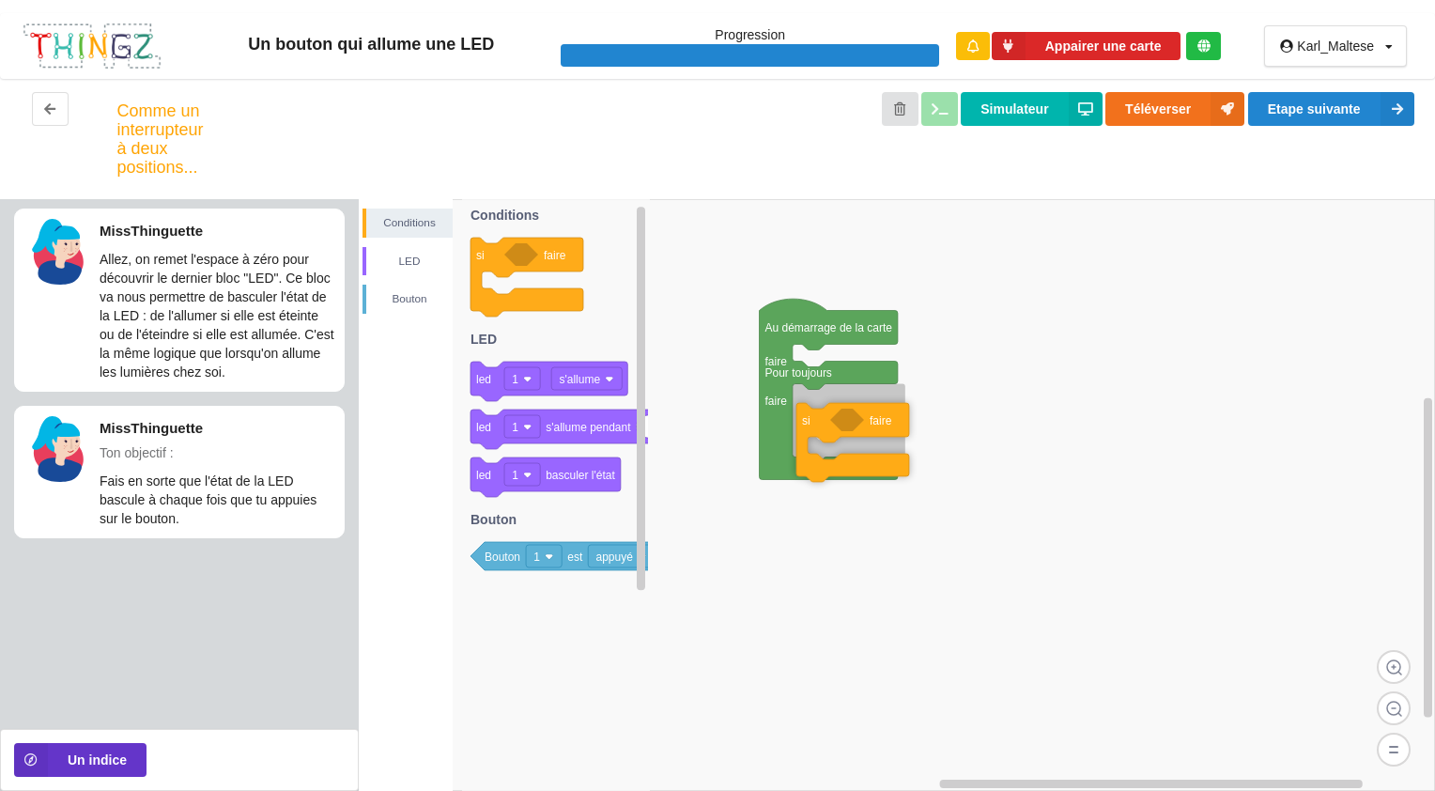
drag, startPoint x: 497, startPoint y: 259, endPoint x: 823, endPoint y: 424, distance: 365.4
click at [823, 424] on div "Conditions LED [PERSON_NAME] Au démarrage de la carte faire Pour toujours faire…" at bounding box center [897, 495] width 1076 height 592
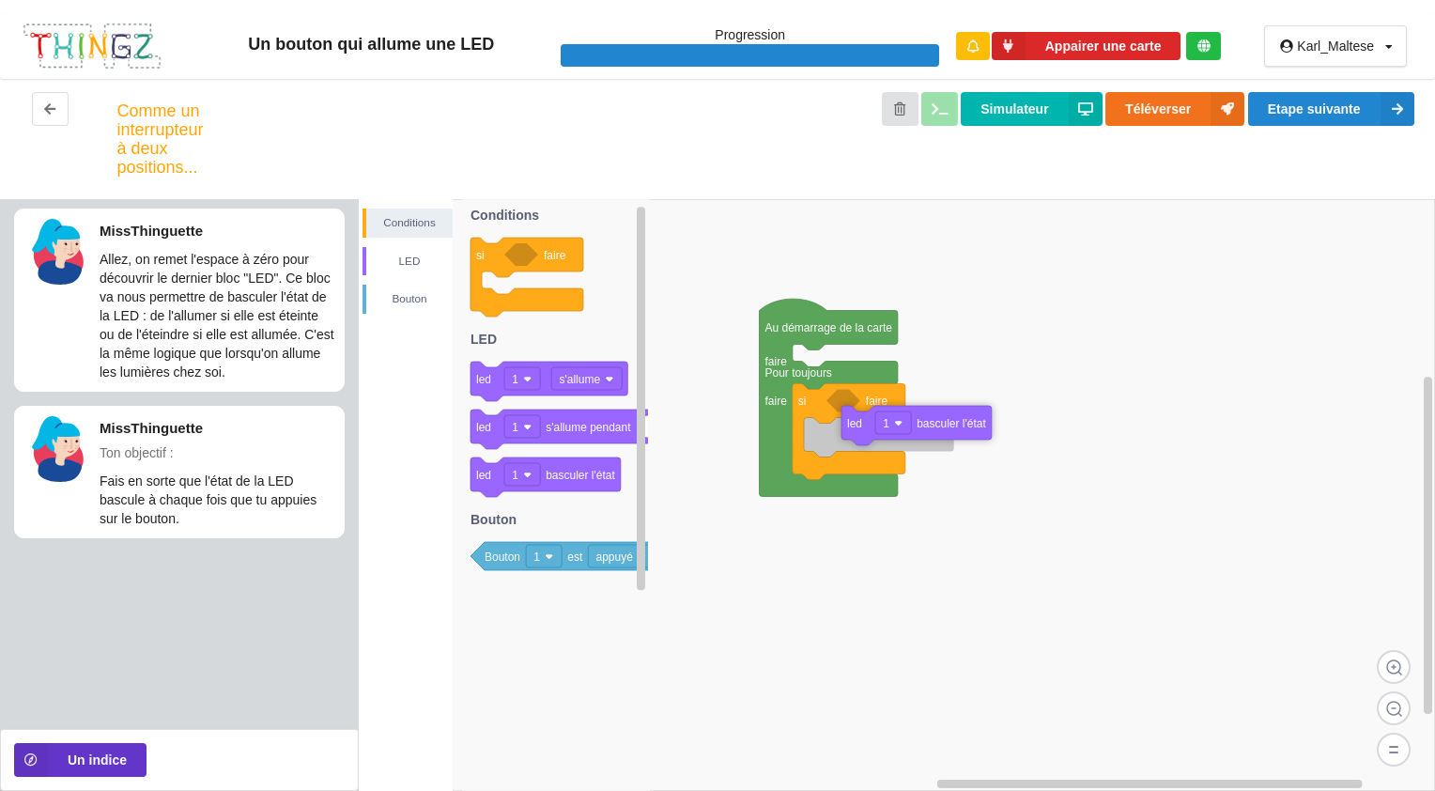
drag, startPoint x: 485, startPoint y: 489, endPoint x: 856, endPoint y: 438, distance: 374.5
click at [856, 438] on div "Conditions LED [PERSON_NAME] Au démarrage de la carte faire Pour toujours faire…" at bounding box center [897, 495] width 1076 height 592
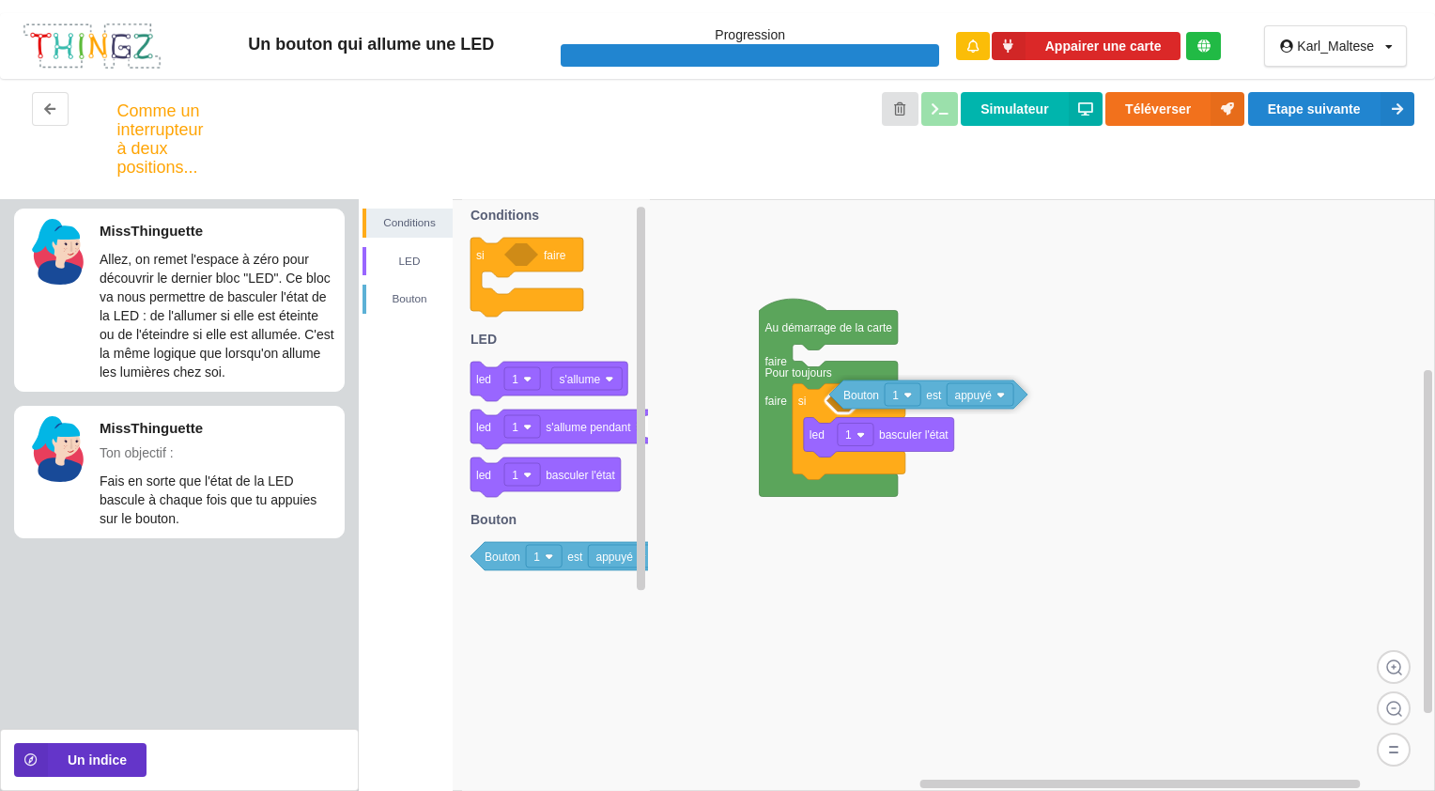
drag, startPoint x: 503, startPoint y: 565, endPoint x: 862, endPoint y: 404, distance: 393.4
click at [862, 404] on div "Conditions LED [PERSON_NAME] Au démarrage de la carte faire Pour toujours faire…" at bounding box center [897, 495] width 1076 height 592
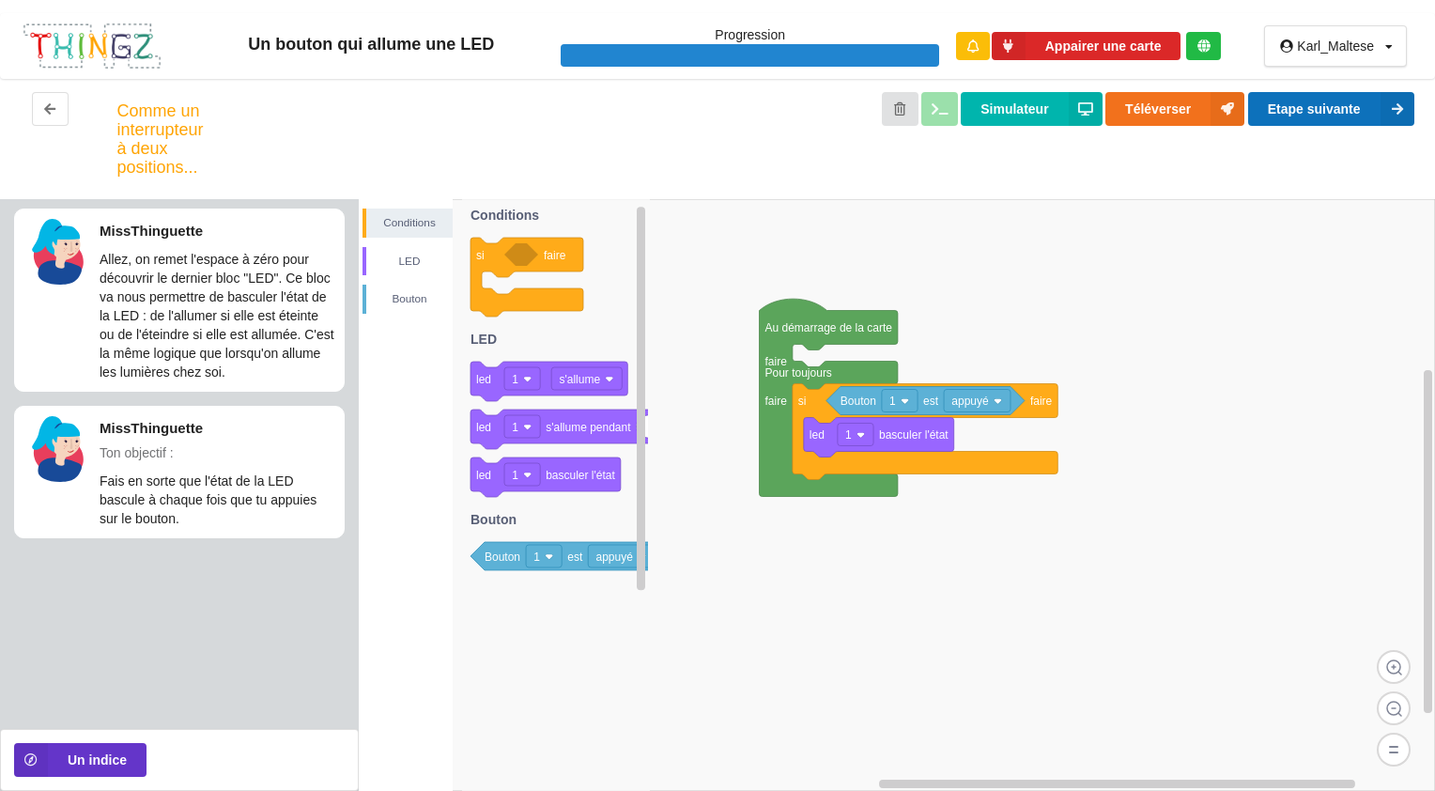
click at [1347, 123] on button "Etape suivante" at bounding box center [1331, 109] width 166 height 34
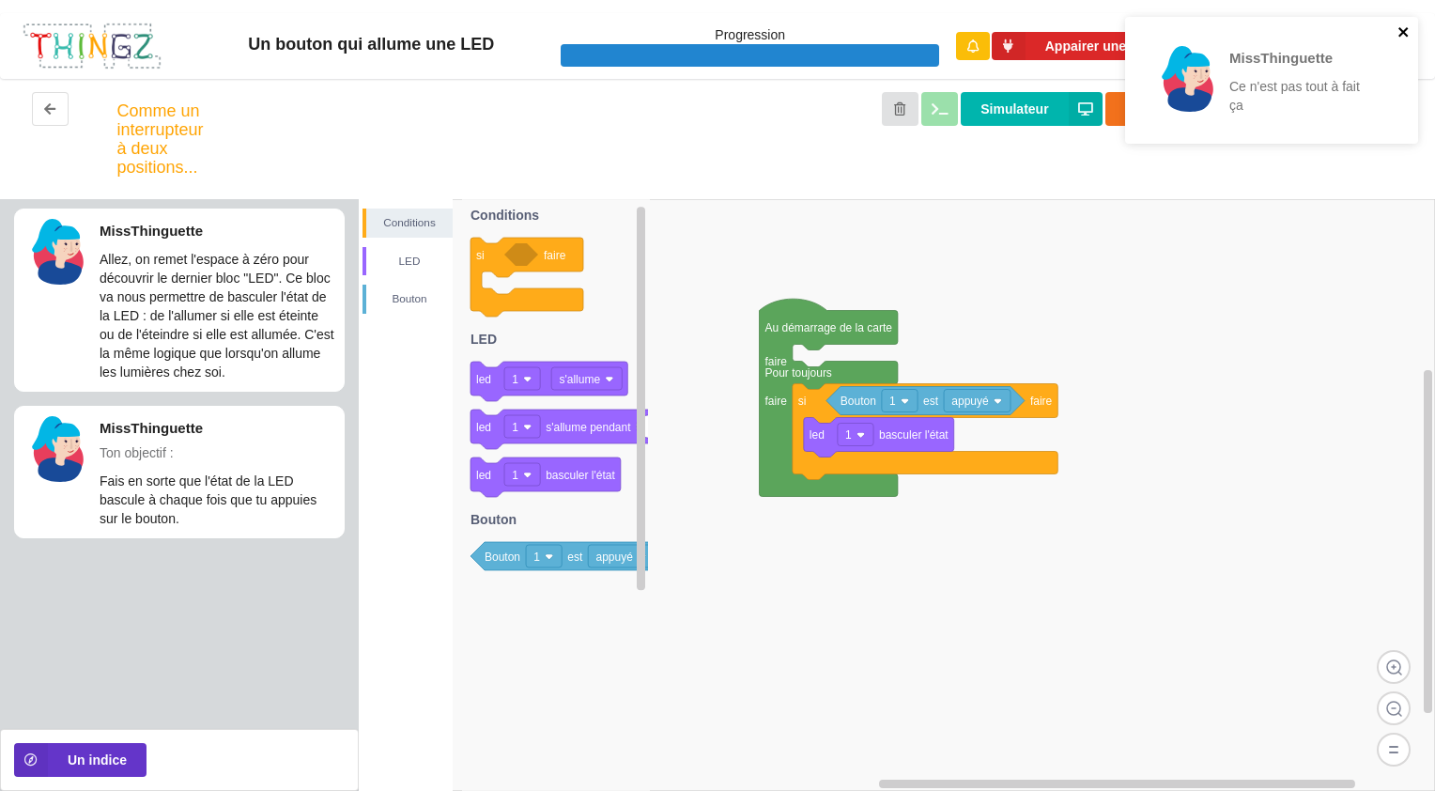
click at [1401, 28] on icon "close" at bounding box center [1403, 31] width 13 height 15
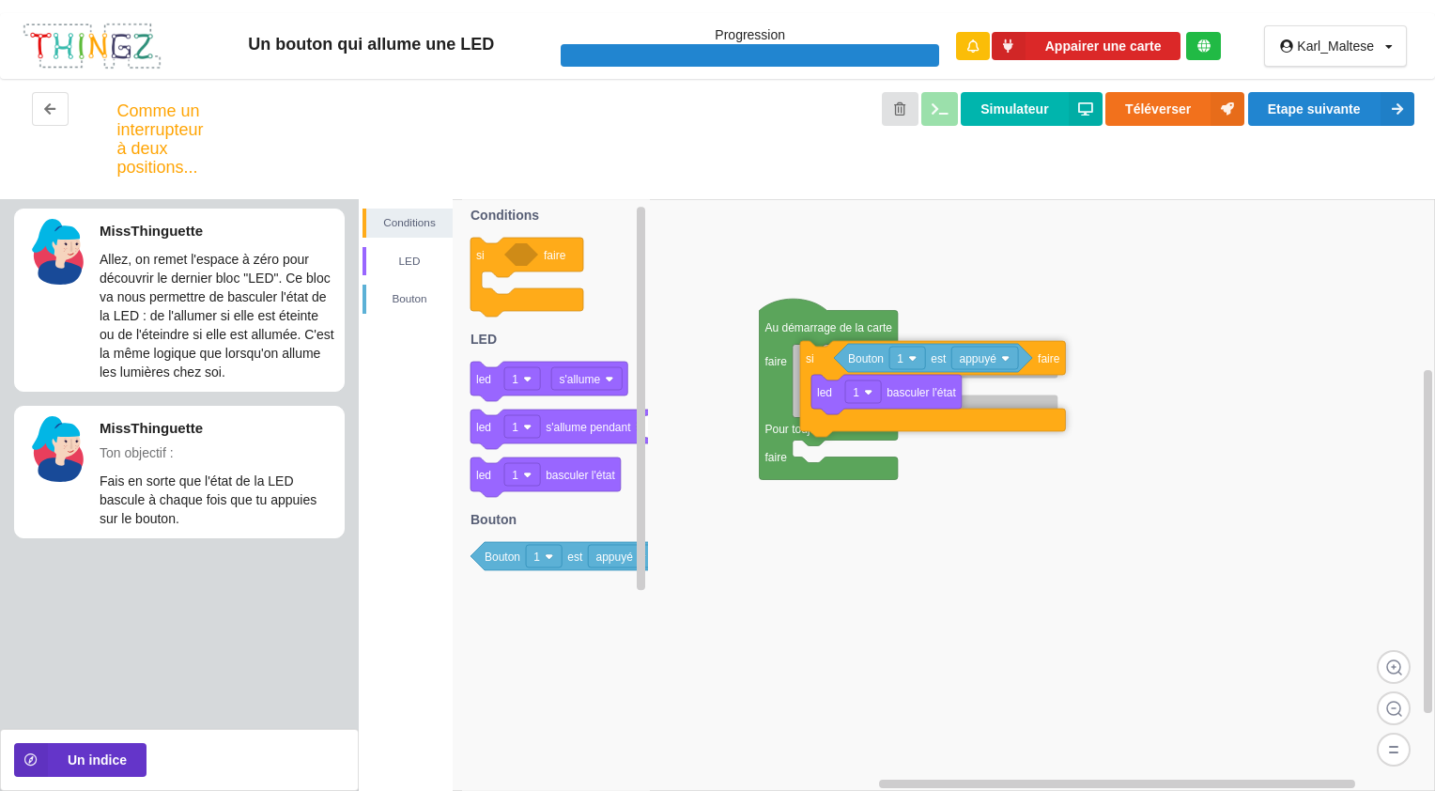
drag, startPoint x: 811, startPoint y: 414, endPoint x: 819, endPoint y: 372, distance: 42.9
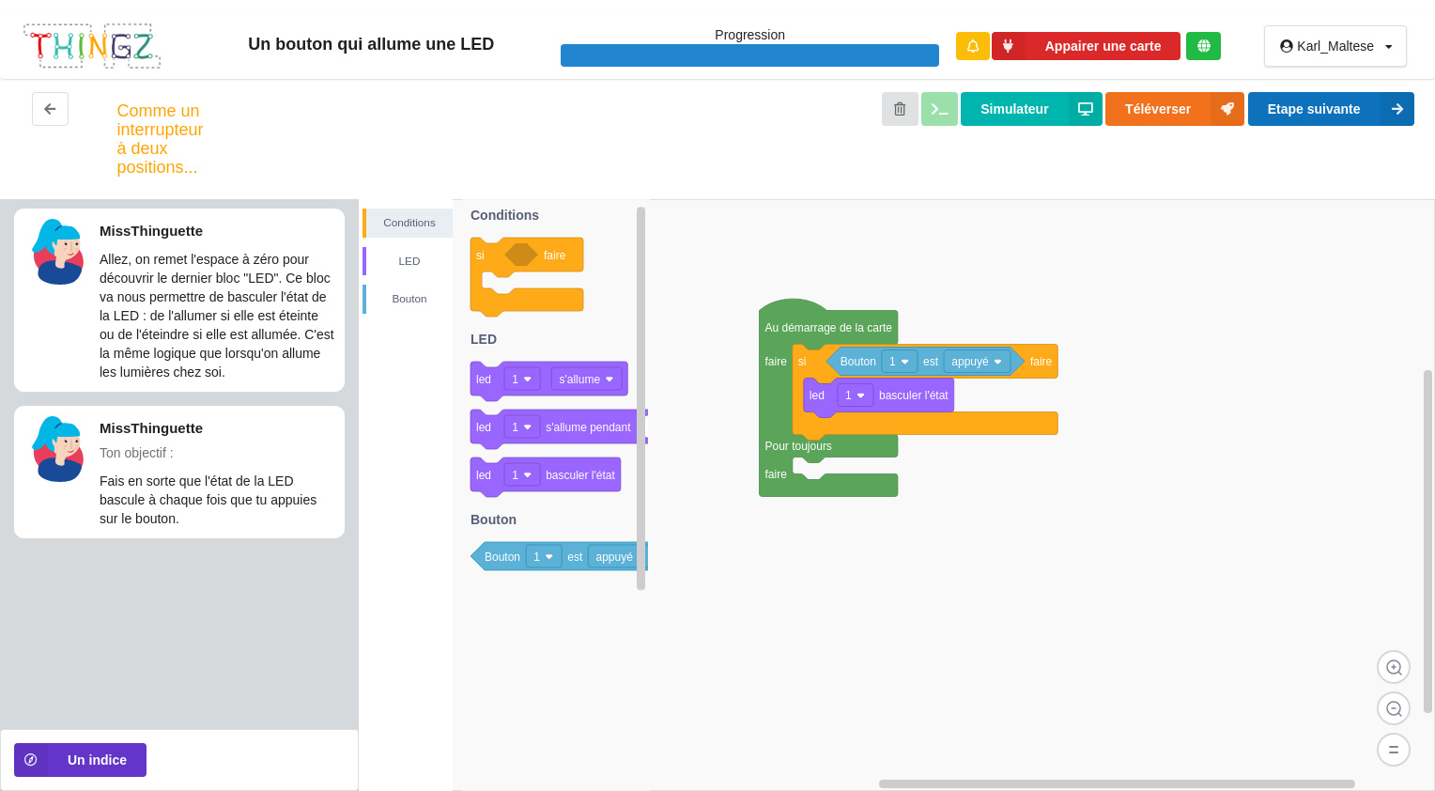
click at [1282, 96] on button "Etape suivante" at bounding box center [1331, 109] width 166 height 34
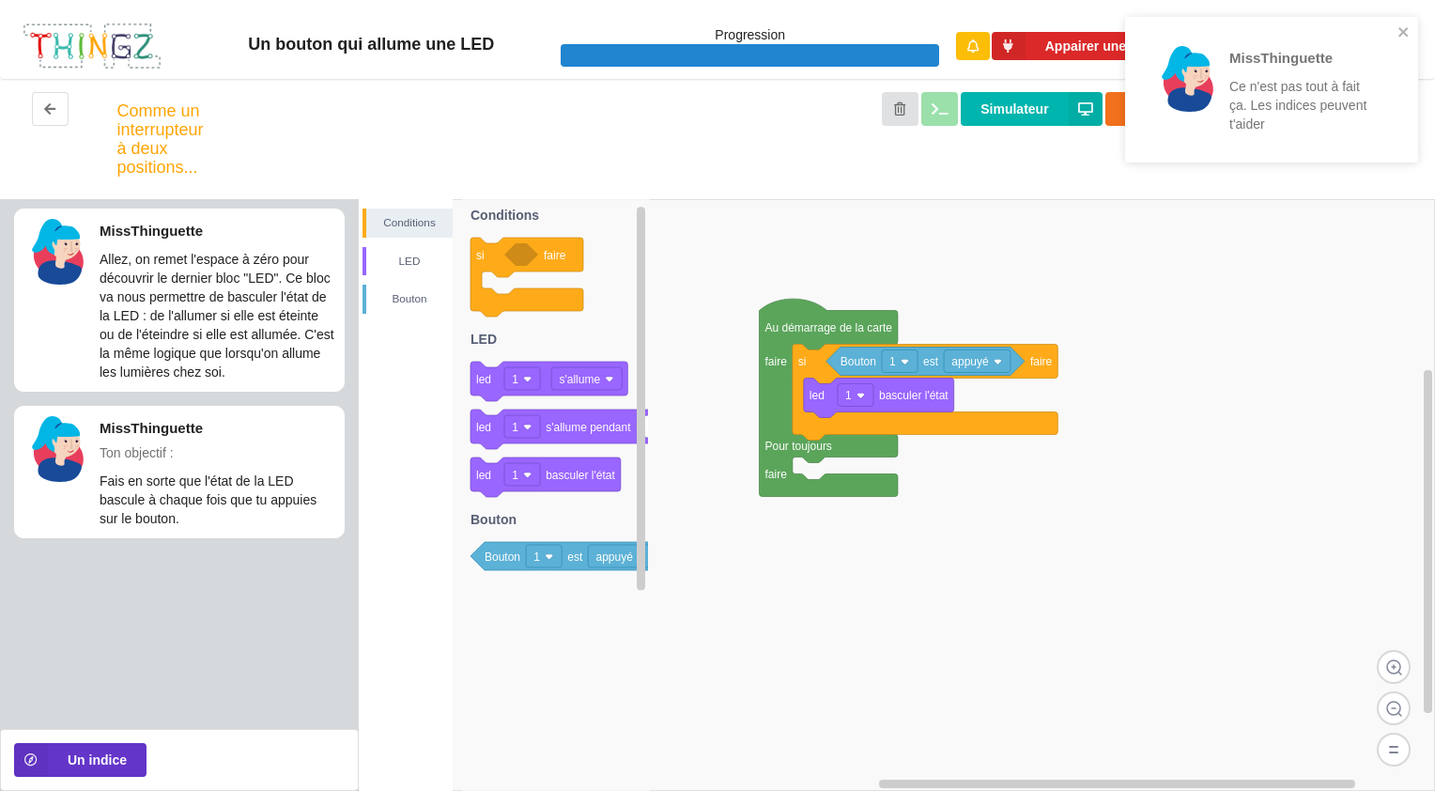
click at [1395, 26] on div "MissThinguette Ce n'est pas tout à fait ça. Les indices peuvent t'aider" at bounding box center [1264, 89] width 265 height 131
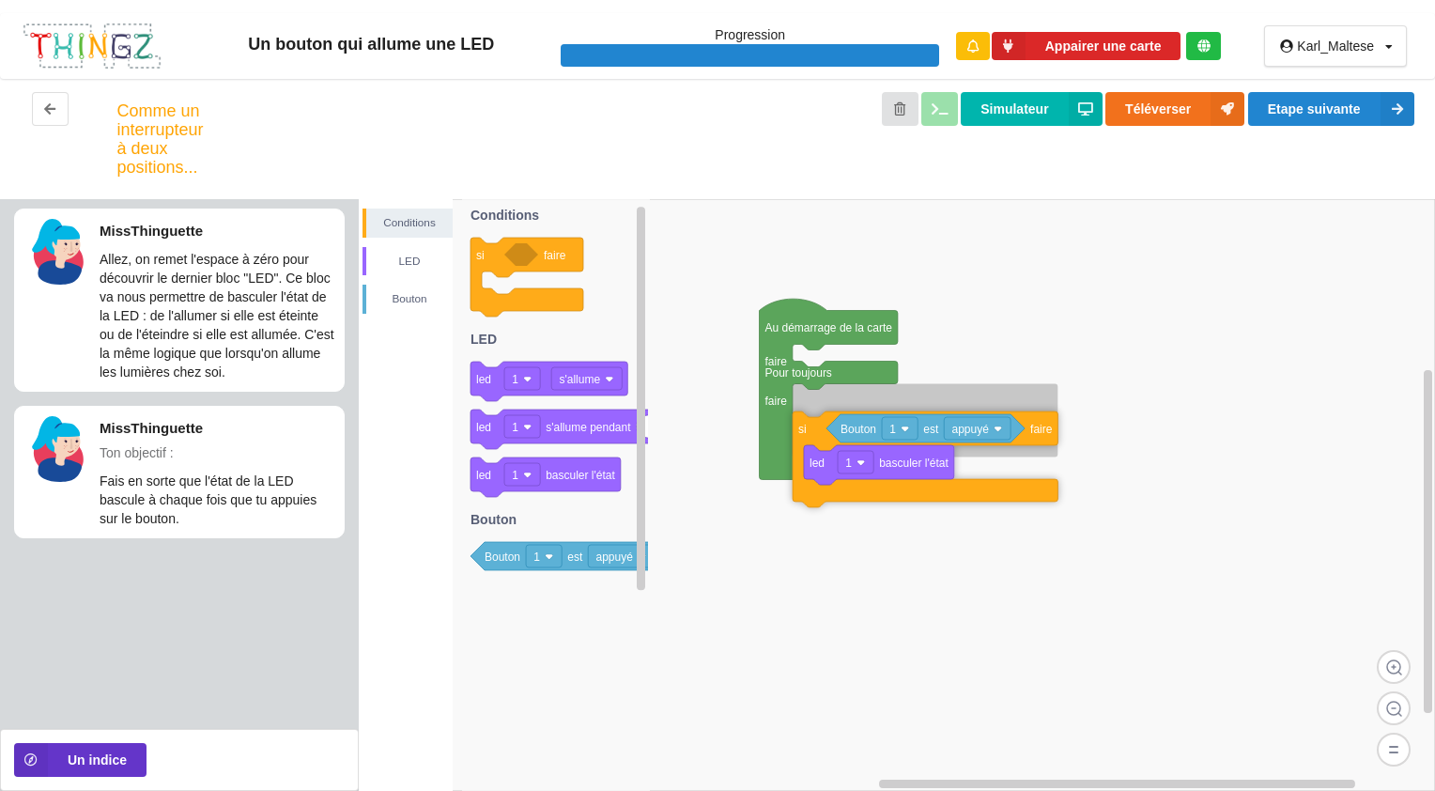
drag, startPoint x: 819, startPoint y: 366, endPoint x: 819, endPoint y: 434, distance: 67.6
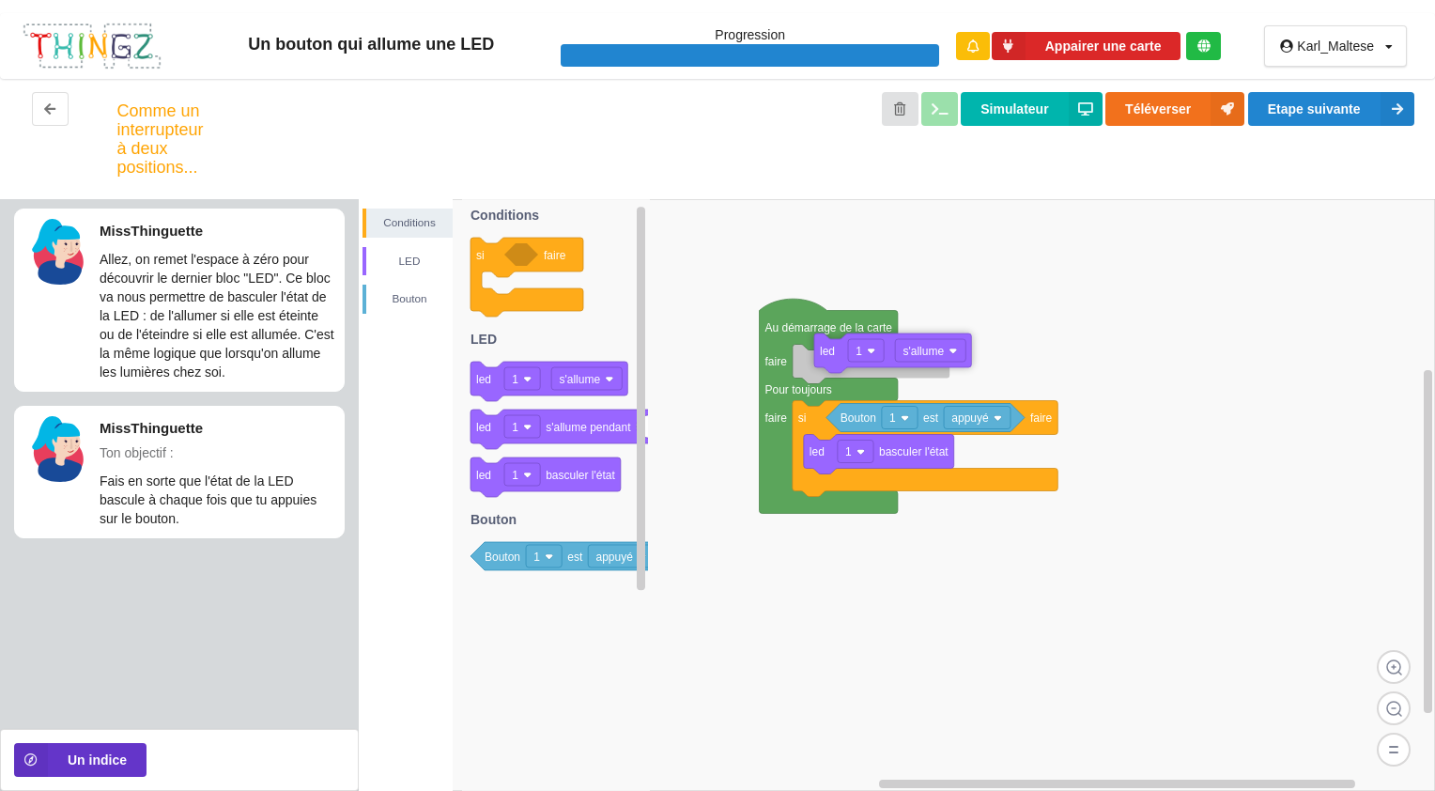
drag, startPoint x: 511, startPoint y: 388, endPoint x: 838, endPoint y: 353, distance: 328.6
click at [838, 353] on div "Conditions LED [PERSON_NAME] Au démarrage de la carte faire Pour toujours faire…" at bounding box center [897, 495] width 1076 height 592
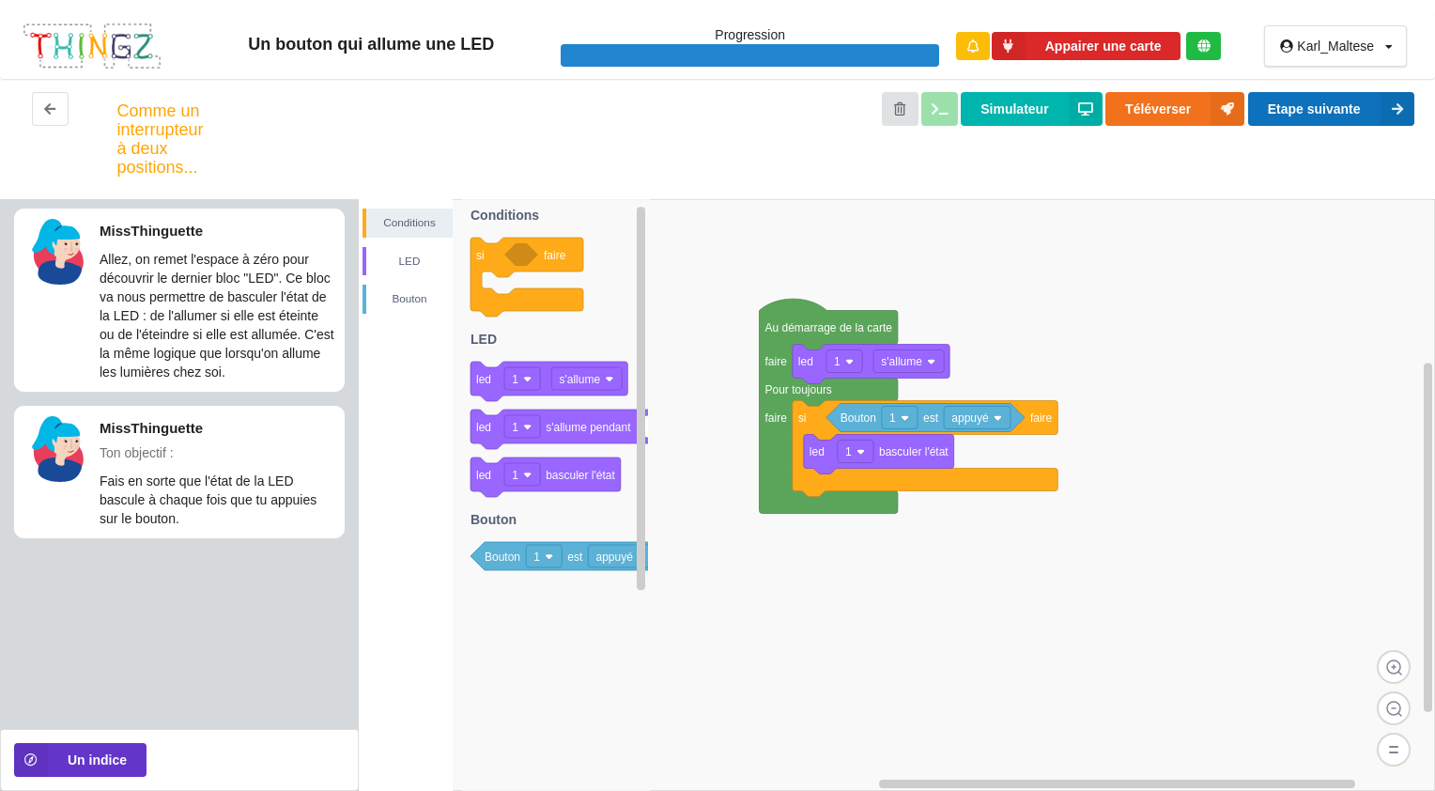
click at [1316, 109] on button "Etape suivante" at bounding box center [1331, 109] width 166 height 34
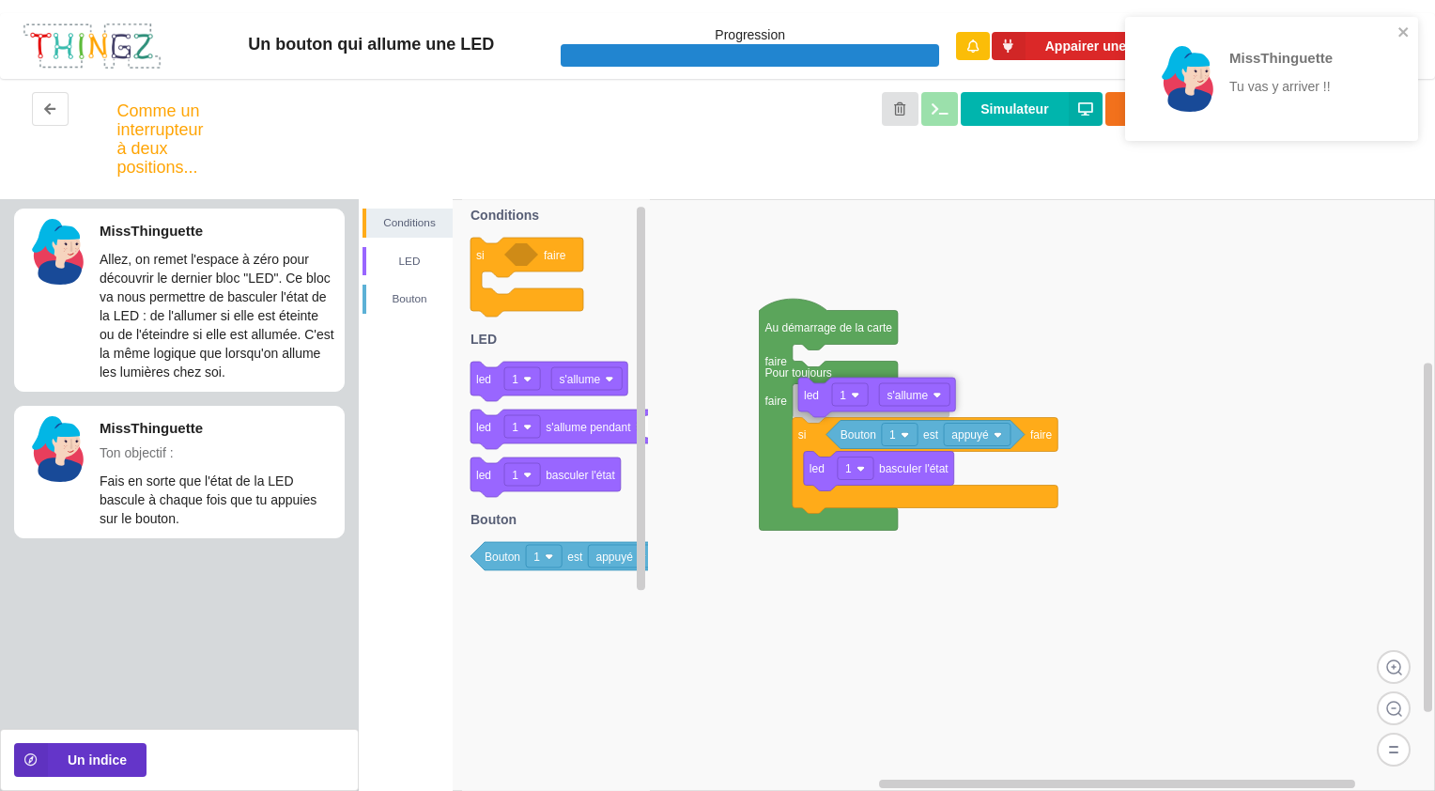
drag, startPoint x: 823, startPoint y: 362, endPoint x: 828, endPoint y: 395, distance: 33.3
click at [1403, 27] on icon "close" at bounding box center [1403, 31] width 13 height 15
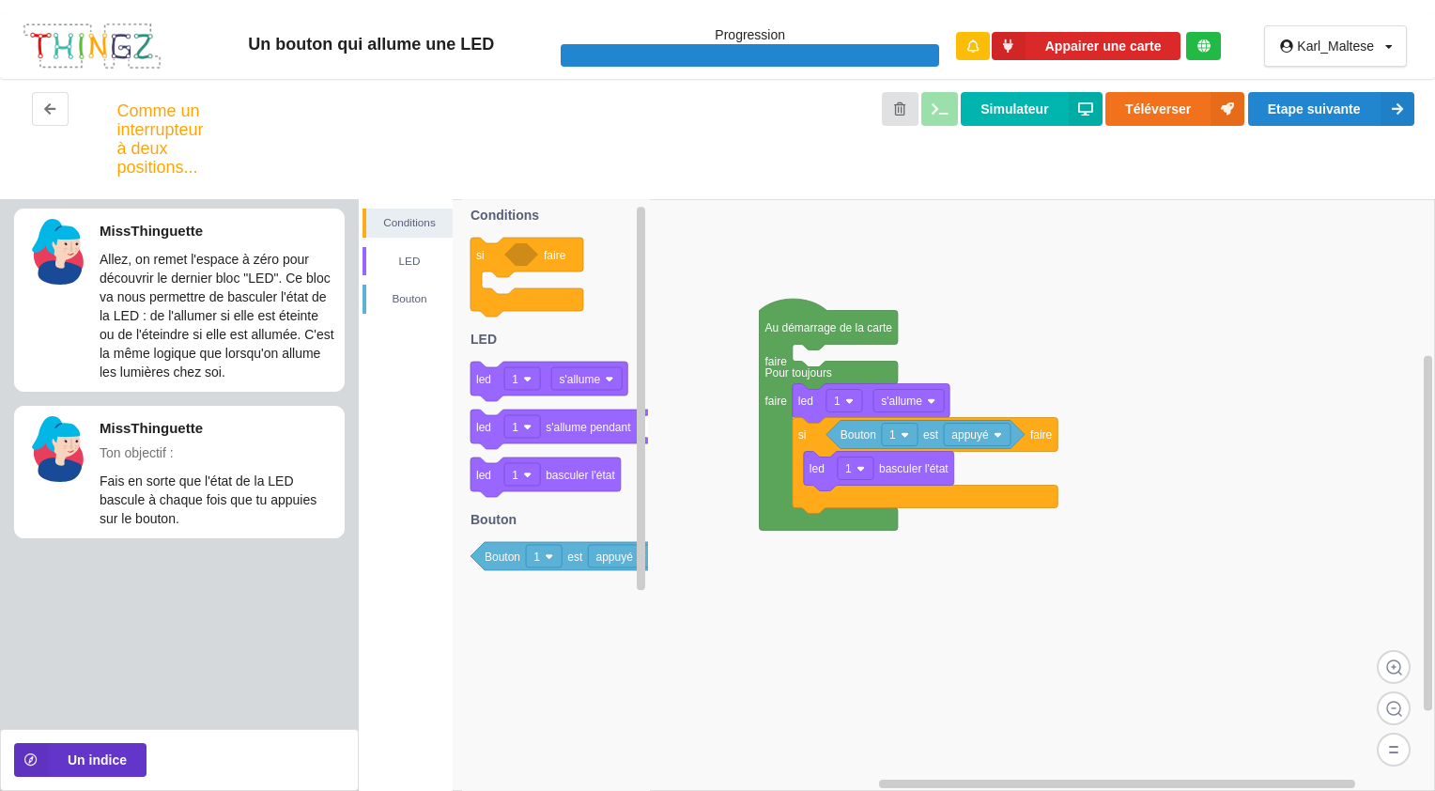
click at [1354, 108] on div "MissThinguette Tu vas y arriver !!" at bounding box center [1271, 85] width 300 height 145
click at [1348, 115] on button "Etape suivante" at bounding box center [1331, 109] width 166 height 34
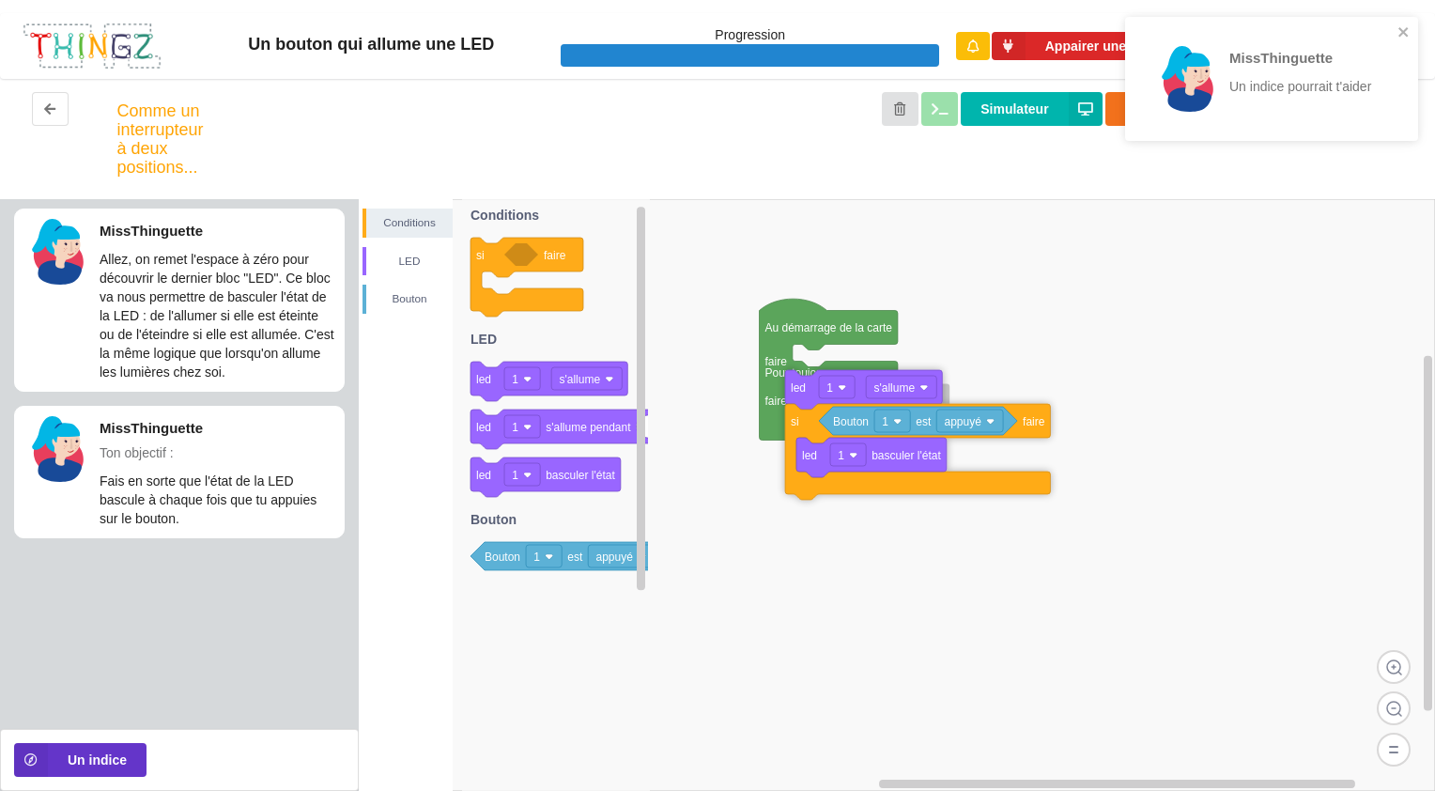
drag, startPoint x: 812, startPoint y: 408, endPoint x: 805, endPoint y: 395, distance: 15.1
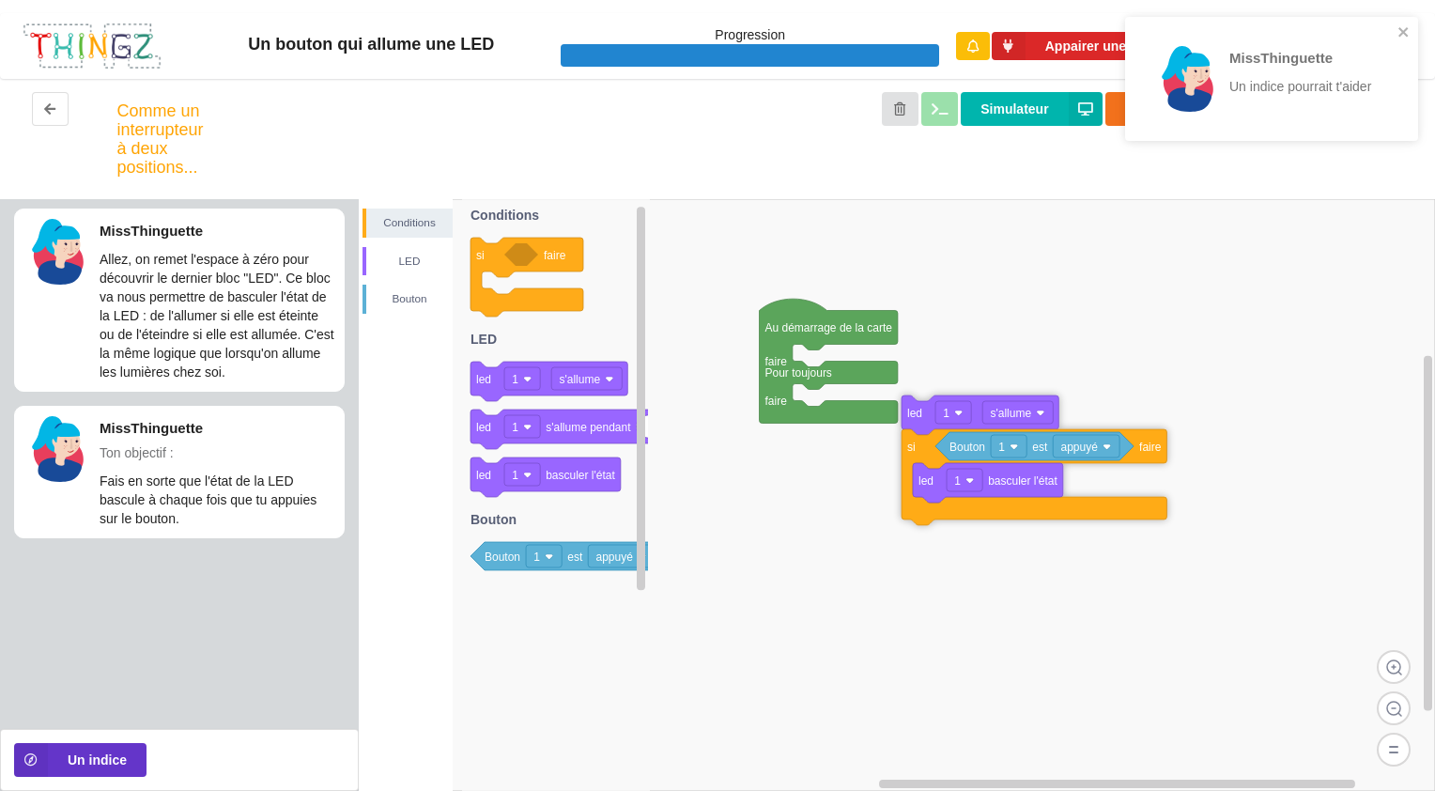
drag, startPoint x: 809, startPoint y: 414, endPoint x: 939, endPoint y: 423, distance: 129.9
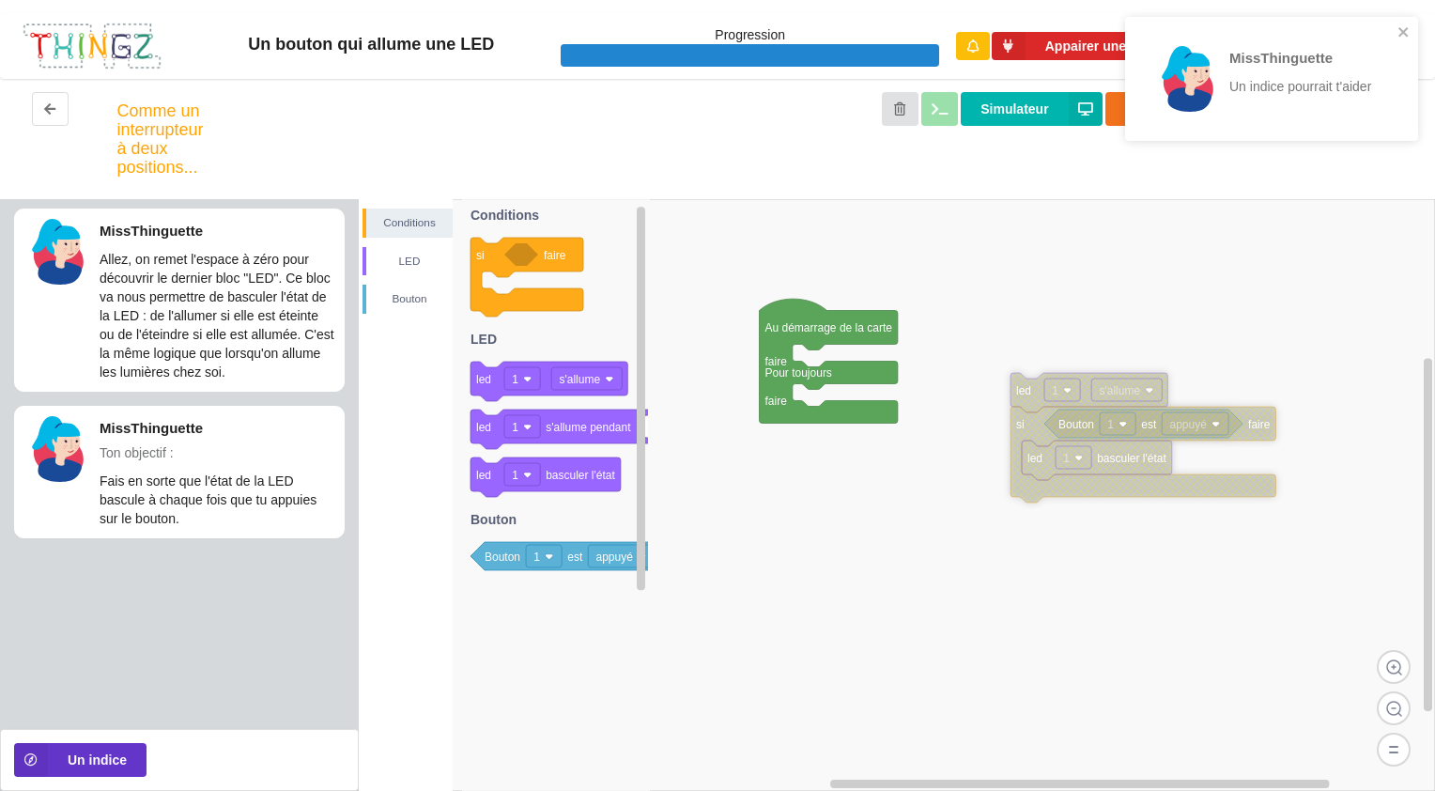
drag, startPoint x: 940, startPoint y: 410, endPoint x: 1038, endPoint y: 385, distance: 100.9
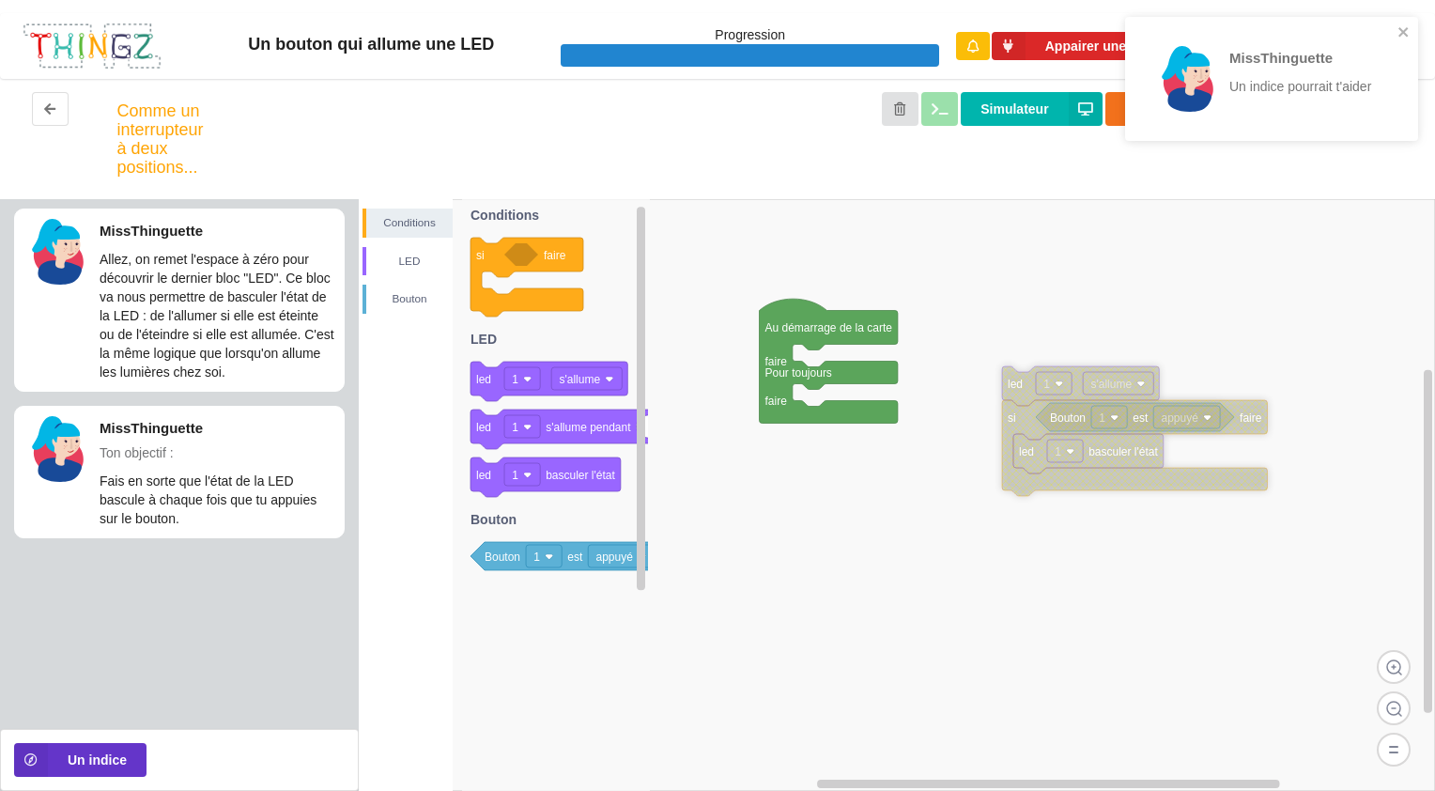
drag, startPoint x: 1015, startPoint y: 382, endPoint x: 1008, endPoint y: 407, distance: 25.3
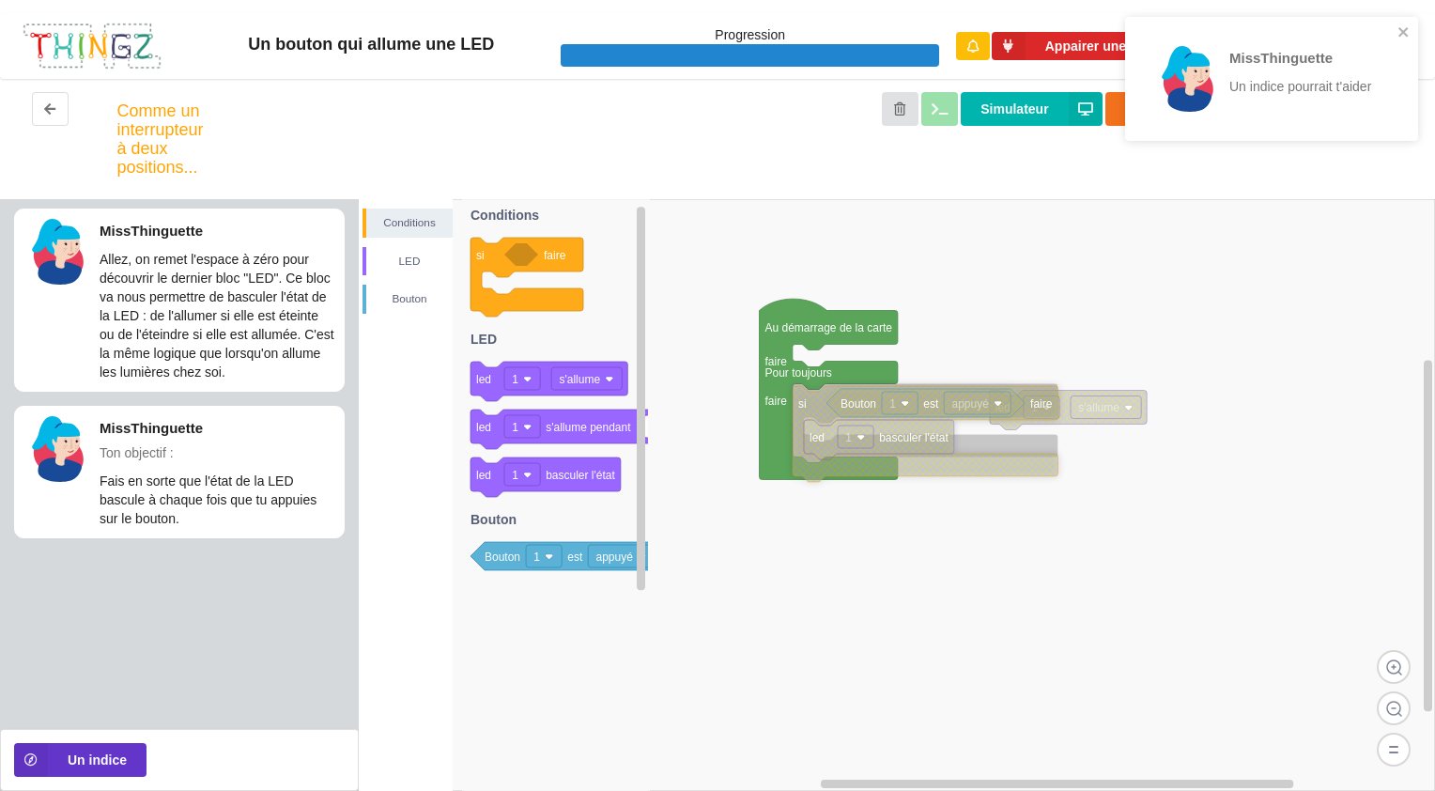
drag, startPoint x: 1003, startPoint y: 444, endPoint x: 806, endPoint y: 406, distance: 200.9
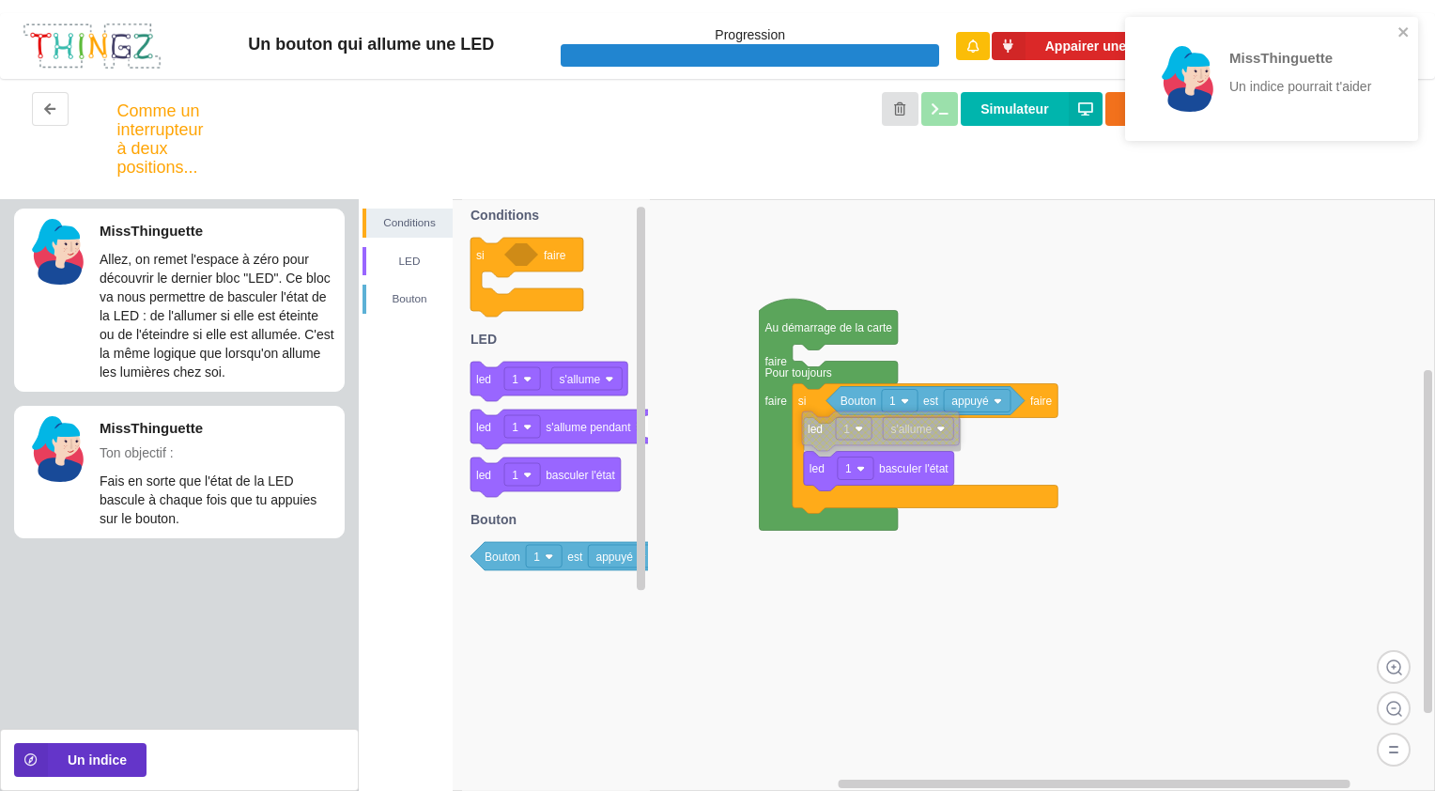
drag, startPoint x: 1064, startPoint y: 417, endPoint x: 876, endPoint y: 438, distance: 188.9
click at [1399, 30] on icon "close" at bounding box center [1403, 31] width 13 height 15
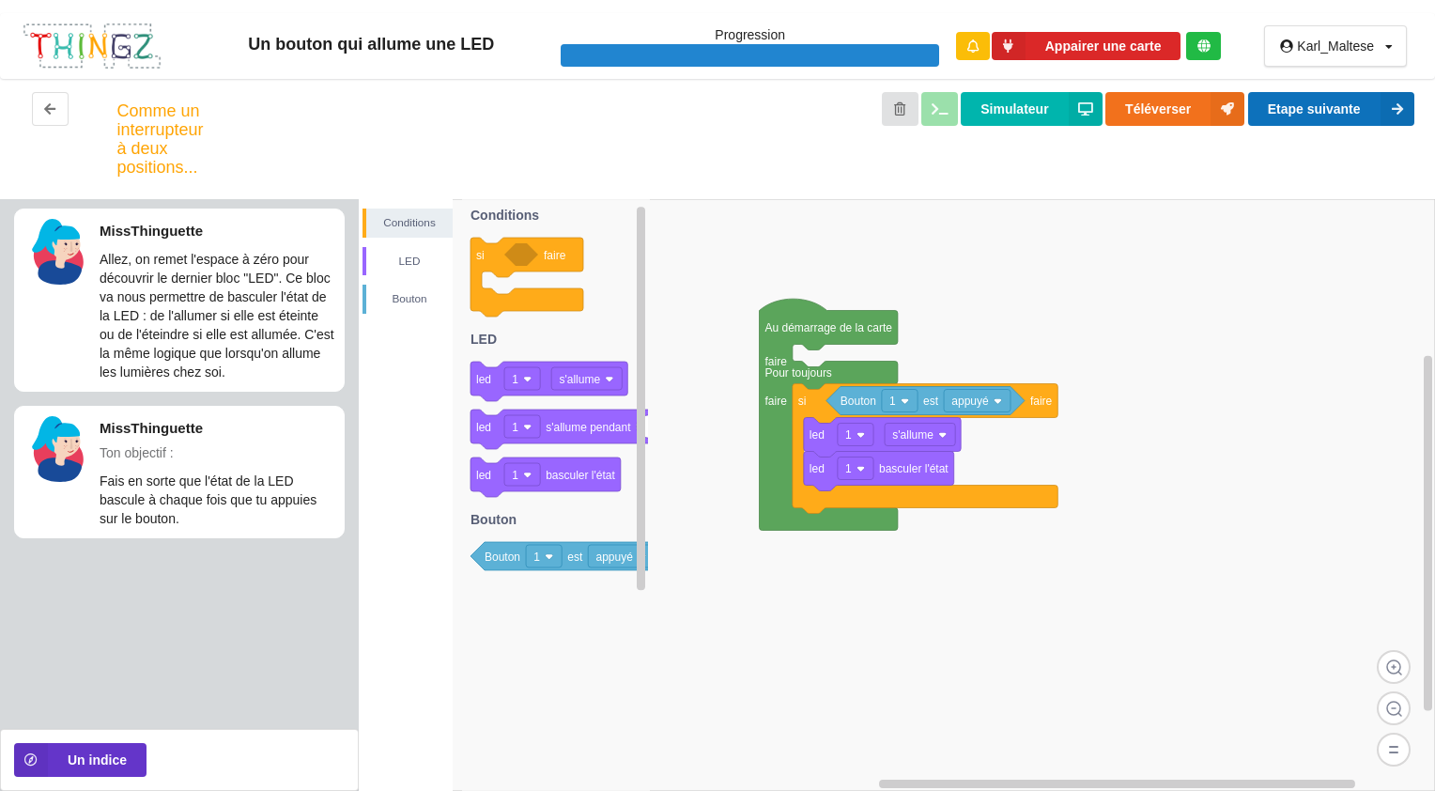
click at [1377, 119] on button "Etape suivante" at bounding box center [1331, 109] width 166 height 34
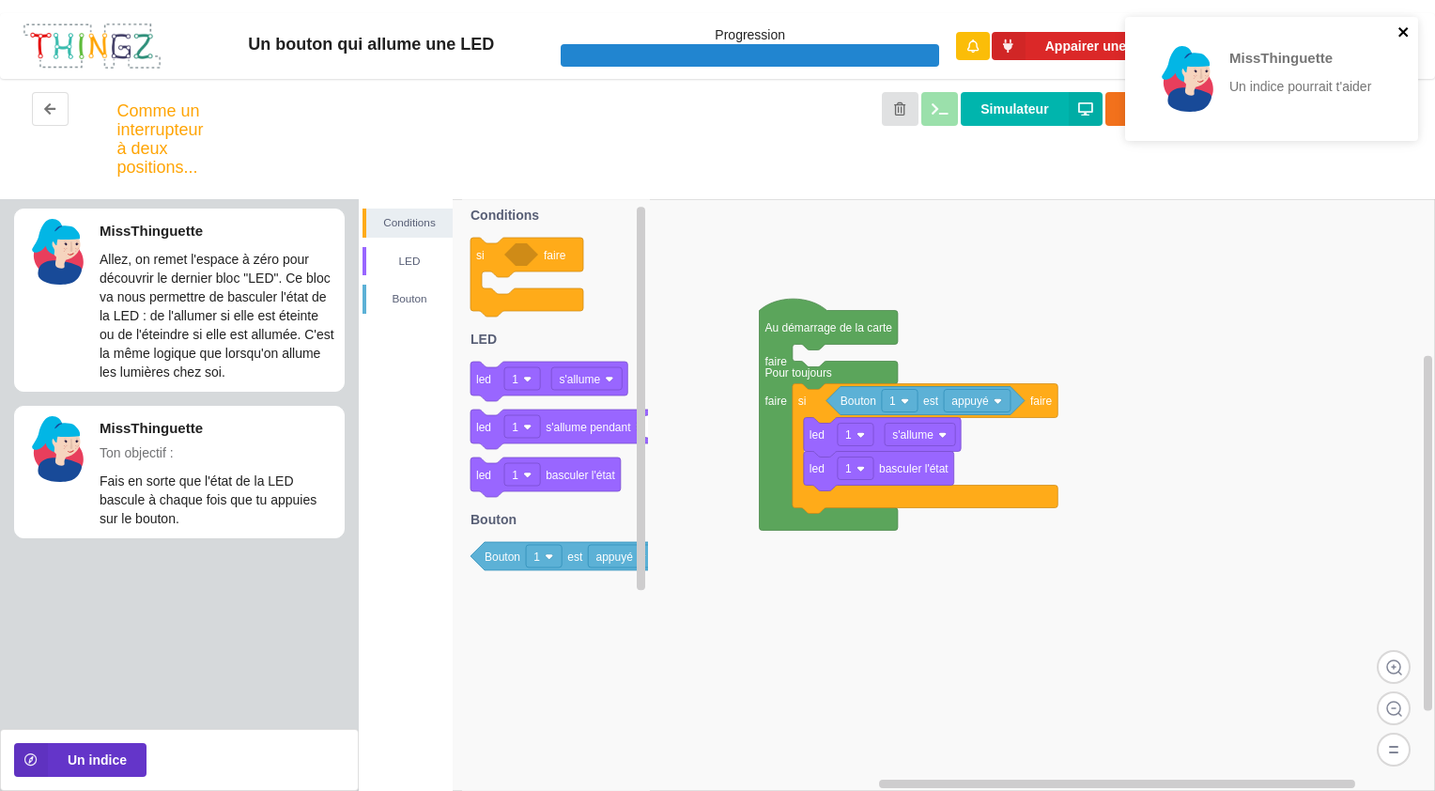
click at [1401, 27] on icon "close" at bounding box center [1403, 31] width 13 height 15
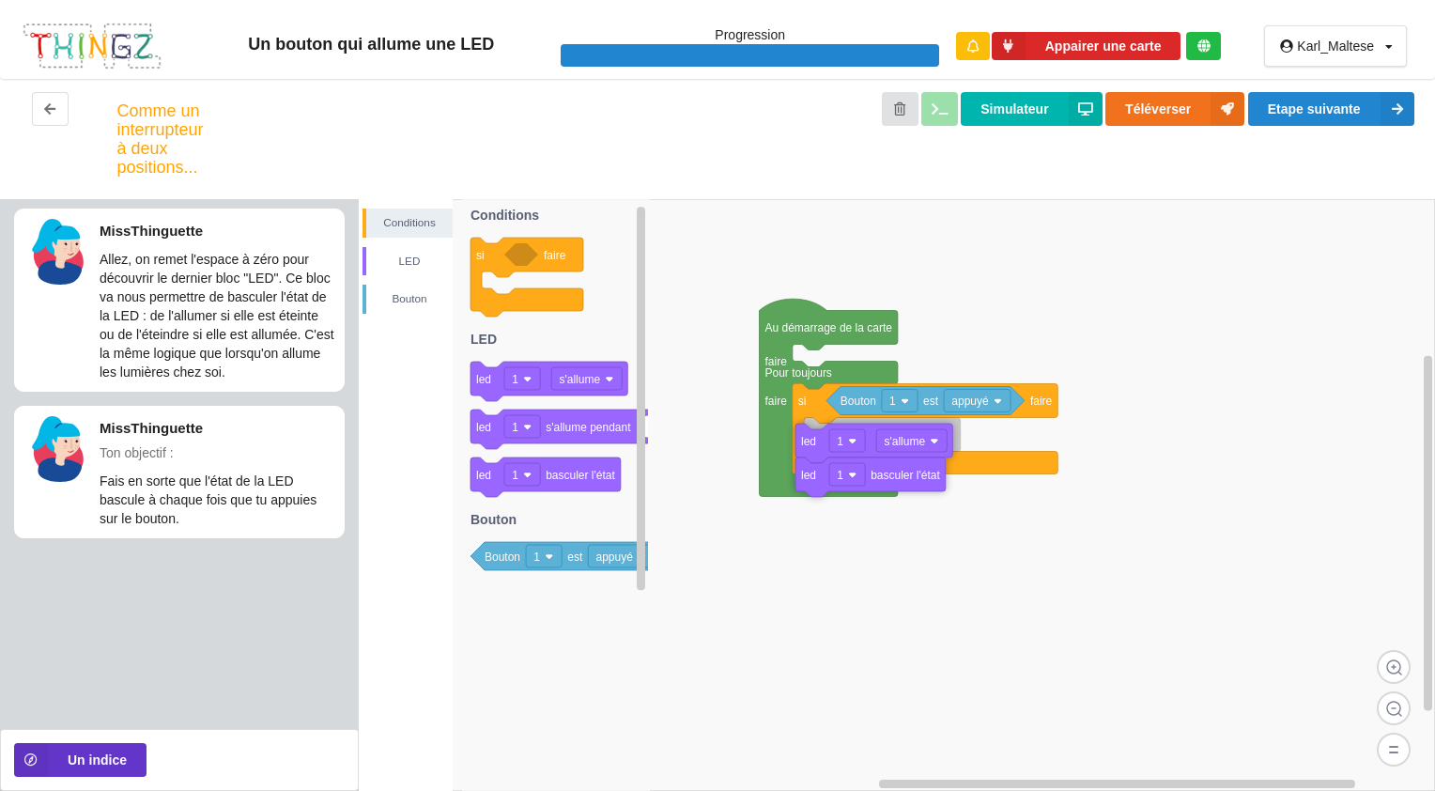
drag, startPoint x: 886, startPoint y: 442, endPoint x: 816, endPoint y: 447, distance: 70.6
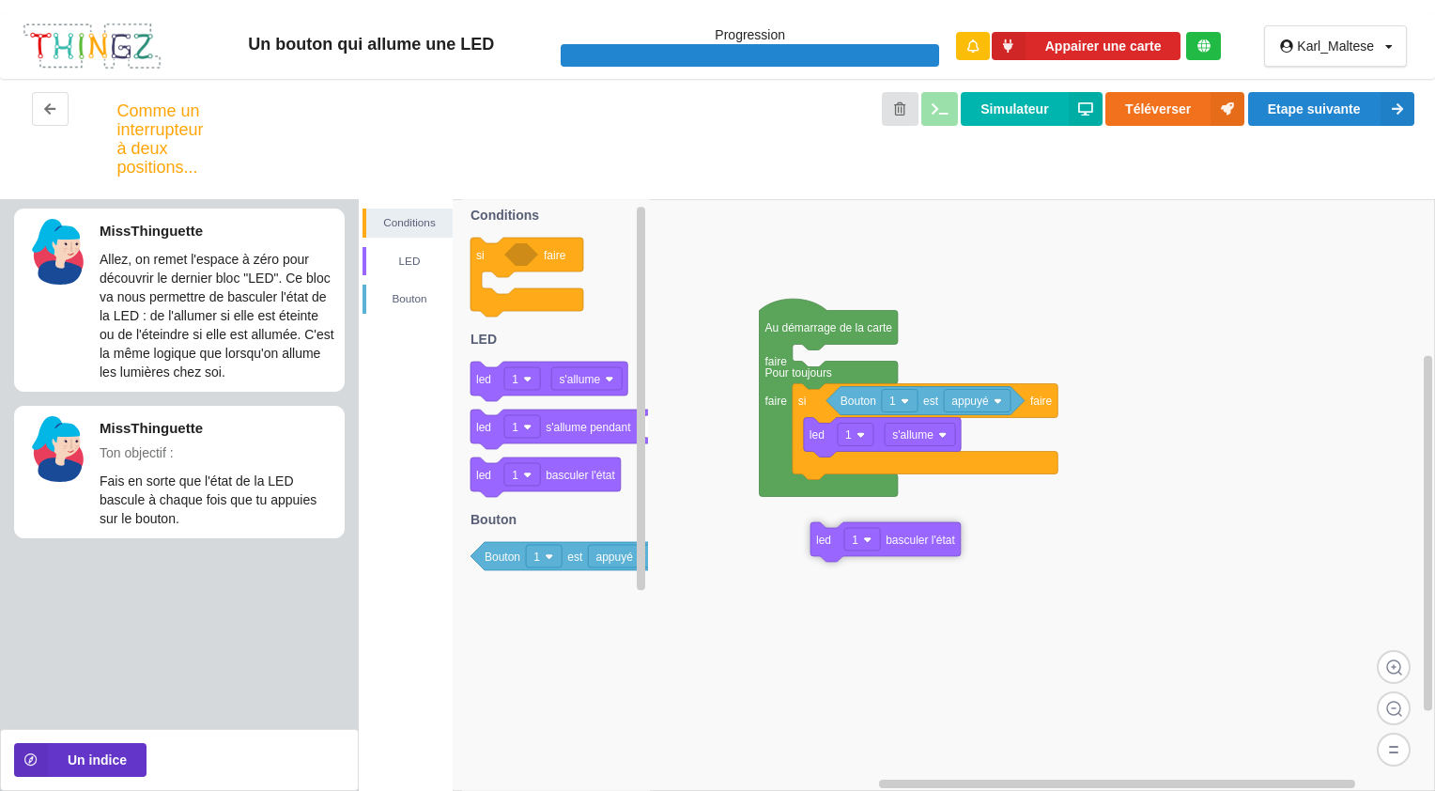
drag, startPoint x: 824, startPoint y: 484, endPoint x: 835, endPoint y: 580, distance: 97.3
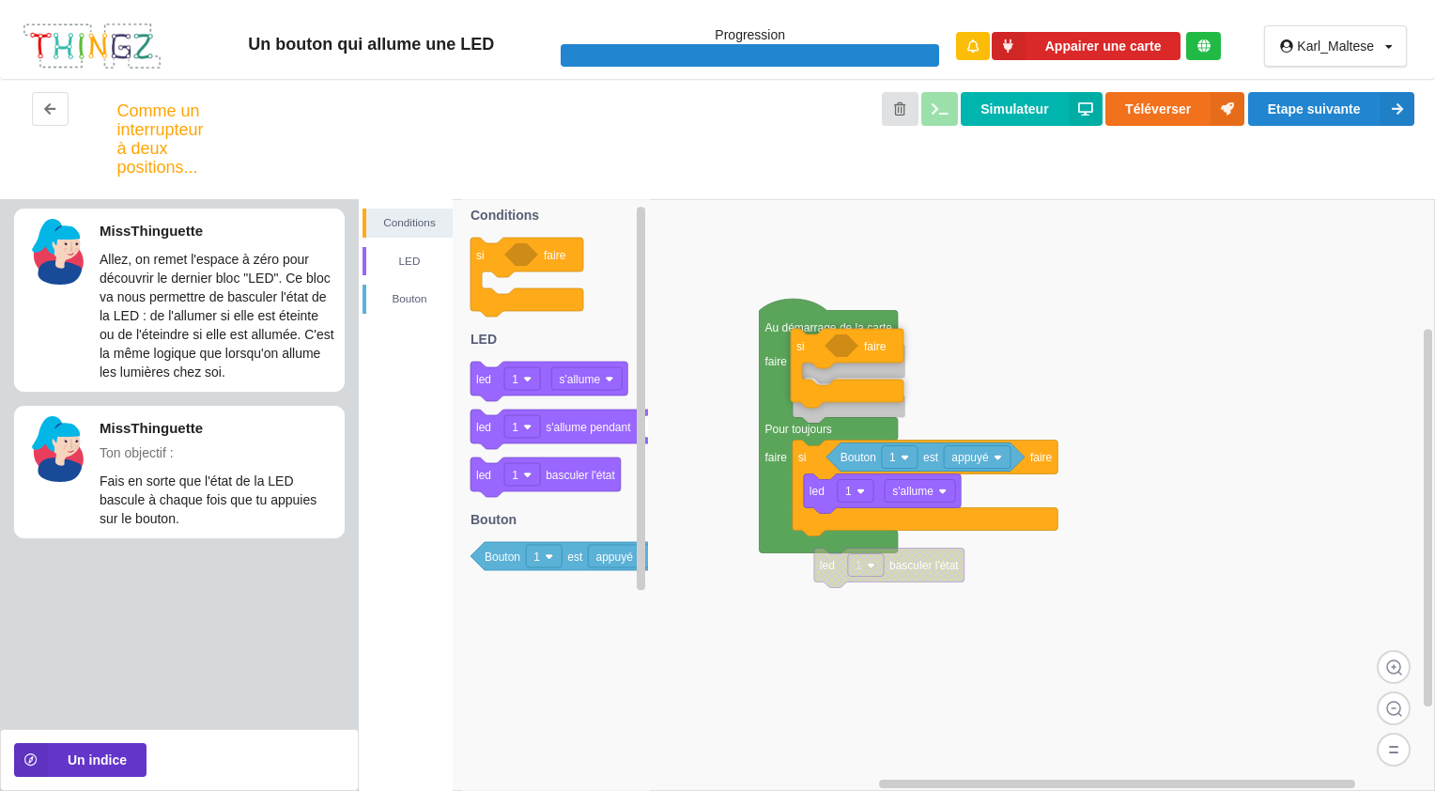
drag, startPoint x: 527, startPoint y: 260, endPoint x: 832, endPoint y: 345, distance: 316.7
click at [832, 345] on div "Conditions LED [PERSON_NAME] Au démarrage de la carte faire Pour toujours faire…" at bounding box center [897, 495] width 1076 height 592
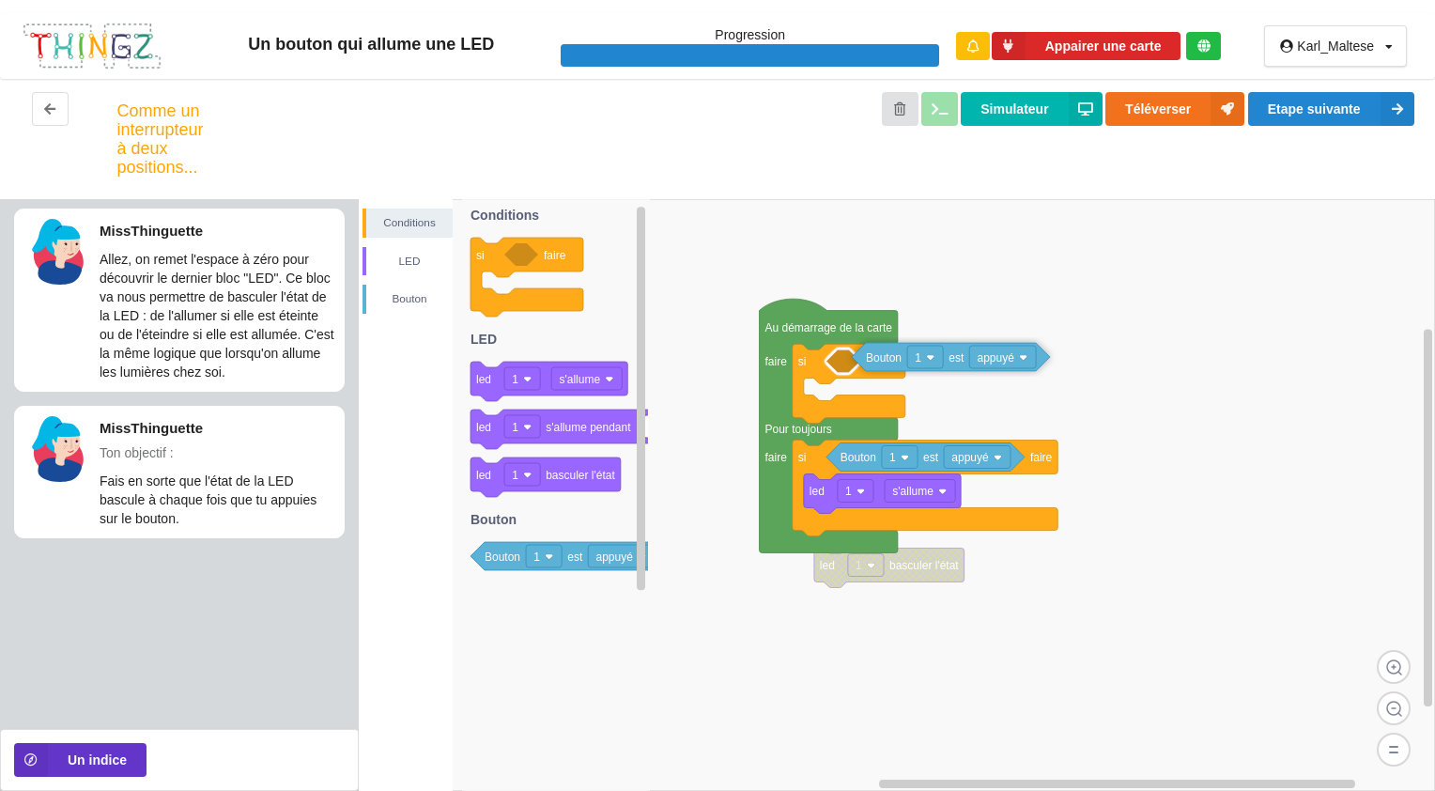
drag, startPoint x: 511, startPoint y: 561, endPoint x: 892, endPoint y: 362, distance: 430.1
click at [892, 362] on div "Conditions LED [PERSON_NAME] led 1 basculer l'état Au démarrage de la carte fai…" at bounding box center [897, 495] width 1076 height 592
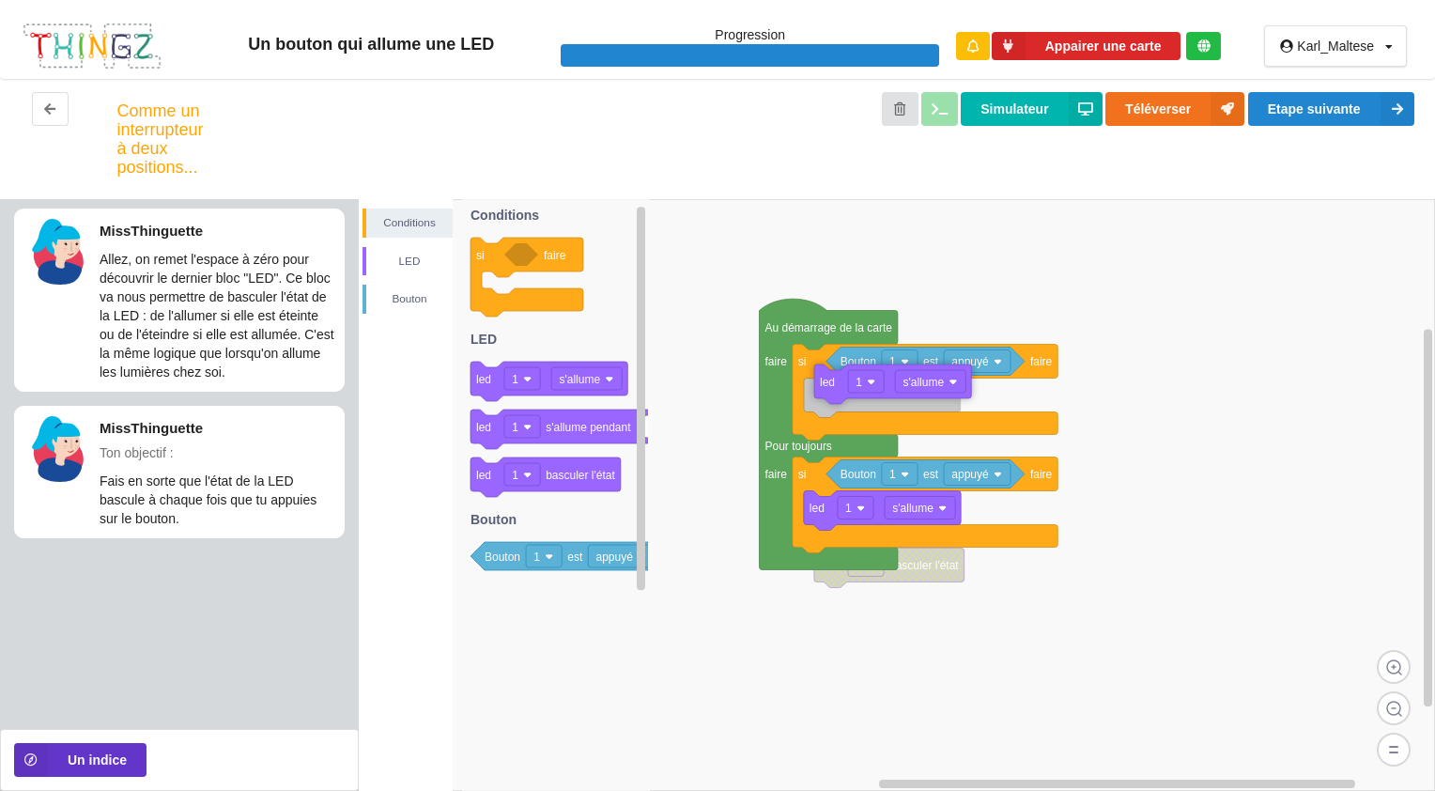
drag, startPoint x: 491, startPoint y: 385, endPoint x: 835, endPoint y: 388, distance: 343.7
click at [835, 388] on div "Conditions LED [PERSON_NAME] led 1 basculer l'état Au démarrage de la carte fai…" at bounding box center [897, 495] width 1076 height 592
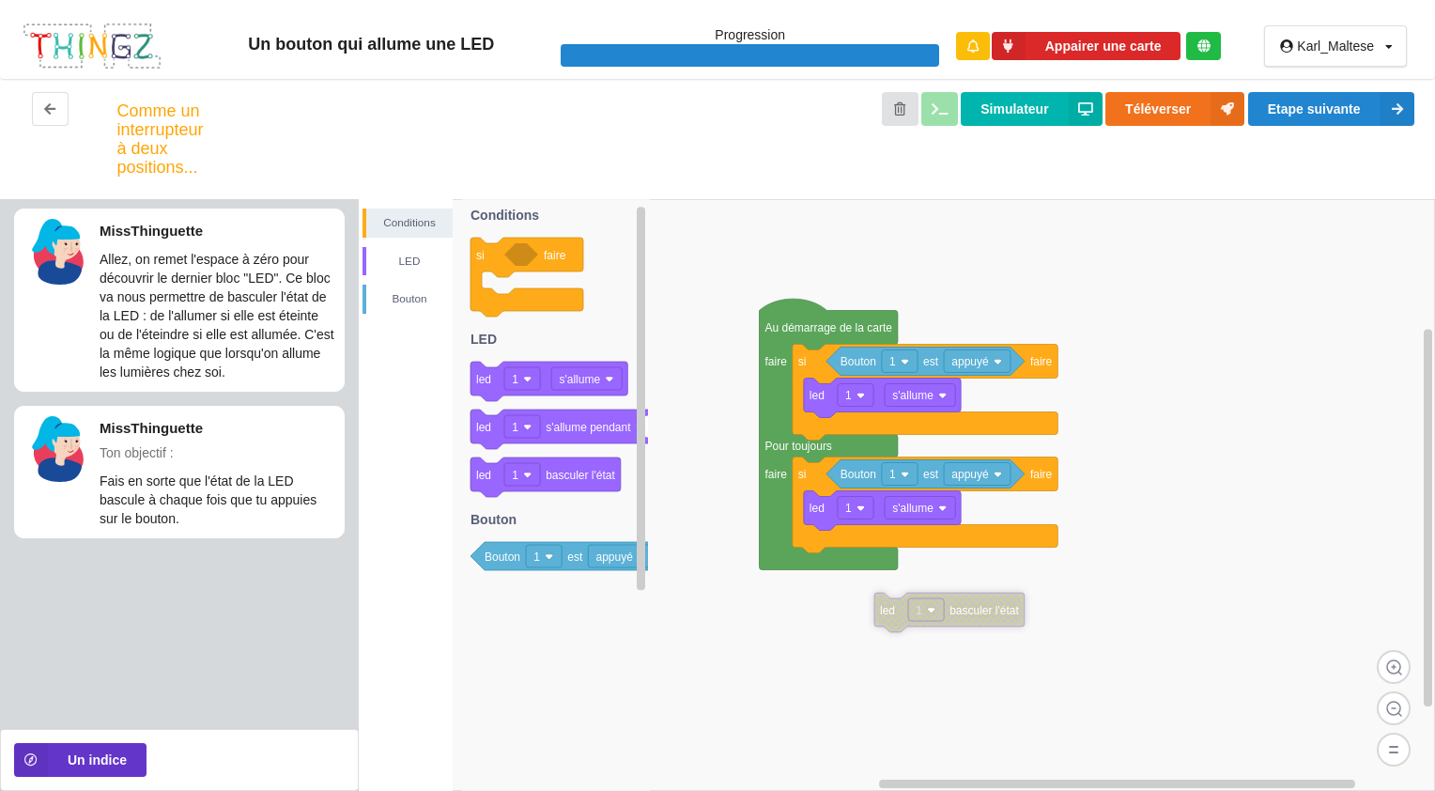
drag, startPoint x: 846, startPoint y: 584, endPoint x: 907, endPoint y: 637, distance: 80.6
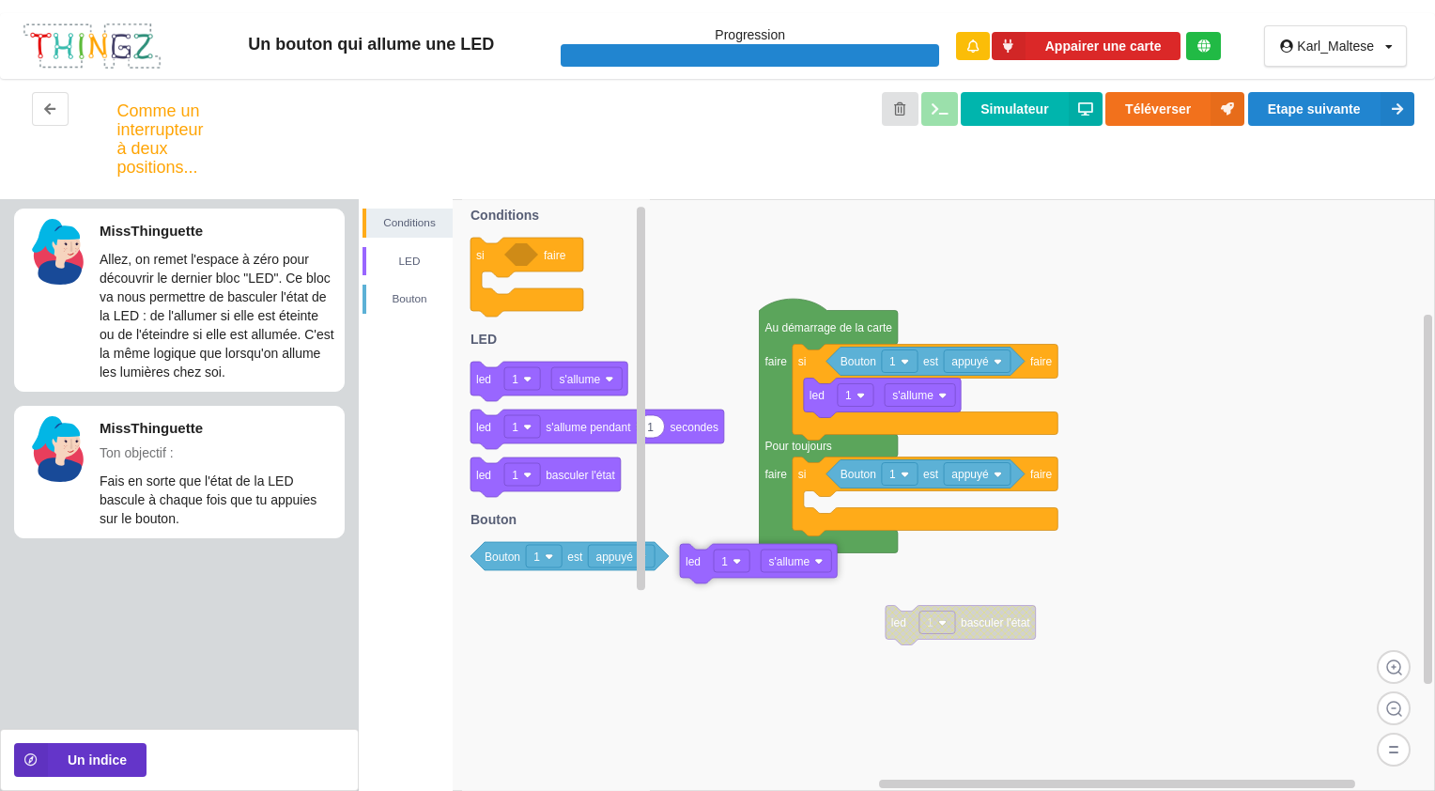
drag, startPoint x: 818, startPoint y: 520, endPoint x: 502, endPoint y: 515, distance: 315.6
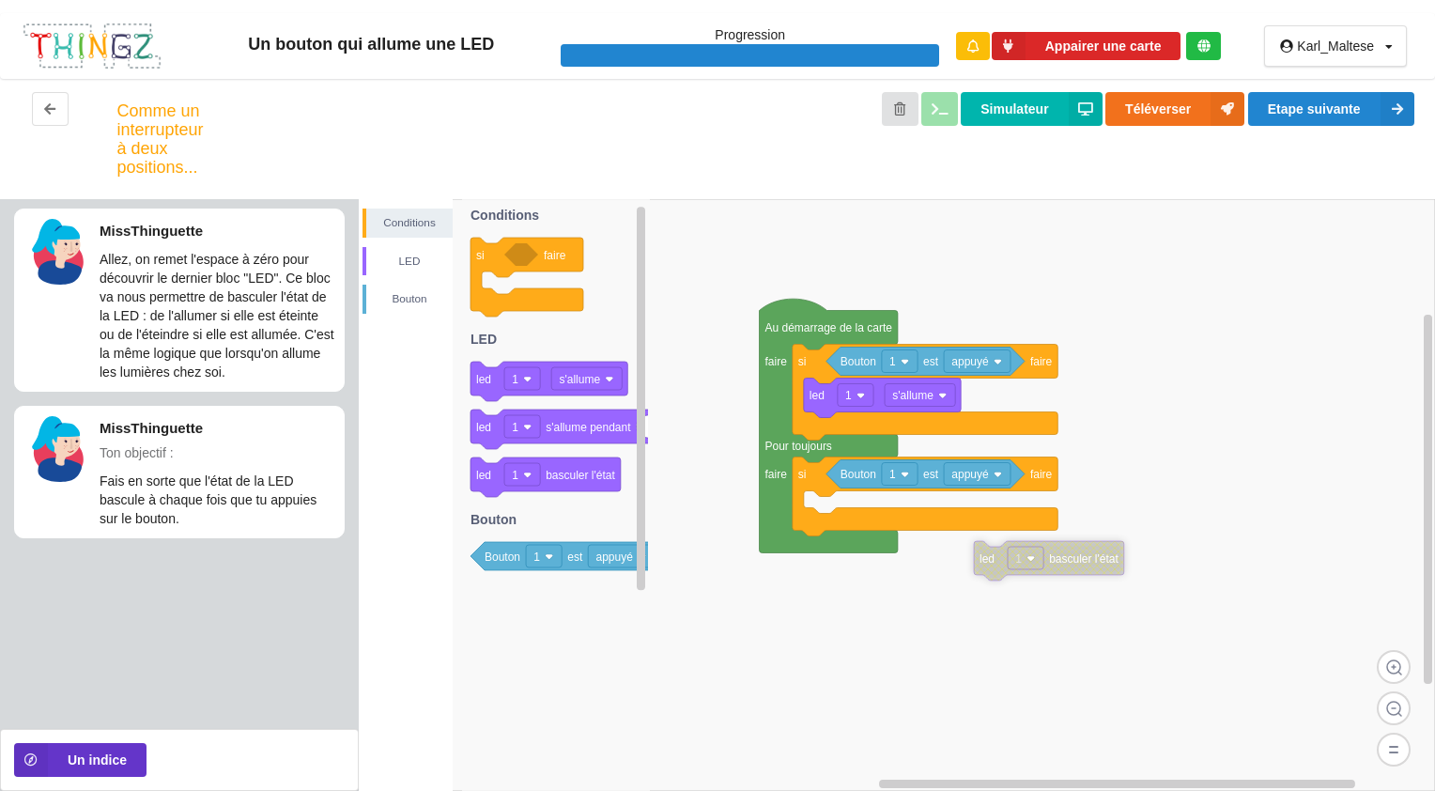
drag, startPoint x: 905, startPoint y: 625, endPoint x: 993, endPoint y: 562, distance: 108.9
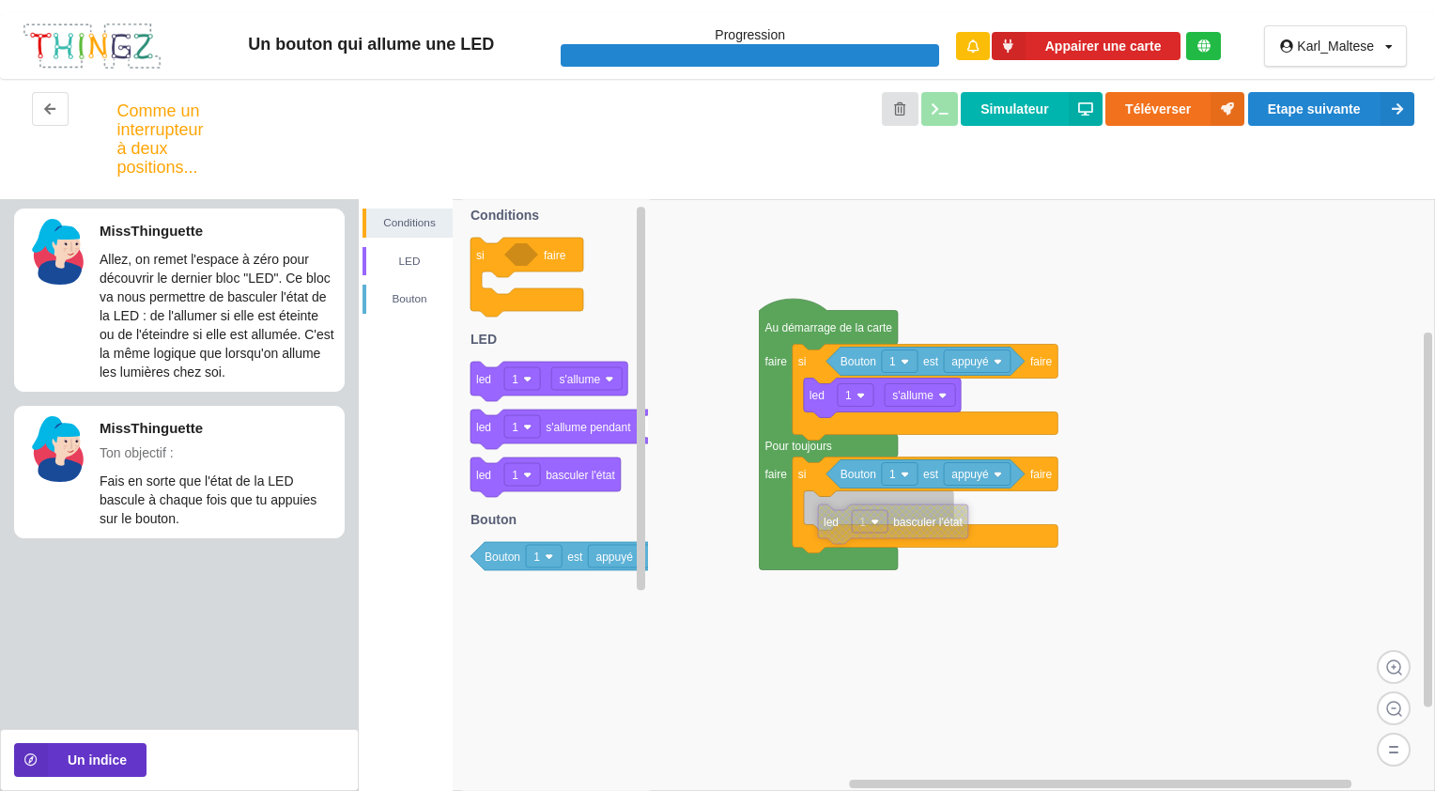
drag, startPoint x: 989, startPoint y: 565, endPoint x: 833, endPoint y: 528, distance: 160.3
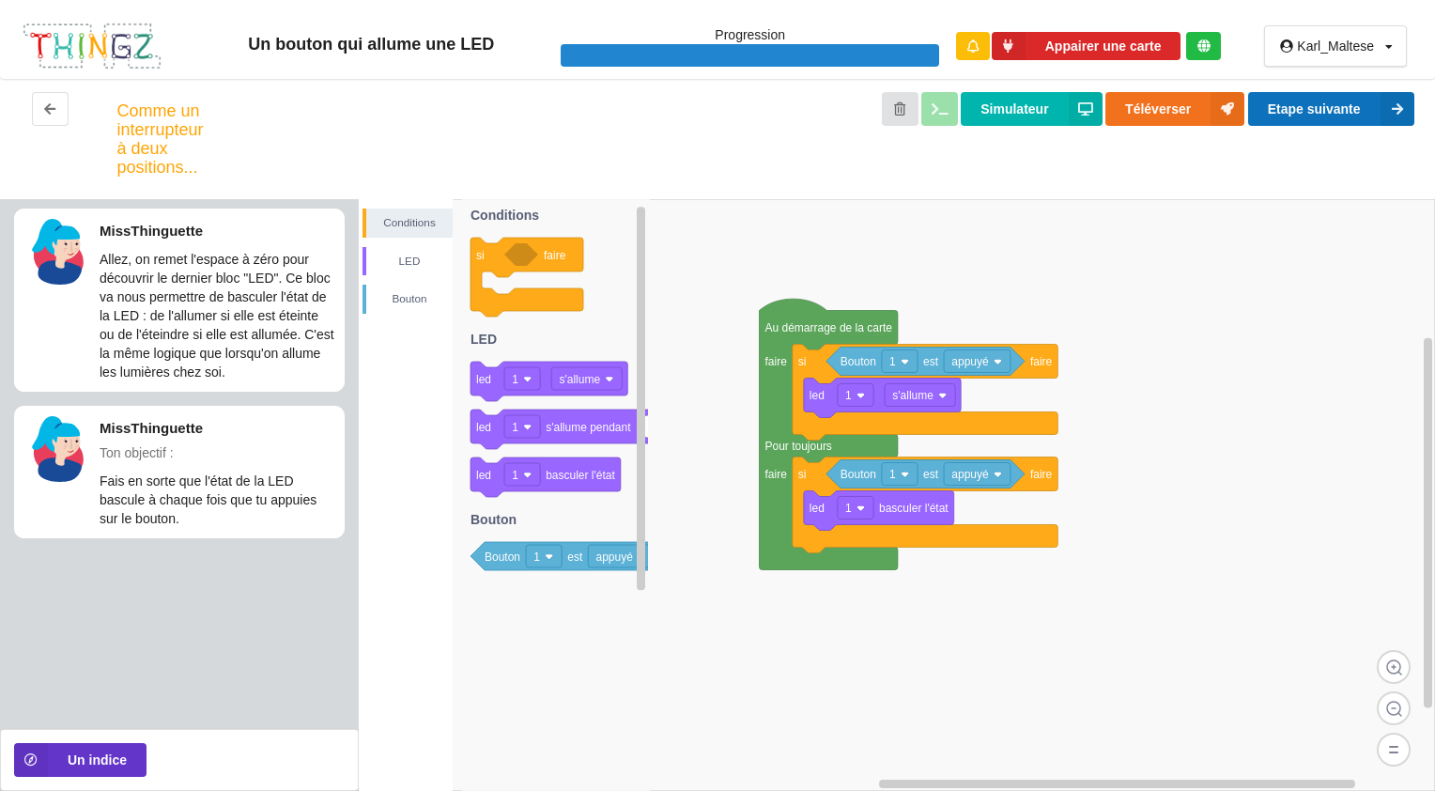
click at [1306, 115] on button "Etape suivante" at bounding box center [1331, 109] width 166 height 34
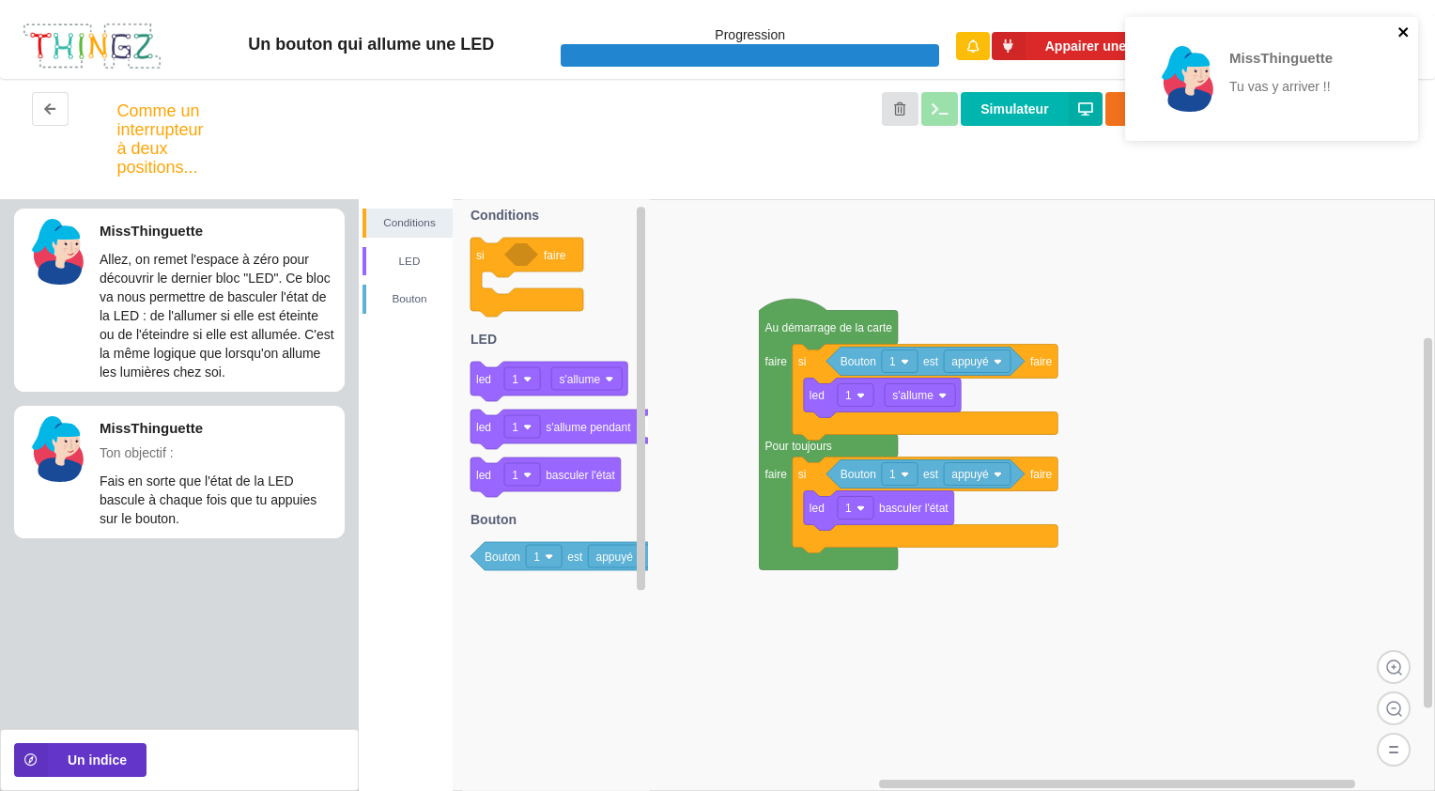
click at [1398, 36] on icon "close" at bounding box center [1403, 31] width 13 height 15
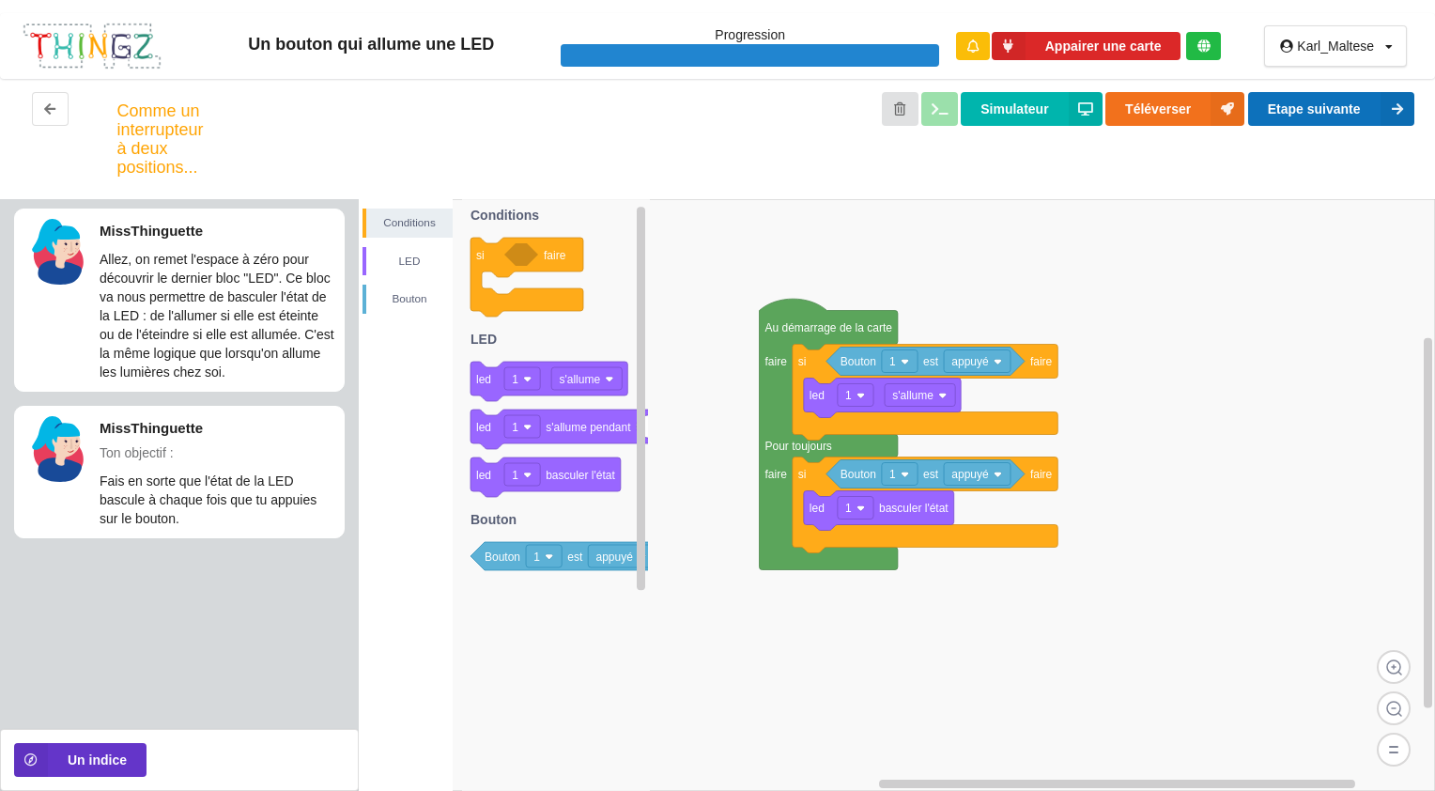
click at [1288, 107] on button "Etape suivante" at bounding box center [1331, 109] width 166 height 34
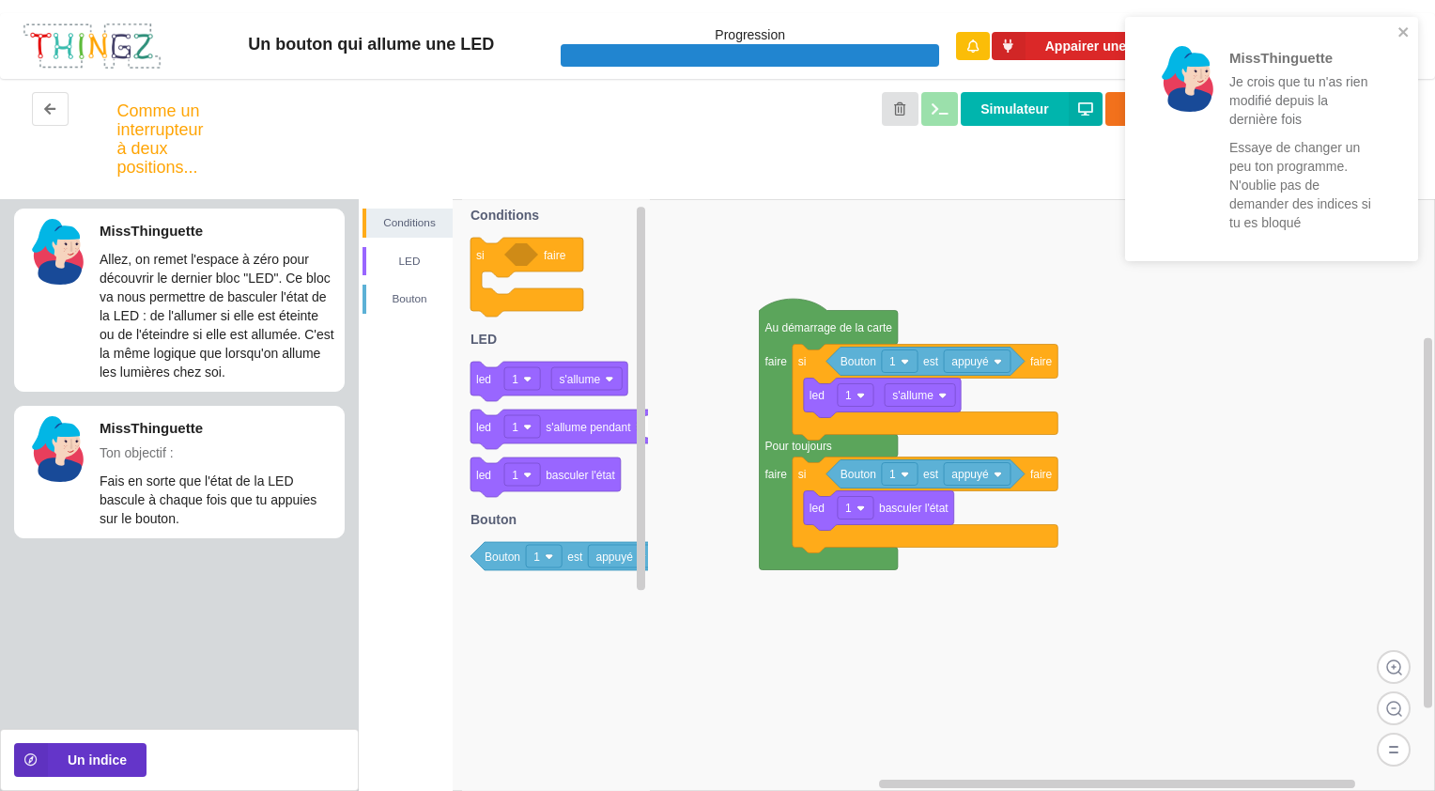
click at [1193, 581] on rect at bounding box center [897, 495] width 1076 height 592
